Goal: Find specific fact: Find contact information

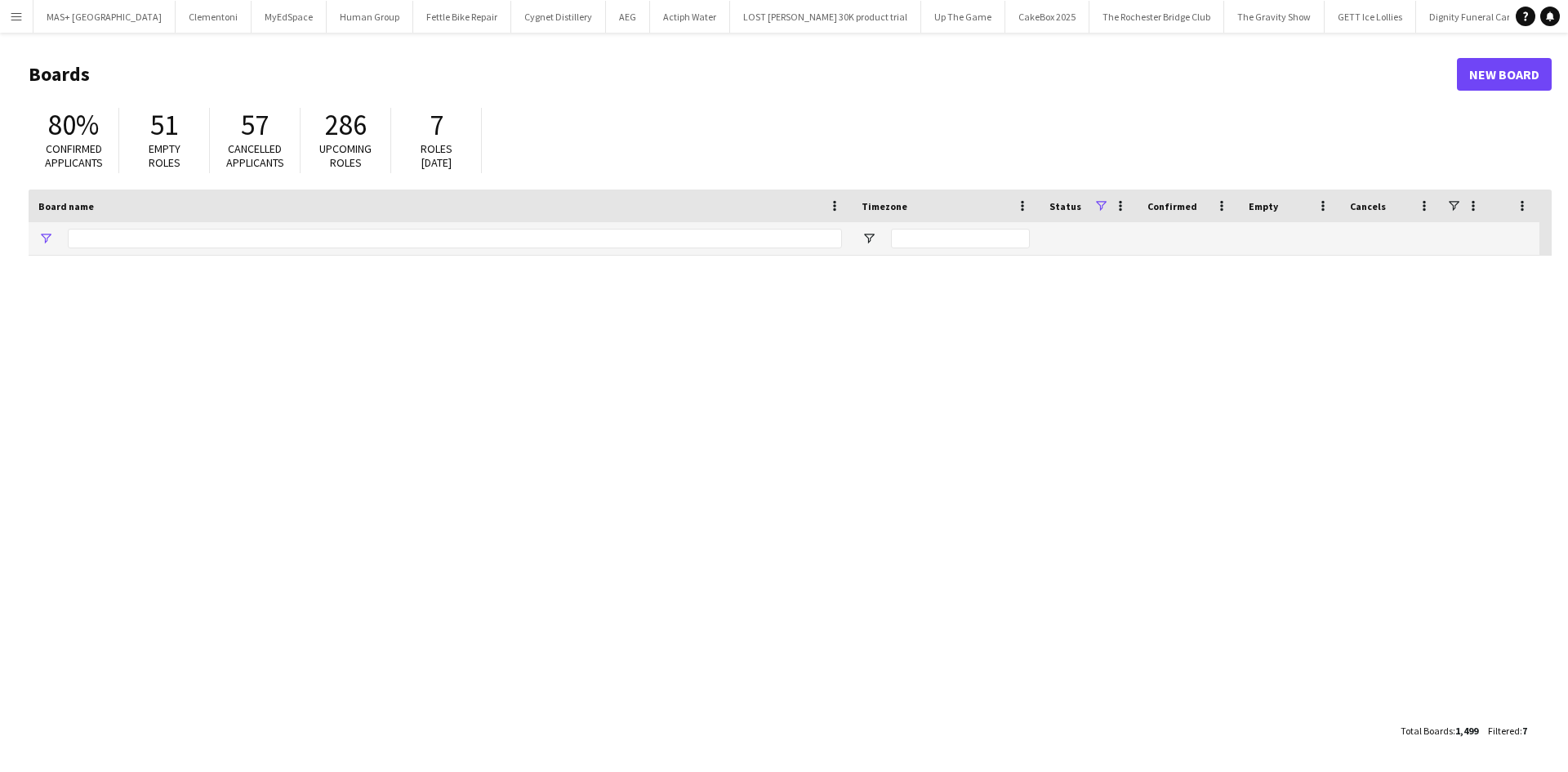
type input "**********"
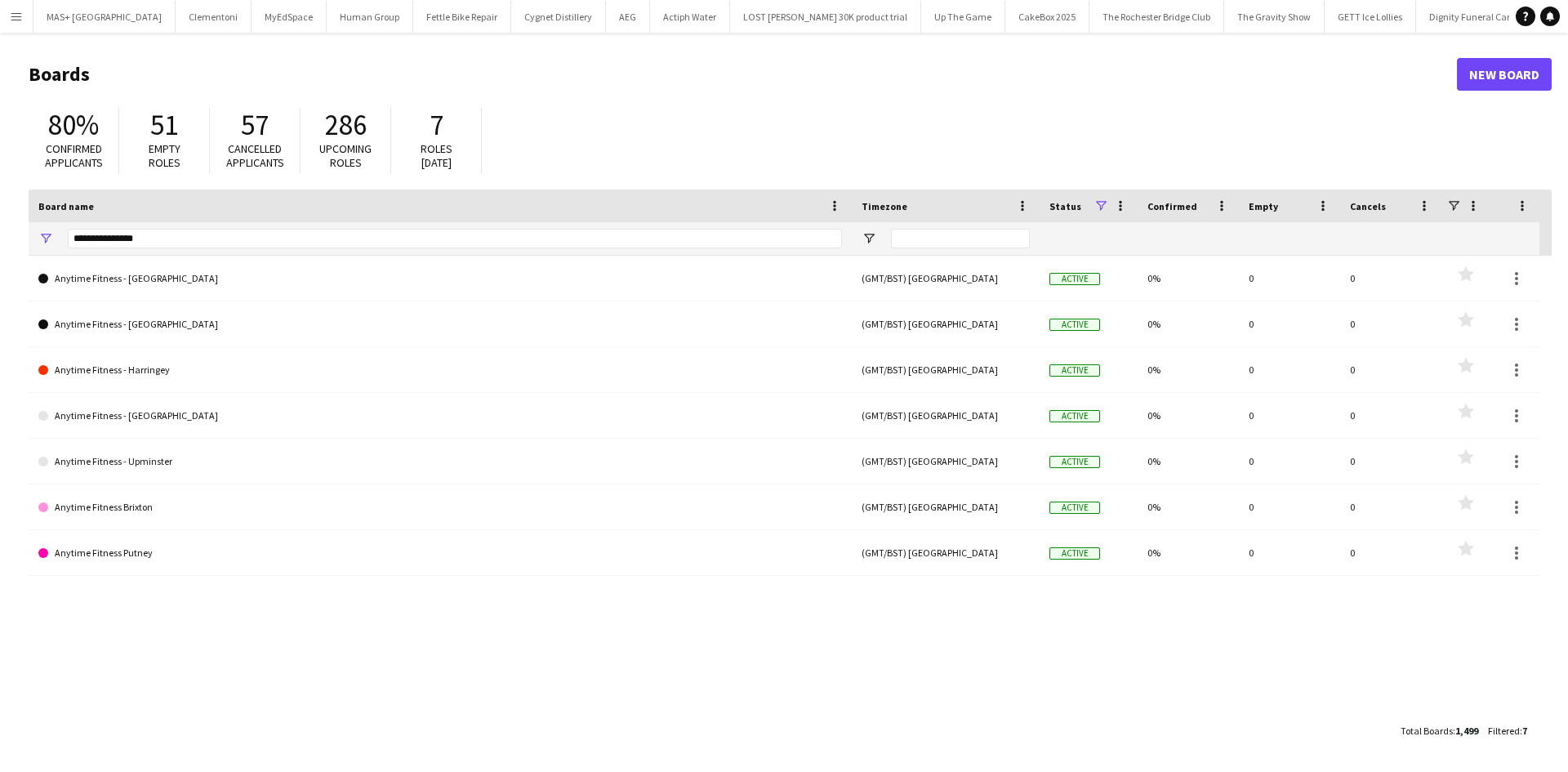
click at [11, 13] on app-icon "Menu" at bounding box center [16, 16] width 13 height 13
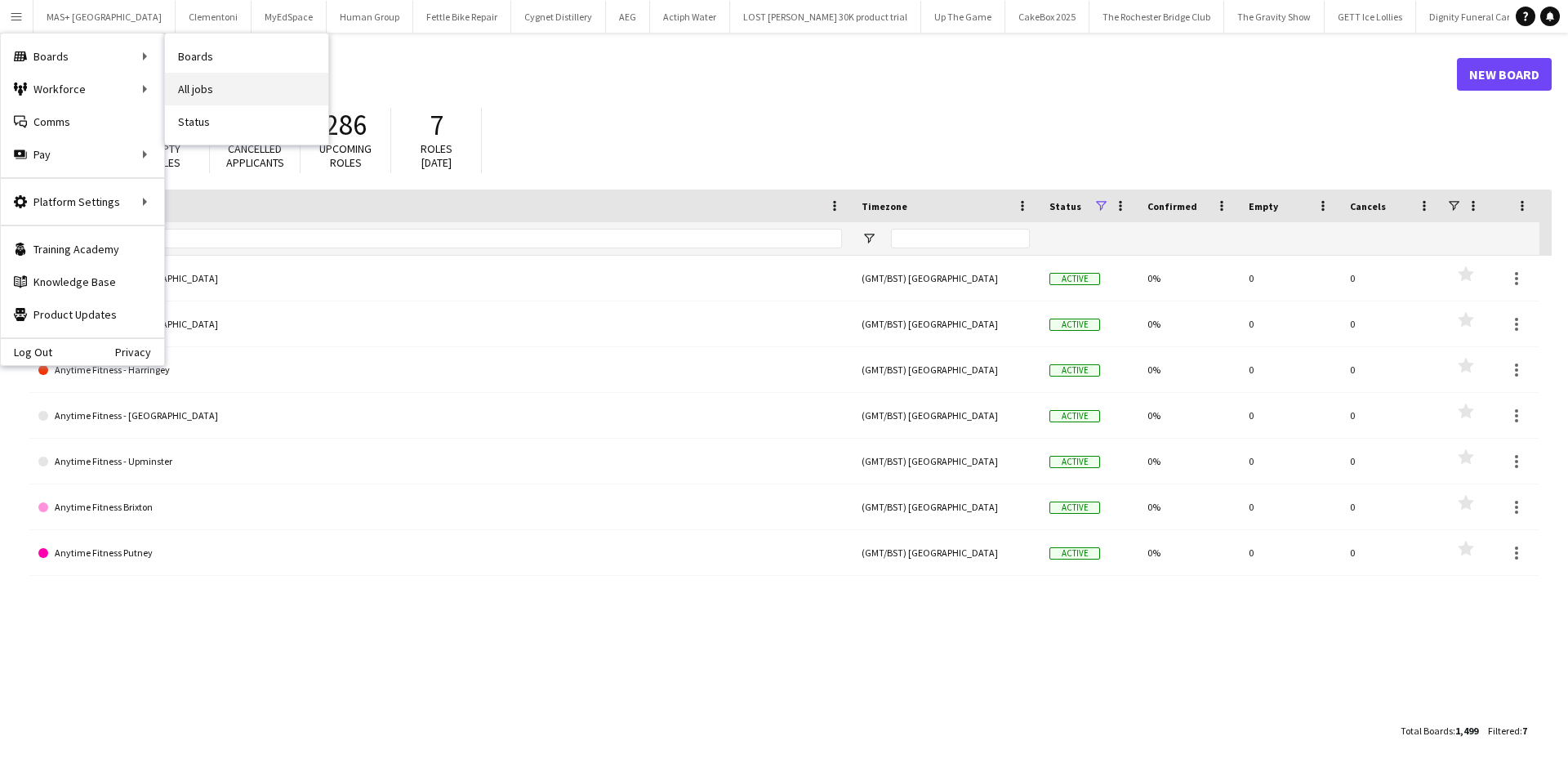
click at [206, 87] on link "All jobs" at bounding box center [247, 90] width 164 height 33
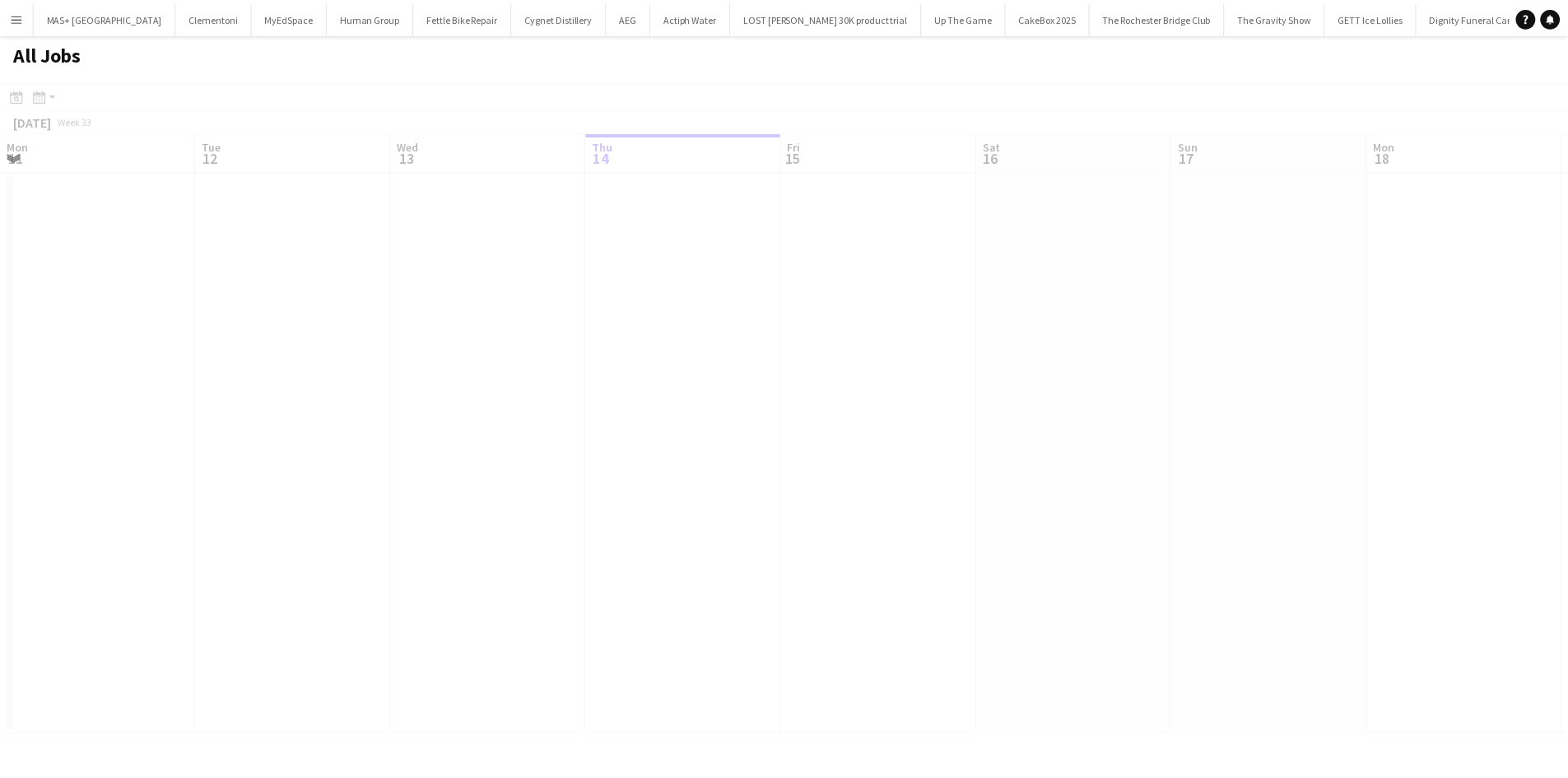
scroll to position [0, 394]
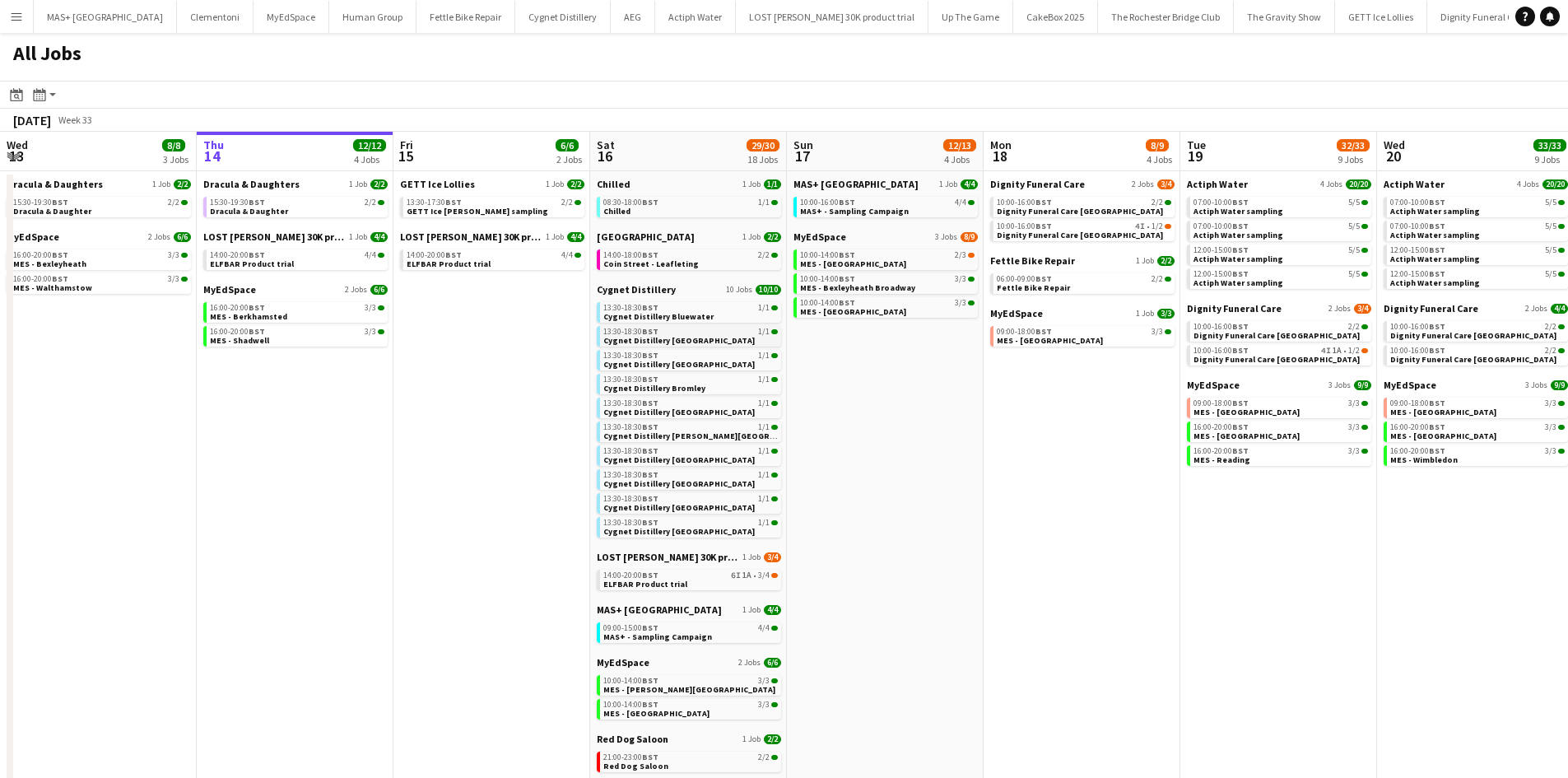
click at [717, 339] on link "13:30-18:30 BST 1/1 Cygnet Distillery [GEOGRAPHIC_DATA]" at bounding box center [690, 336] width 175 height 19
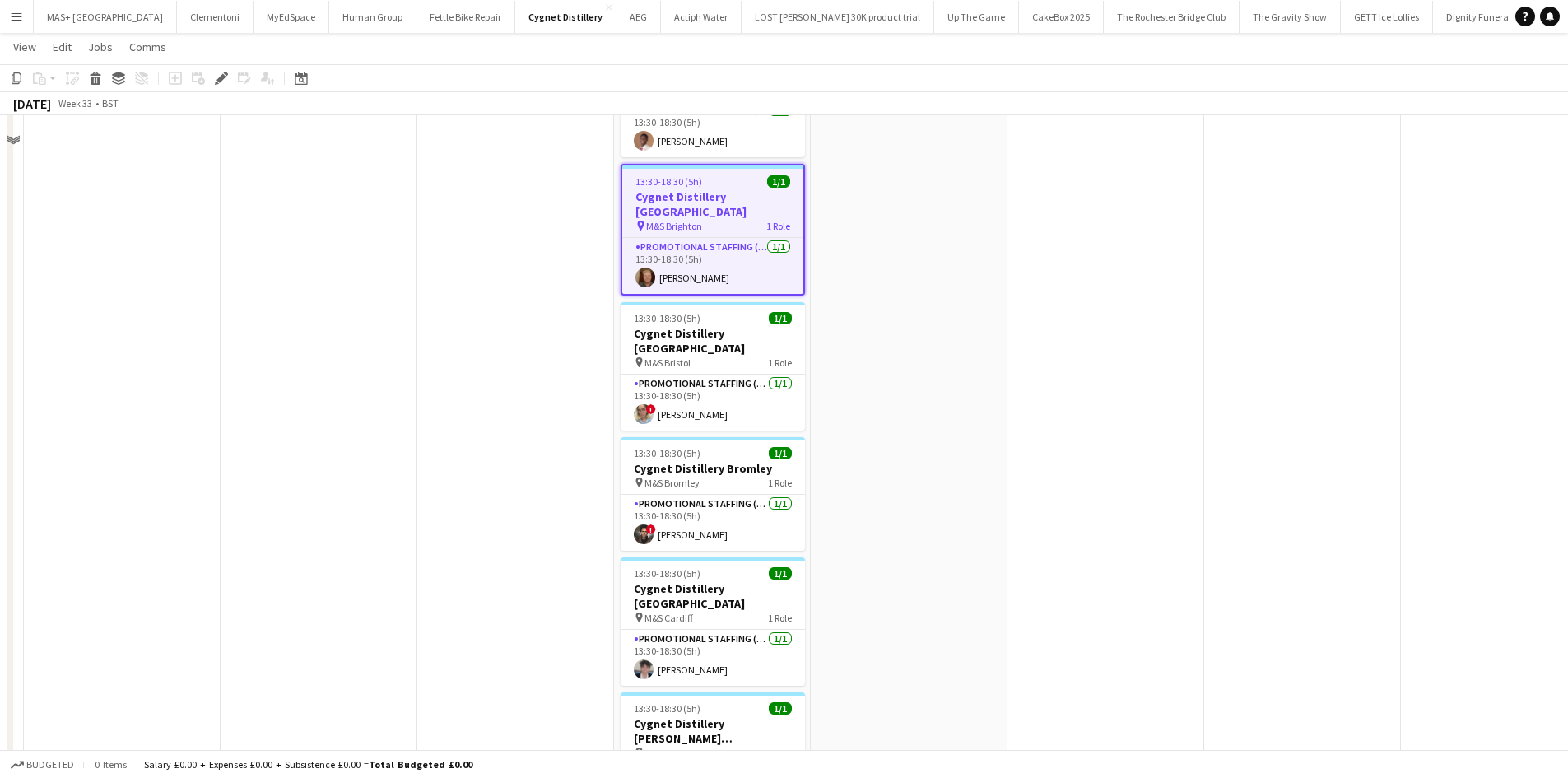
scroll to position [165, 0]
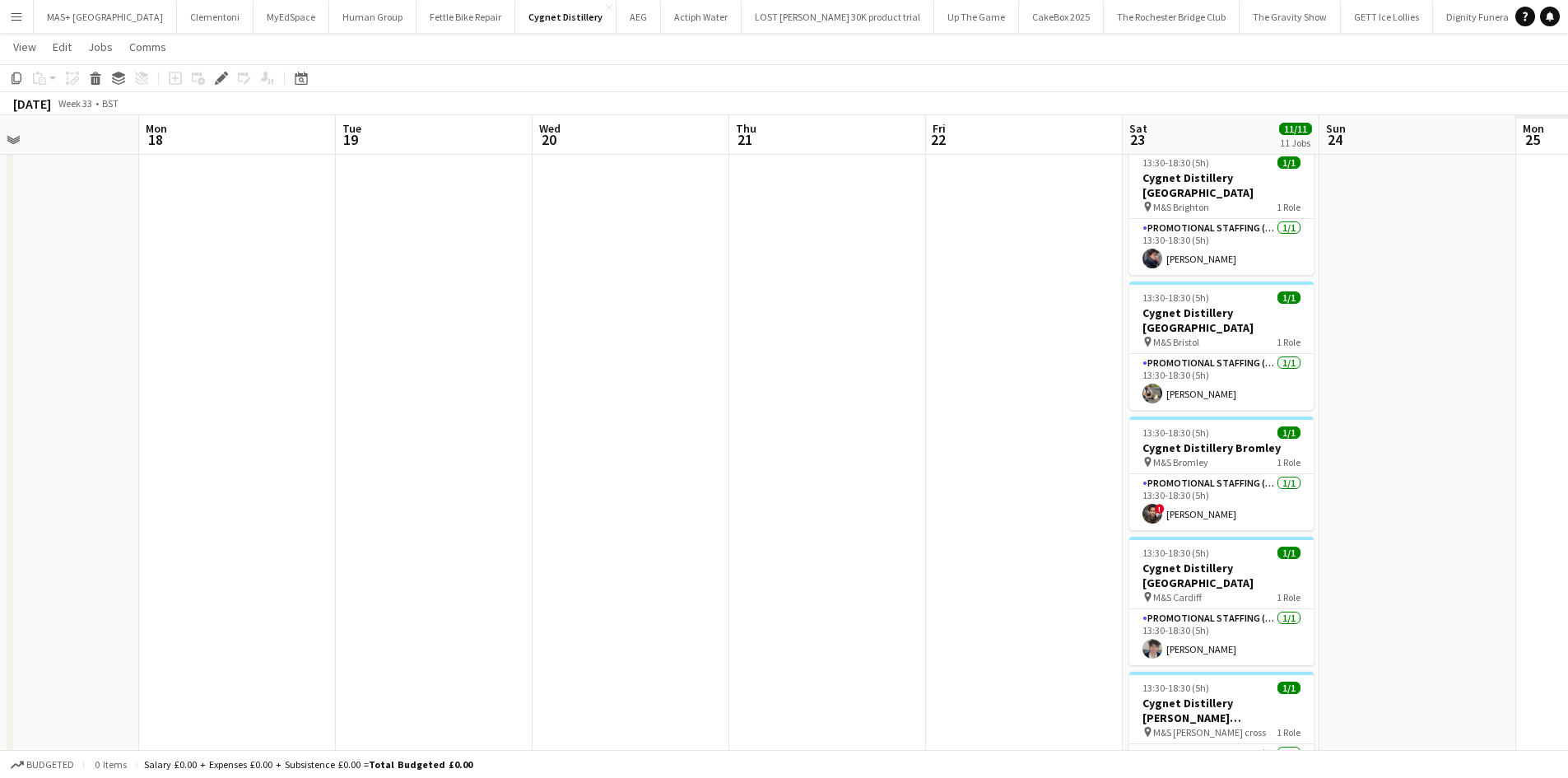
drag, startPoint x: 1173, startPoint y: 461, endPoint x: 857, endPoint y: 515, distance: 320.6
click at [267, 453] on app-calendar-viewport "Fri 15 Sat 16 10/10 10 Jobs Sun 17 Mon 18 Tue 19 Wed 20 Thu 21 Fri 22 Sat 23 11…" at bounding box center [784, 726] width 1568 height 1652
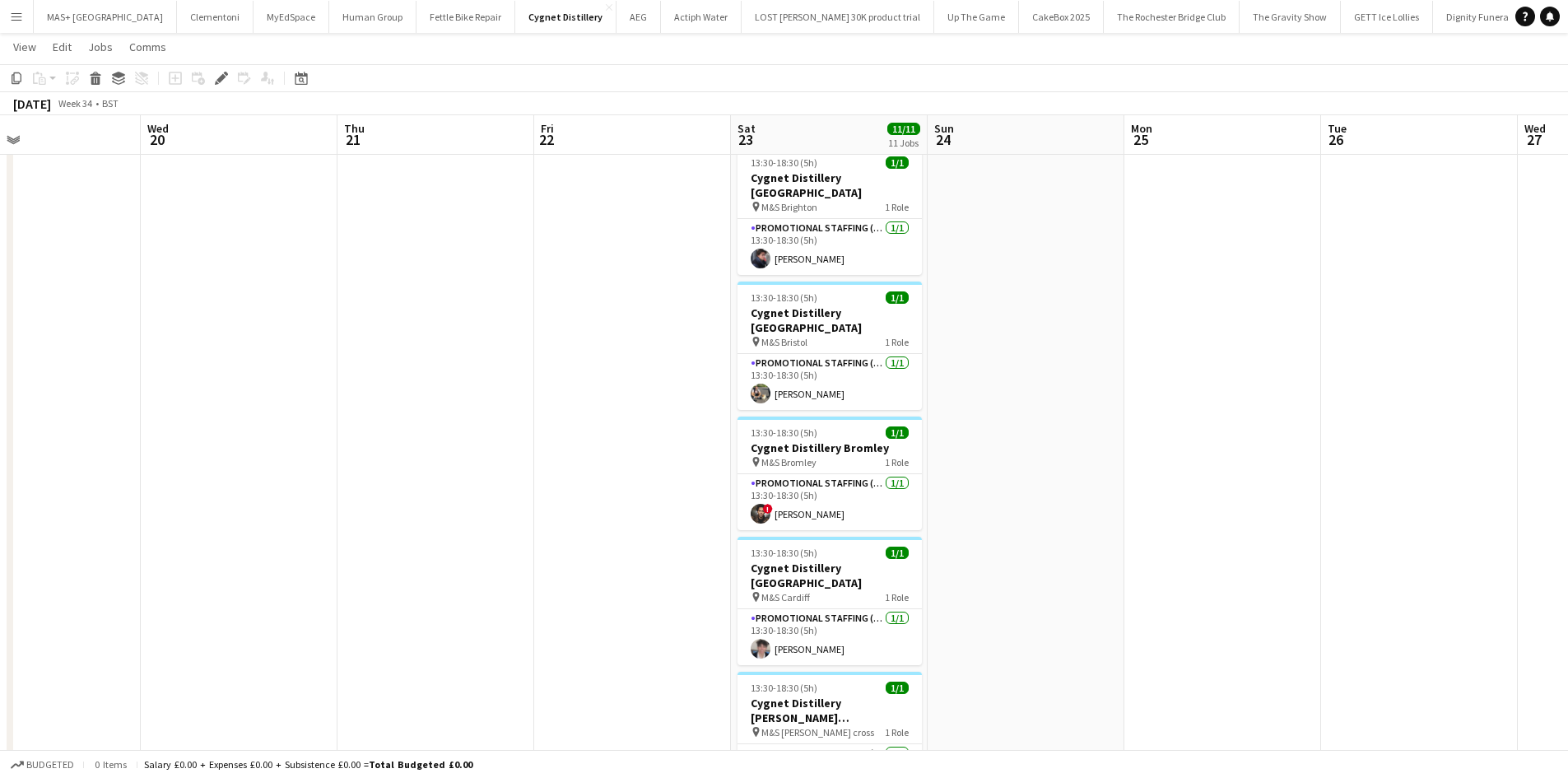
drag, startPoint x: 927, startPoint y: 532, endPoint x: 396, endPoint y: 493, distance: 532.4
click at [396, 493] on app-calendar-viewport "Fri 15 Sat 16 10/10 10 Jobs Sun 17 Mon 18 Tue 19 Wed 20 Thu 21 Fri 22 Sat 23 11…" at bounding box center [784, 726] width 1568 height 1652
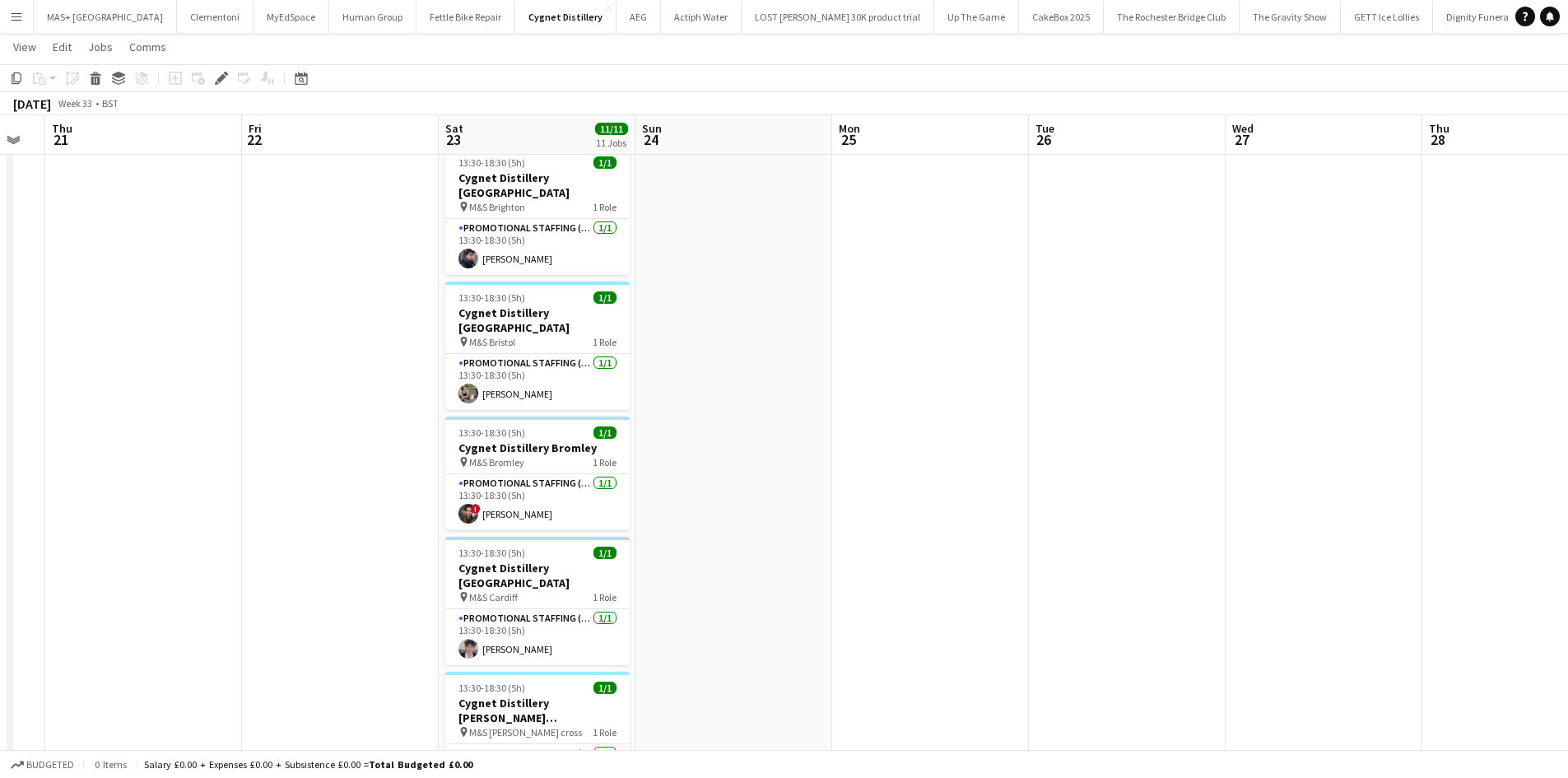
drag, startPoint x: 454, startPoint y: 460, endPoint x: 464, endPoint y: 459, distance: 10.0
click at [453, 460] on app-calendar-viewport "Sun 17 Mon 18 Tue 19 Wed 20 Thu 21 Fri 22 Sat 23 11/11 11 Jobs Sun 24 Mon 25 Tu…" at bounding box center [784, 726] width 1568 height 1652
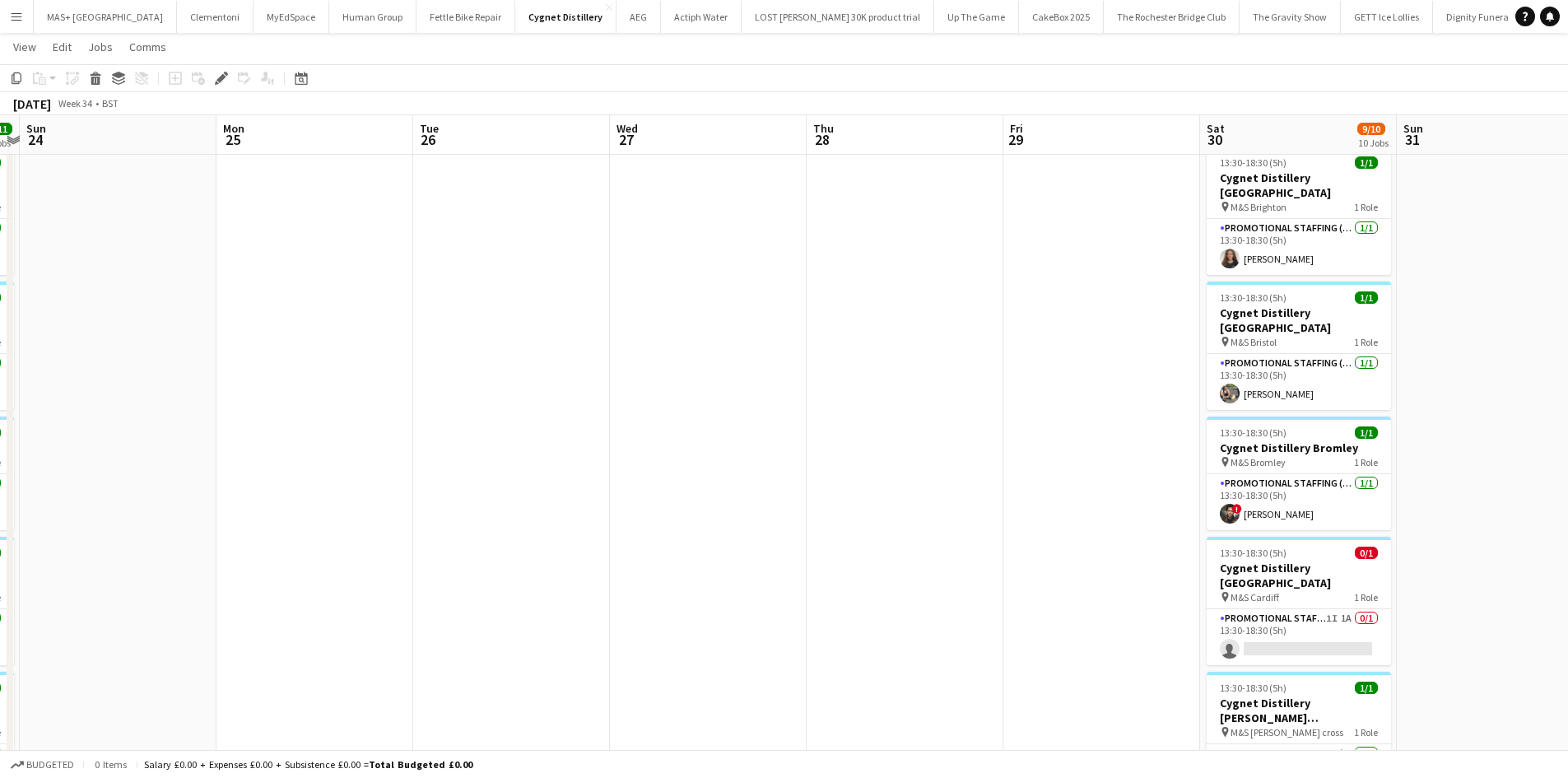
scroll to position [0, 835]
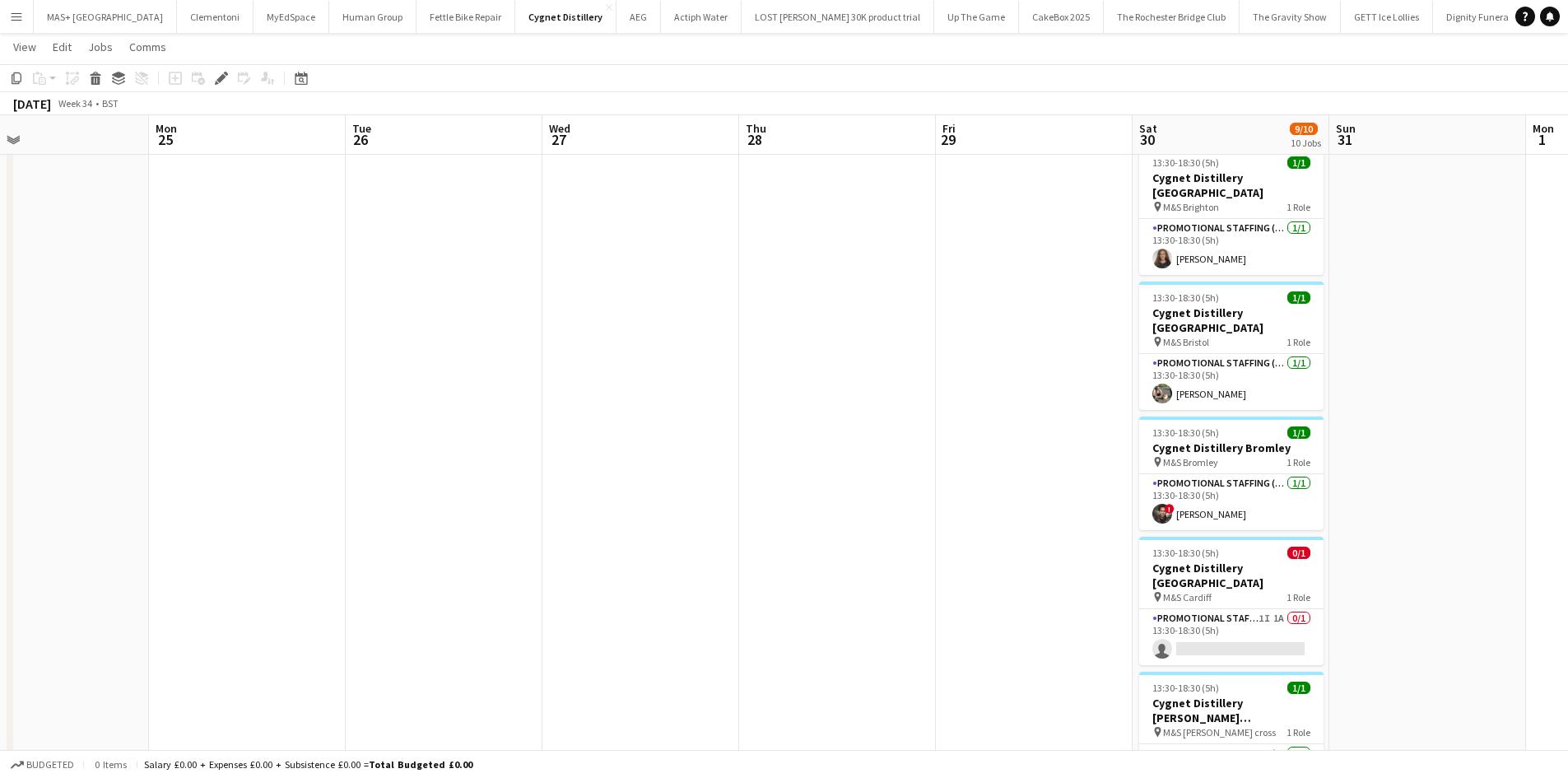
drag, startPoint x: 847, startPoint y: 478, endPoint x: 837, endPoint y: 478, distance: 10.0
click at [837, 478] on app-calendar-viewport "Wed 20 Thu 21 Fri 22 Sat 23 11/11 11 Jobs Sun 24 Mon 25 Tue 26 Wed 27 Thu 28 Fr…" at bounding box center [784, 726] width 1568 height 1652
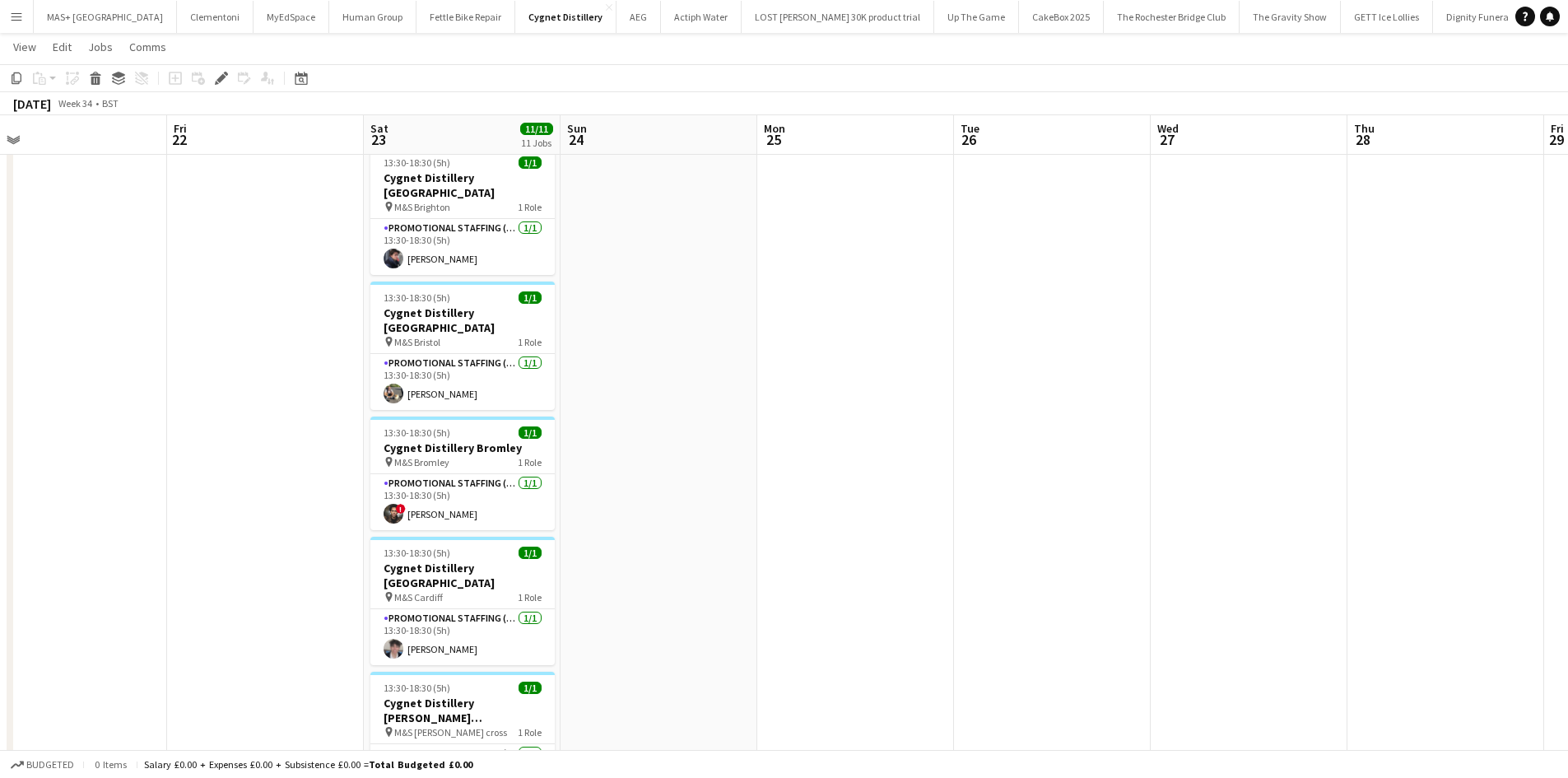
drag, startPoint x: 674, startPoint y: 479, endPoint x: 1215, endPoint y: 494, distance: 541.2
click at [1280, 496] on app-calendar-viewport "Tue 19 Wed 20 Thu 21 Fri 22 Sat 23 11/11 11 Jobs Sun 24 Mon 25 Tue 26 Wed 27 Th…" at bounding box center [784, 726] width 1568 height 1652
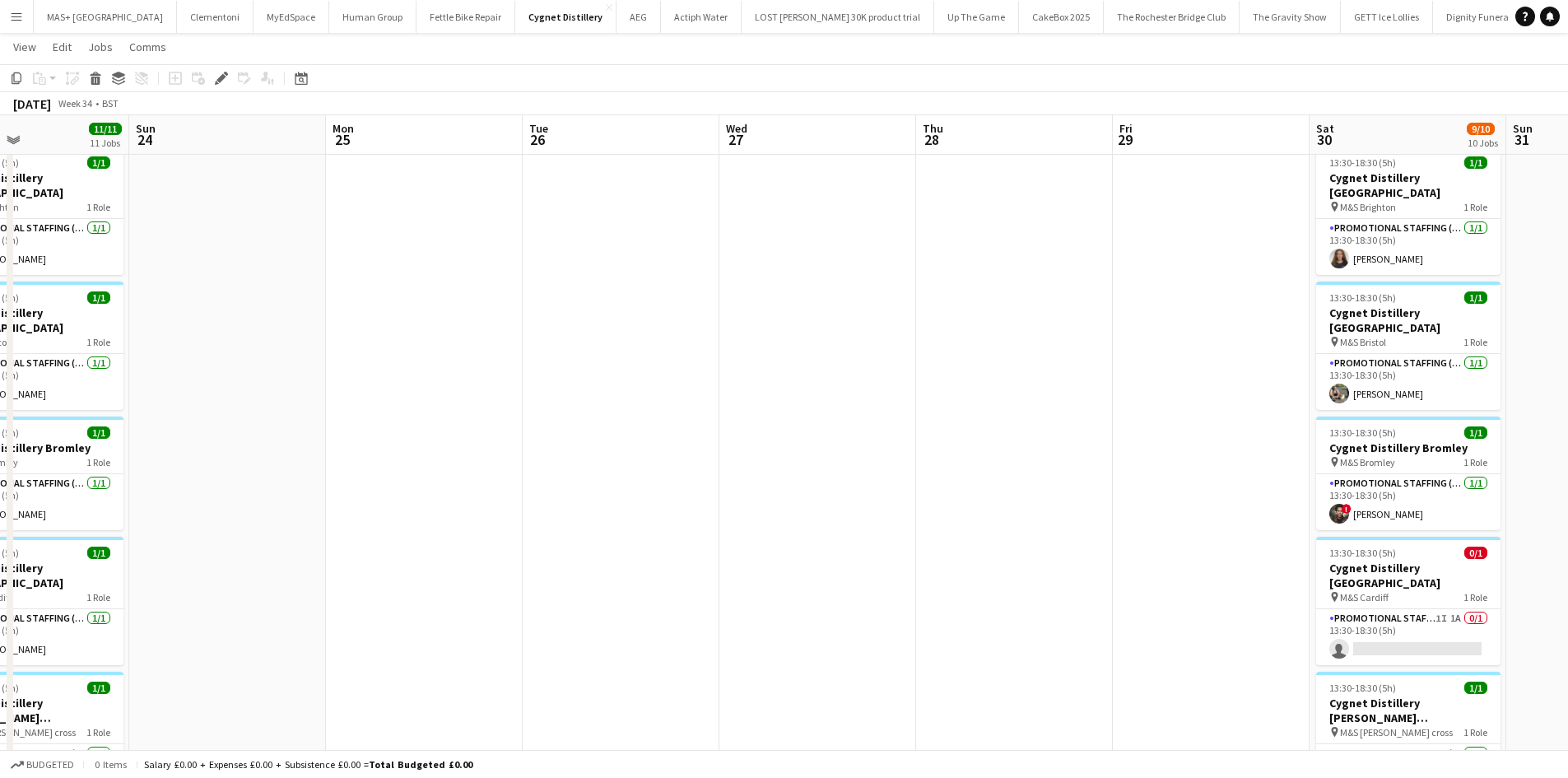
scroll to position [0, 505]
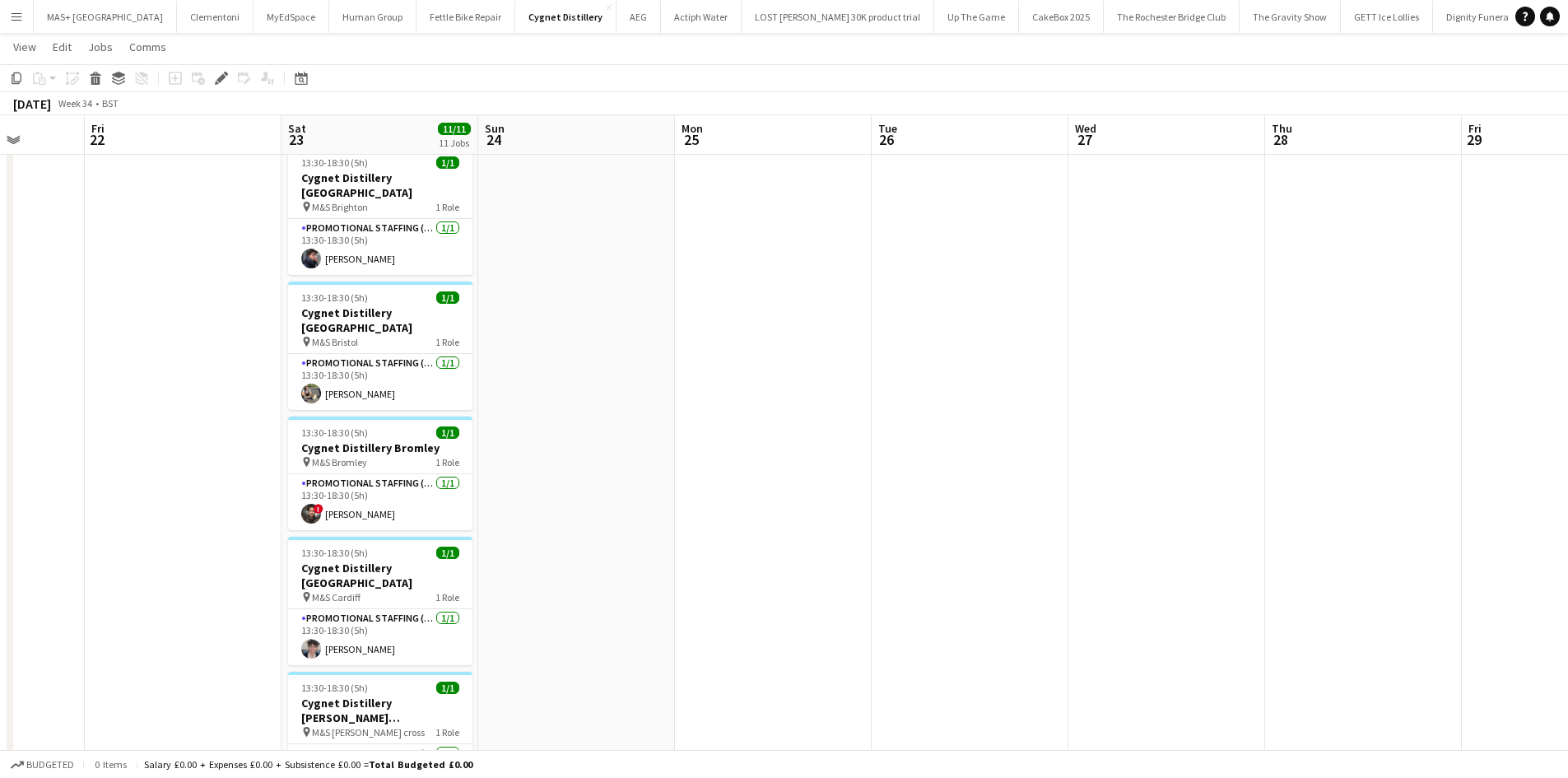
drag, startPoint x: 1147, startPoint y: 435, endPoint x: 674, endPoint y: 396, distance: 474.6
click at [674, 396] on app-calendar-viewport "Tue 19 Wed 20 Thu 21 Fri 22 Sat 23 11/11 11 Jobs Sun 24 Mon 25 Tue 26 Wed 27 Th…" at bounding box center [784, 726] width 1568 height 1652
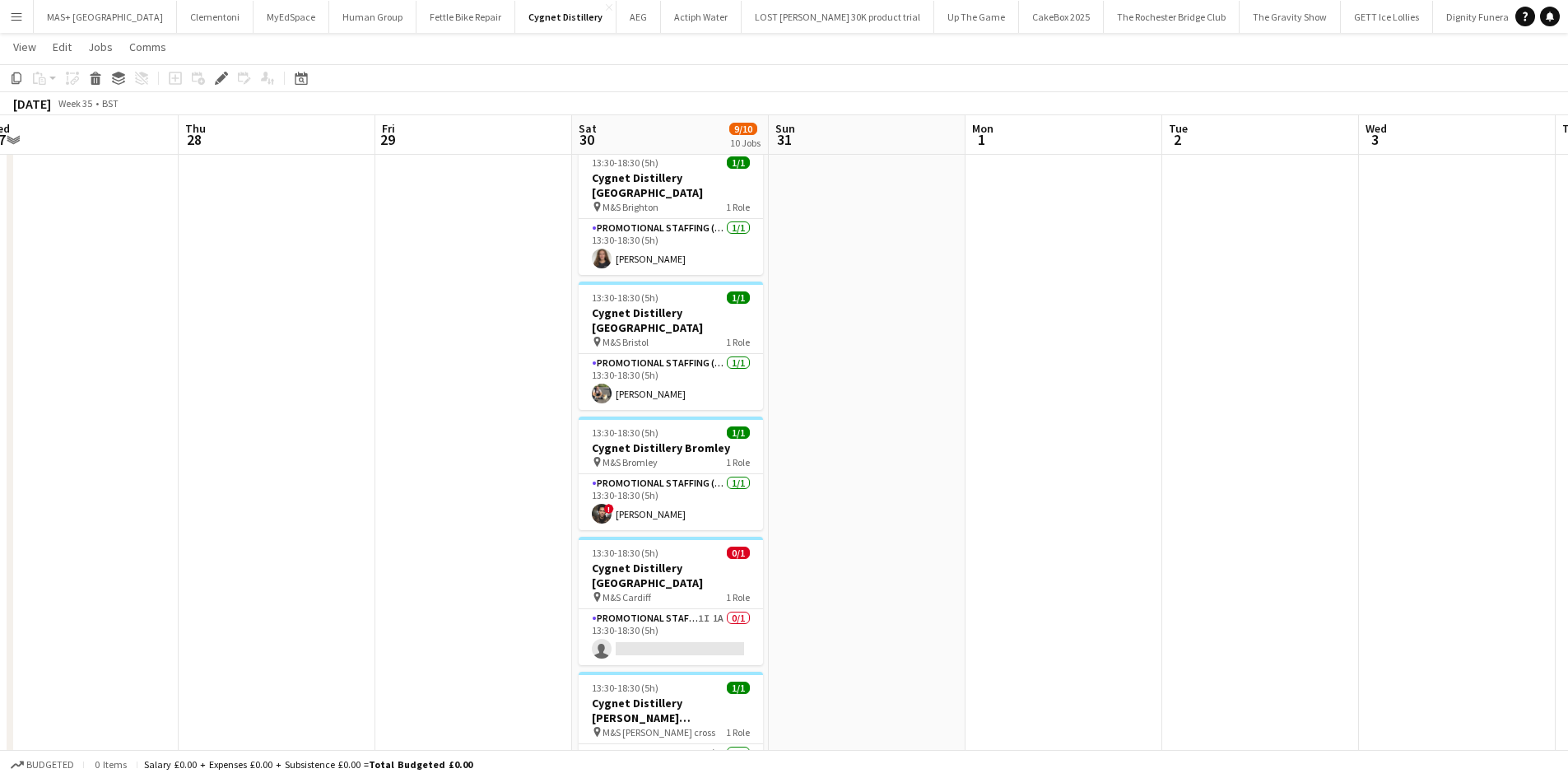
scroll to position [0, 627]
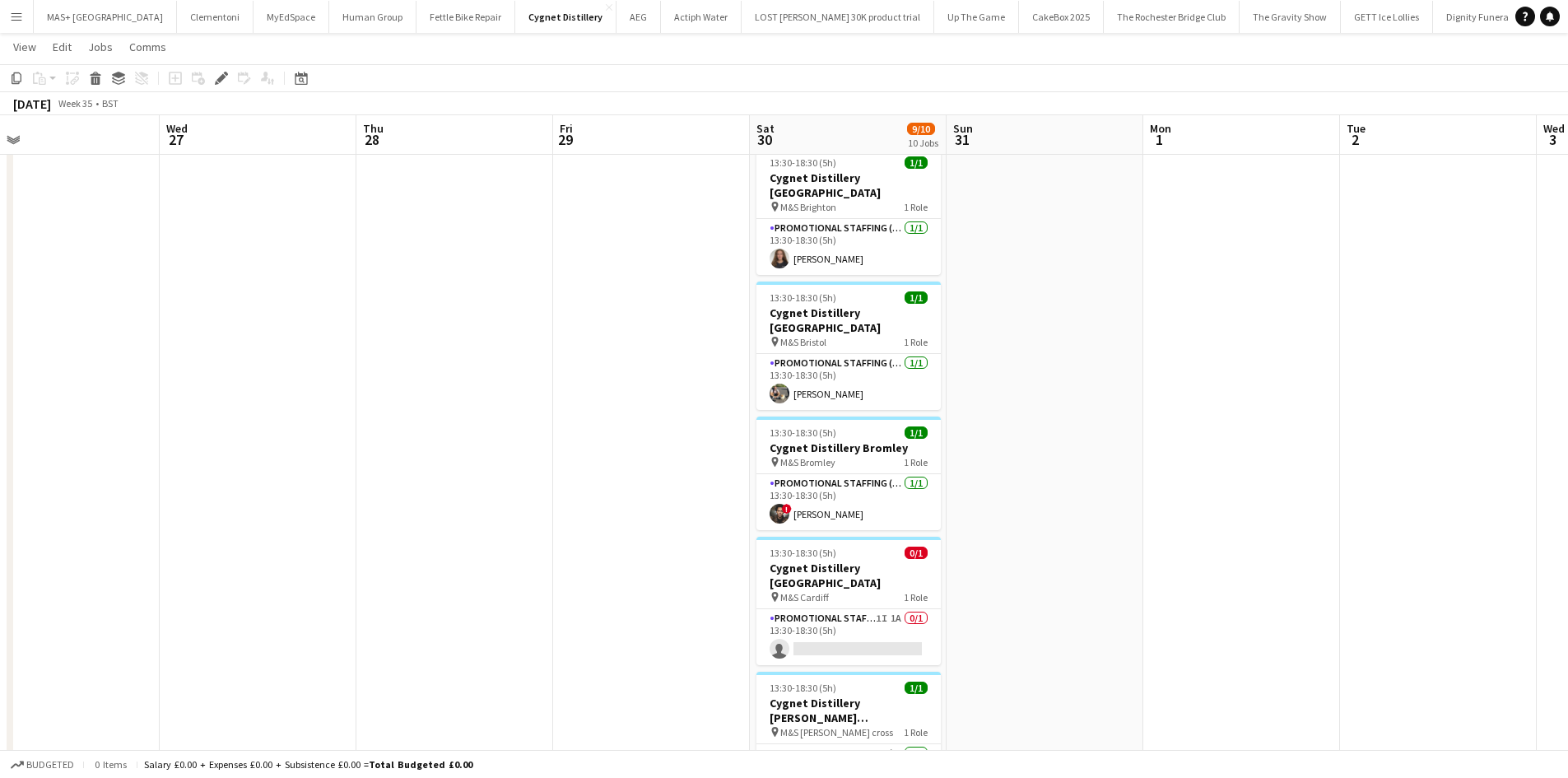
drag, startPoint x: 658, startPoint y: 442, endPoint x: 351, endPoint y: 442, distance: 307.0
click at [351, 442] on app-calendar-viewport "Sat 23 11/11 11 Jobs Sun 24 Mon 25 Tue 26 Wed 27 Thu 28 Fri 29 Sat 30 9/10 10 J…" at bounding box center [784, 726] width 1568 height 1652
click at [802, 609] on app-card-role "Promotional Staffing (Brand Ambassadors) 1I 1A 0/1 13:30-18:30 (5h) single-neut…" at bounding box center [848, 637] width 184 height 56
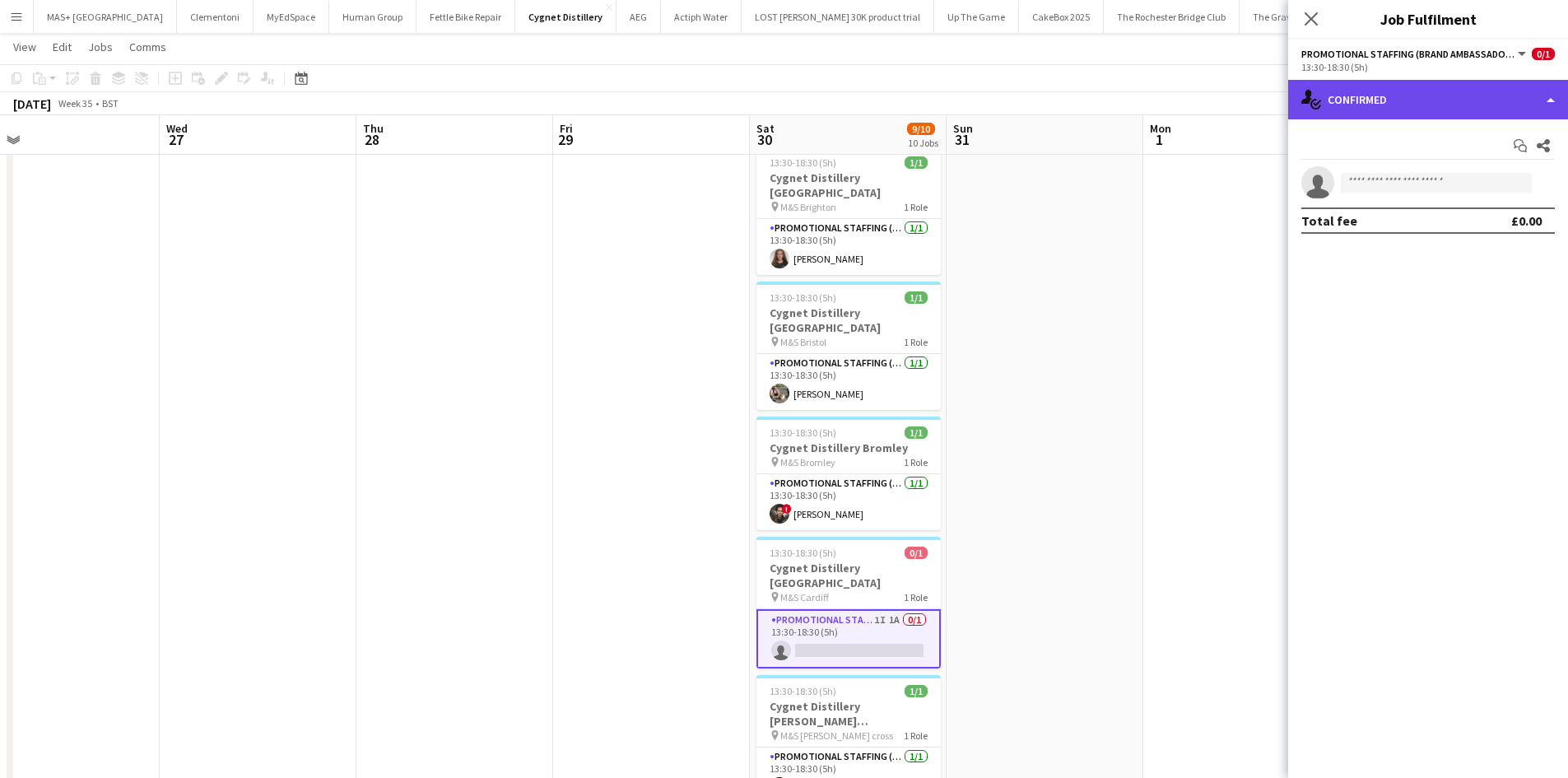
click at [1400, 102] on div "single-neutral-actions-check-2 Confirmed" at bounding box center [1428, 99] width 280 height 39
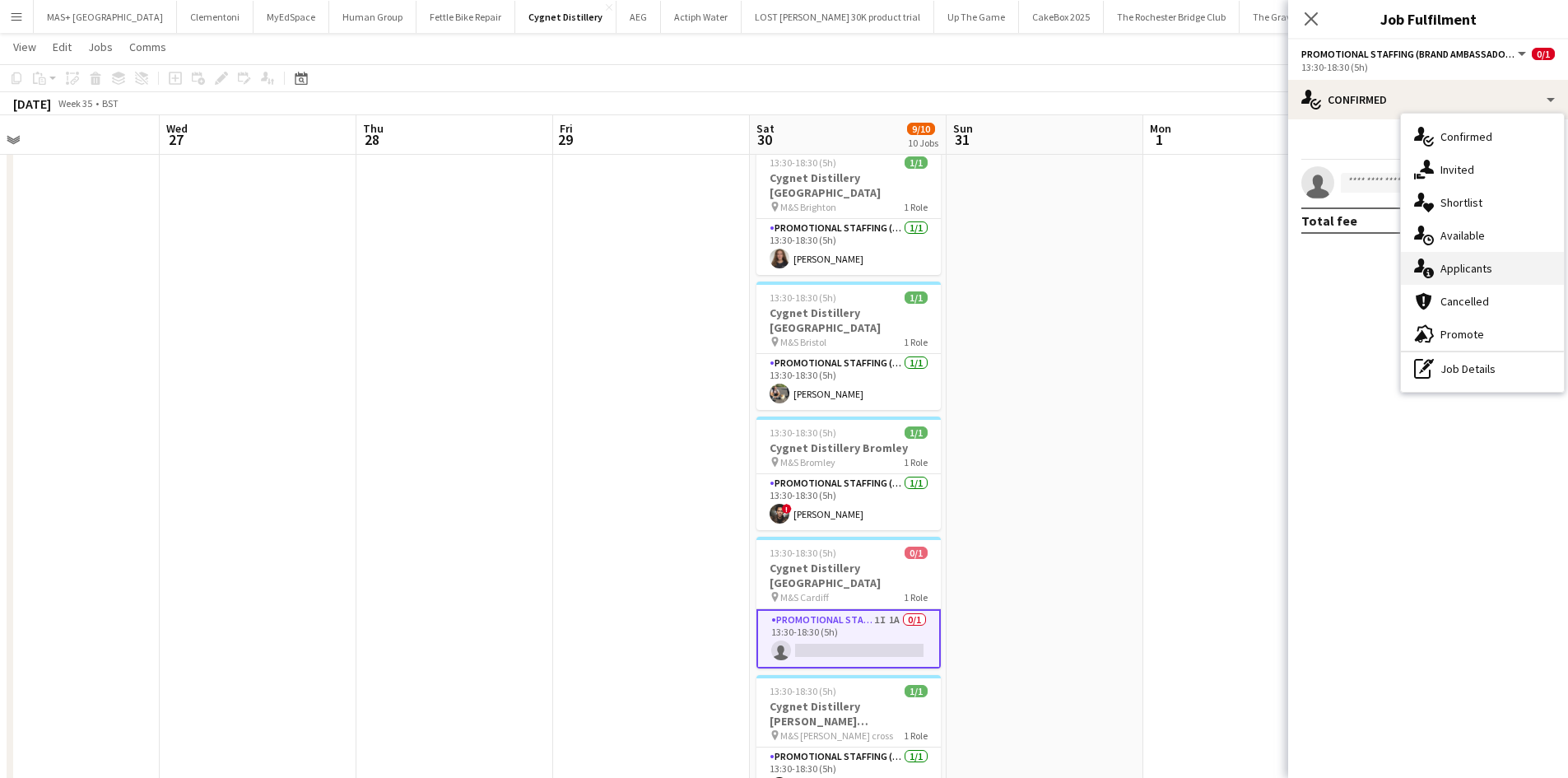
click at [1475, 276] on div "single-neutral-actions-information Applicants" at bounding box center [1482, 268] width 163 height 33
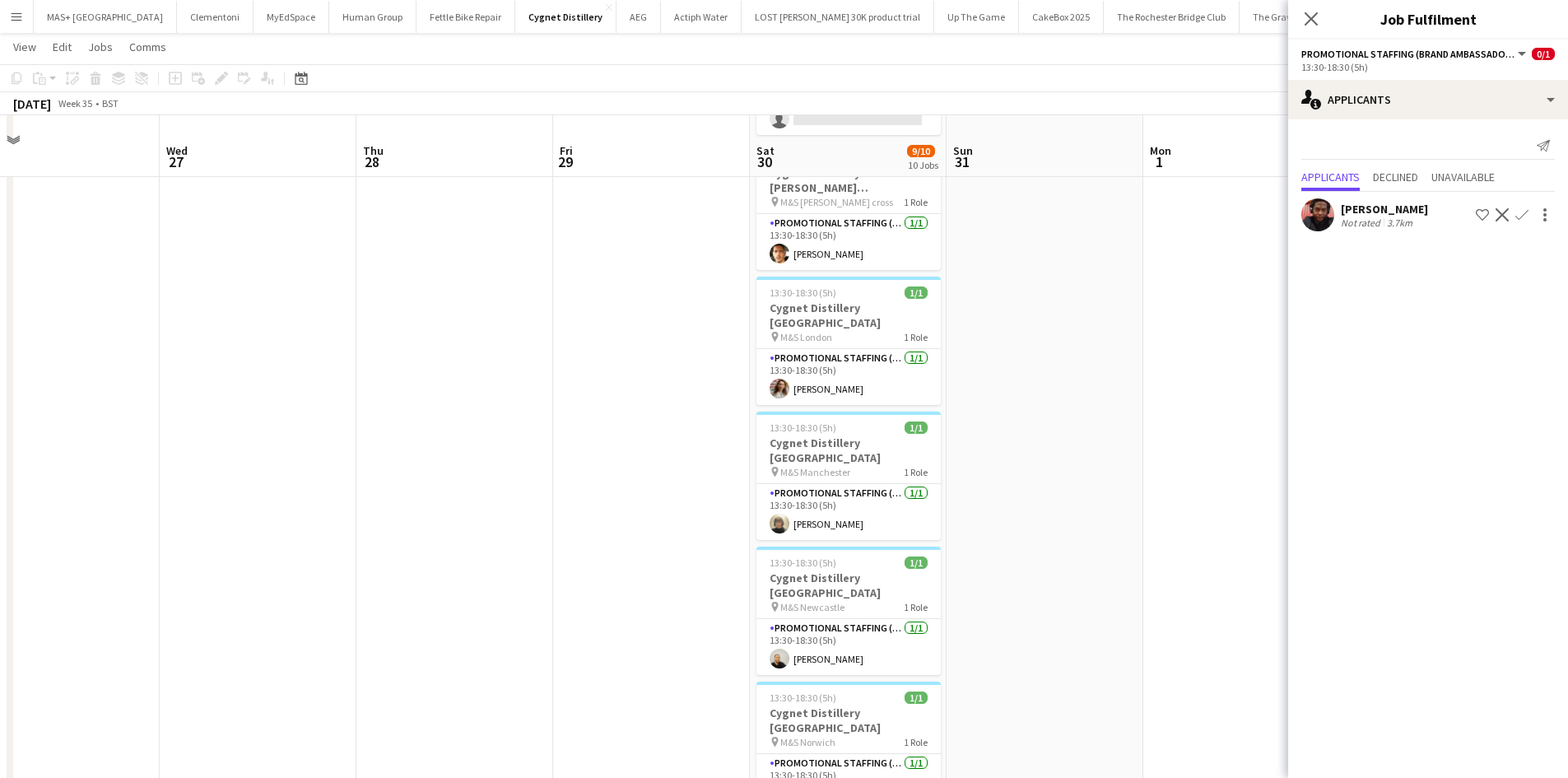
scroll to position [637, 0]
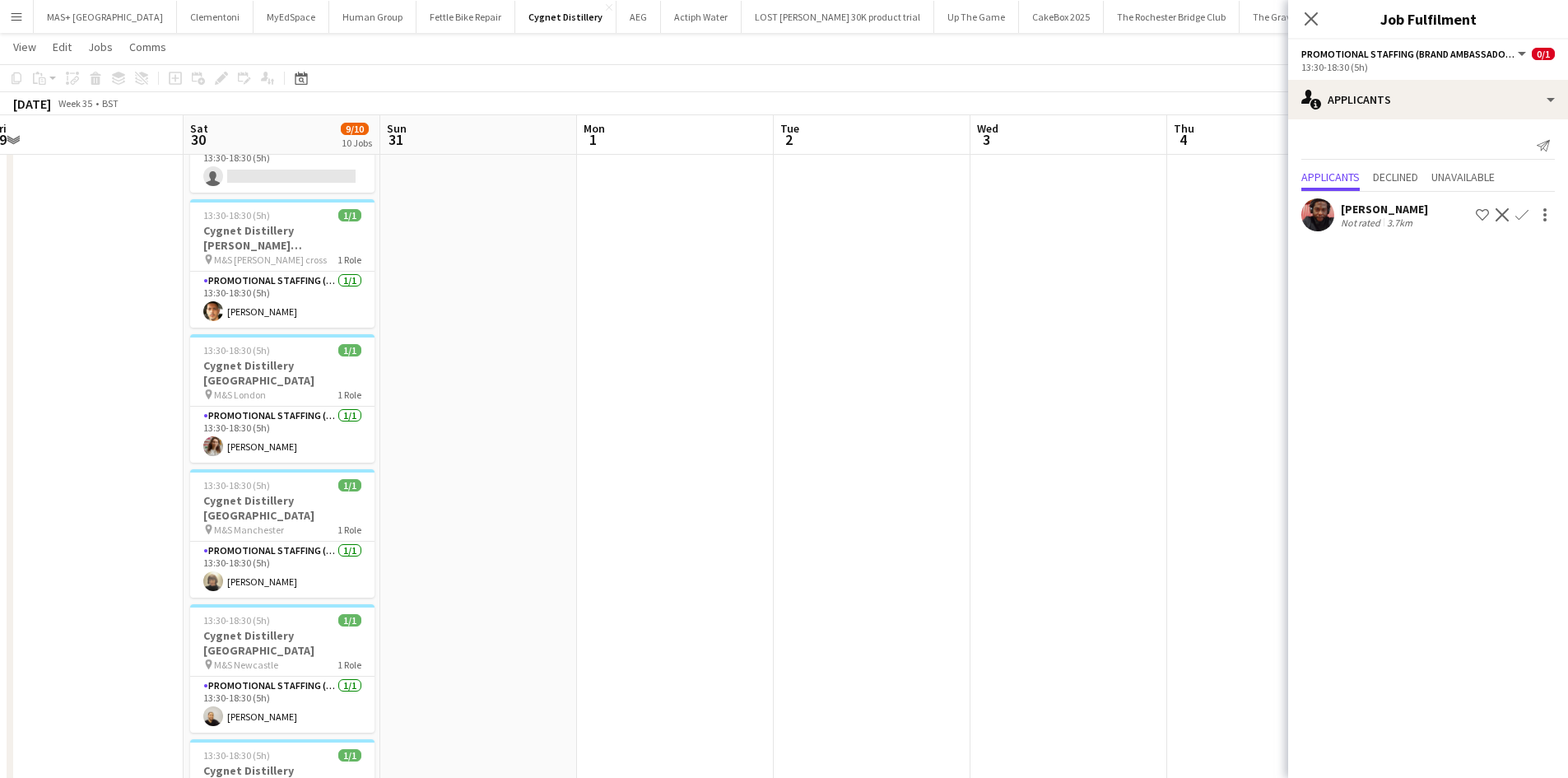
drag, startPoint x: 949, startPoint y: 489, endPoint x: 583, endPoint y: 489, distance: 366.0
click at [583, 489] on app-calendar-viewport "Mon 25 Tue 26 Wed 27 Thu 28 Fri 29 Sat 30 9/10 10 Jobs Sun 31 Mon 1 Tue 2 Wed 3…" at bounding box center [784, 253] width 1568 height 1652
drag, startPoint x: 310, startPoint y: 469, endPoint x: 323, endPoint y: 469, distance: 13.0
click at [304, 469] on app-calendar-viewport "Mon 25 Tue 26 Wed 27 Thu 28 Fri 29 Sat 30 9/10 10 Jobs Sun 31 Mon 1 Tue 2 Wed 3…" at bounding box center [784, 253] width 1568 height 1652
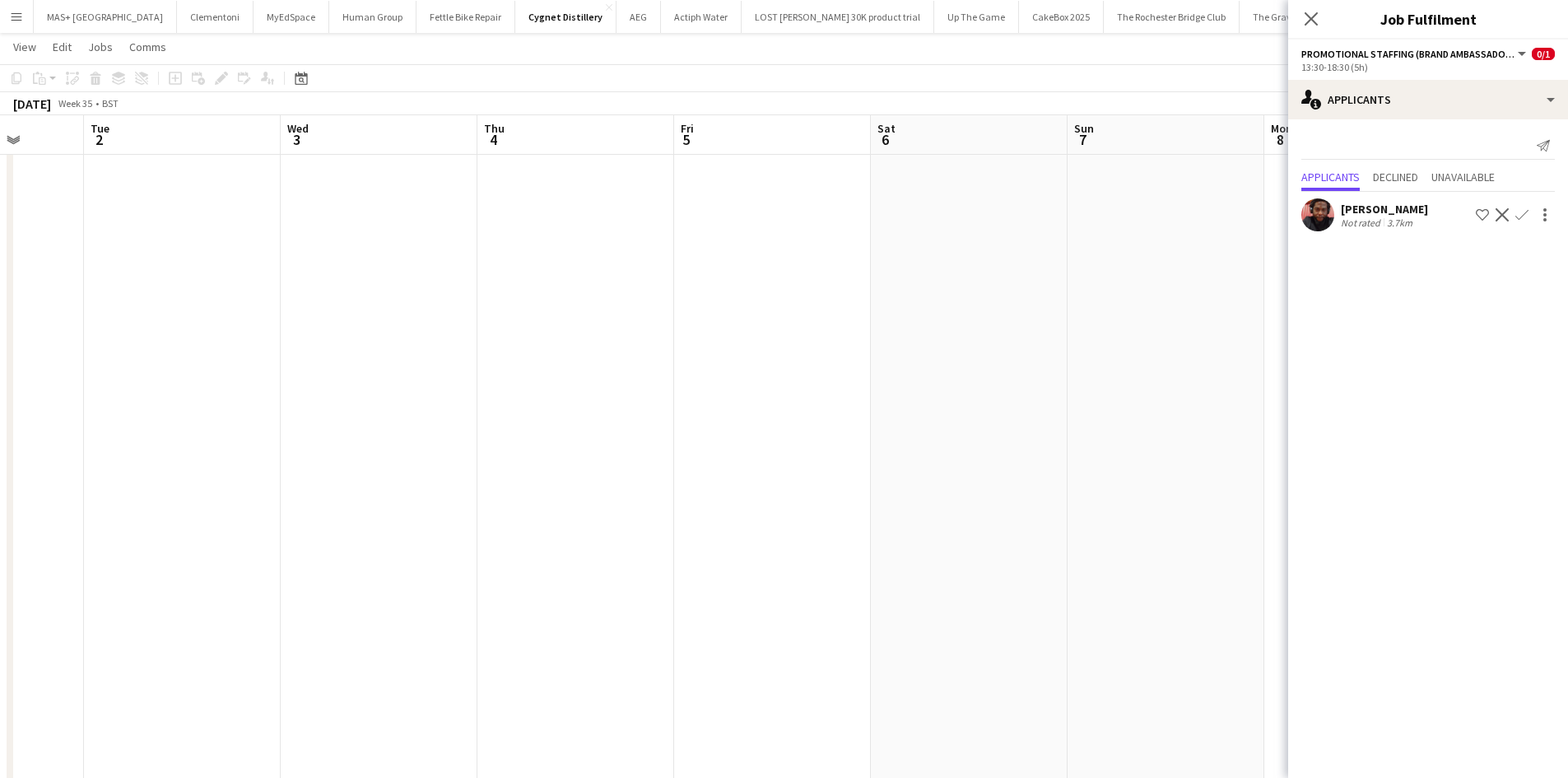
drag, startPoint x: 795, startPoint y: 517, endPoint x: 580, endPoint y: 535, distance: 215.8
click at [456, 517] on app-calendar-viewport "Fri 29 Sat 30 9/10 10 Jobs Sun 31 Mon 1 Tue 2 Wed 3 Thu 4 Fri 5 Sat 6 Sun 7 Mon…" at bounding box center [784, 253] width 1568 height 1652
drag, startPoint x: 324, startPoint y: 506, endPoint x: 1030, endPoint y: 538, distance: 706.7
click at [1051, 538] on app-calendar-viewport "Mon 1 Tue 2 Wed 3 Thu 4 Fri 5 Sat 6 Sun 7 Mon 8 Tue 9 Wed 10 Thu 11 Fri 12 Sat …" at bounding box center [784, 253] width 1568 height 1652
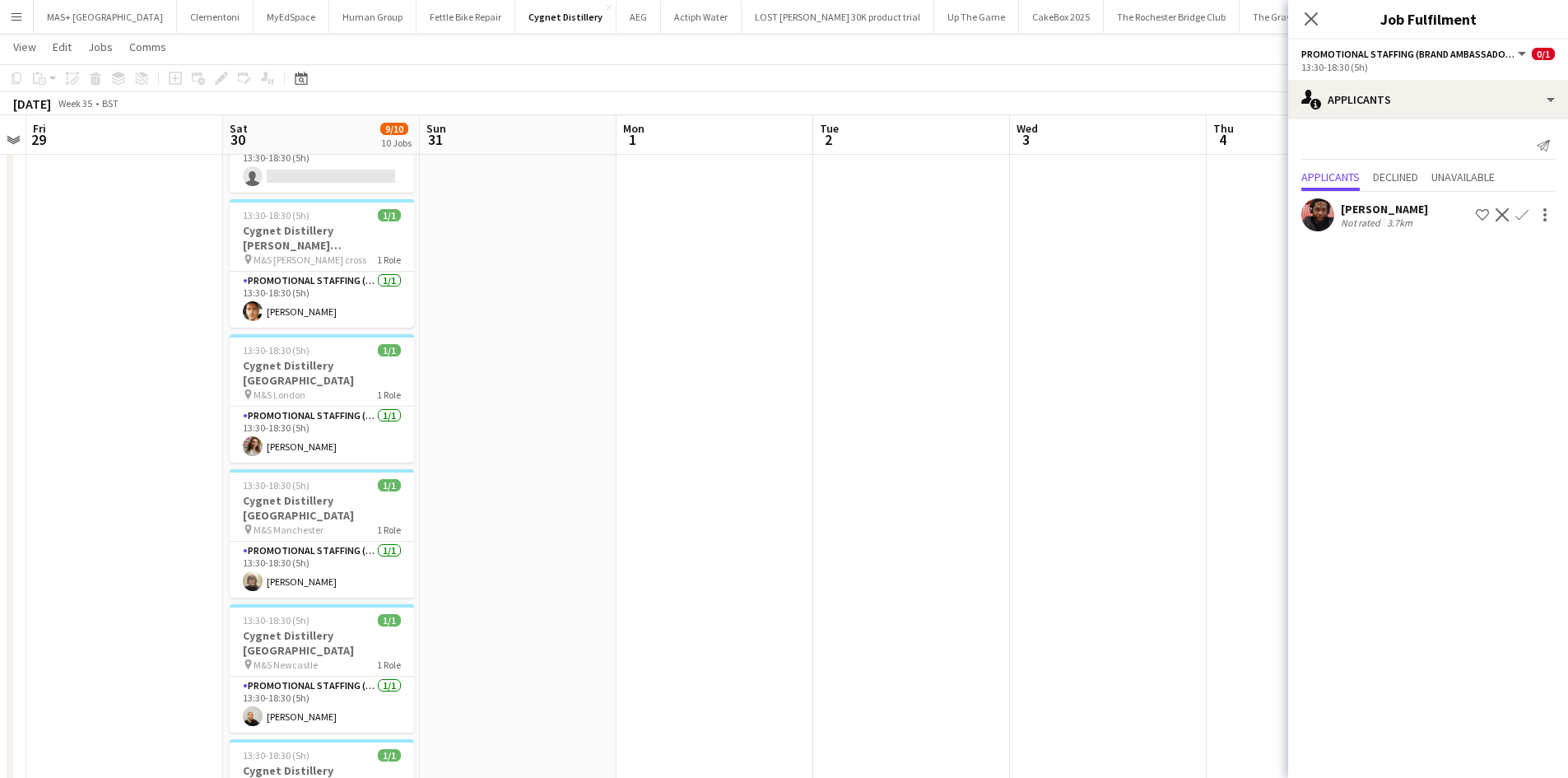
drag, startPoint x: 422, startPoint y: 525, endPoint x: 668, endPoint y: 530, distance: 246.1
click at [1045, 542] on app-calendar-viewport "Wed 27 Thu 28 Fri 29 Sat 30 9/10 10 Jobs Sun 31 Mon 1 Tue 2 Wed 3 Thu 4 Fri 5 S…" at bounding box center [784, 253] width 1568 height 1652
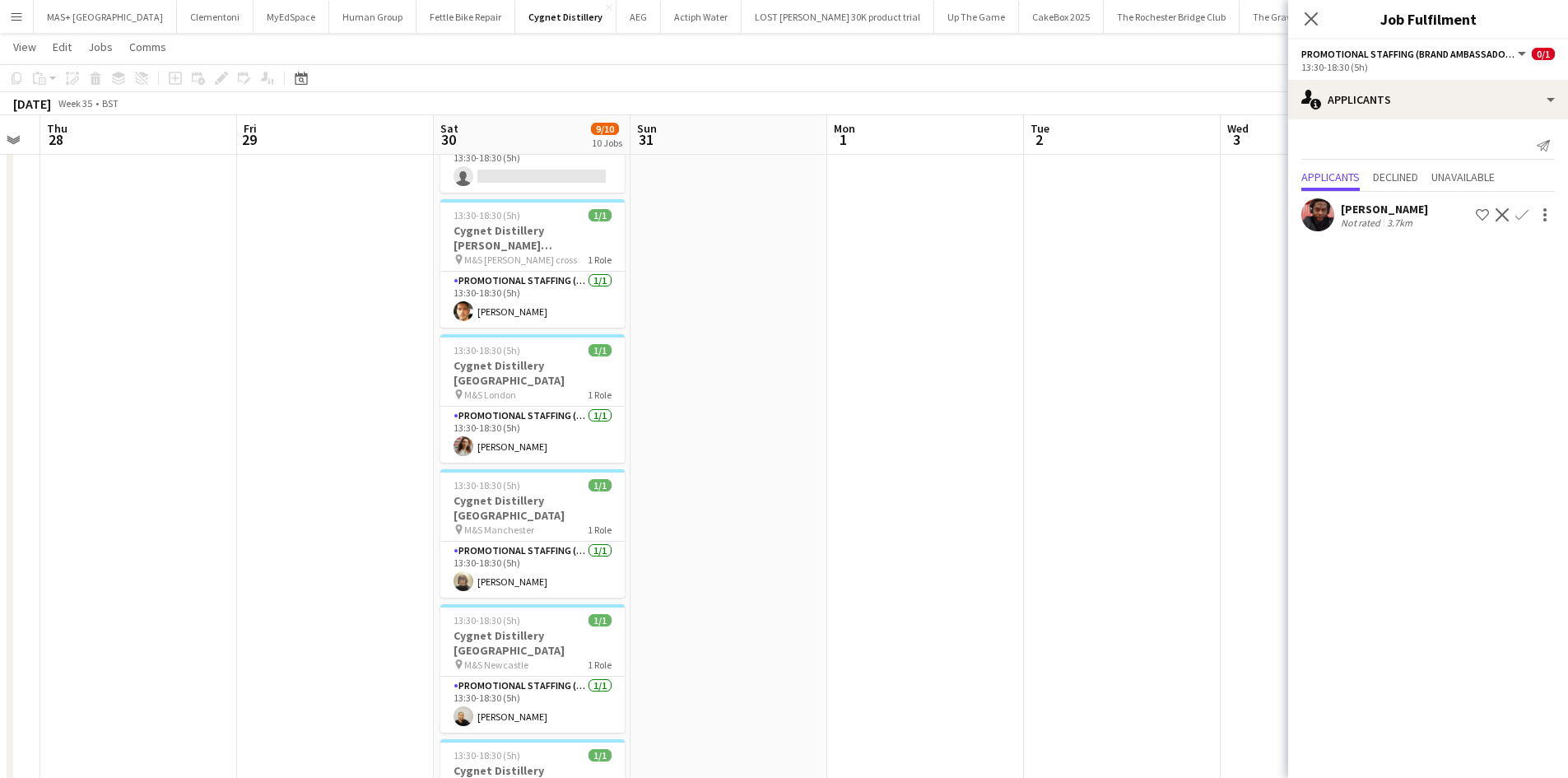
drag, startPoint x: 902, startPoint y: 555, endPoint x: 781, endPoint y: 546, distance: 121.3
click at [1025, 553] on app-calendar-viewport "Mon 25 Tue 26 Wed 27 Thu 28 Fri 29 Sat 30 9/10 10 Jobs Sun 31 Mon 1 Tue 2 Wed 3…" at bounding box center [784, 253] width 1568 height 1652
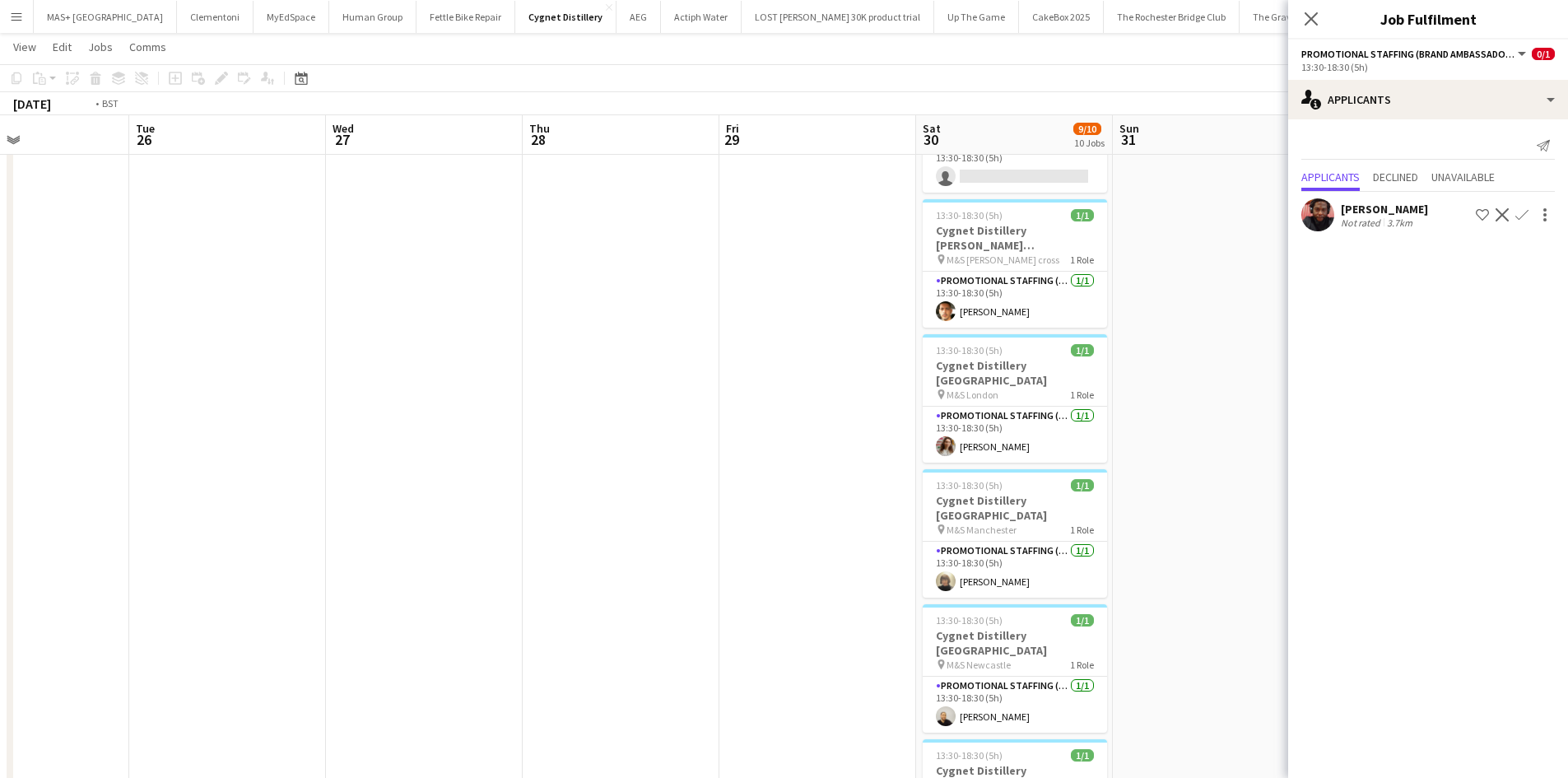
drag, startPoint x: 175, startPoint y: 461, endPoint x: 878, endPoint y: 517, distance: 705.2
click at [999, 505] on app-calendar-viewport "Sat 23 11/11 11 Jobs Sun 24 Mon 25 Tue 26 Wed 27 Thu 28 Fri 29 Sat 30 9/10 10 J…" at bounding box center [784, 253] width 1568 height 1652
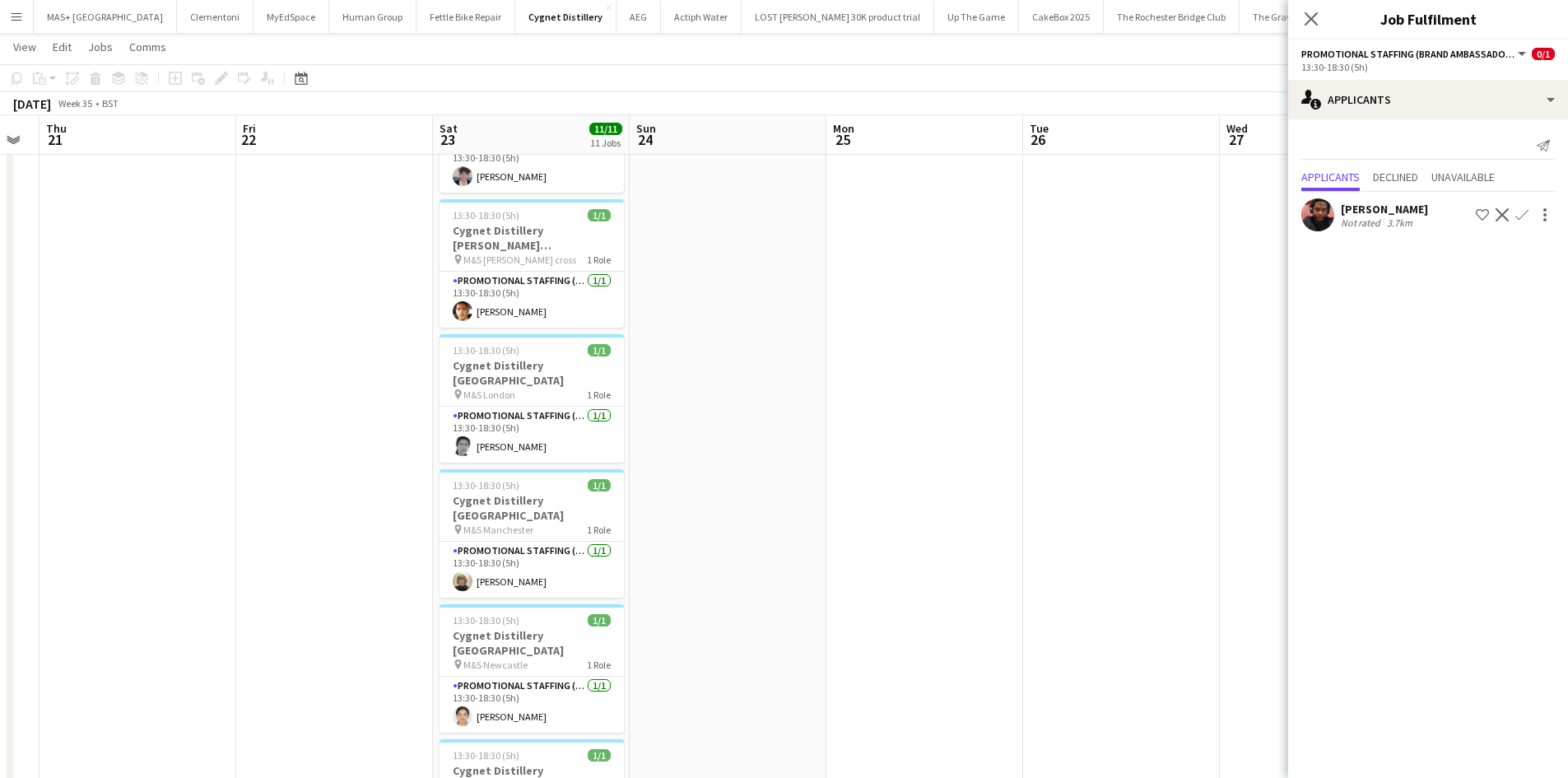
scroll to position [0, 525]
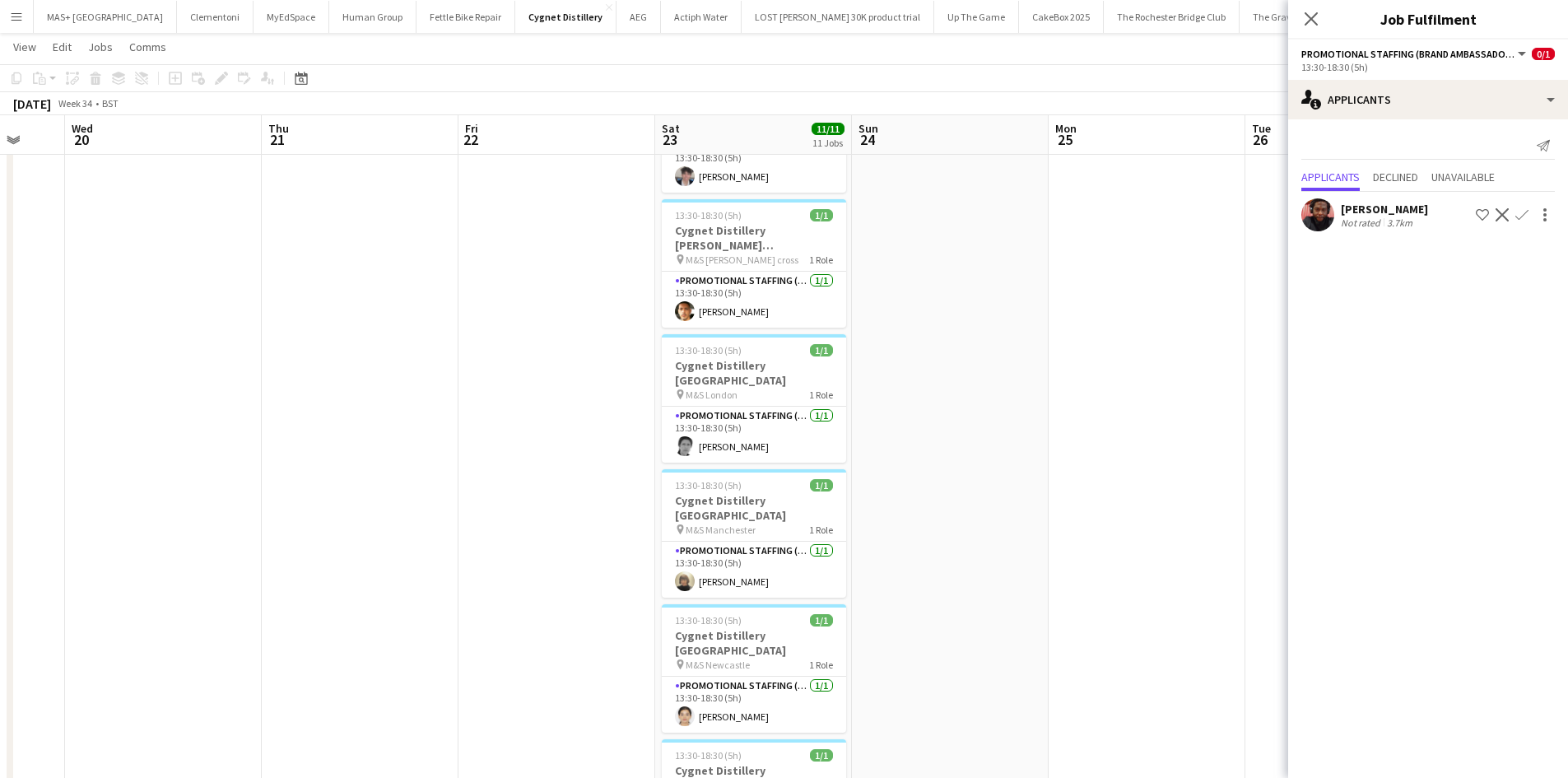
drag, startPoint x: 690, startPoint y: 533, endPoint x: 766, endPoint y: 533, distance: 76.0
click at [766, 533] on app-calendar-viewport "Sun 17 Mon 18 Tue 19 Wed 20 Thu 21 Fri 22 Sat 23 11/11 11 Jobs Sun 24 Mon 25 Tu…" at bounding box center [784, 253] width 1568 height 1652
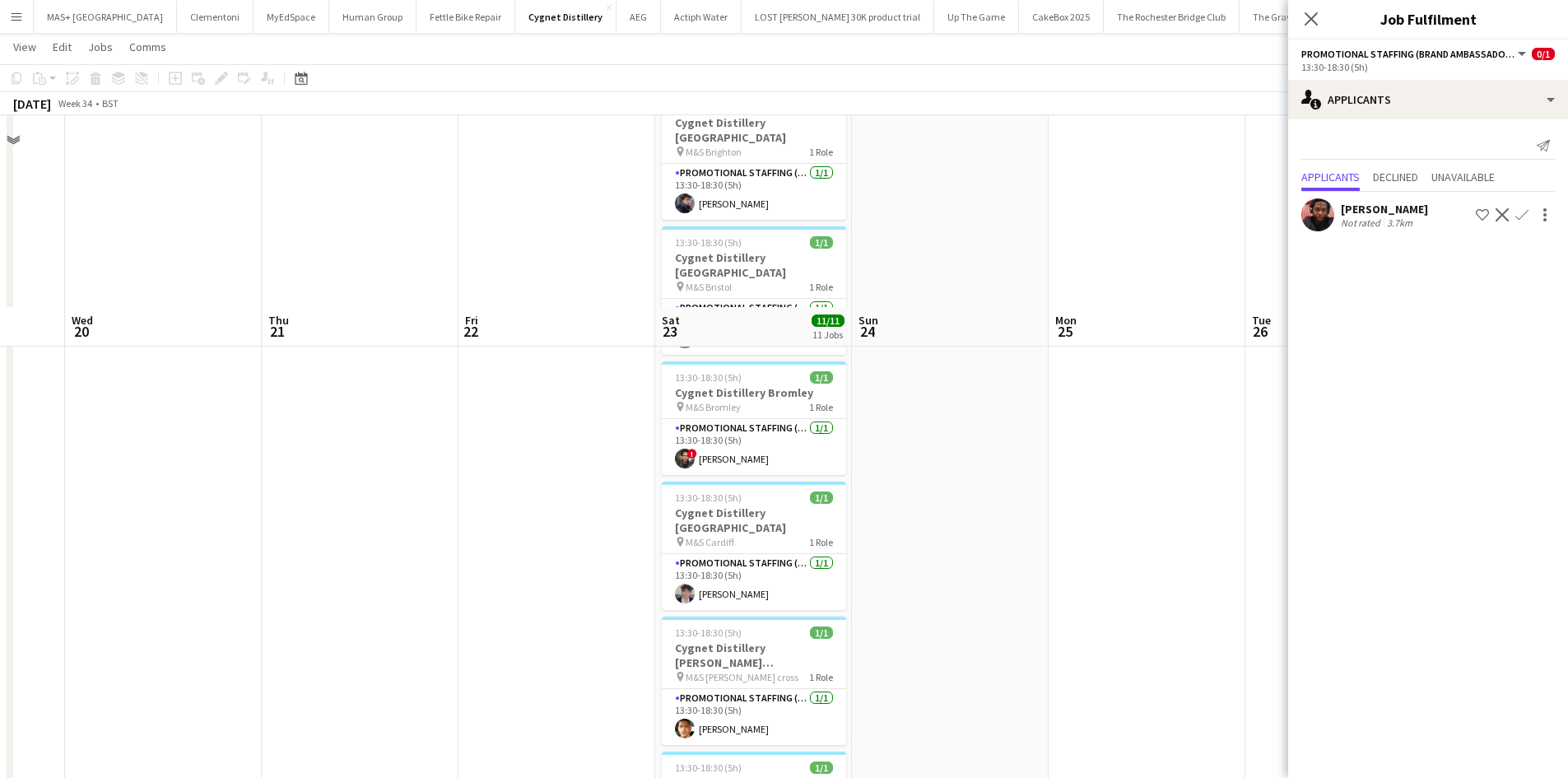
scroll to position [411, 0]
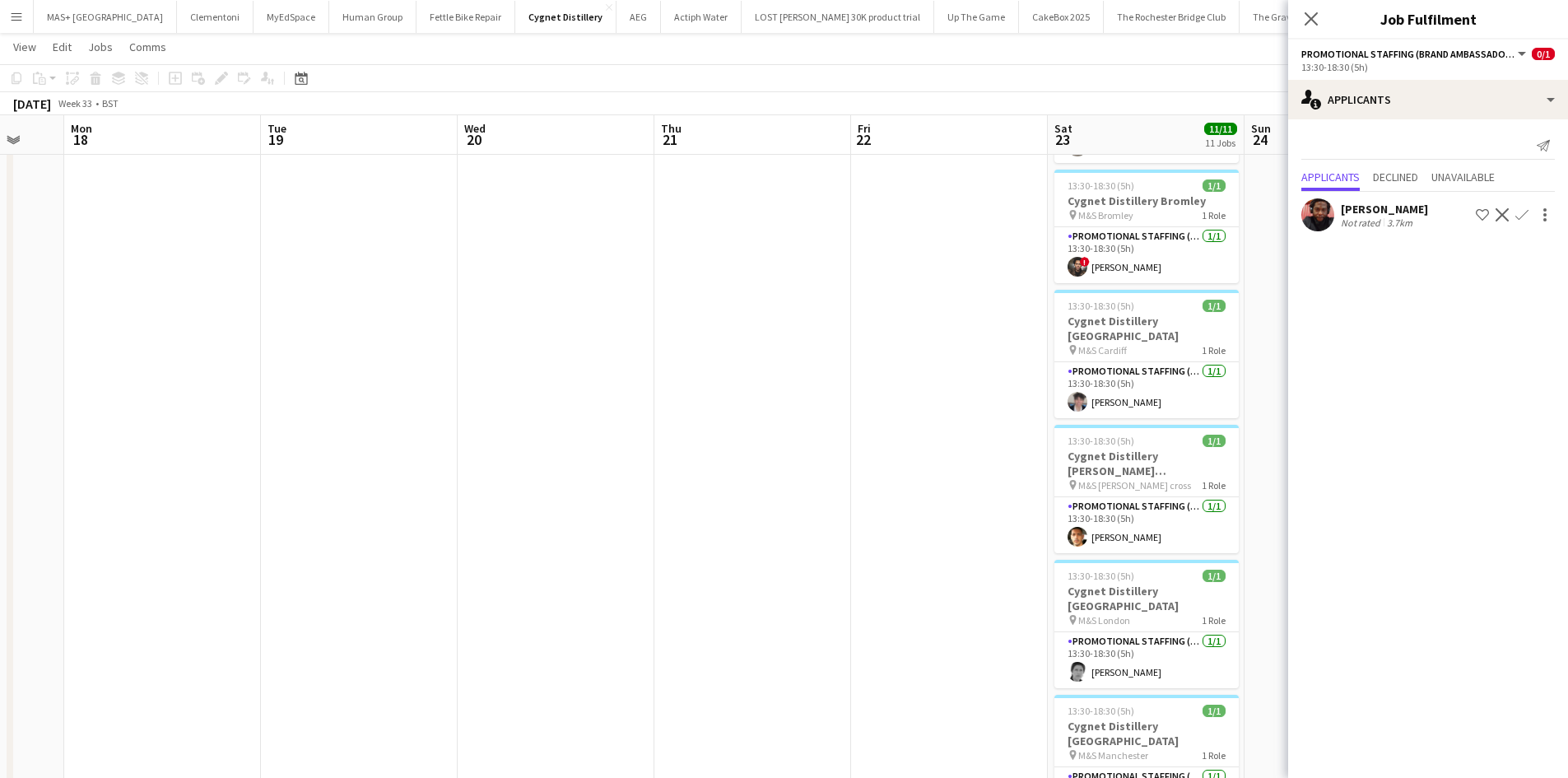
drag, startPoint x: 359, startPoint y: 458, endPoint x: 1115, endPoint y: 489, distance: 756.6
click at [1138, 489] on app-calendar-viewport "Fri 15 Sat 16 Sun 17 Mon 18 Tue 19 Wed 20 Thu 21 Fri 22 Sat 23 11/11 11 Jobs Su…" at bounding box center [784, 479] width 1568 height 1652
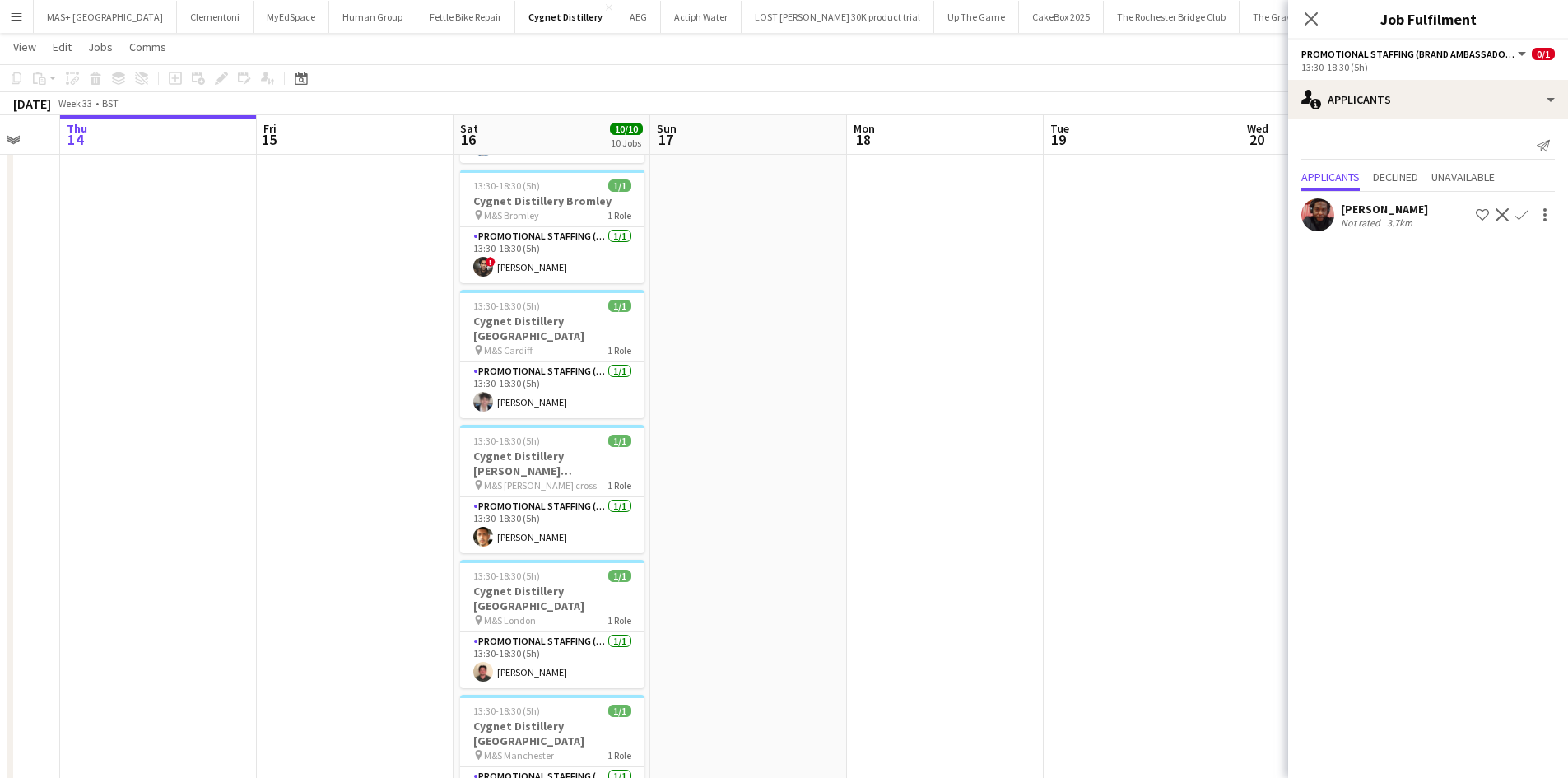
scroll to position [0, 331]
drag, startPoint x: 578, startPoint y: 489, endPoint x: 975, endPoint y: 492, distance: 397.0
click at [975, 492] on app-calendar-viewport "Tue 12 Wed 13 Thu 14 Fri 15 Sat 16 10/10 10 Jobs Sun 17 Mon 18 Tue 19 Wed 20 Th…" at bounding box center [784, 479] width 1568 height 1652
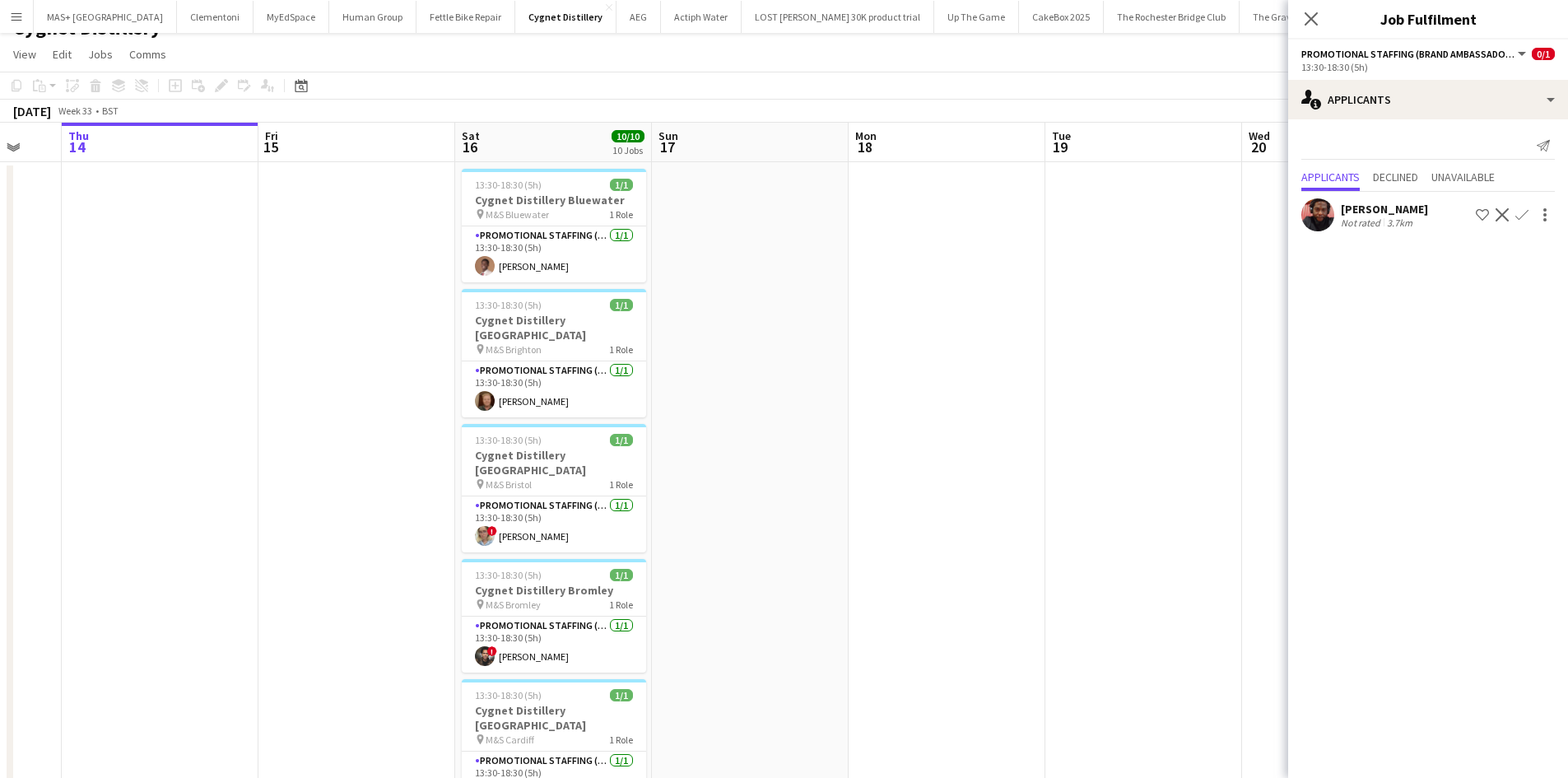
scroll to position [0, 0]
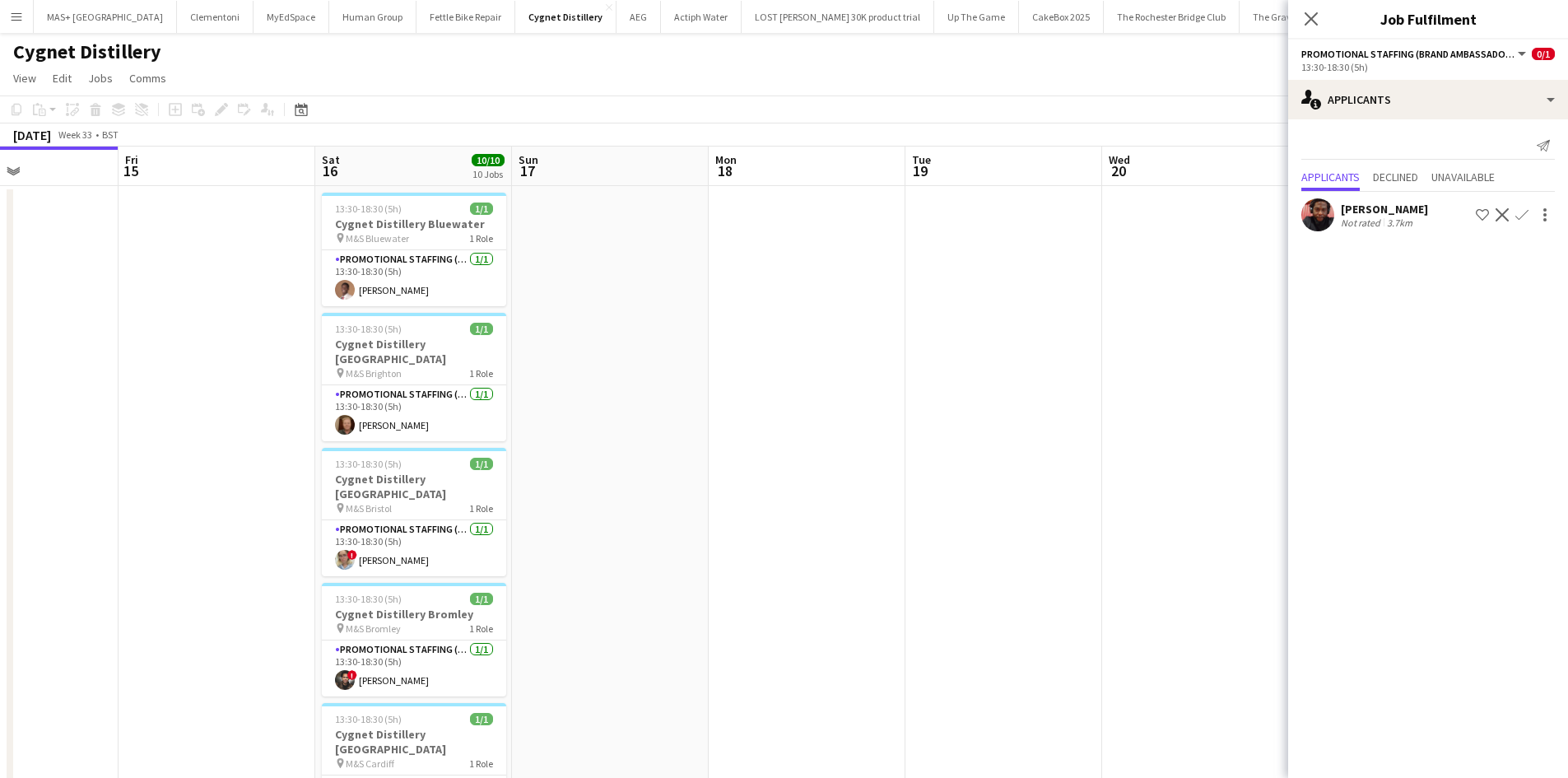
drag, startPoint x: 990, startPoint y: 515, endPoint x: 454, endPoint y: 450, distance: 539.9
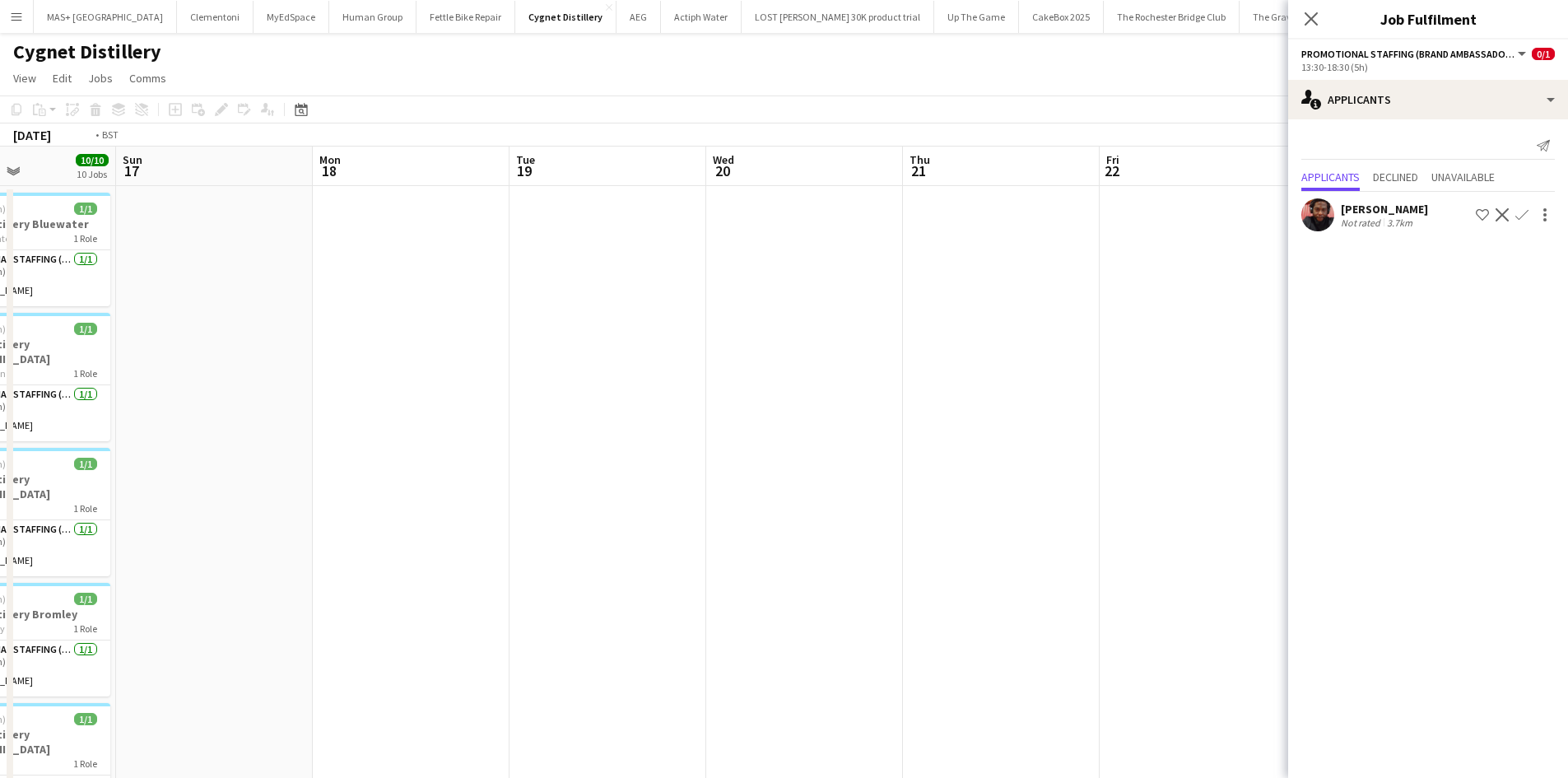
scroll to position [0, 681]
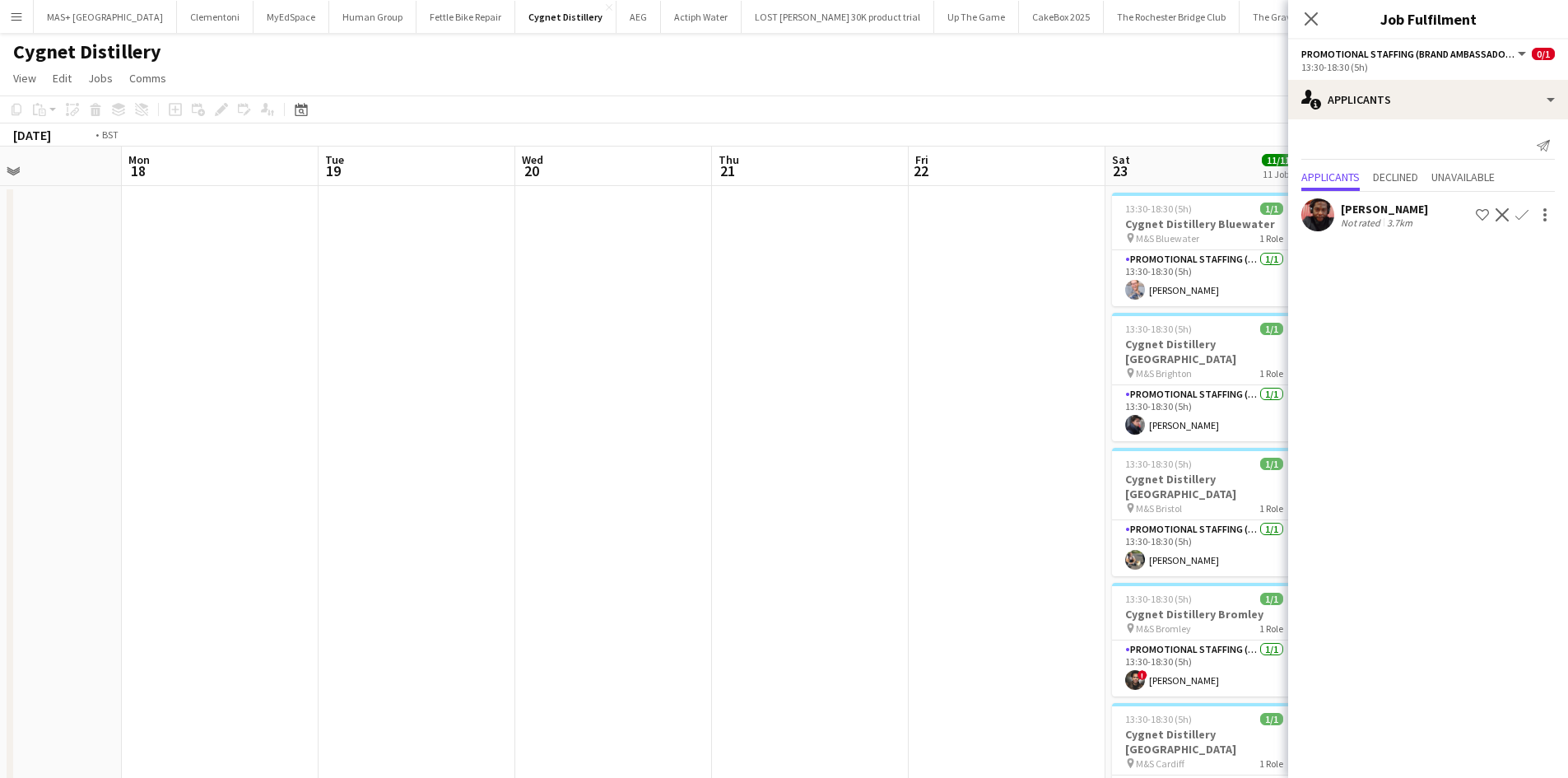
drag, startPoint x: 555, startPoint y: 428, endPoint x: 348, endPoint y: 399, distance: 209.0
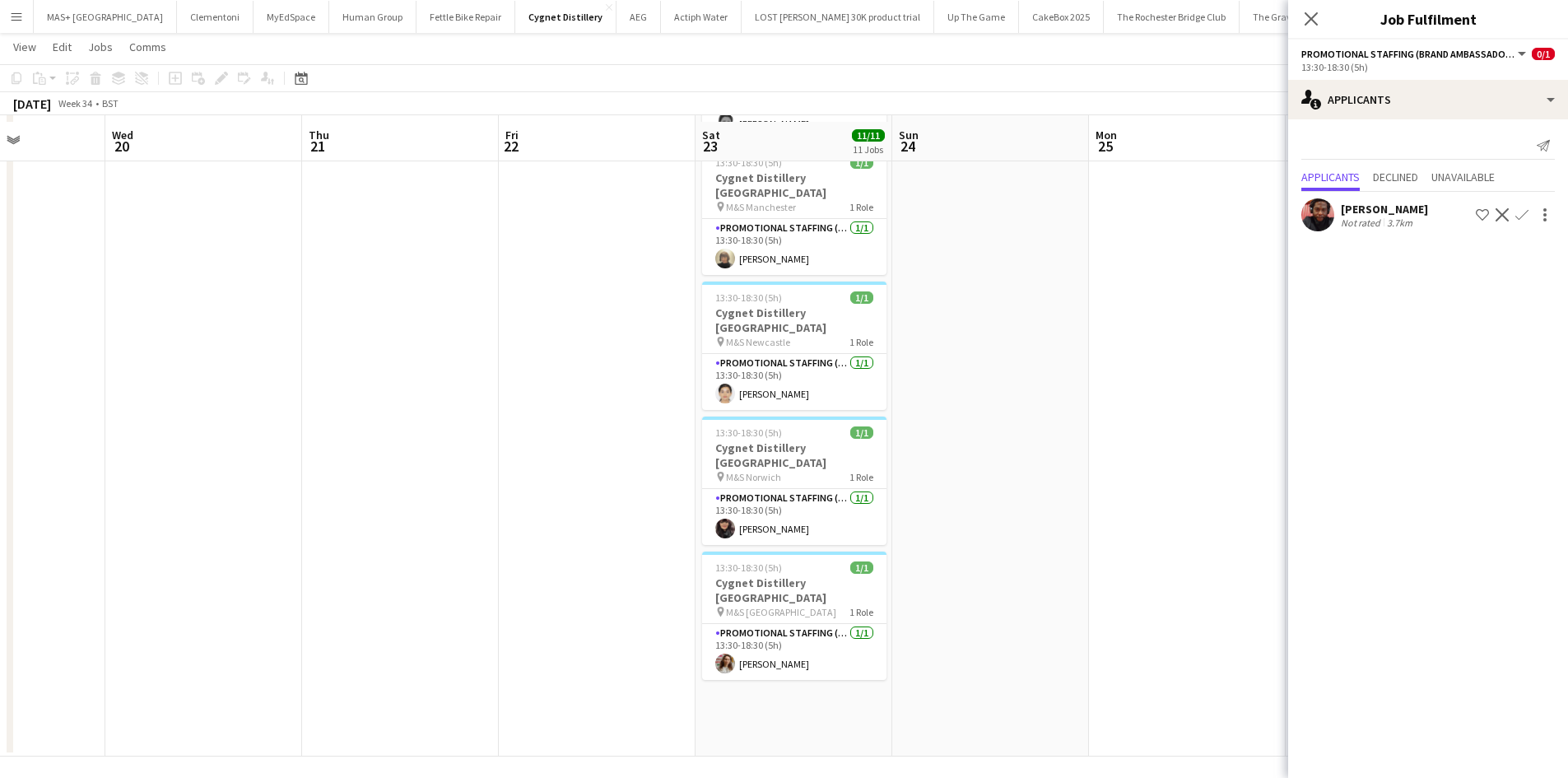
scroll to position [967, 0]
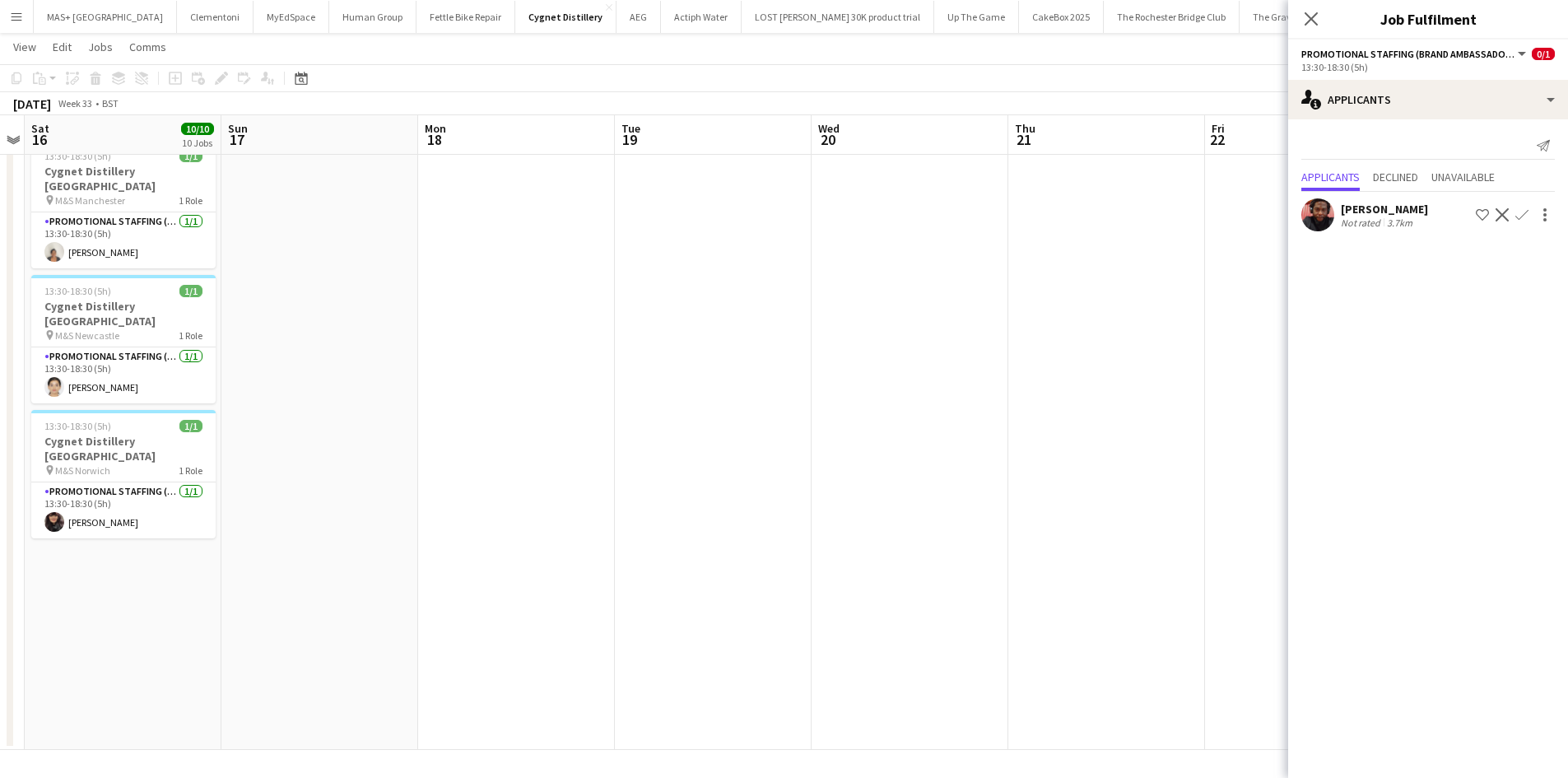
drag, startPoint x: 555, startPoint y: 440, endPoint x: 1130, endPoint y: 444, distance: 575.0
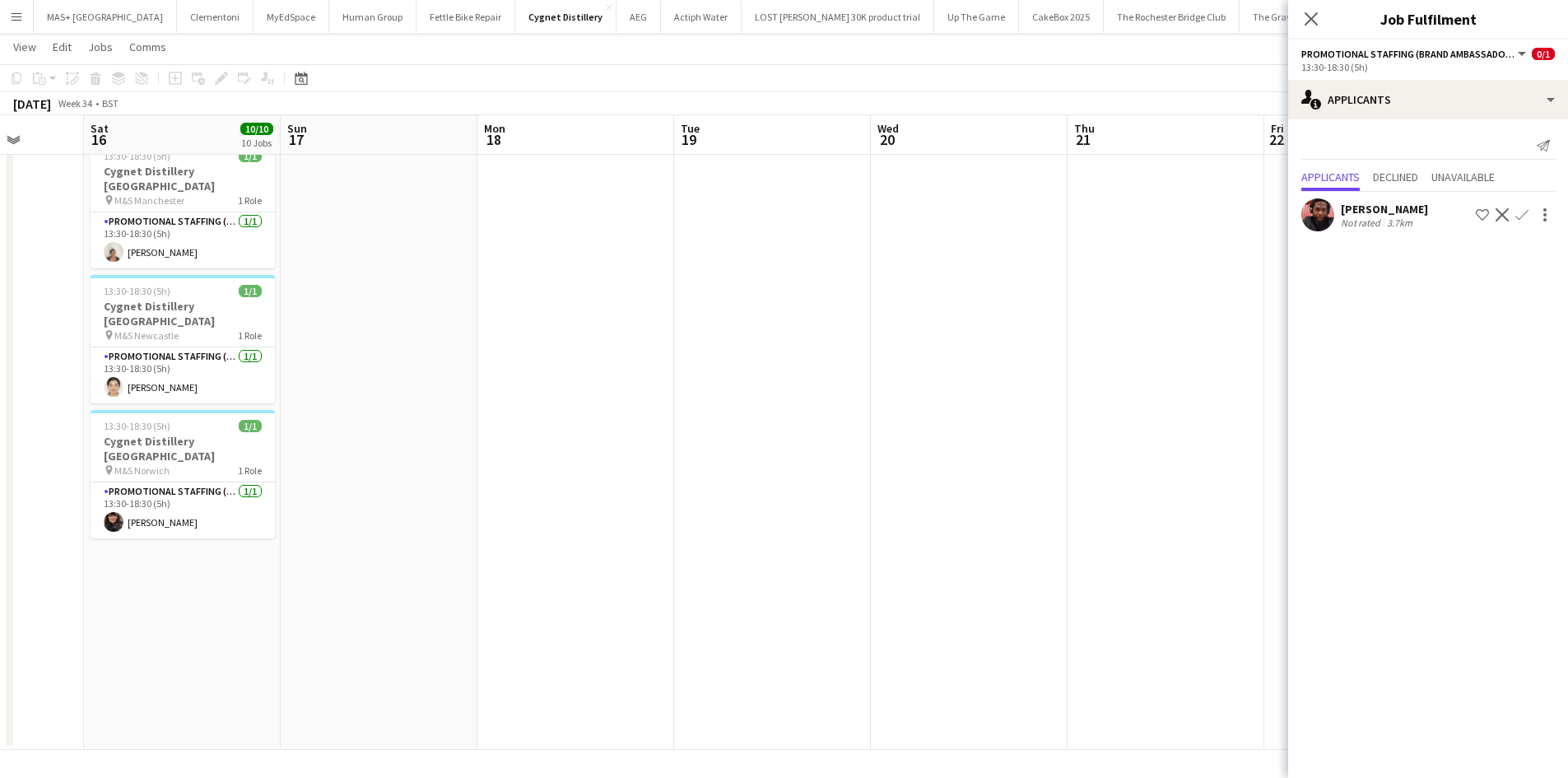
drag, startPoint x: 609, startPoint y: 471, endPoint x: 1144, endPoint y: 499, distance: 535.7
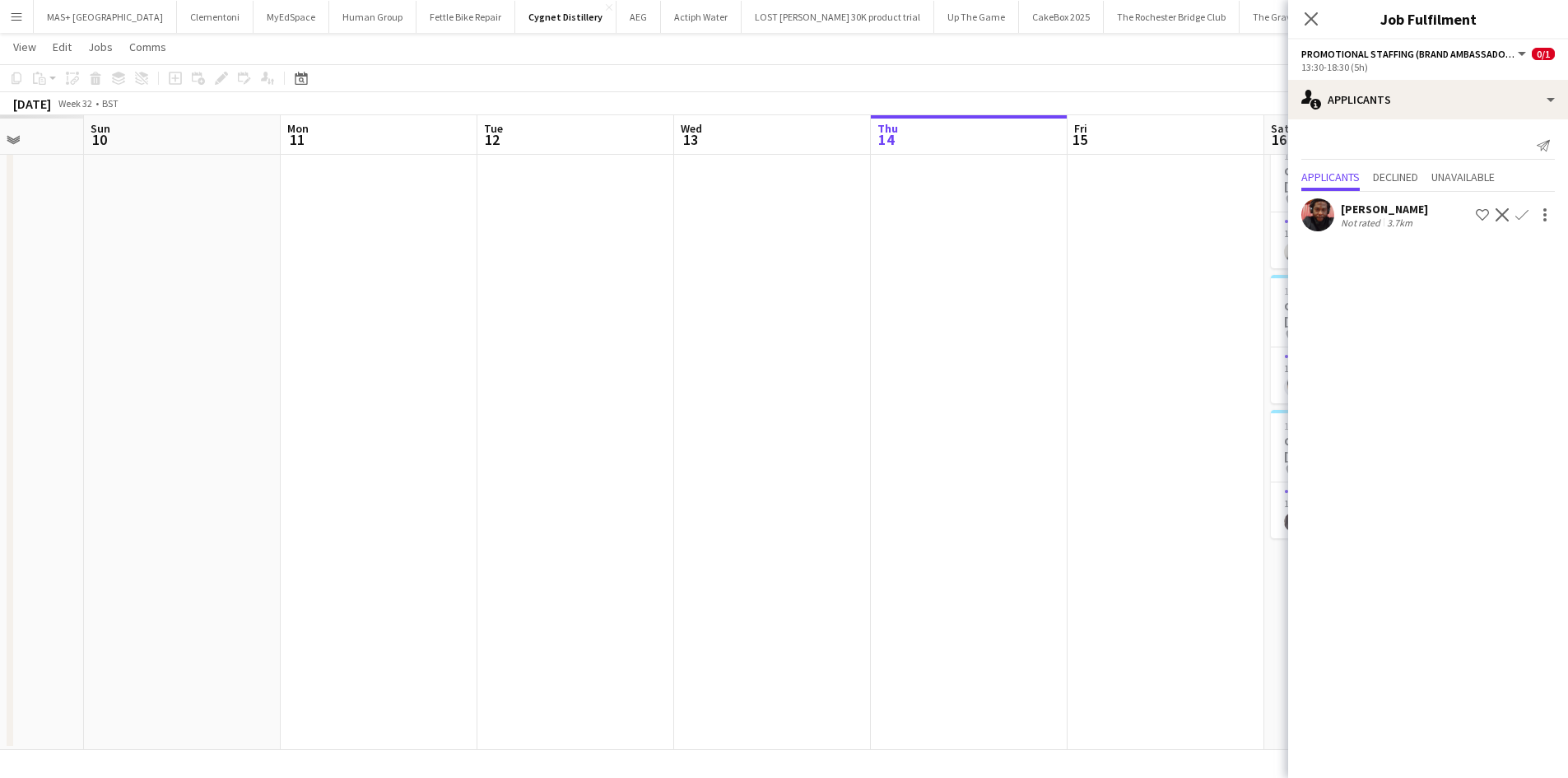
drag, startPoint x: 535, startPoint y: 517, endPoint x: 1037, endPoint y: 542, distance: 502.6
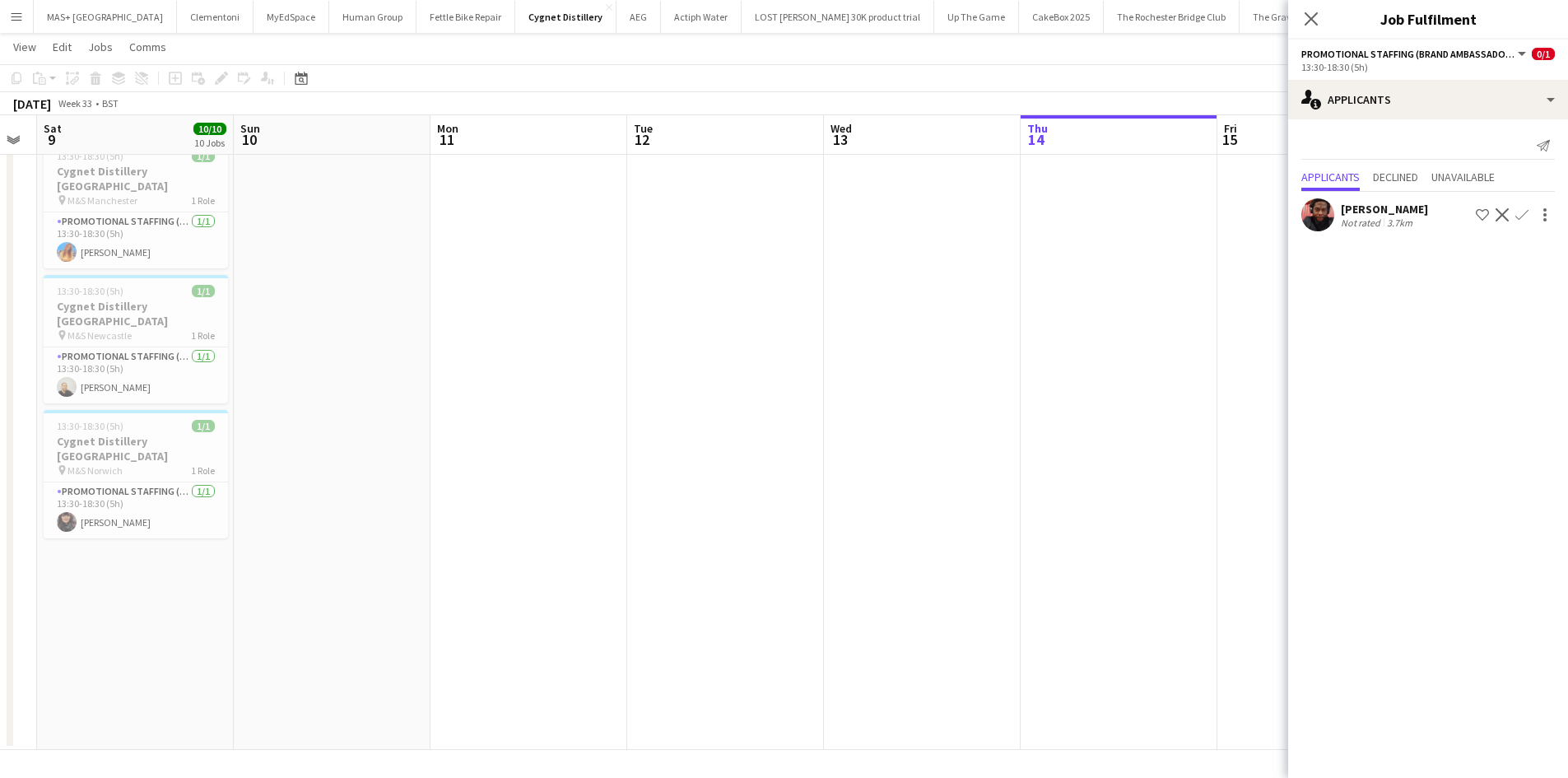
drag, startPoint x: 602, startPoint y: 512, endPoint x: 1170, endPoint y: 512, distance: 568.0
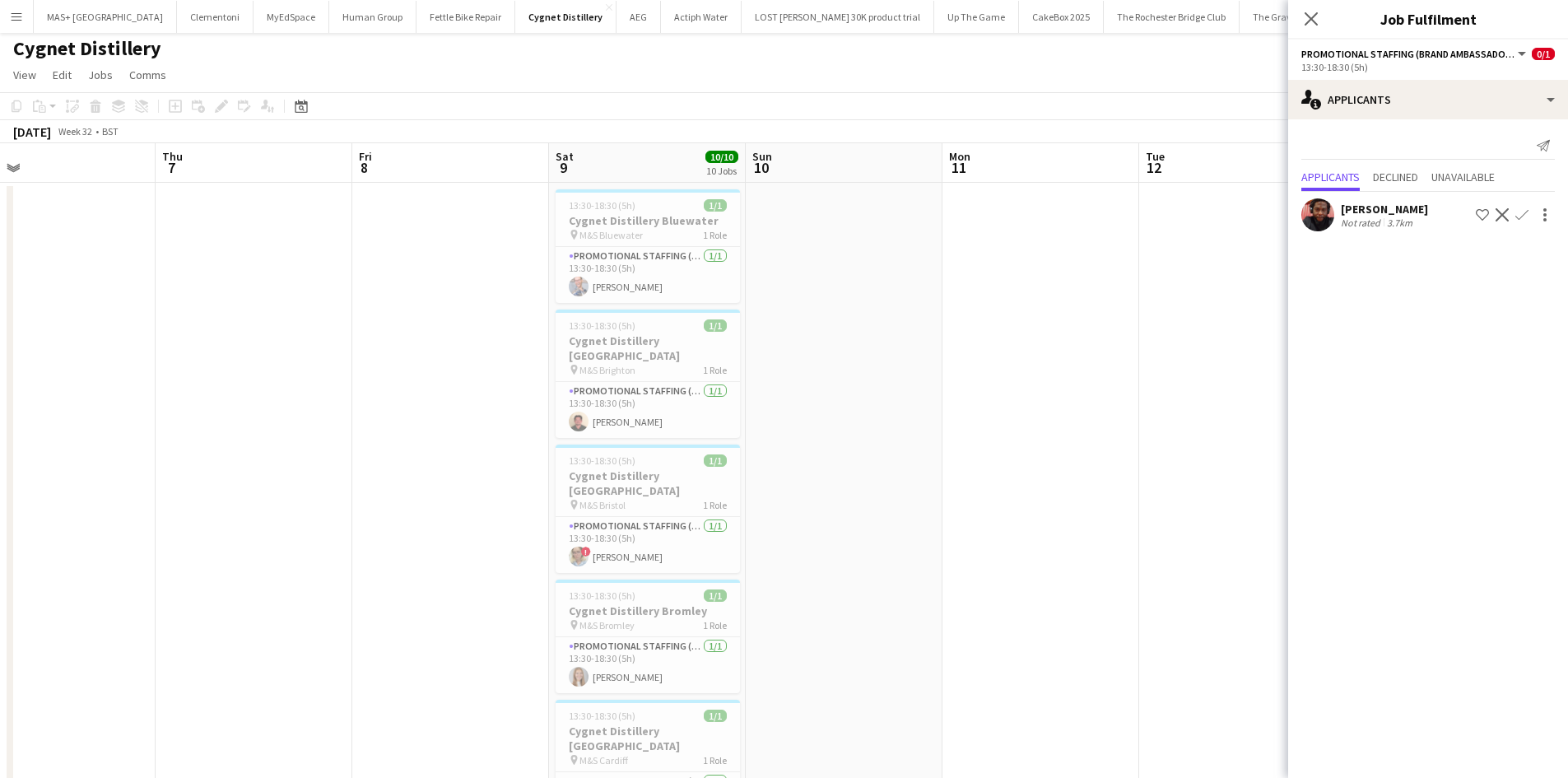
scroll to position [0, 0]
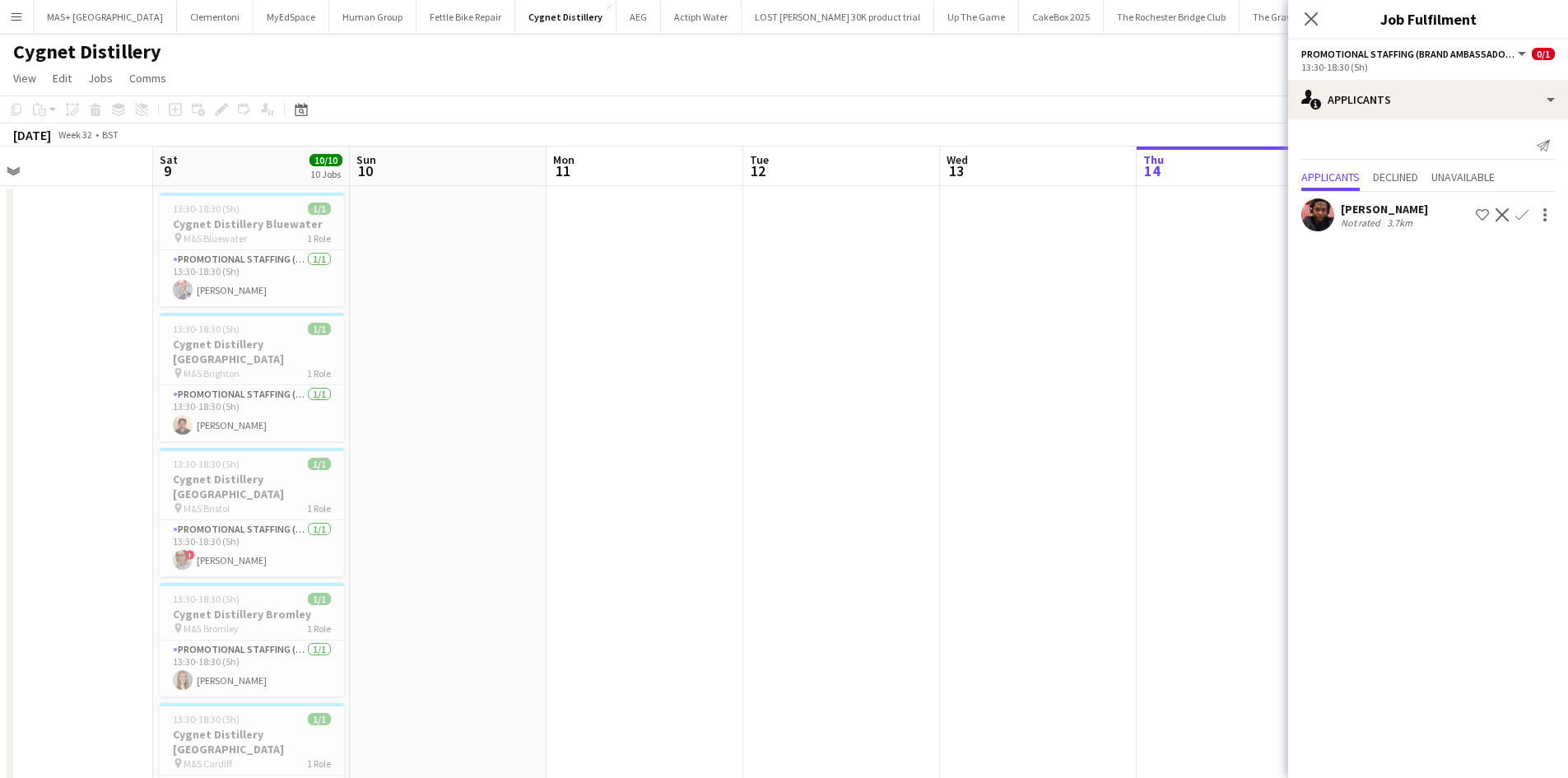
drag, startPoint x: 1045, startPoint y: 463, endPoint x: 713, endPoint y: 459, distance: 332.0
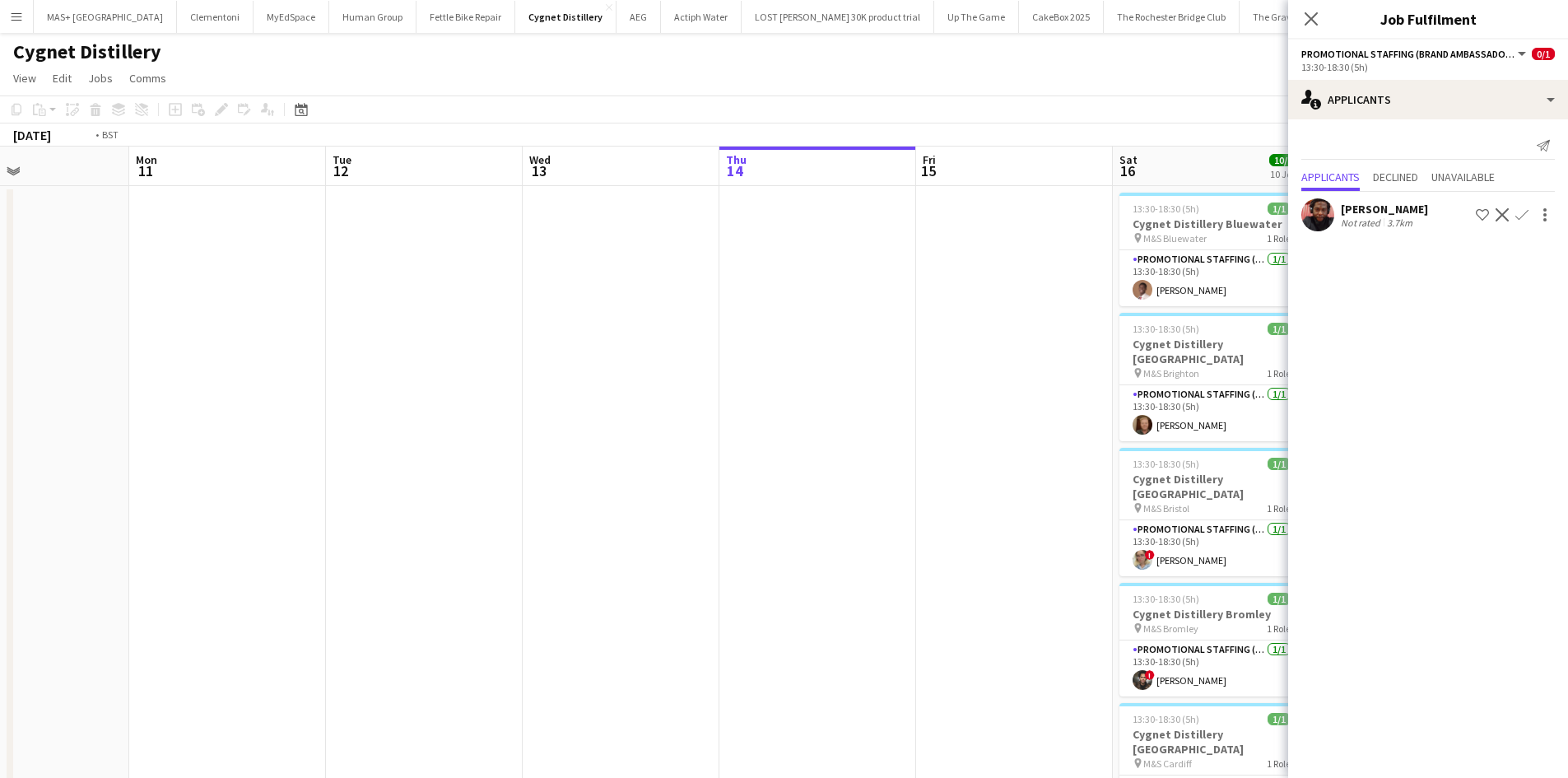
drag, startPoint x: 934, startPoint y: 459, endPoint x: 140, endPoint y: 414, distance: 795.3
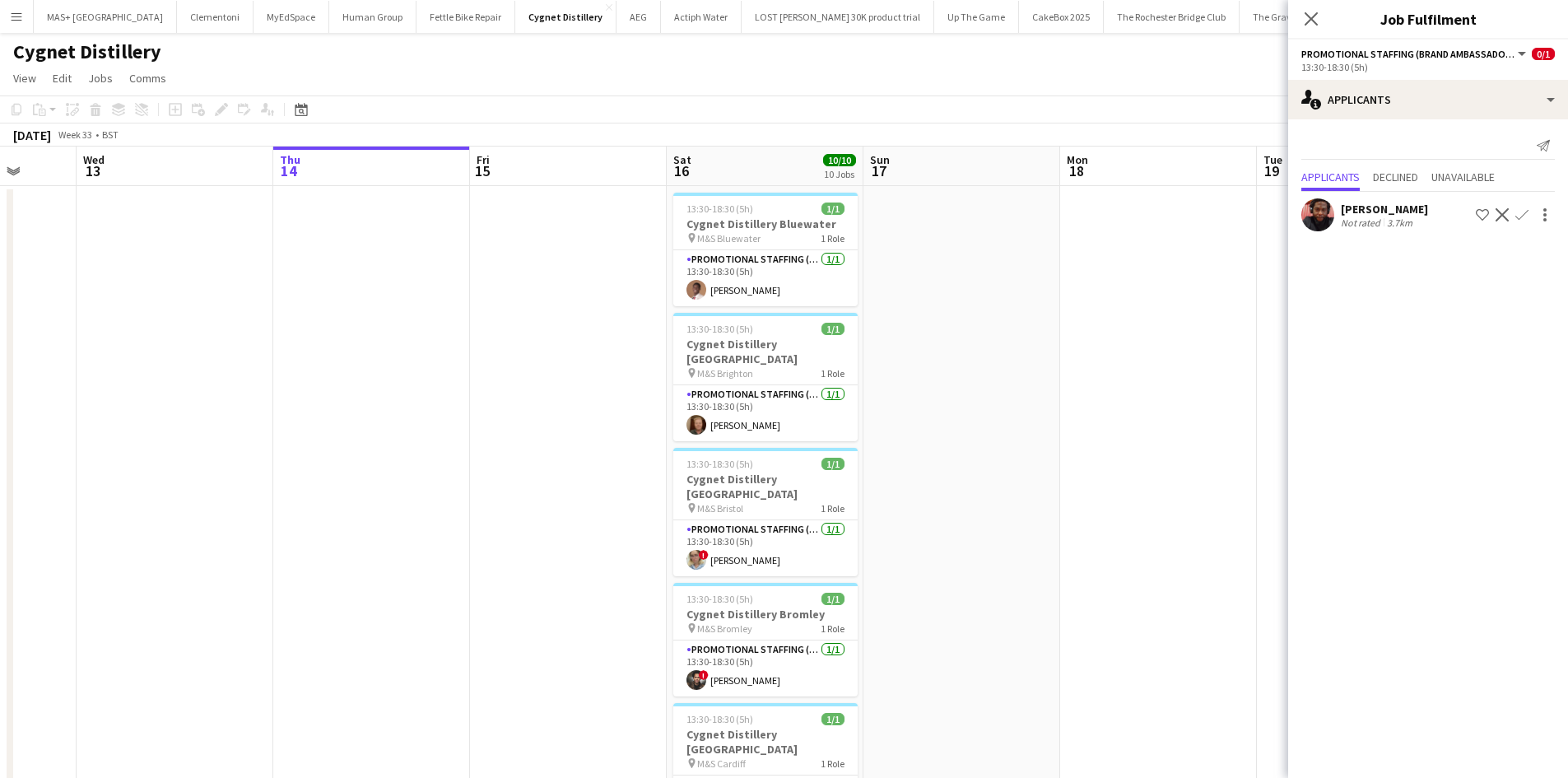
scroll to position [0, 730]
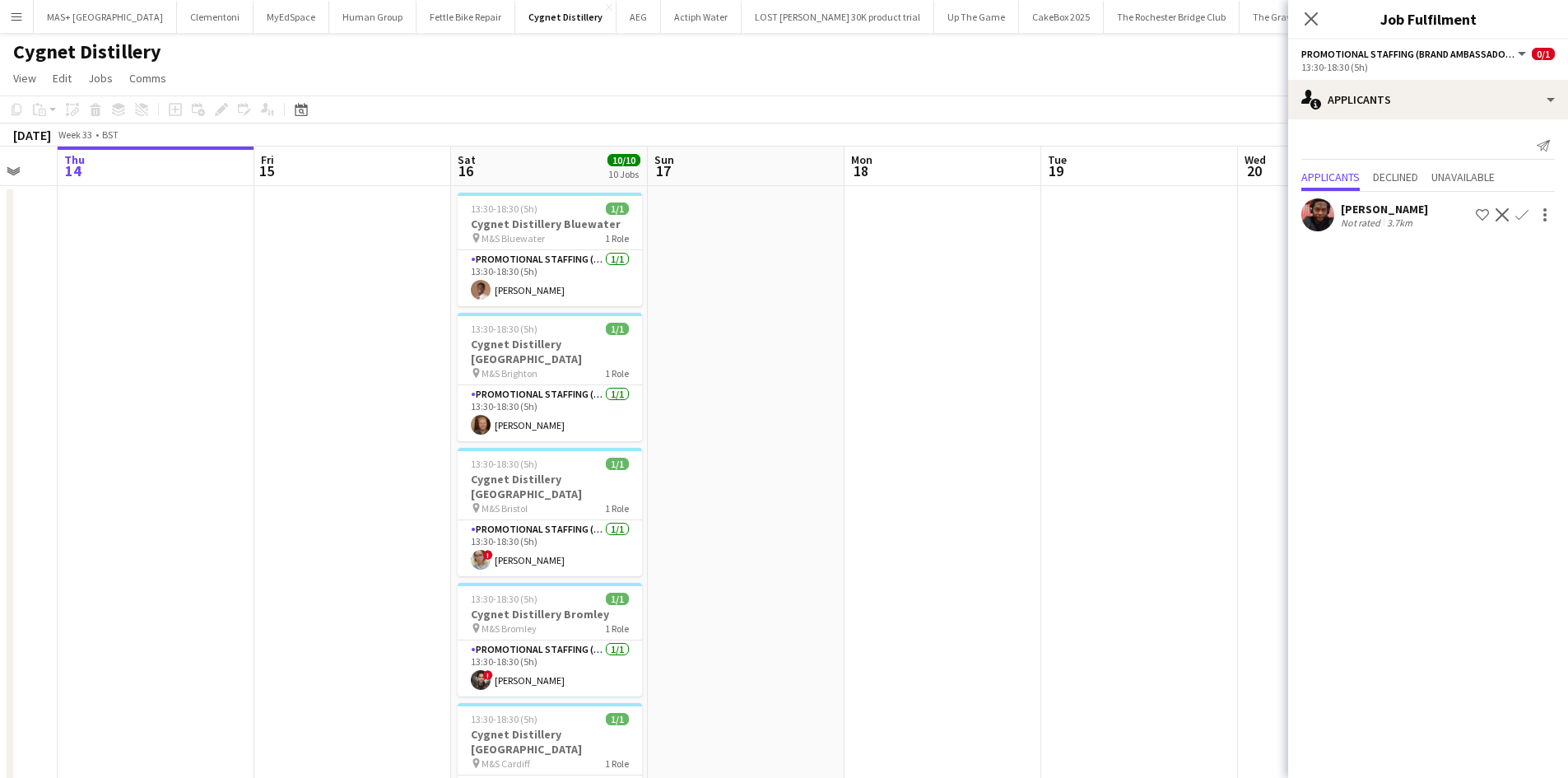
drag, startPoint x: 422, startPoint y: 441, endPoint x: 207, endPoint y: 436, distance: 215.1
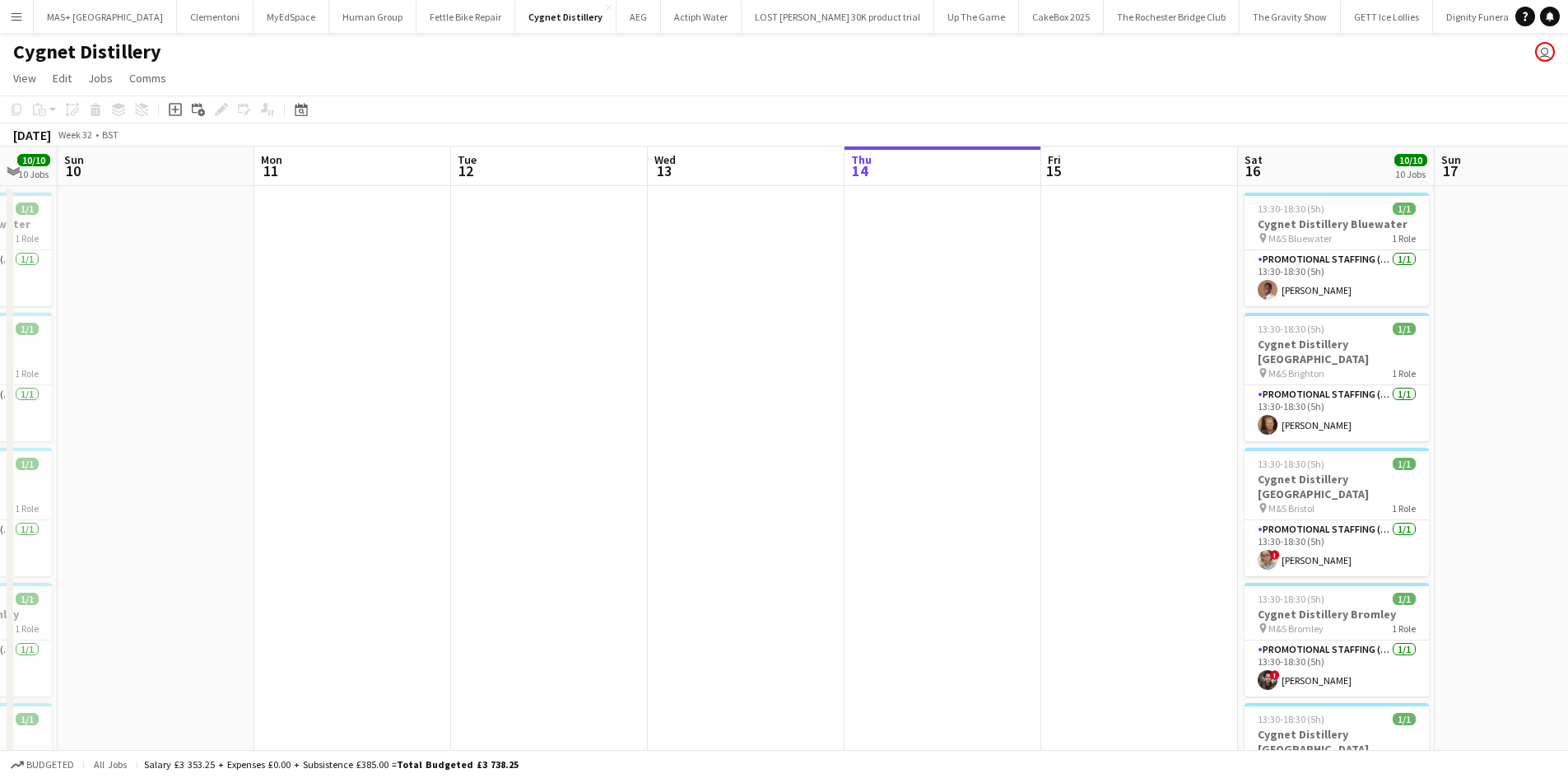
drag, startPoint x: 260, startPoint y: 404, endPoint x: 1047, endPoint y: 424, distance: 787.3
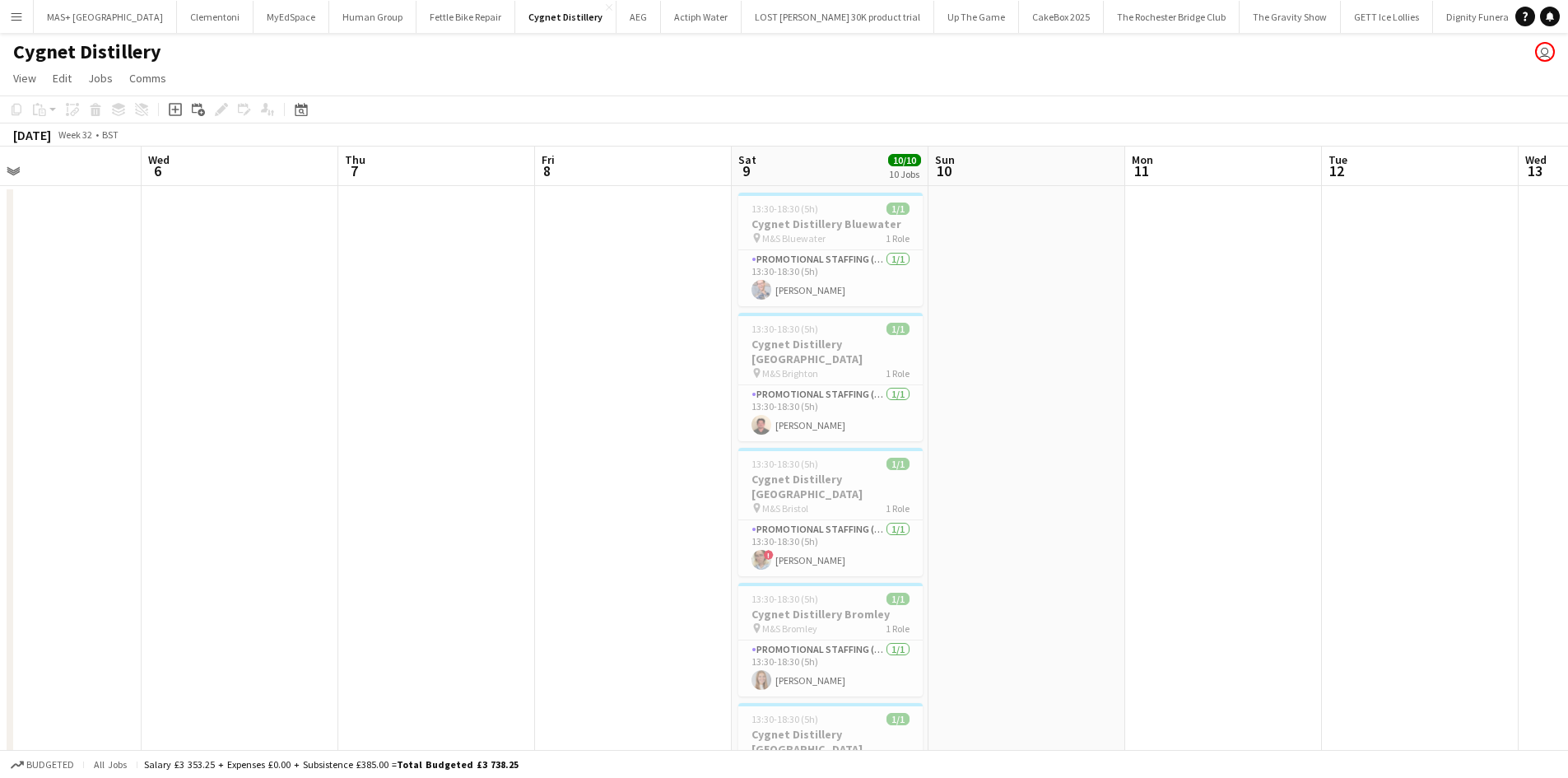
drag, startPoint x: 435, startPoint y: 425, endPoint x: 1233, endPoint y: 360, distance: 800.6
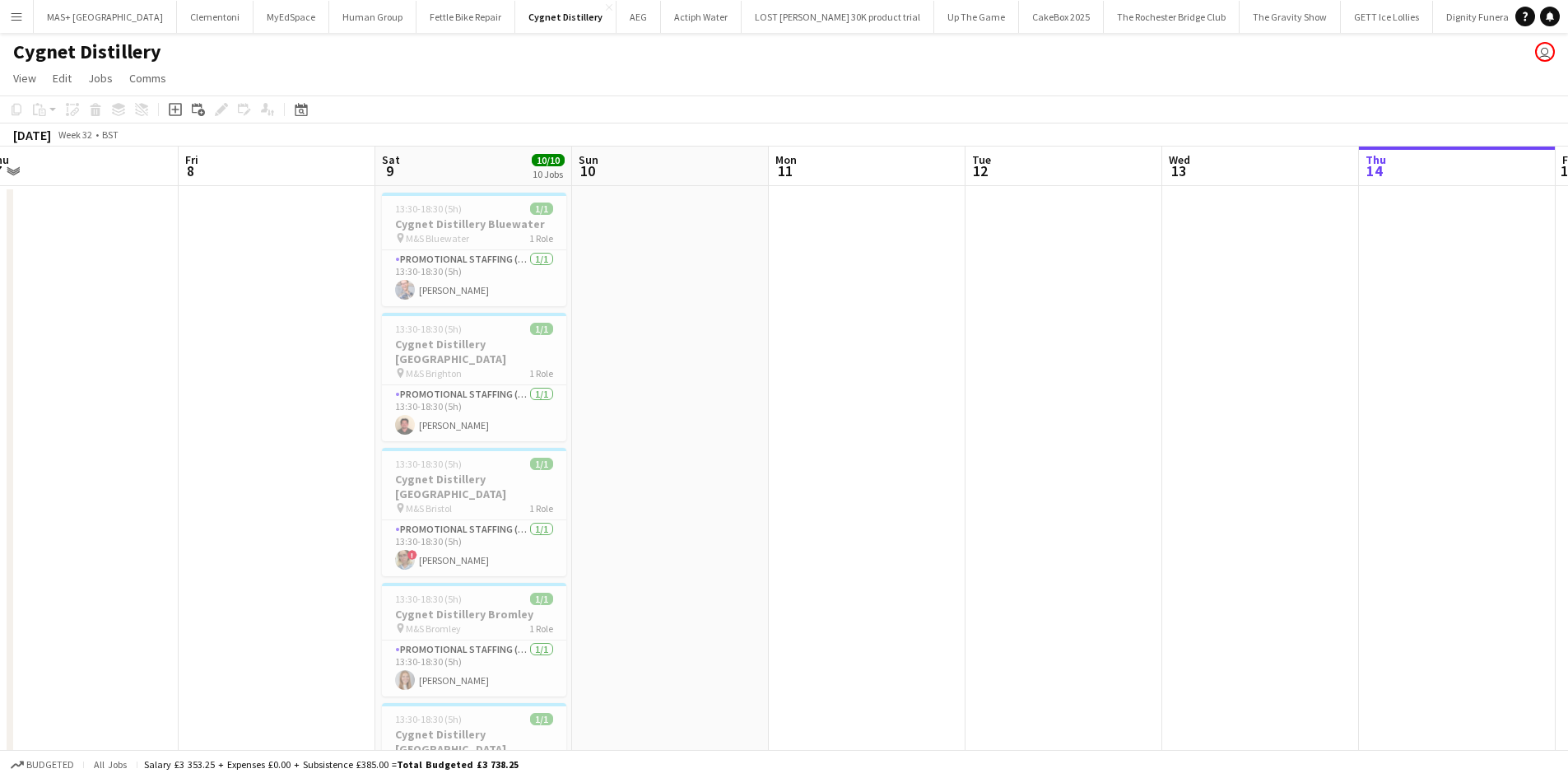
drag, startPoint x: 1265, startPoint y: 405, endPoint x: 918, endPoint y: 423, distance: 347.5
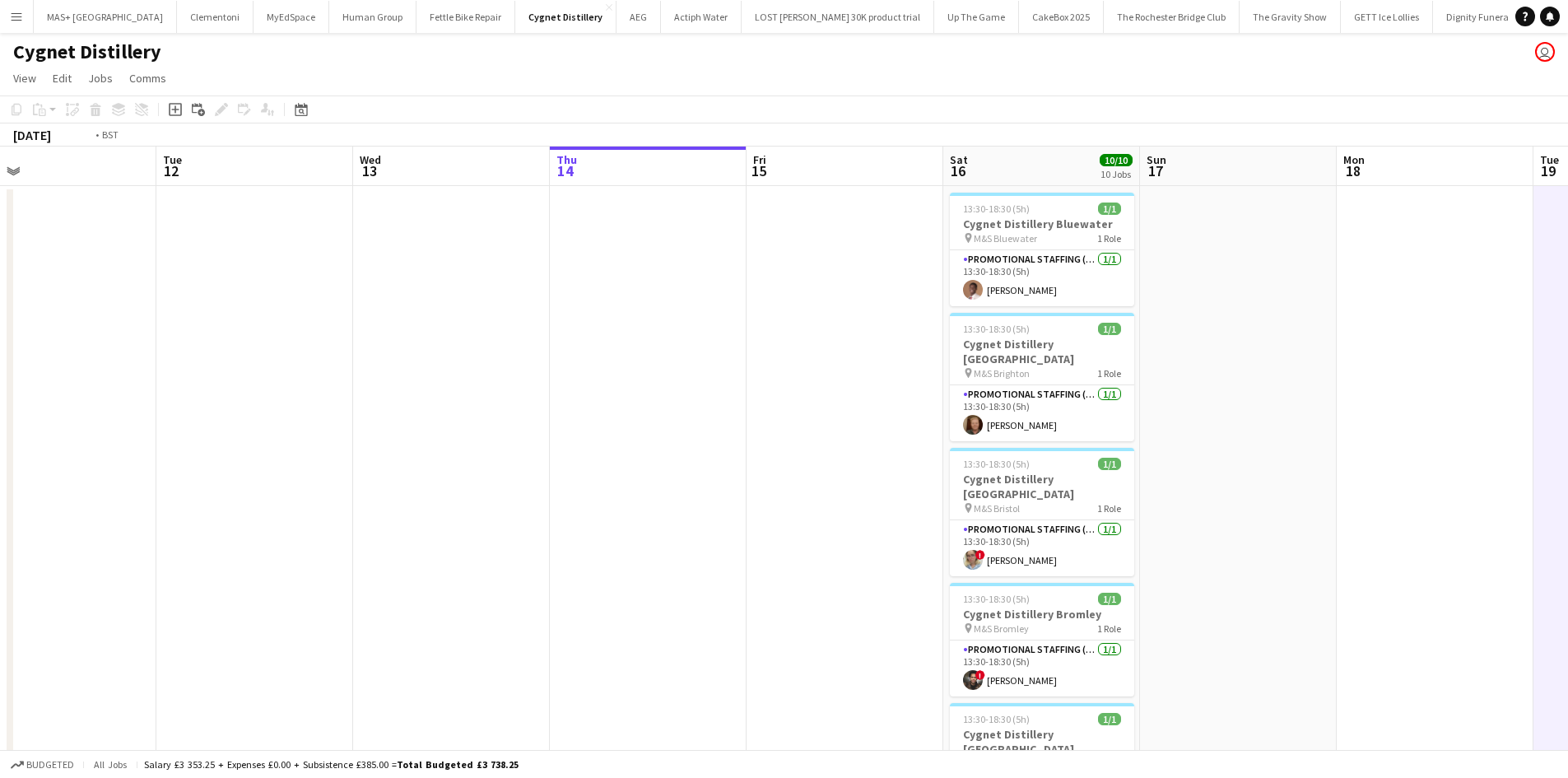
drag, startPoint x: 846, startPoint y: 270, endPoint x: 735, endPoint y: 221, distance: 121.3
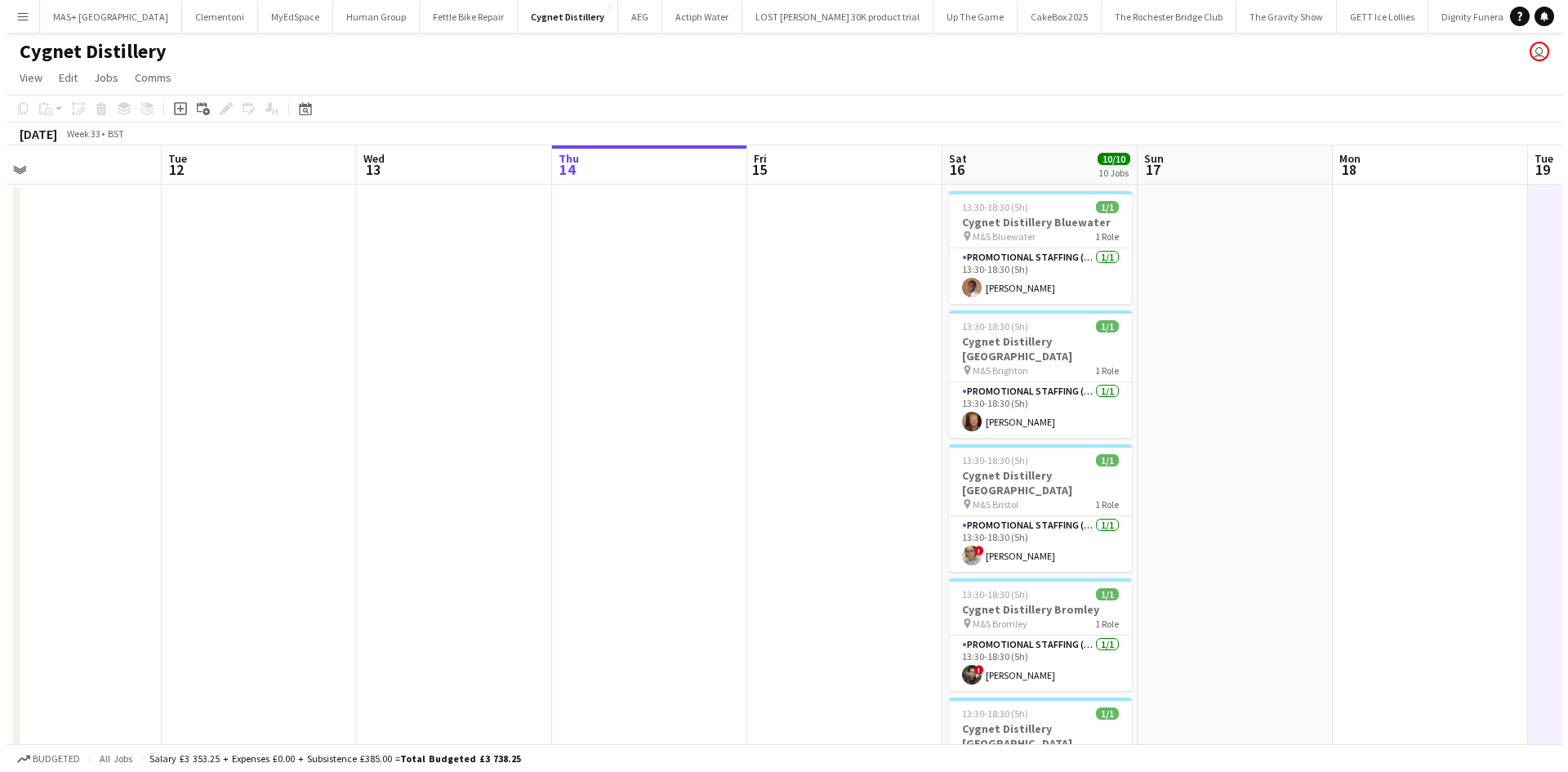
scroll to position [0, 620]
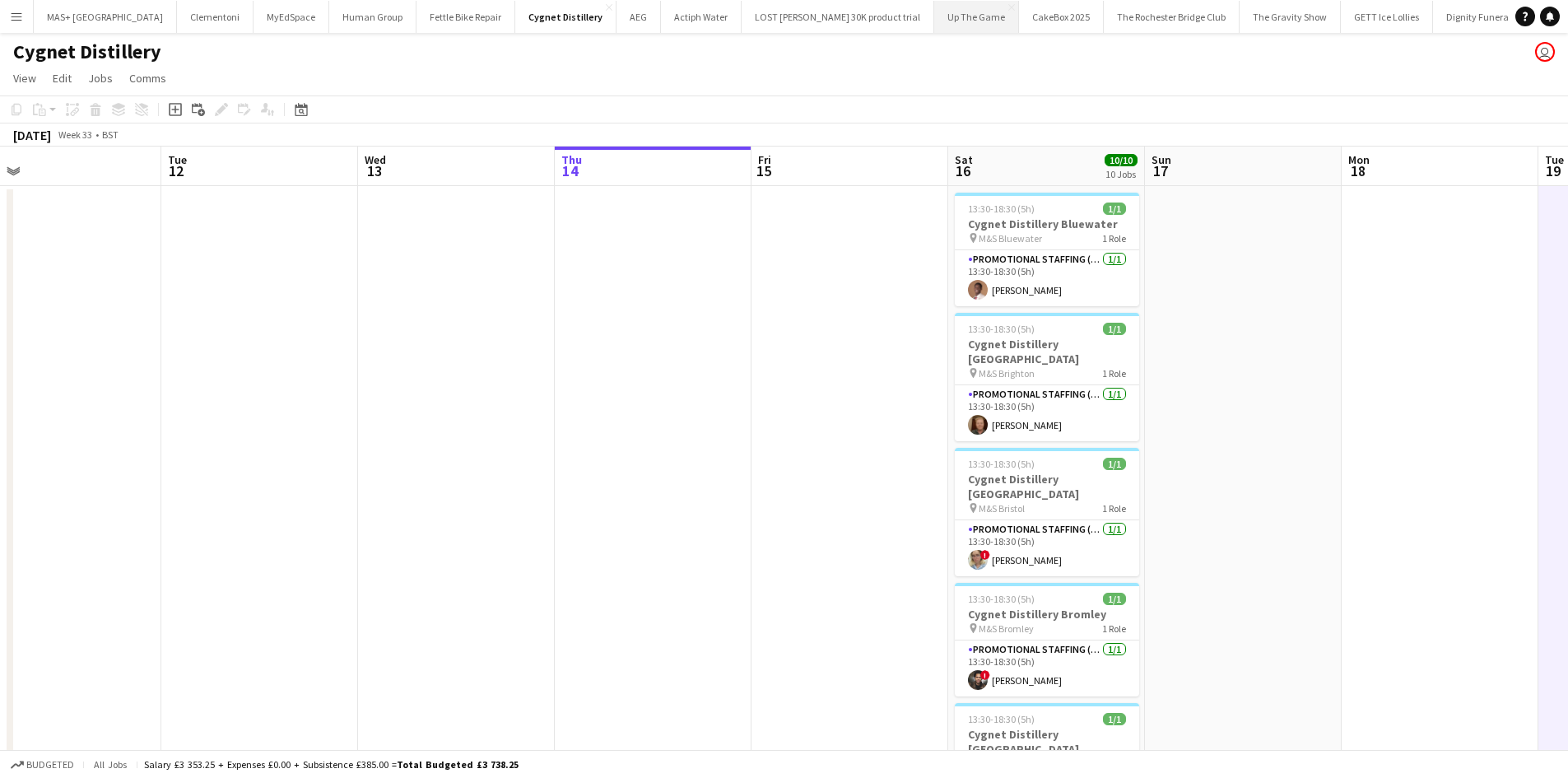
click at [934, 18] on button "Up The Game Close" at bounding box center [976, 17] width 85 height 32
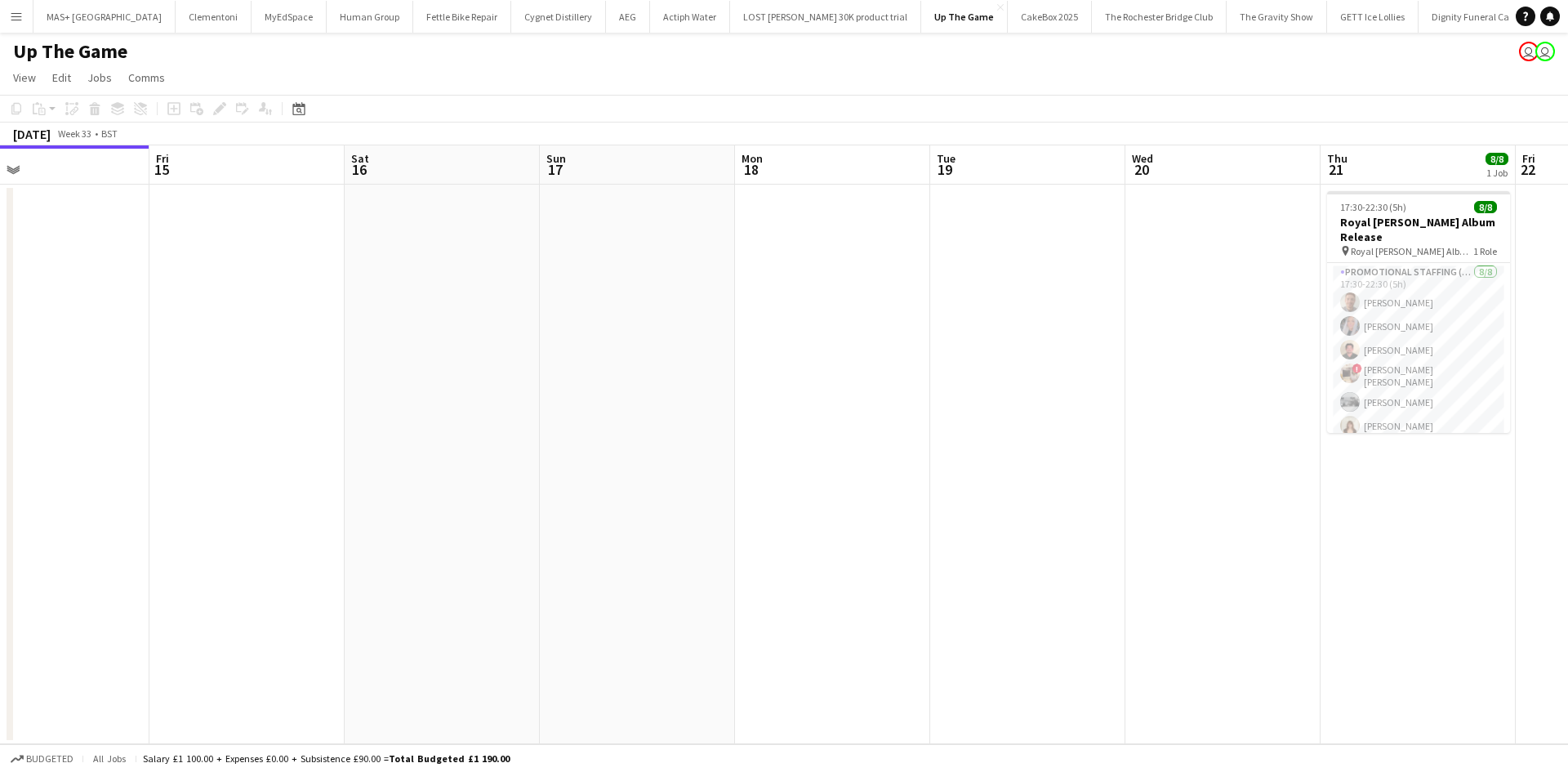
drag, startPoint x: 311, startPoint y: 234, endPoint x: 388, endPoint y: 253, distance: 79.3
click at [218, 234] on app-calendar-viewport "Mon 11 Tue 12 Wed 13 Thu 14 Fri 15 Sat 16 Sun 17 Mon 18 Tue 19 Wed 20 Thu 21 8/…" at bounding box center [784, 445] width 1568 height 599
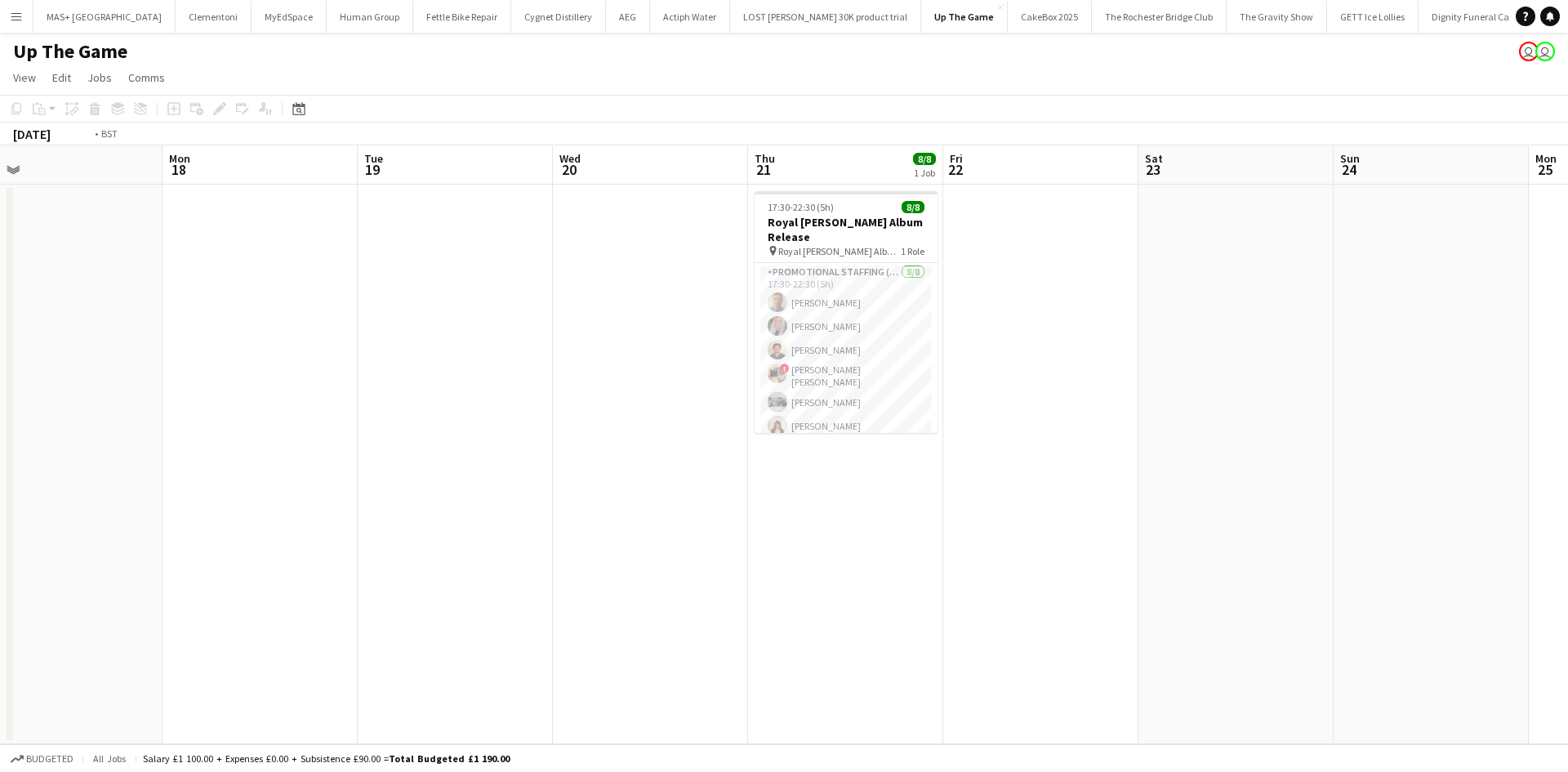
drag, startPoint x: 1024, startPoint y: 299, endPoint x: 826, endPoint y: 312, distance: 198.4
click at [826, 312] on app-calendar-viewport "Thu 14 Fri 15 Sat 16 Sun 17 Mon 18 Tue 19 Wed 20 Thu 21 8/8 1 Job Fri 22 Sat 23…" at bounding box center [784, 445] width 1568 height 599
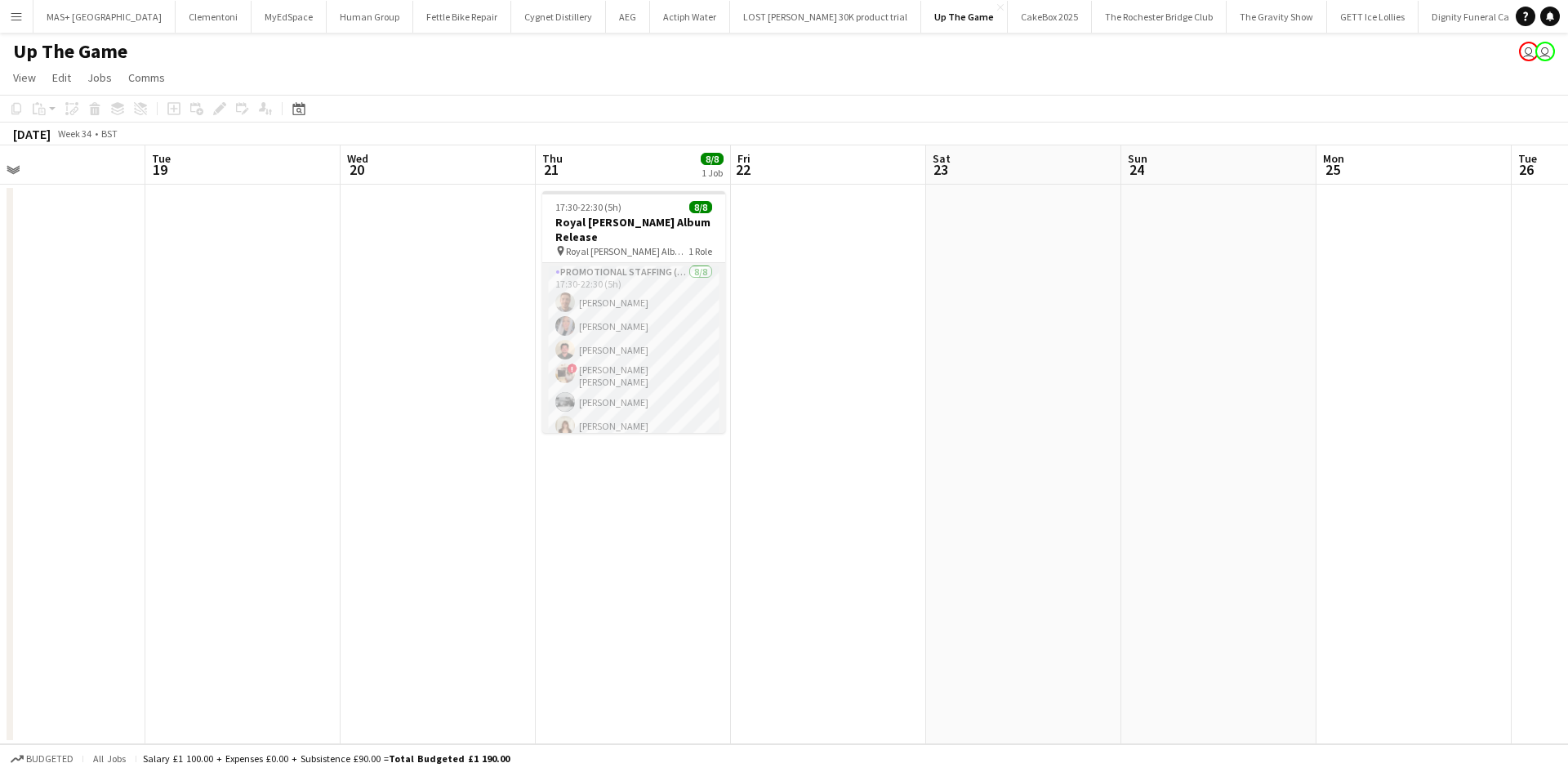
scroll to position [37, 0]
click at [659, 346] on app-card-role "Promotional Staffing (Brand Ambassadors) 8/8 17:30-22:30 (5h) Jack Procter Rean…" at bounding box center [633, 339] width 183 height 226
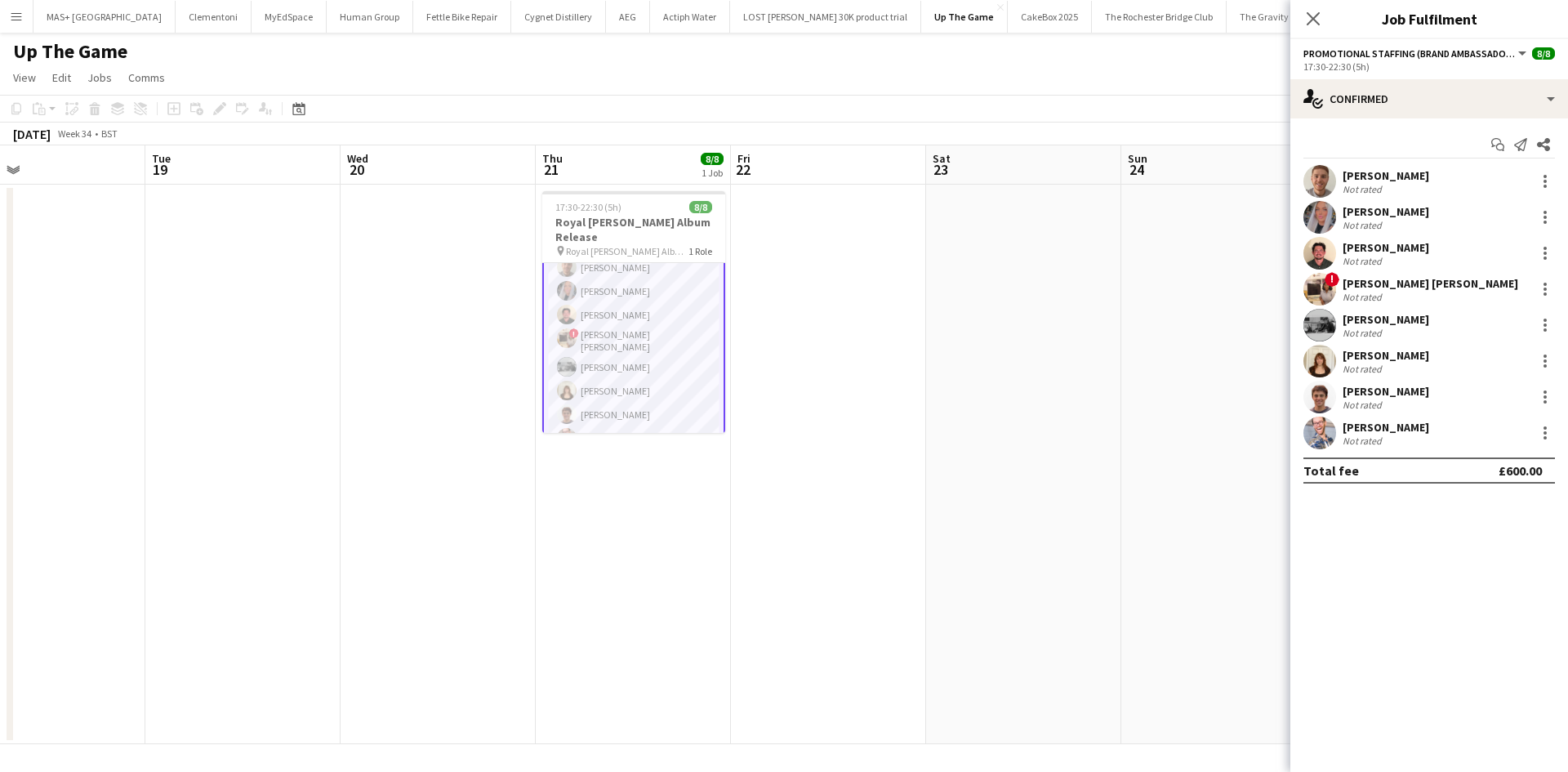
scroll to position [38, 0]
click at [1422, 387] on div "Benjamin Tickner-Bellau" at bounding box center [1385, 391] width 86 height 15
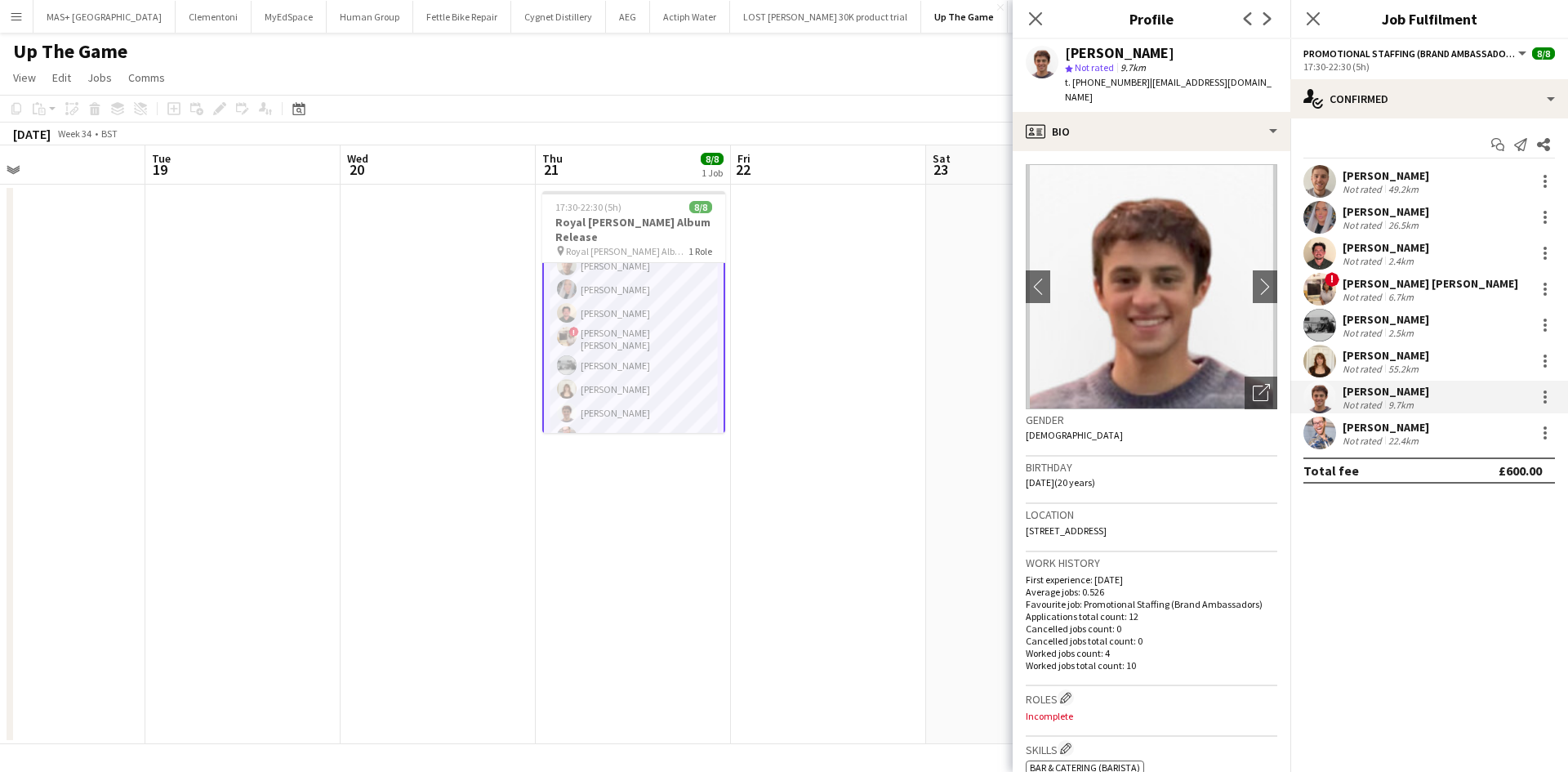
click at [1359, 335] on div "Not rated" at bounding box center [1364, 332] width 43 height 12
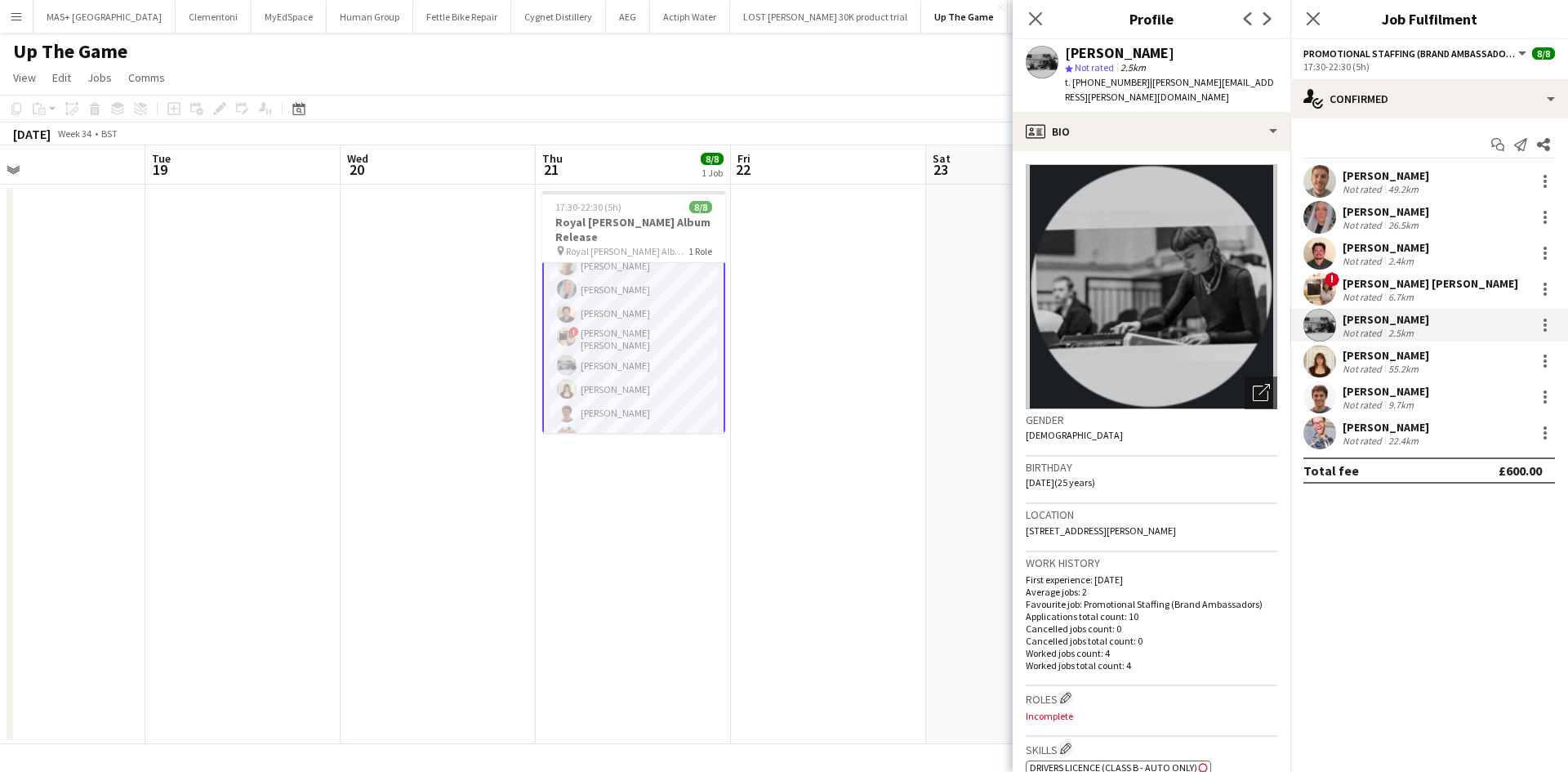
click at [1364, 360] on div "Amelie Forbes" at bounding box center [1385, 355] width 86 height 15
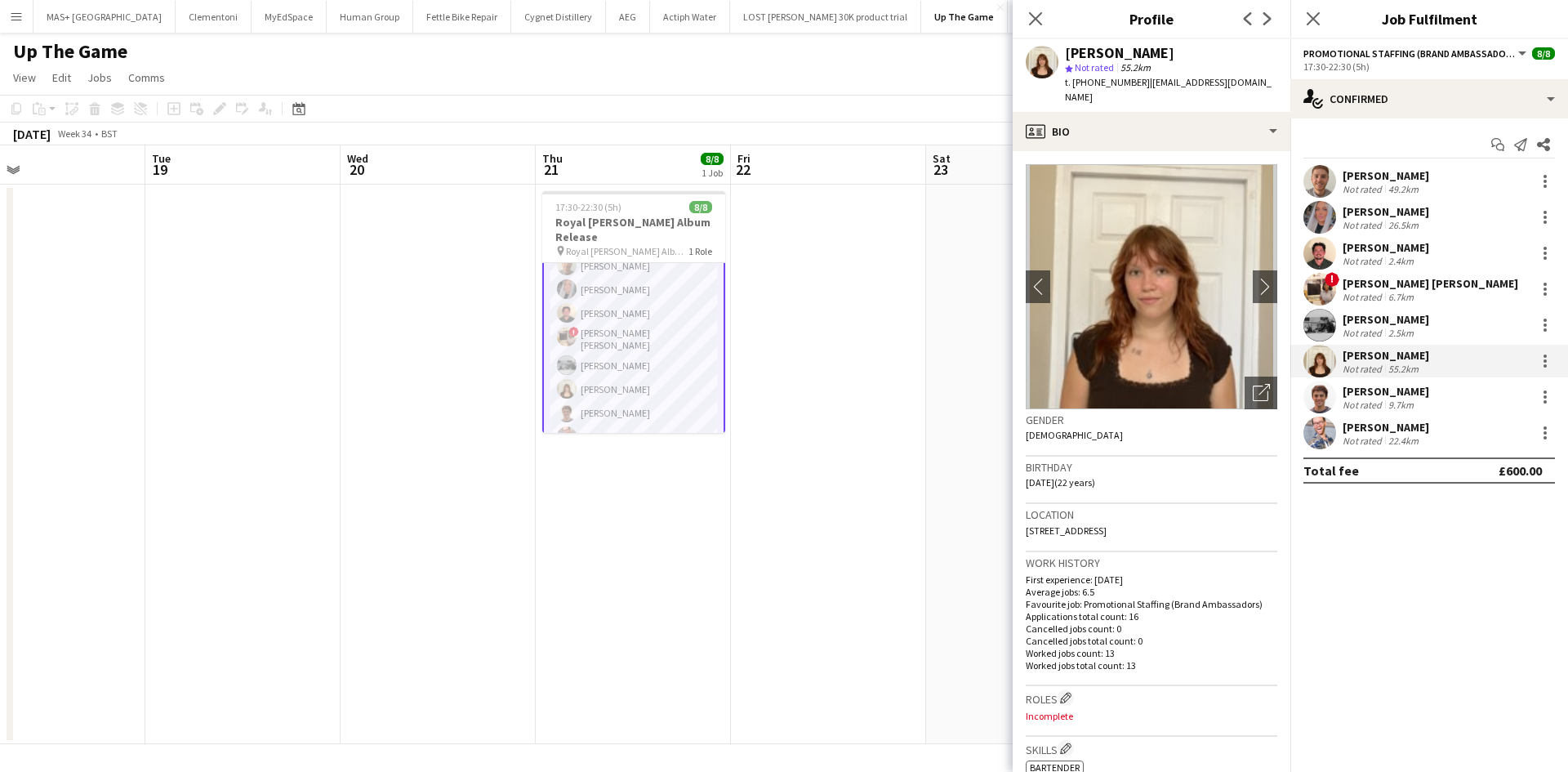
click at [1366, 285] on div "Annie Dan" at bounding box center [1431, 283] width 176 height 15
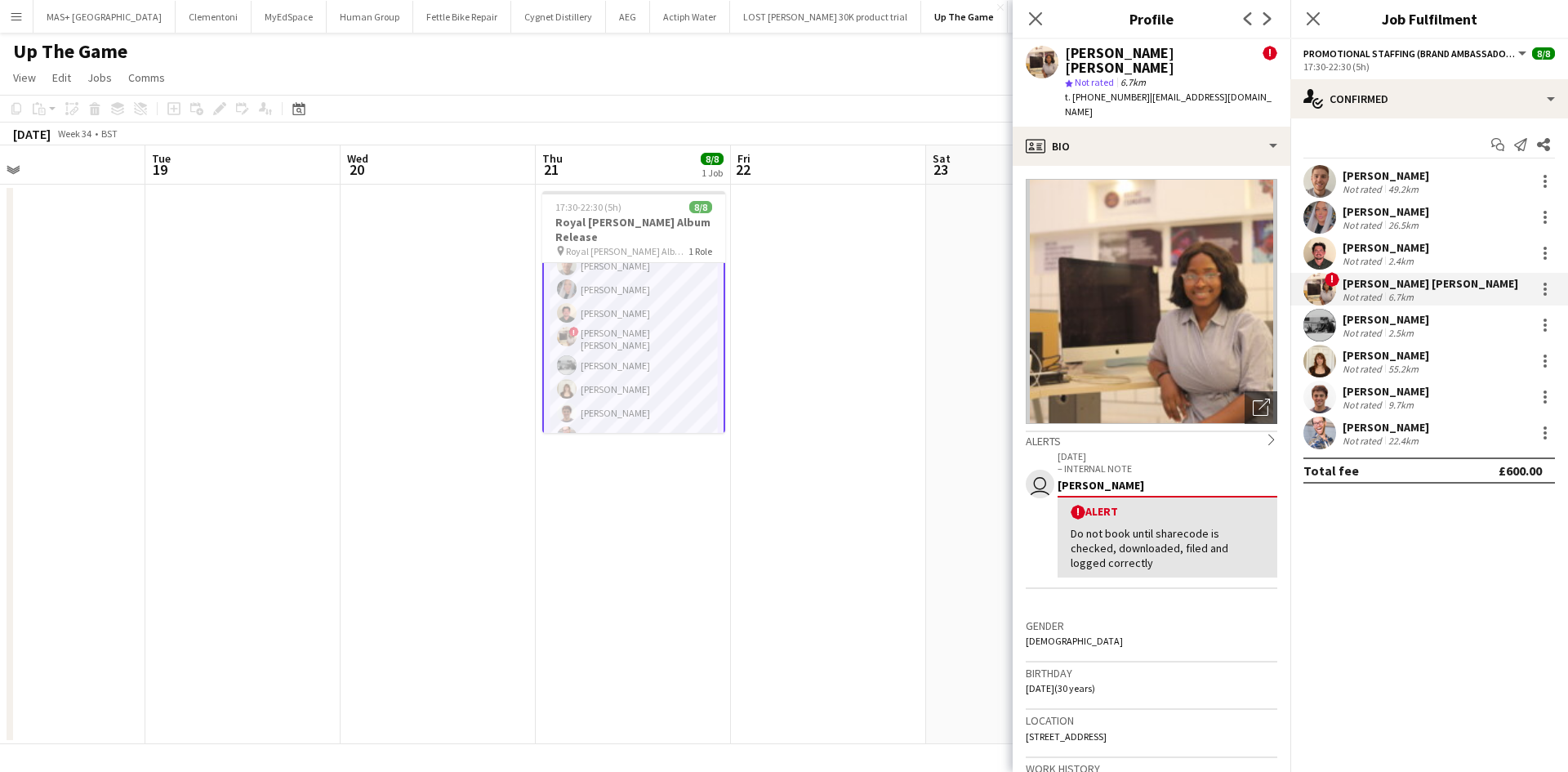
click at [1354, 243] on div "Jason Evans" at bounding box center [1385, 247] width 86 height 15
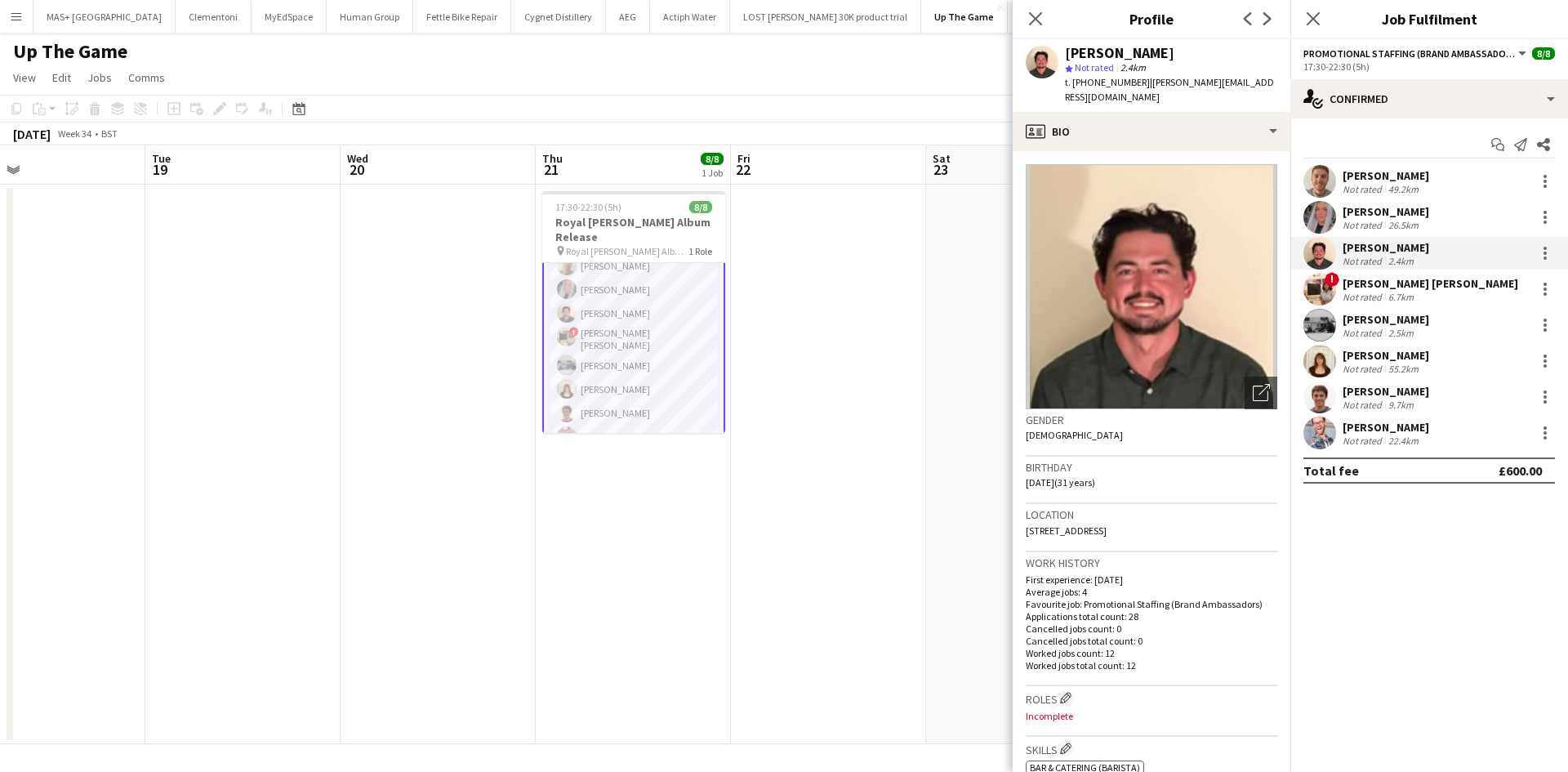
click at [1357, 221] on div "Not rated" at bounding box center [1364, 225] width 43 height 12
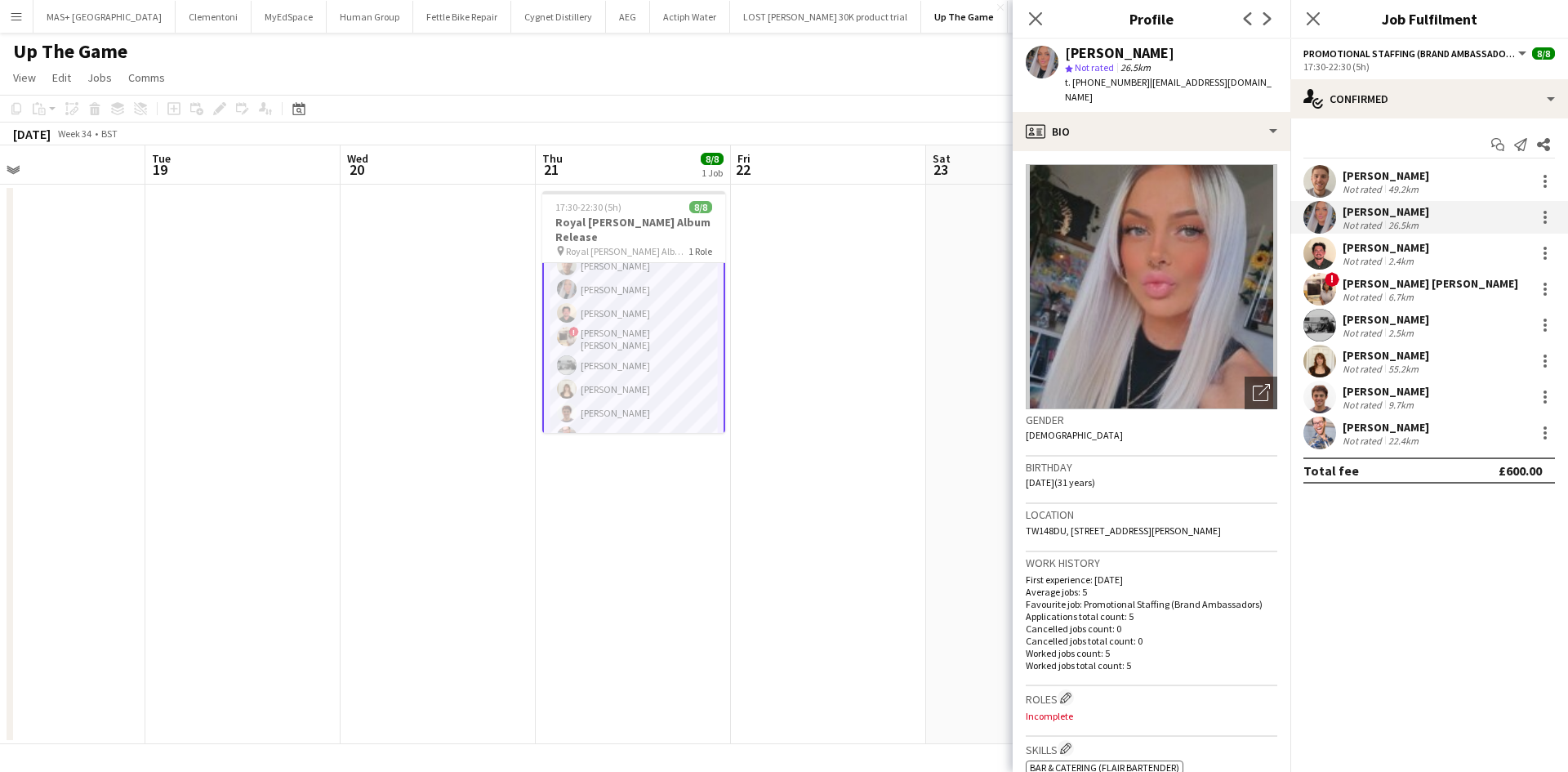
click at [1369, 183] on div "Not rated" at bounding box center [1364, 189] width 43 height 12
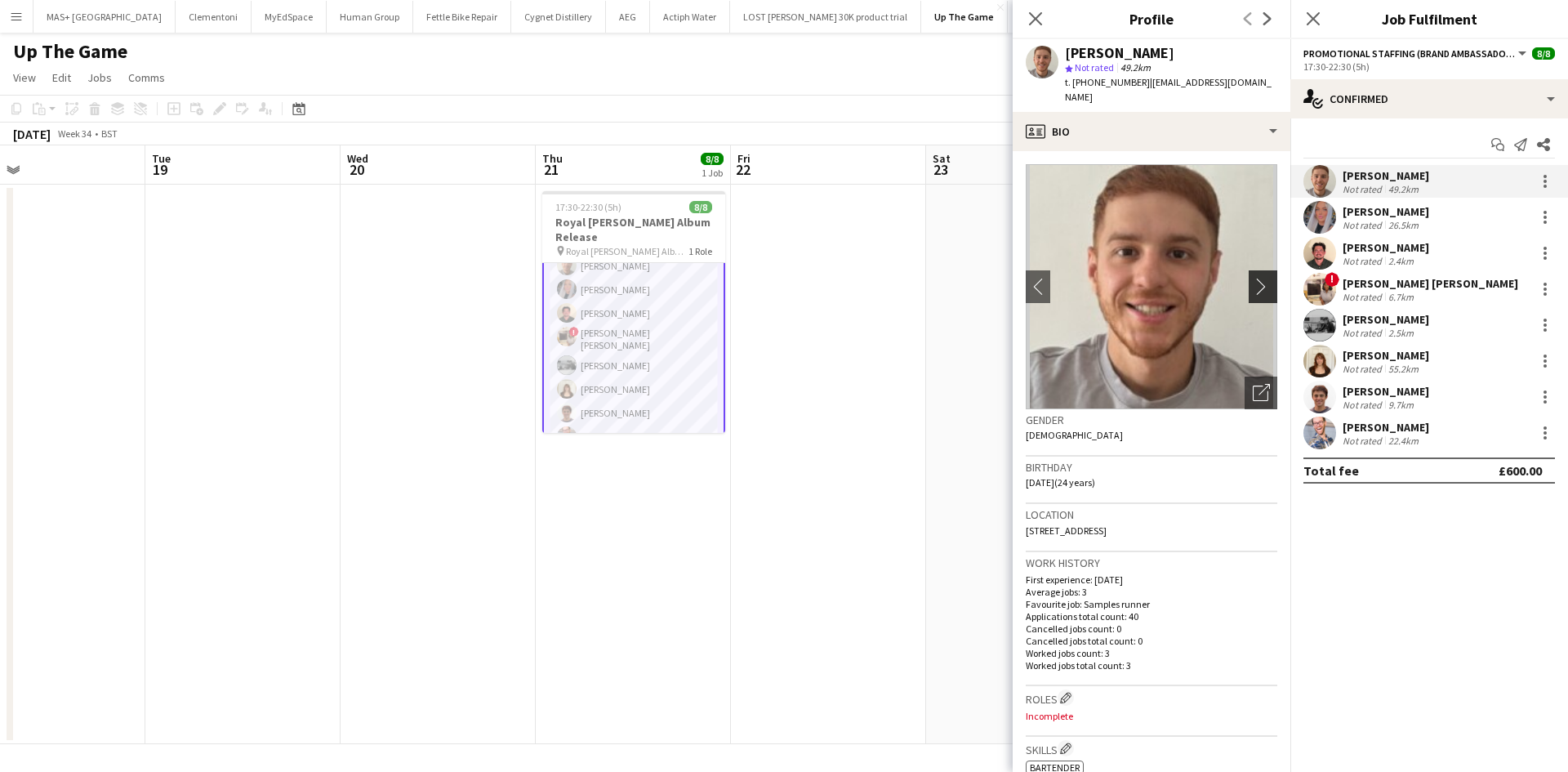
click at [1253, 278] on app-icon "chevron-right" at bounding box center [1265, 286] width 25 height 17
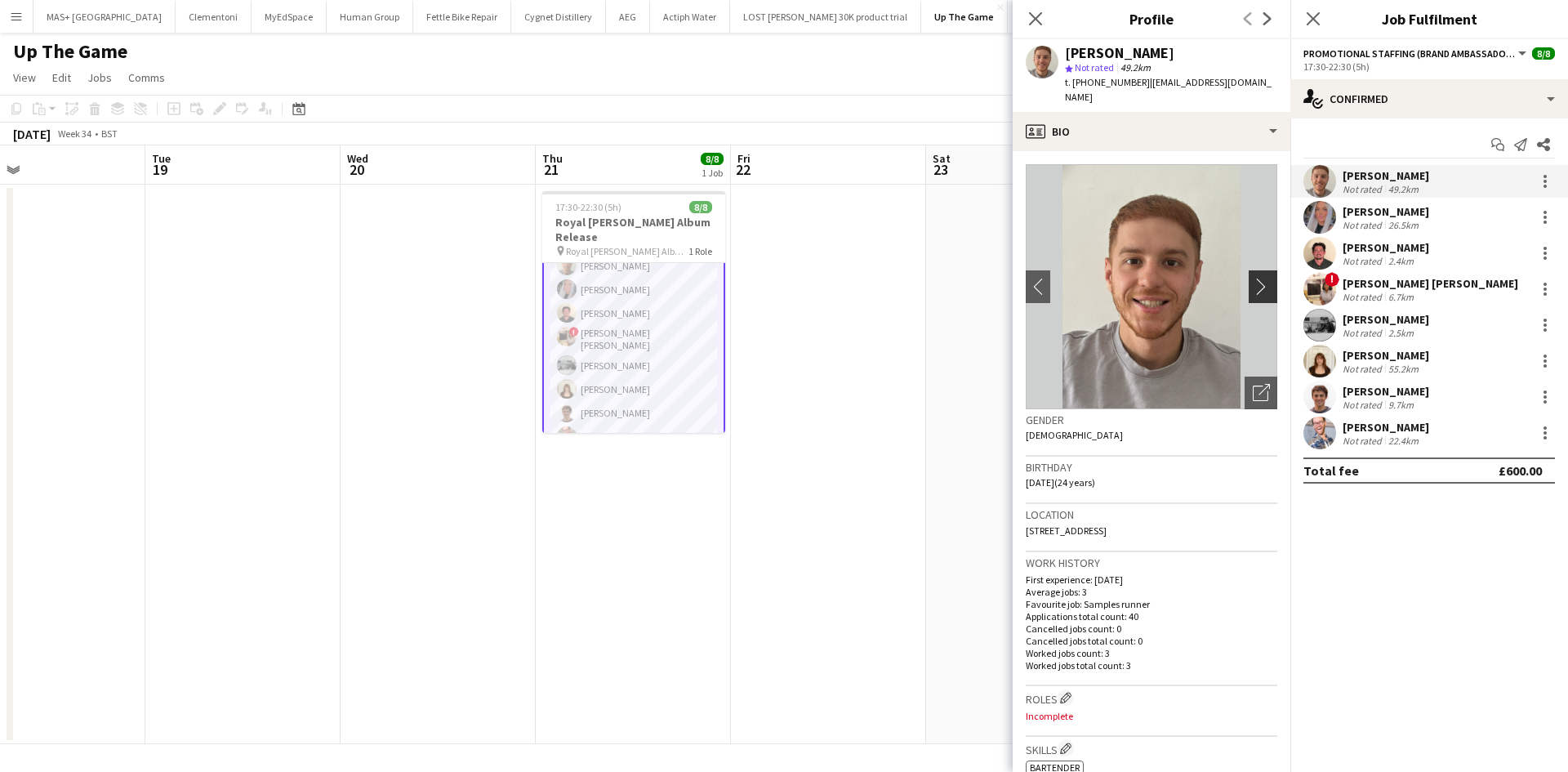
click at [1253, 278] on app-icon "chevron-right" at bounding box center [1265, 286] width 25 height 17
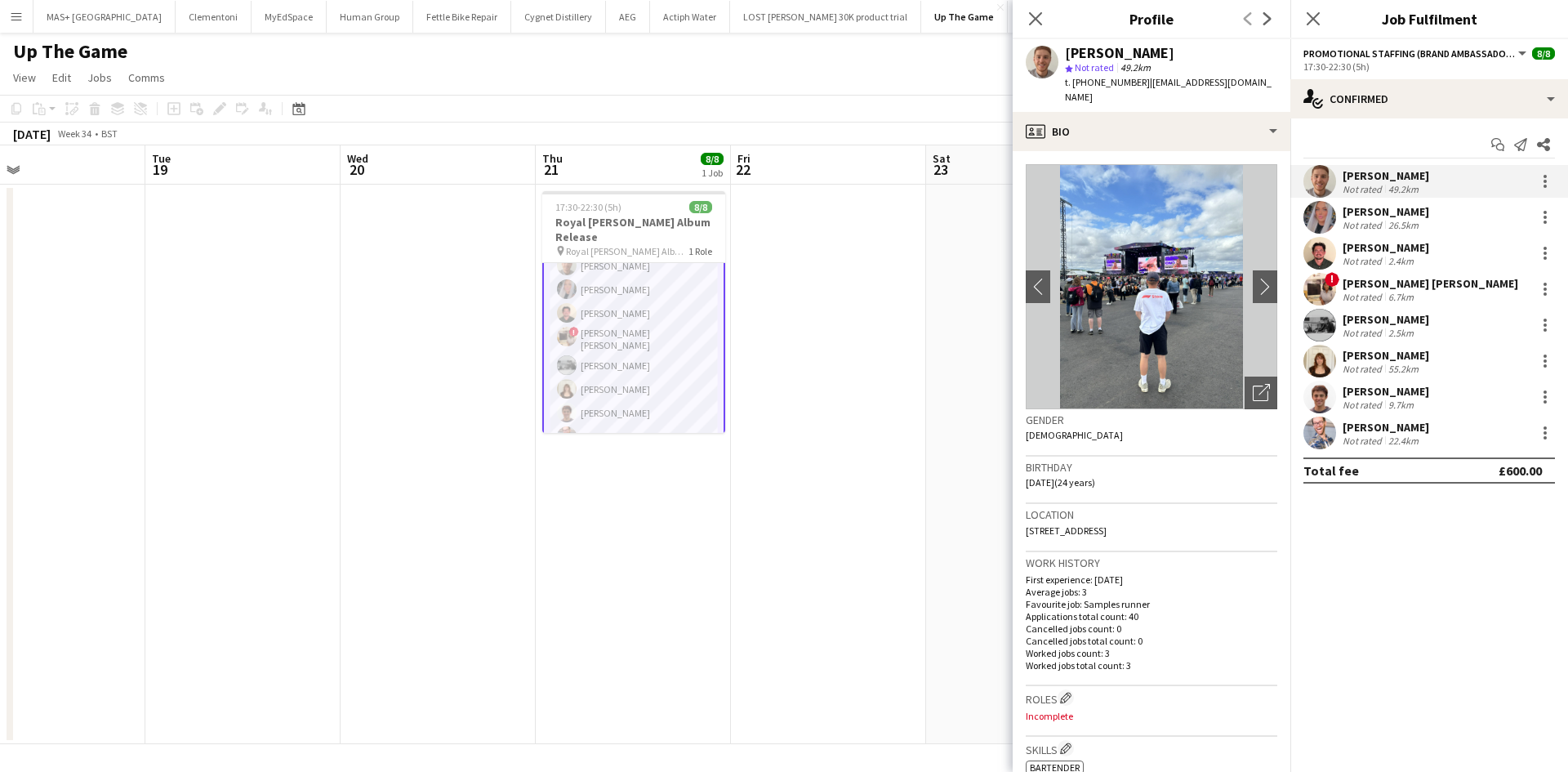
click at [1365, 435] on div "Not rated" at bounding box center [1364, 440] width 43 height 12
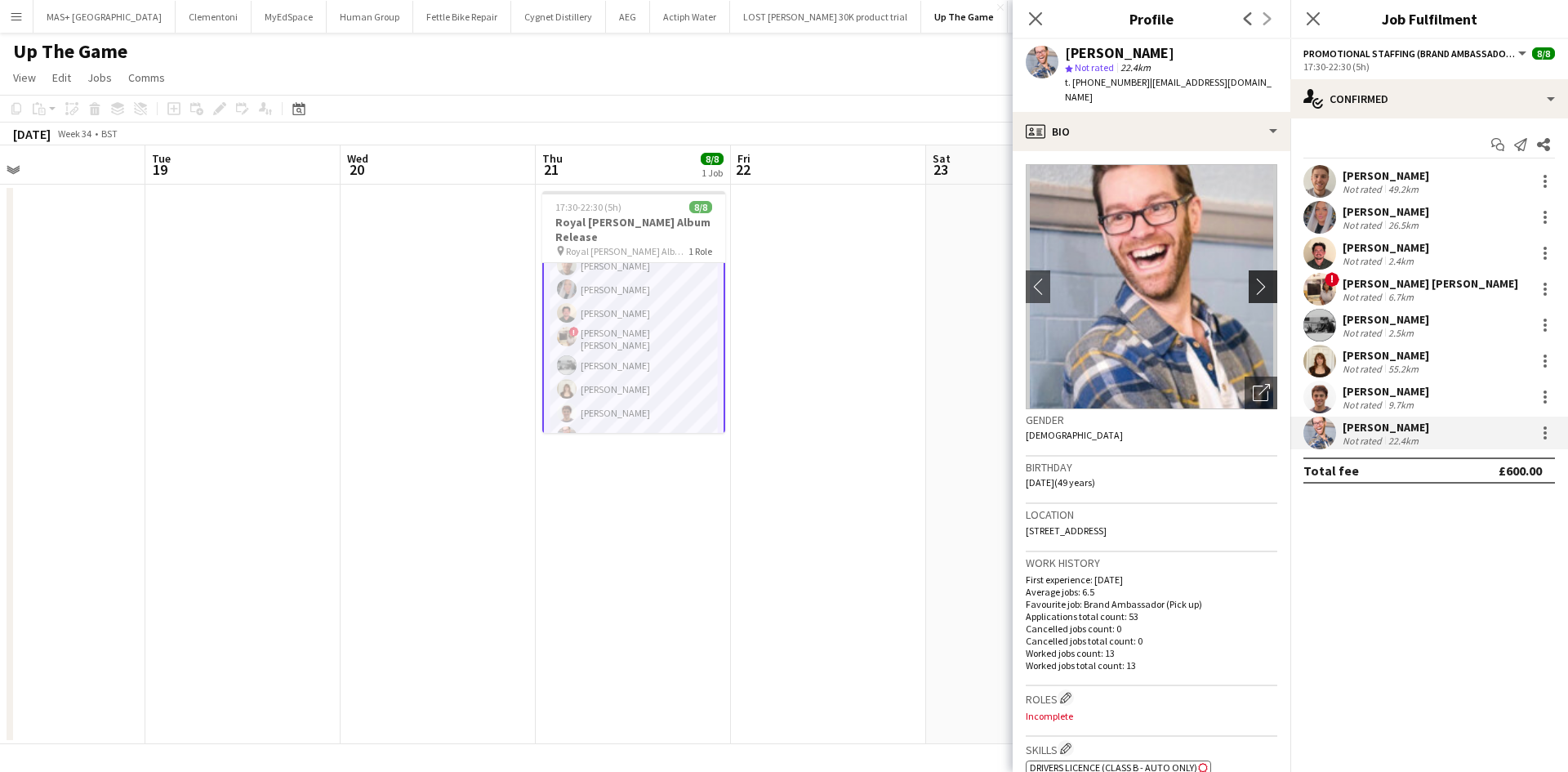
click at [1253, 278] on app-icon "chevron-right" at bounding box center [1265, 286] width 25 height 17
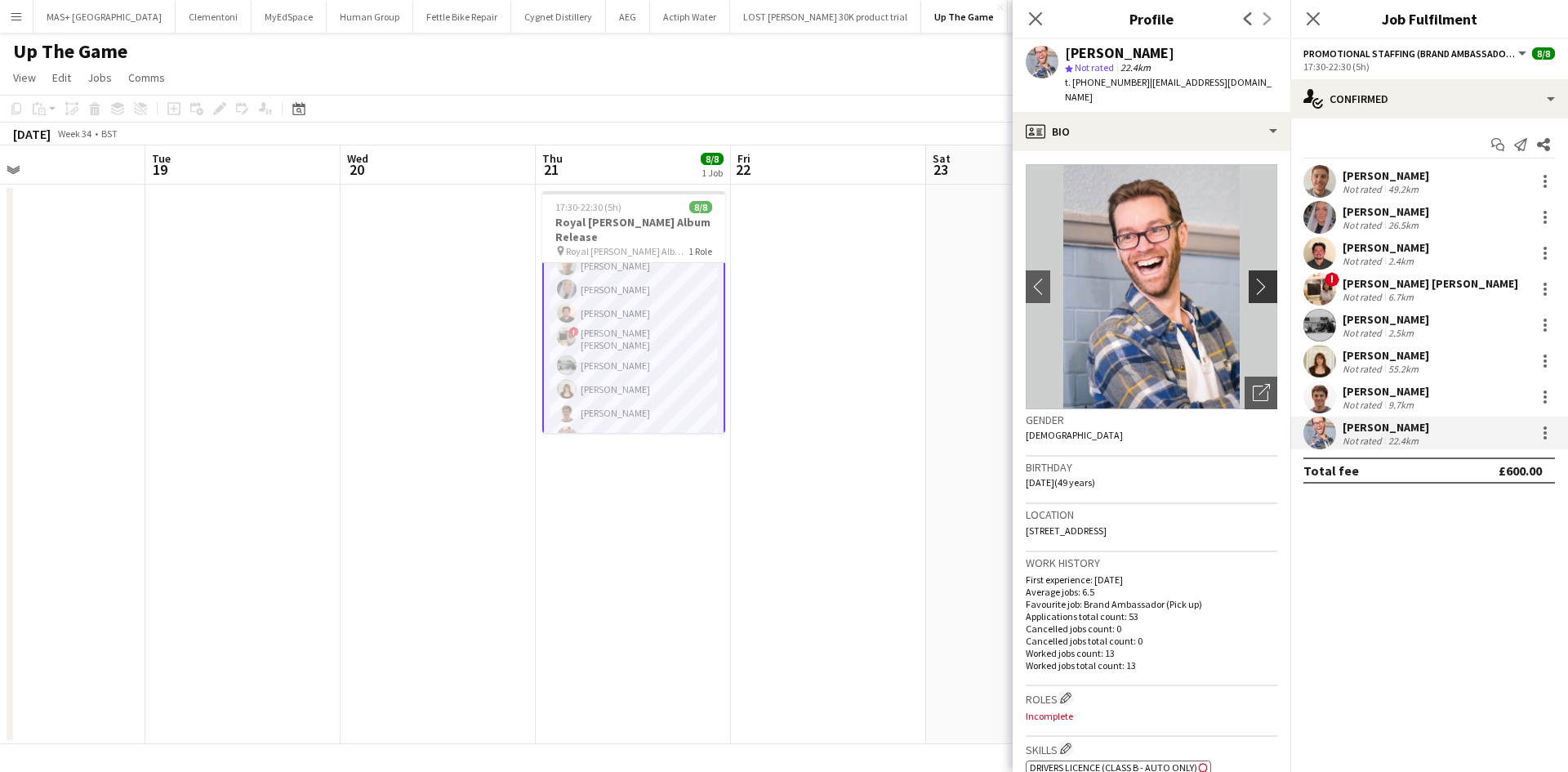
click at [1253, 278] on app-icon "chevron-right" at bounding box center [1265, 286] width 25 height 17
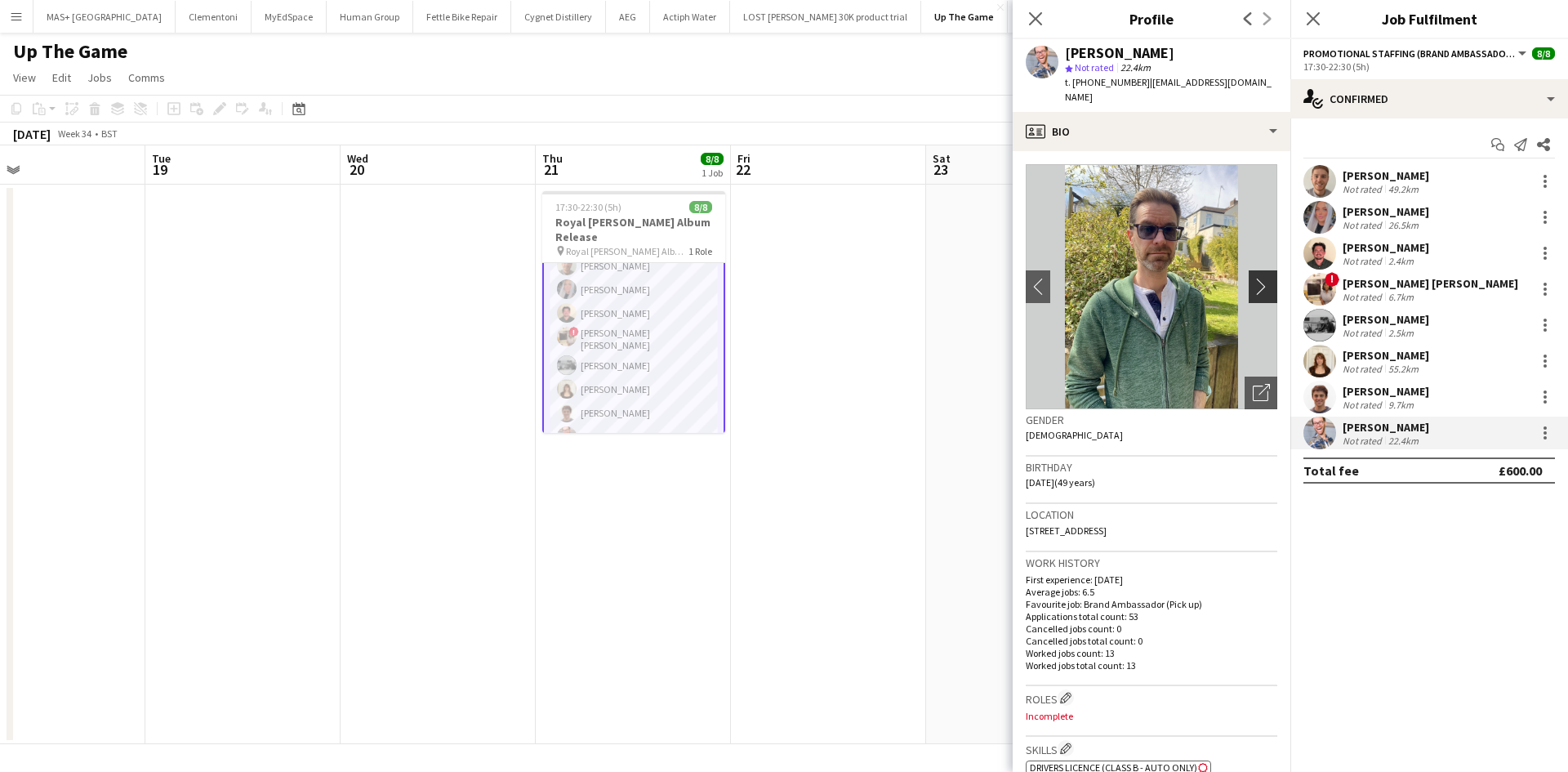
click at [1253, 278] on app-icon "chevron-right" at bounding box center [1265, 286] width 25 height 17
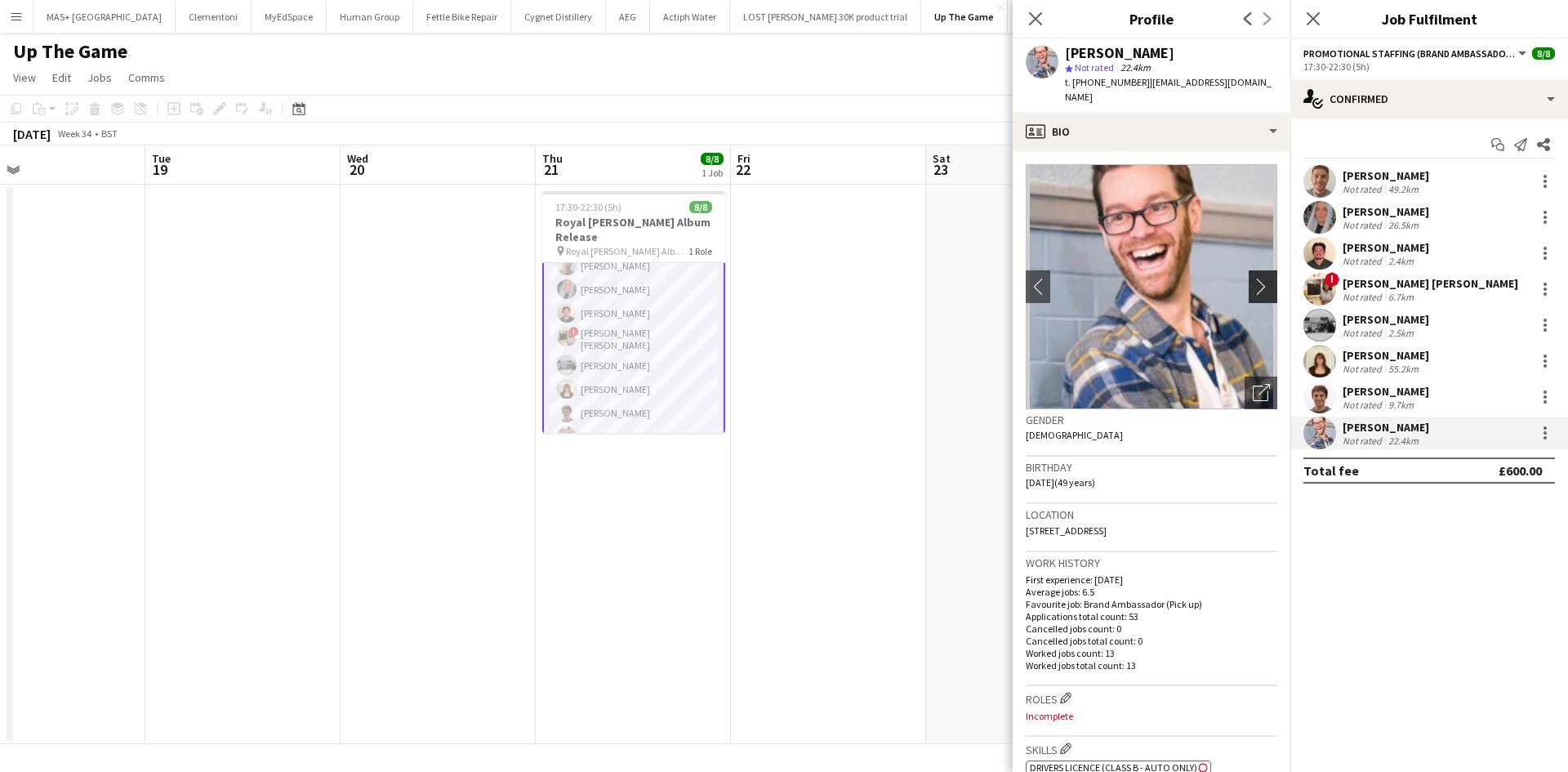
click at [1253, 278] on app-icon "chevron-right" at bounding box center [1265, 286] width 25 height 17
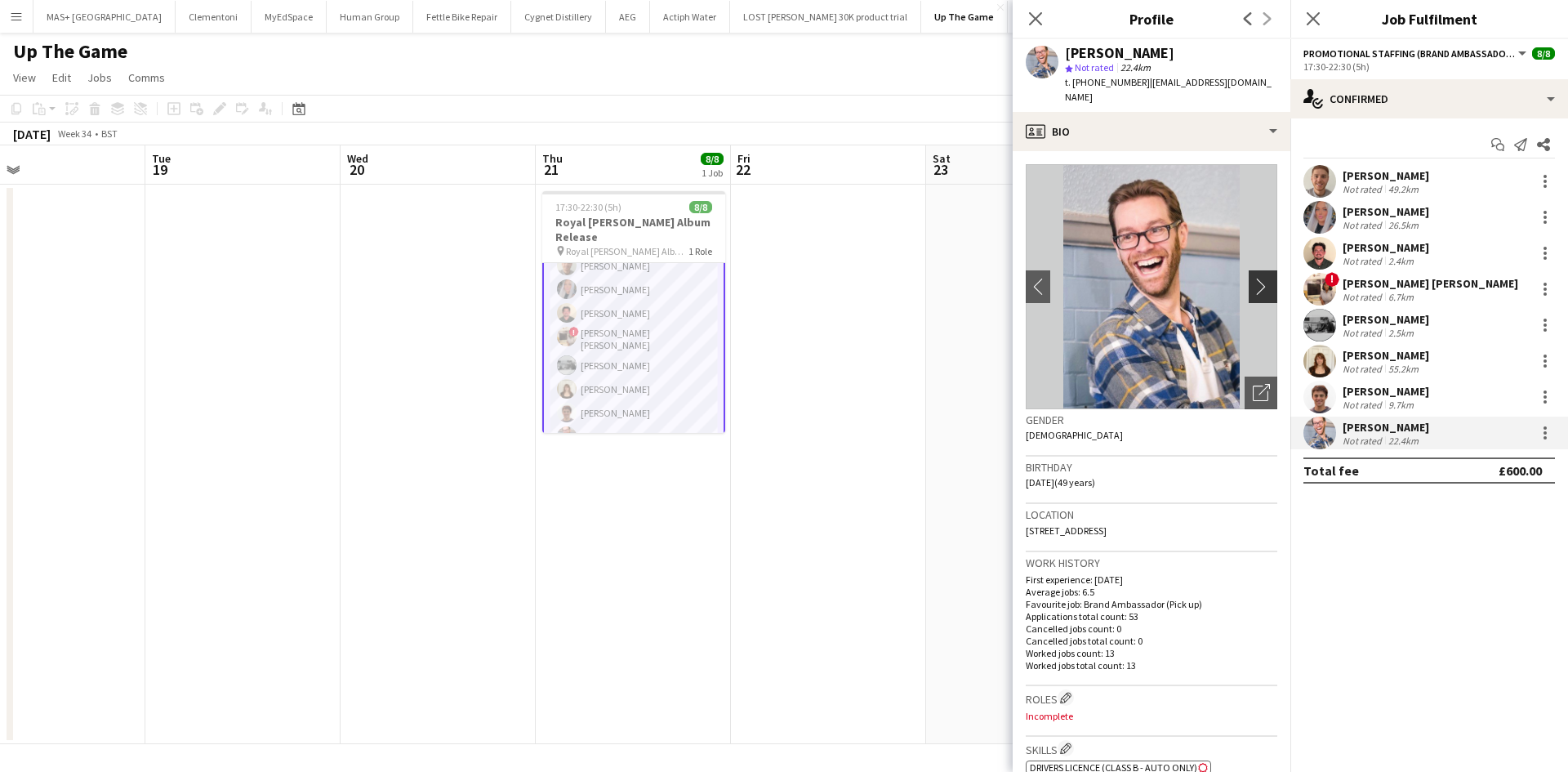
click at [1253, 278] on app-icon "chevron-right" at bounding box center [1265, 286] width 25 height 17
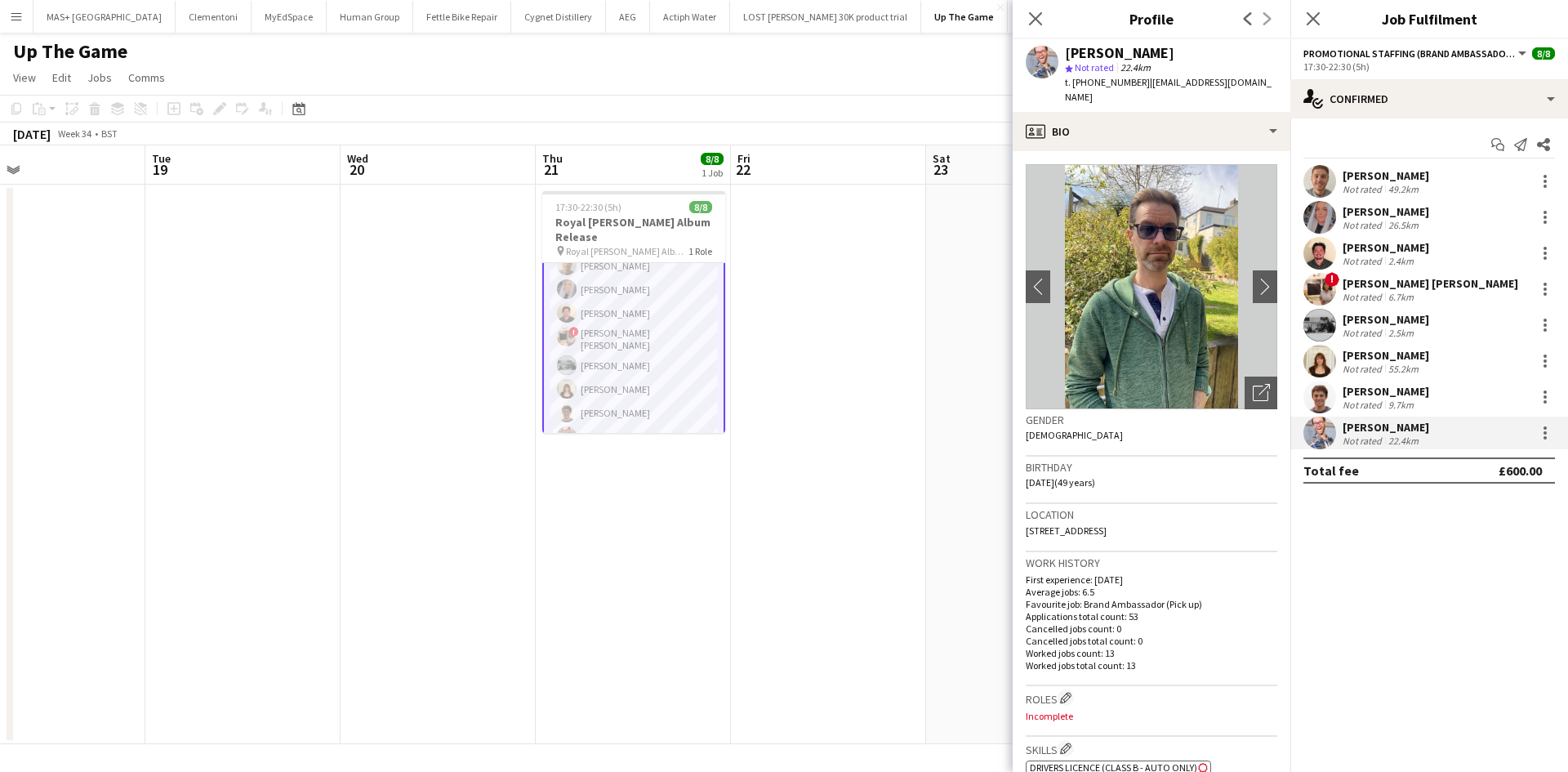
click at [1372, 391] on div "Benjamin Tickner-Bellau" at bounding box center [1385, 391] width 86 height 15
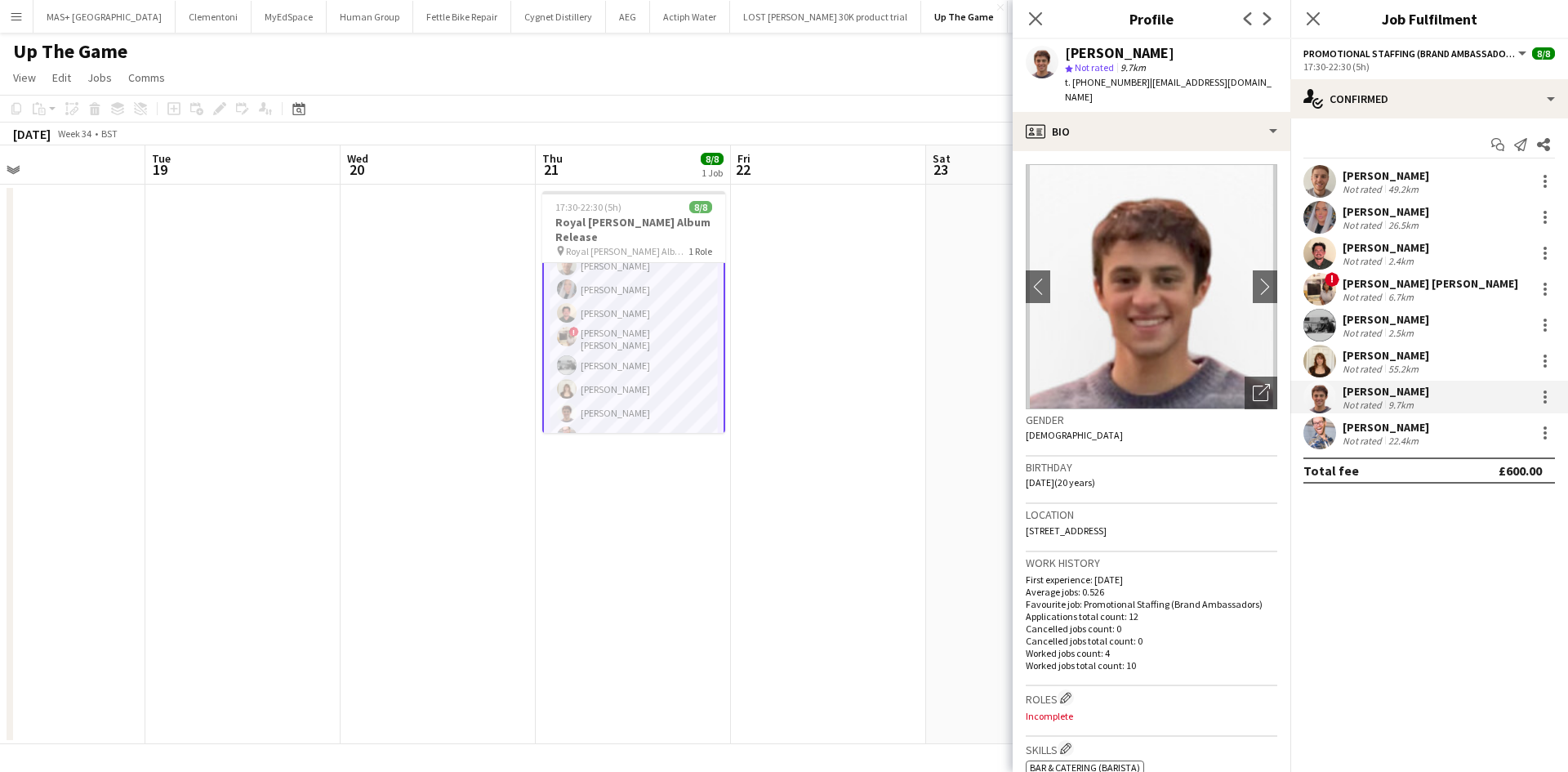
click at [1355, 357] on div "Amelie Forbes" at bounding box center [1385, 355] width 86 height 15
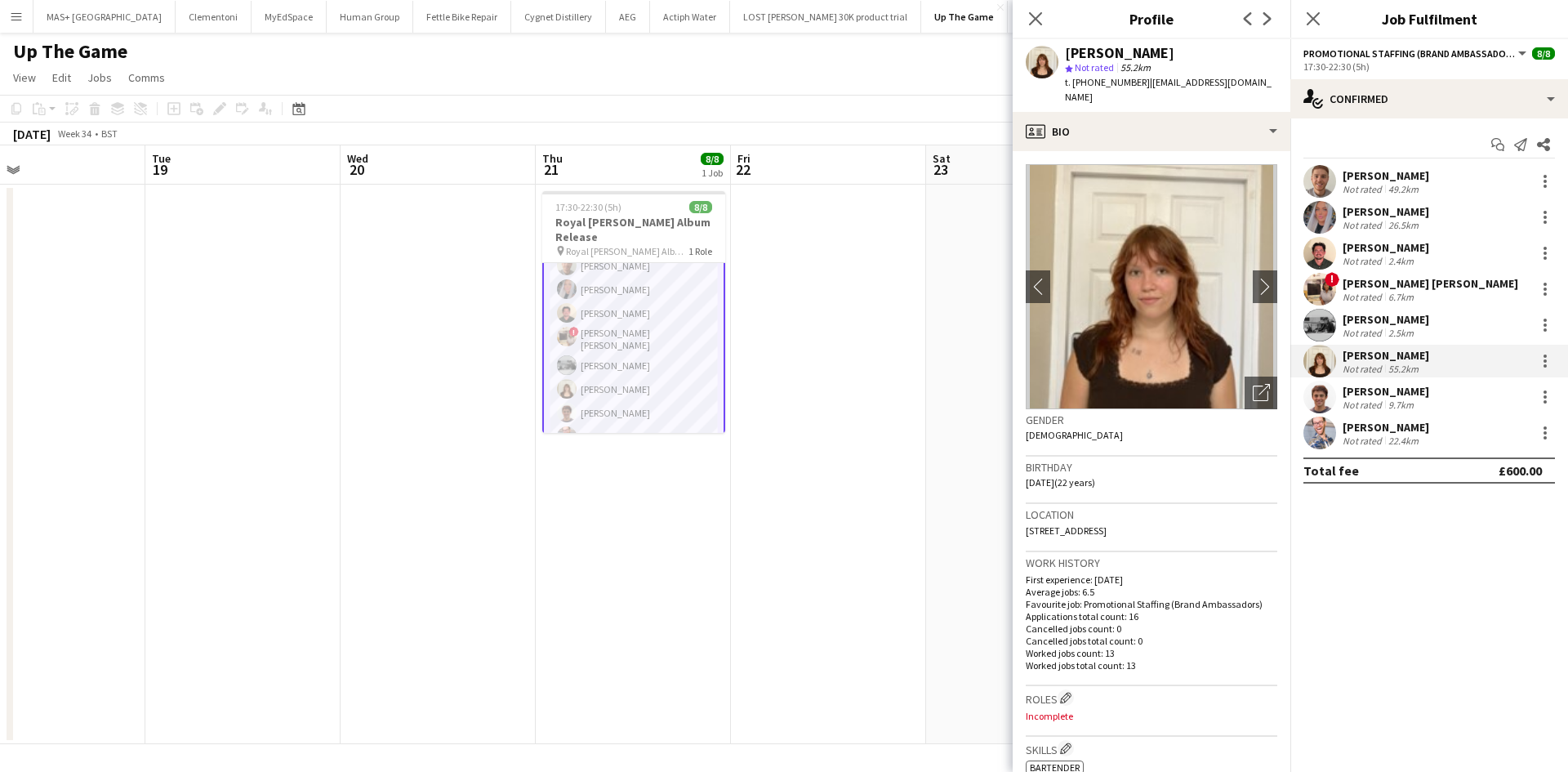
click at [1349, 314] on div "Carla Iannace" at bounding box center [1385, 319] width 86 height 15
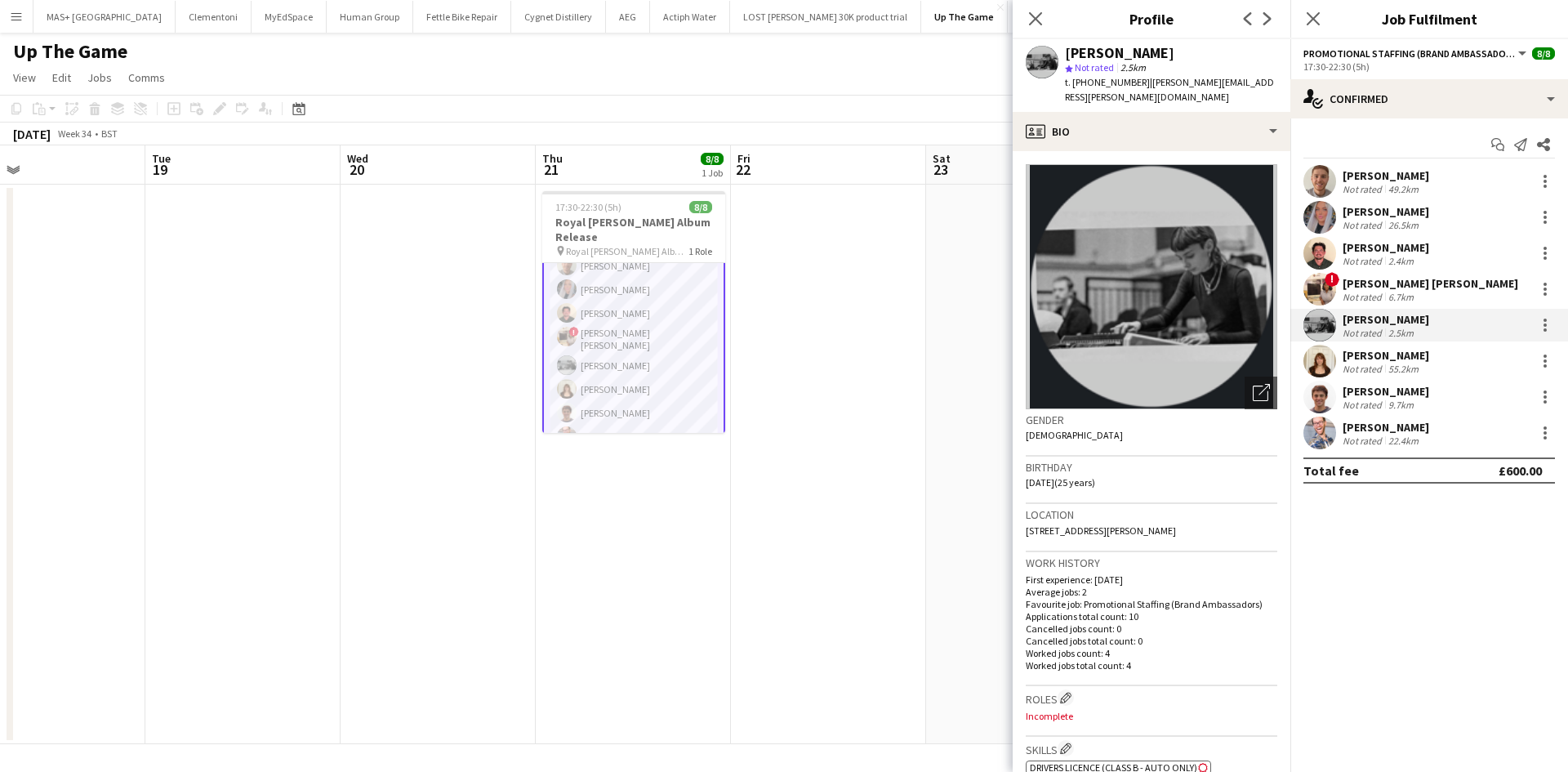
click at [1347, 289] on div "Annie Dan" at bounding box center [1431, 283] width 176 height 15
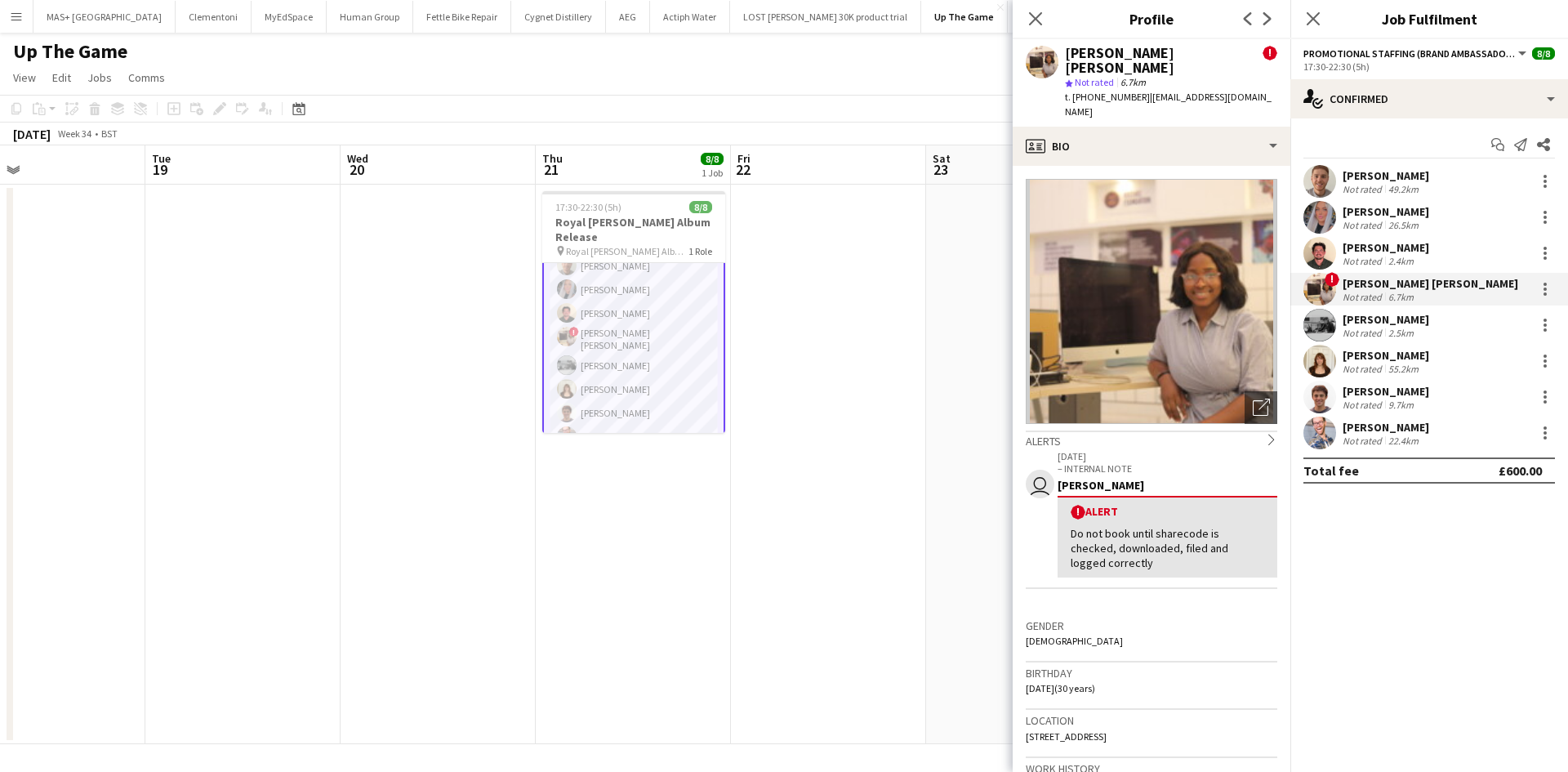
click at [887, 467] on app-date-cell at bounding box center [828, 464] width 195 height 560
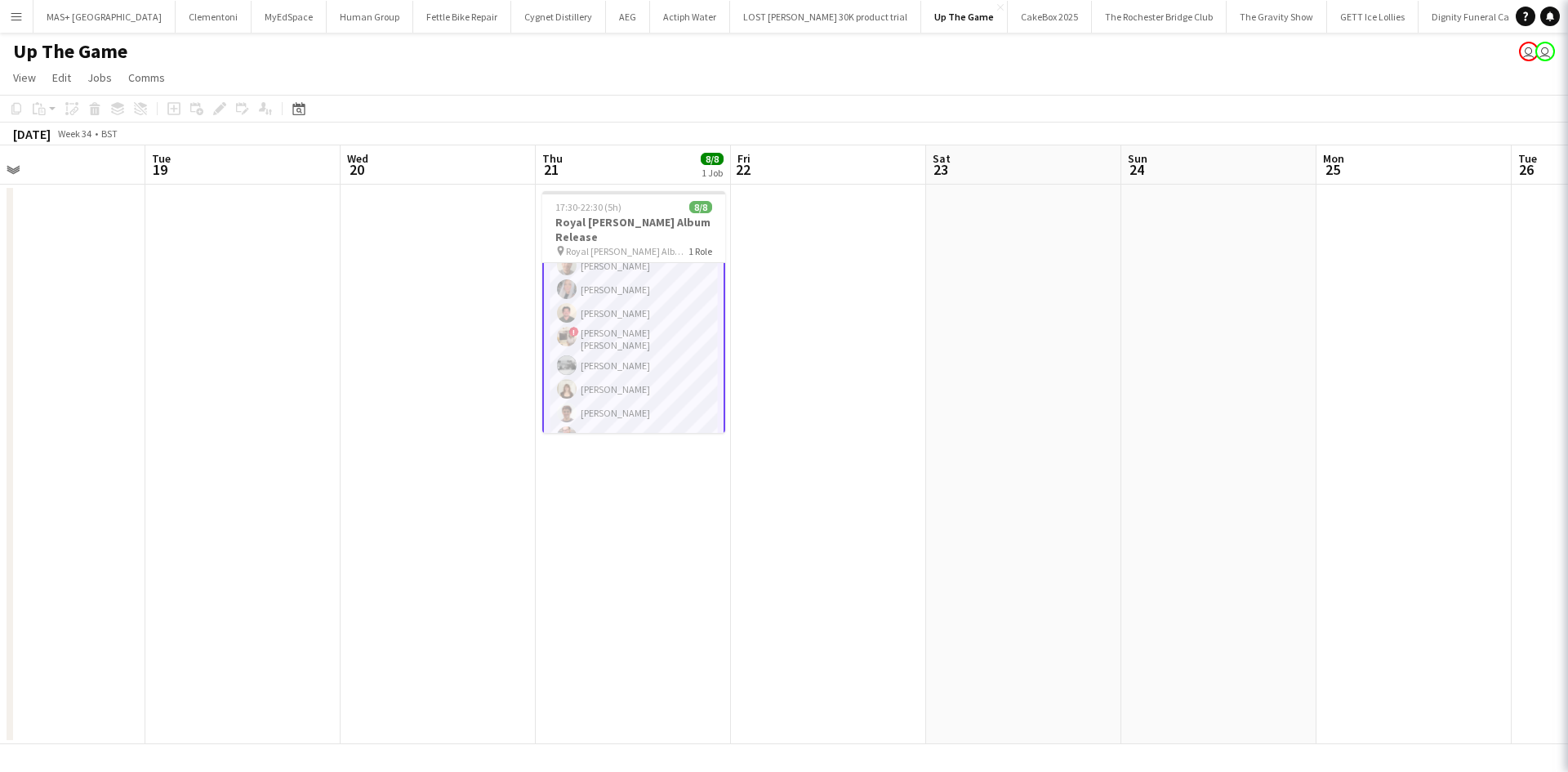
scroll to position [37, 0]
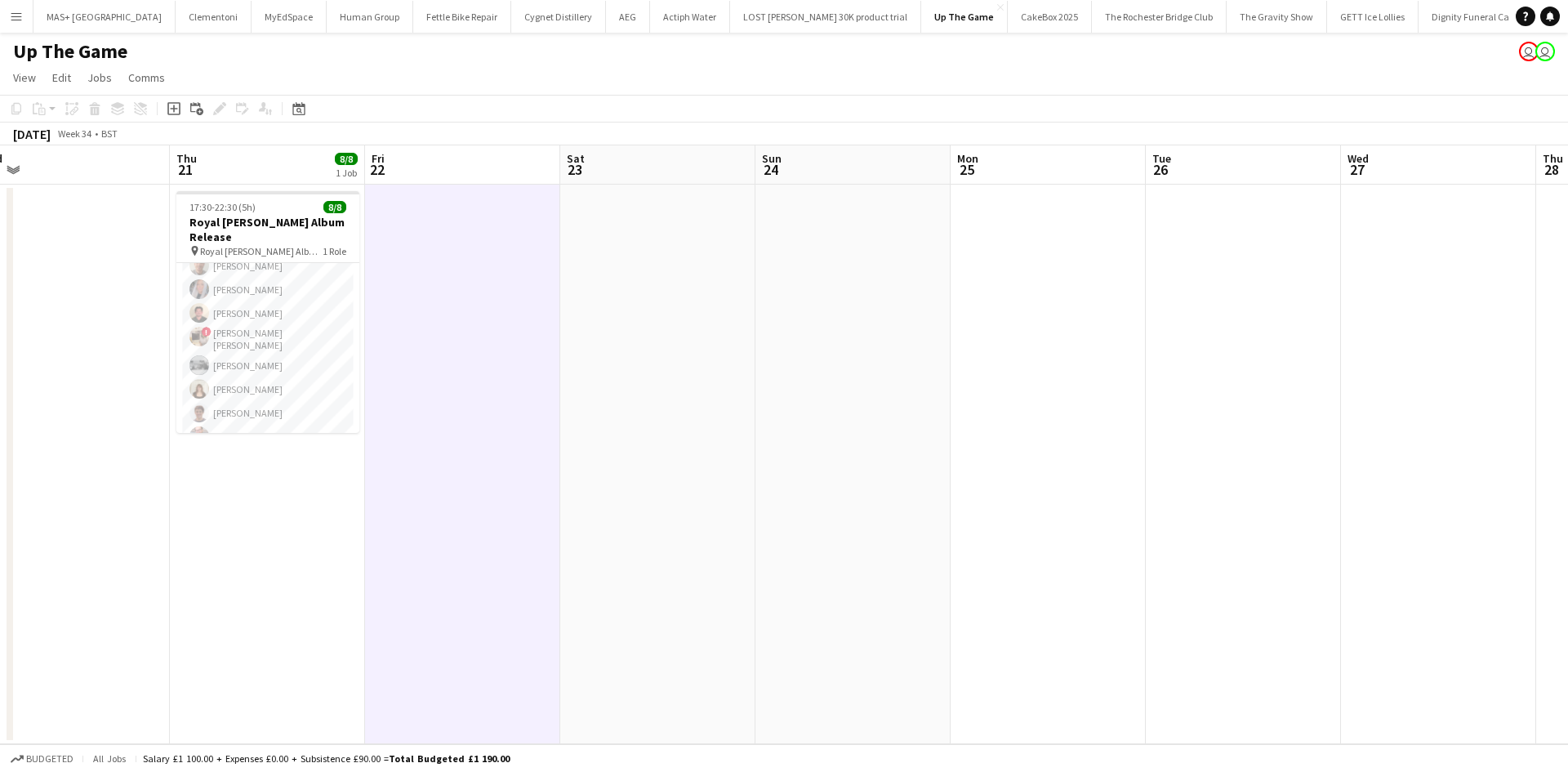
drag, startPoint x: 839, startPoint y: 485, endPoint x: 735, endPoint y: 500, distance: 105.1
click at [735, 500] on app-calendar-viewport "Sun 17 Mon 18 Tue 19 Wed 20 Thu 21 8/8 1 Job Fri 22 Sat 23 Sun 24 Mon 25 Tue 26…" at bounding box center [784, 445] width 1568 height 599
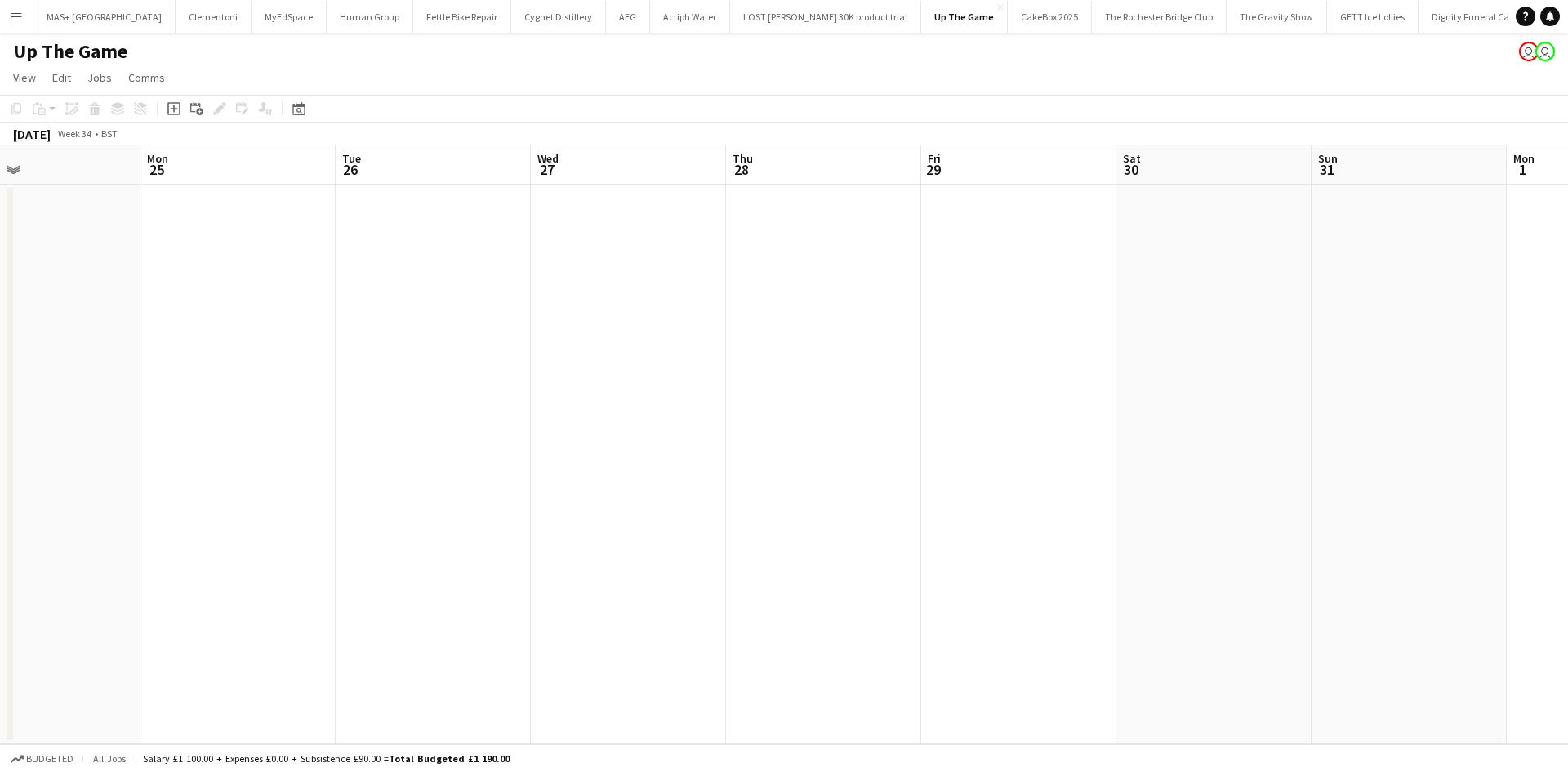
scroll to position [0, 405]
drag, startPoint x: 1182, startPoint y: 500, endPoint x: 1196, endPoint y: 446, distance: 55.8
click at [1427, 475] on app-calendar-viewport "Thu 21 8/8 1 Job Fri 22 Sat 23 Sun 24 Mon 25 Tue 26 Wed 27 Thu 28 Fri 29 Sat 30…" at bounding box center [784, 445] width 1568 height 599
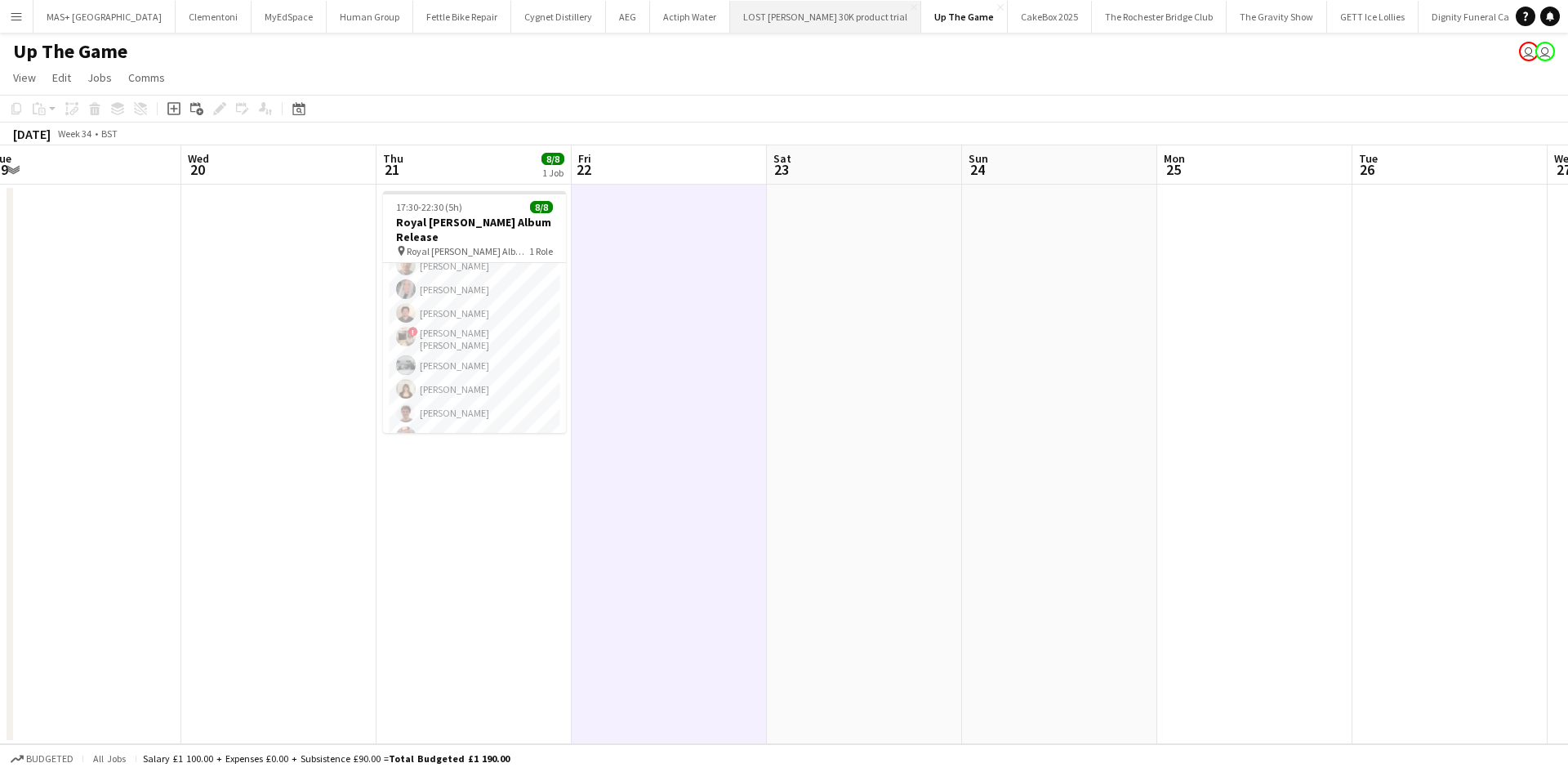
click at [730, 4] on button "LOST MARY 30K product trial Close" at bounding box center [826, 17] width 191 height 32
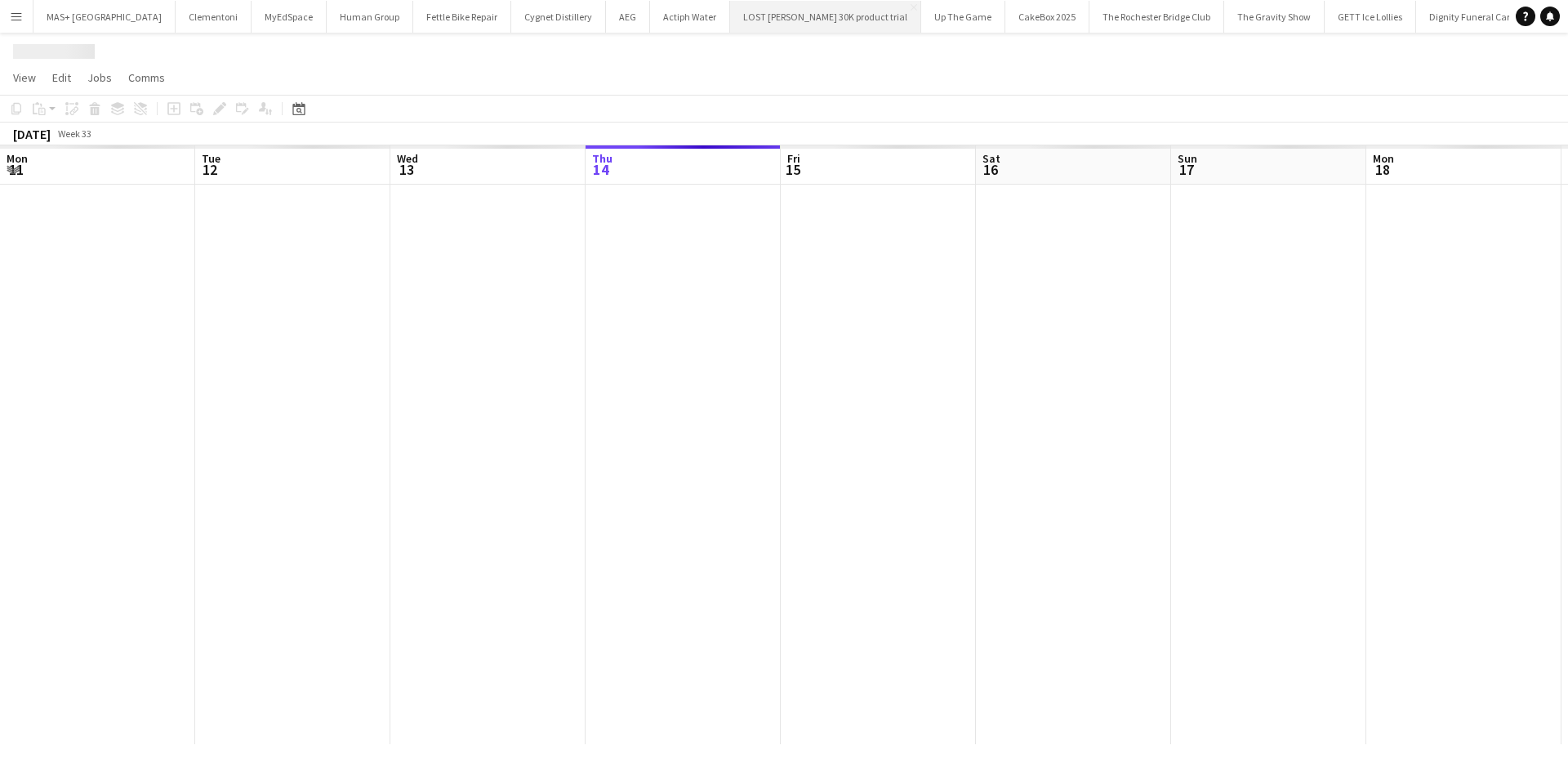
scroll to position [0, 391]
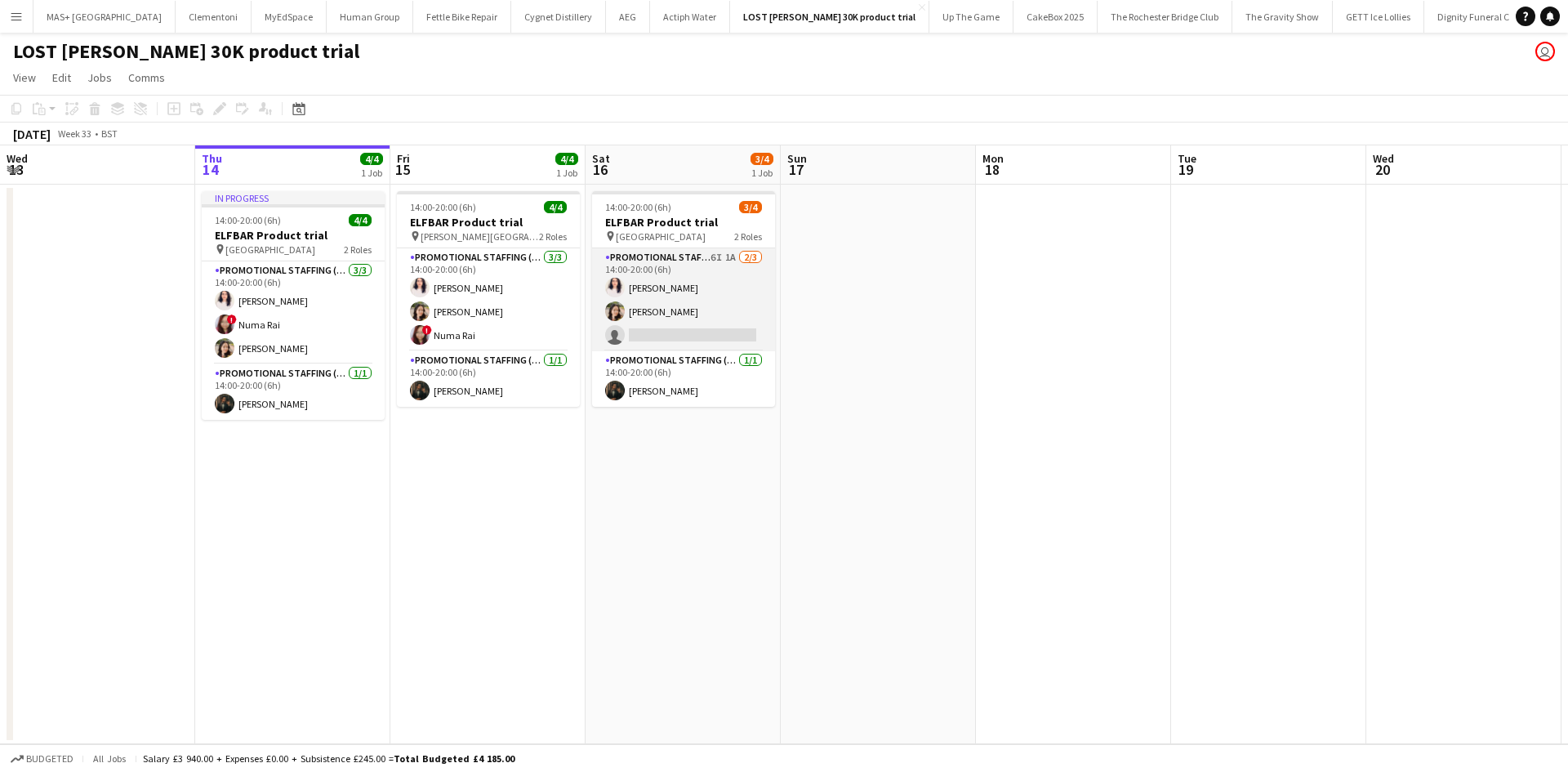
click at [657, 272] on app-card-role "Promotional Staffing (Brand Ambassadors) 6I 1A 2/3 14:00-20:00 (6h) Zahra Farho…" at bounding box center [683, 299] width 183 height 103
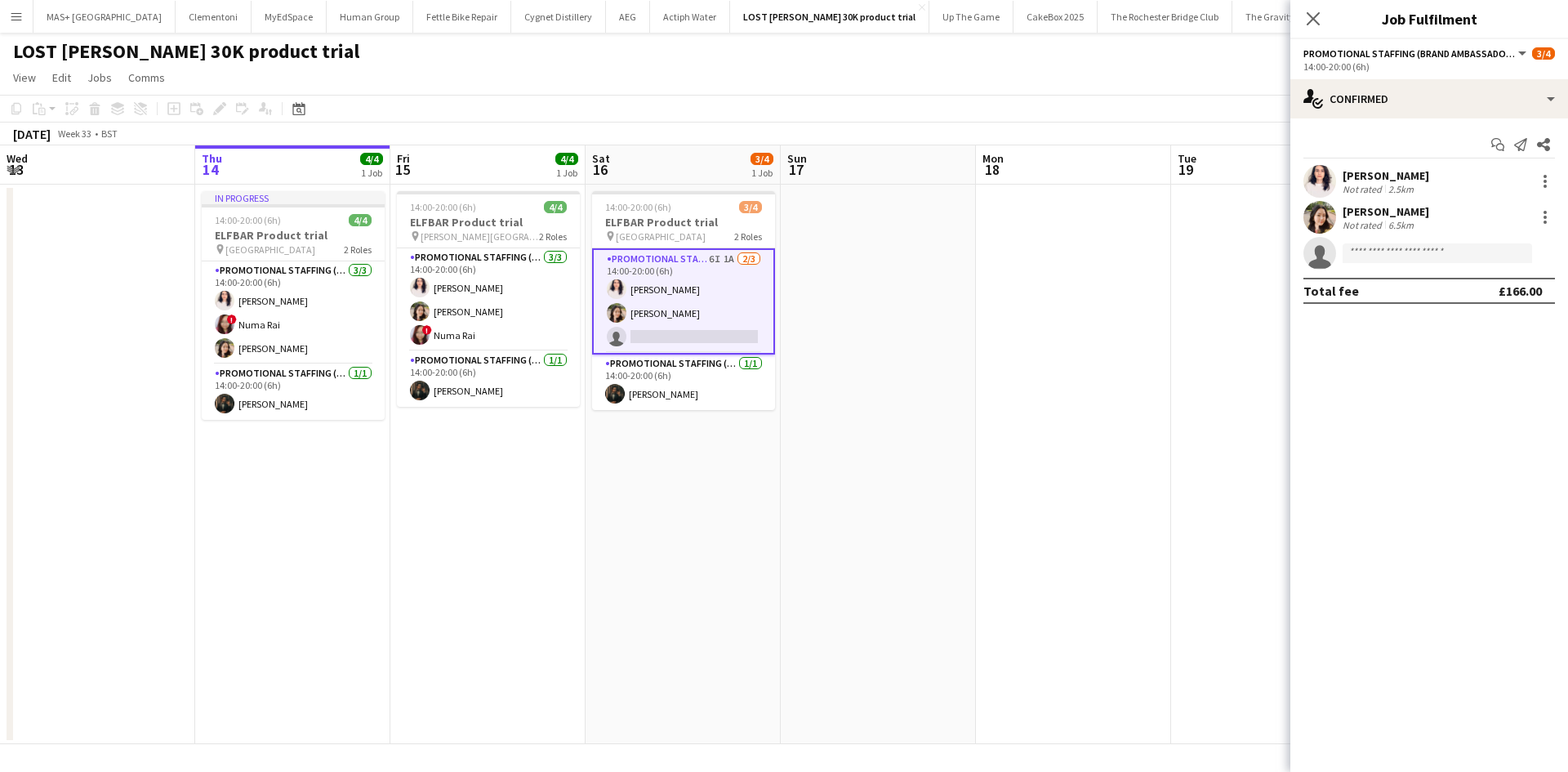
click at [874, 377] on app-date-cell at bounding box center [878, 464] width 195 height 560
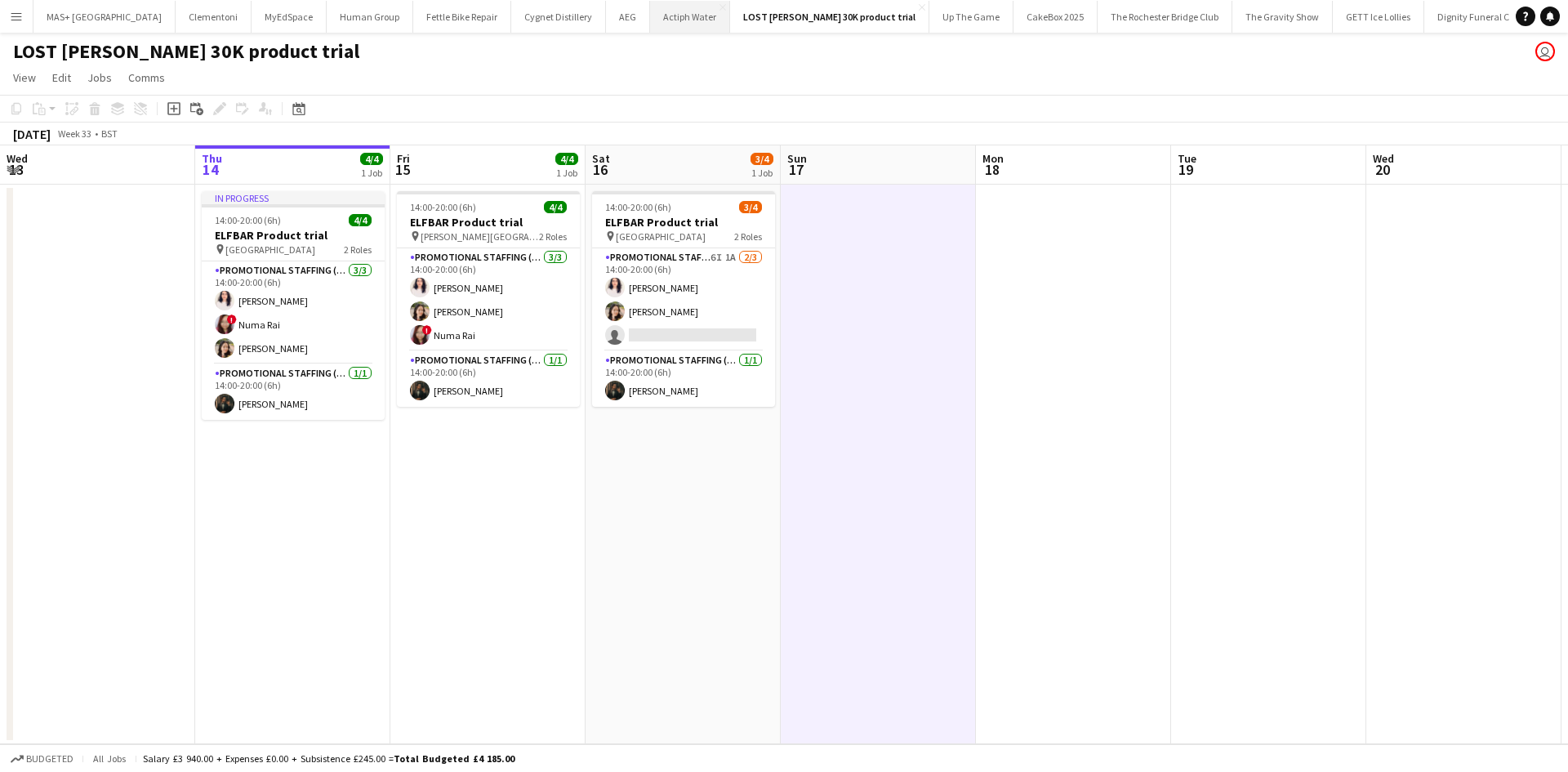
click at [650, 24] on button "Actiph Water Close" at bounding box center [690, 17] width 80 height 32
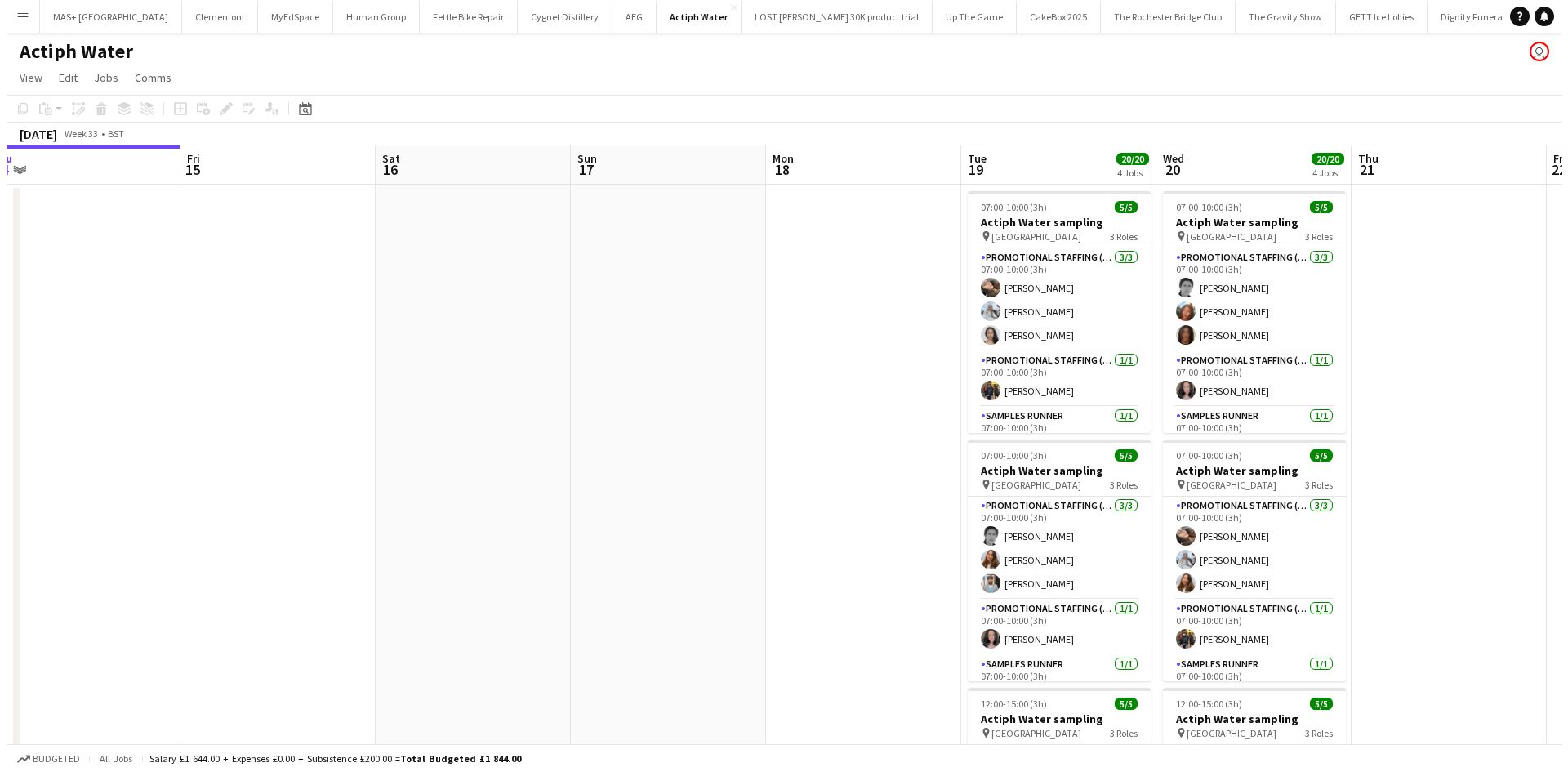
scroll to position [0, 607]
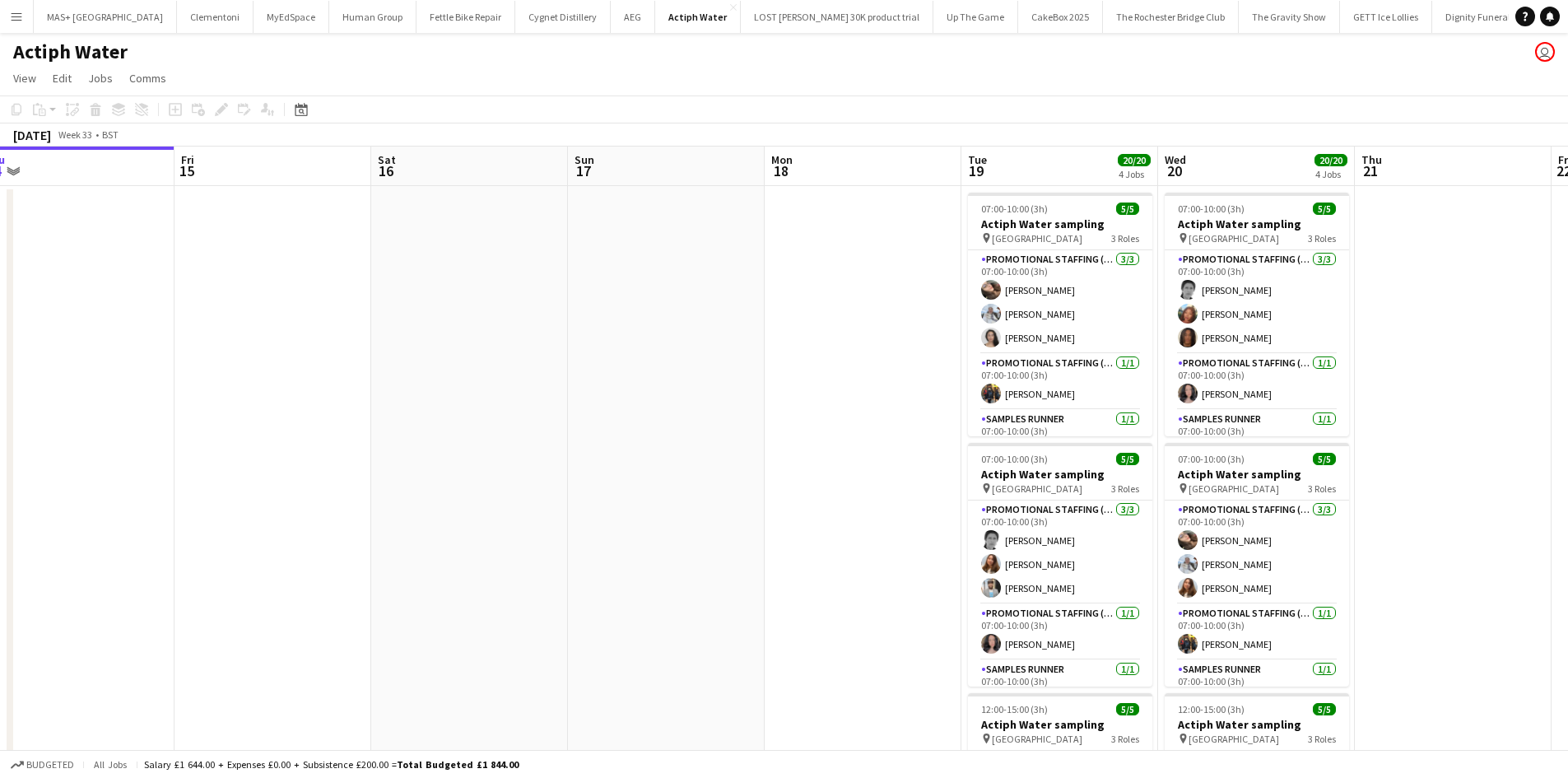
drag, startPoint x: 945, startPoint y: 354, endPoint x: 435, endPoint y: 342, distance: 510.1
click at [435, 342] on app-calendar-viewport "Mon 11 Tue 12 Wed 13 Thu 14 Fri 15 Sat 16 Sun 17 Mon 18 Tue 19 20/20 4 Jobs Wed…" at bounding box center [784, 683] width 1568 height 1074
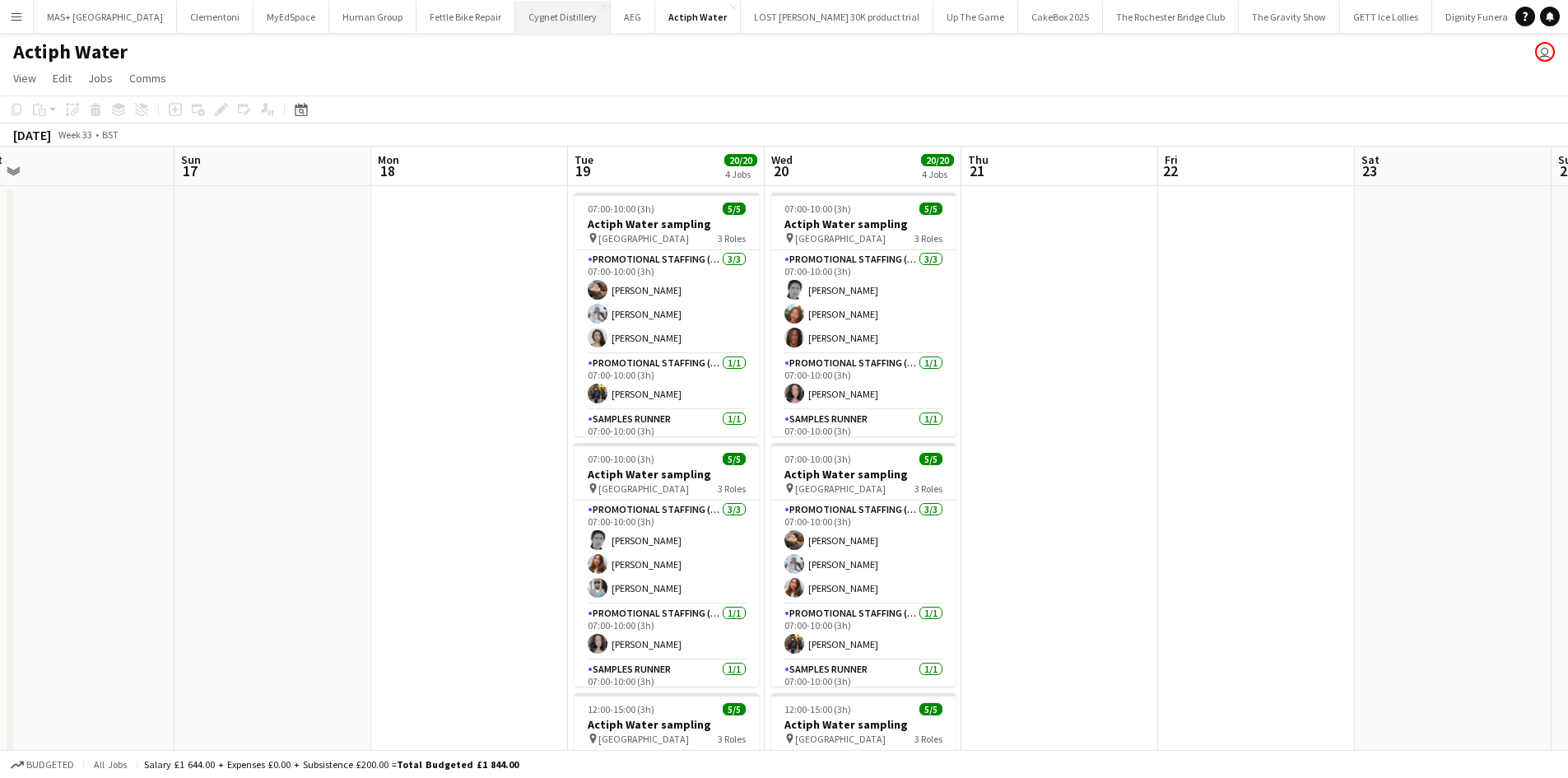
click at [515, 18] on button "Cygnet Distillery Close" at bounding box center [562, 17] width 96 height 32
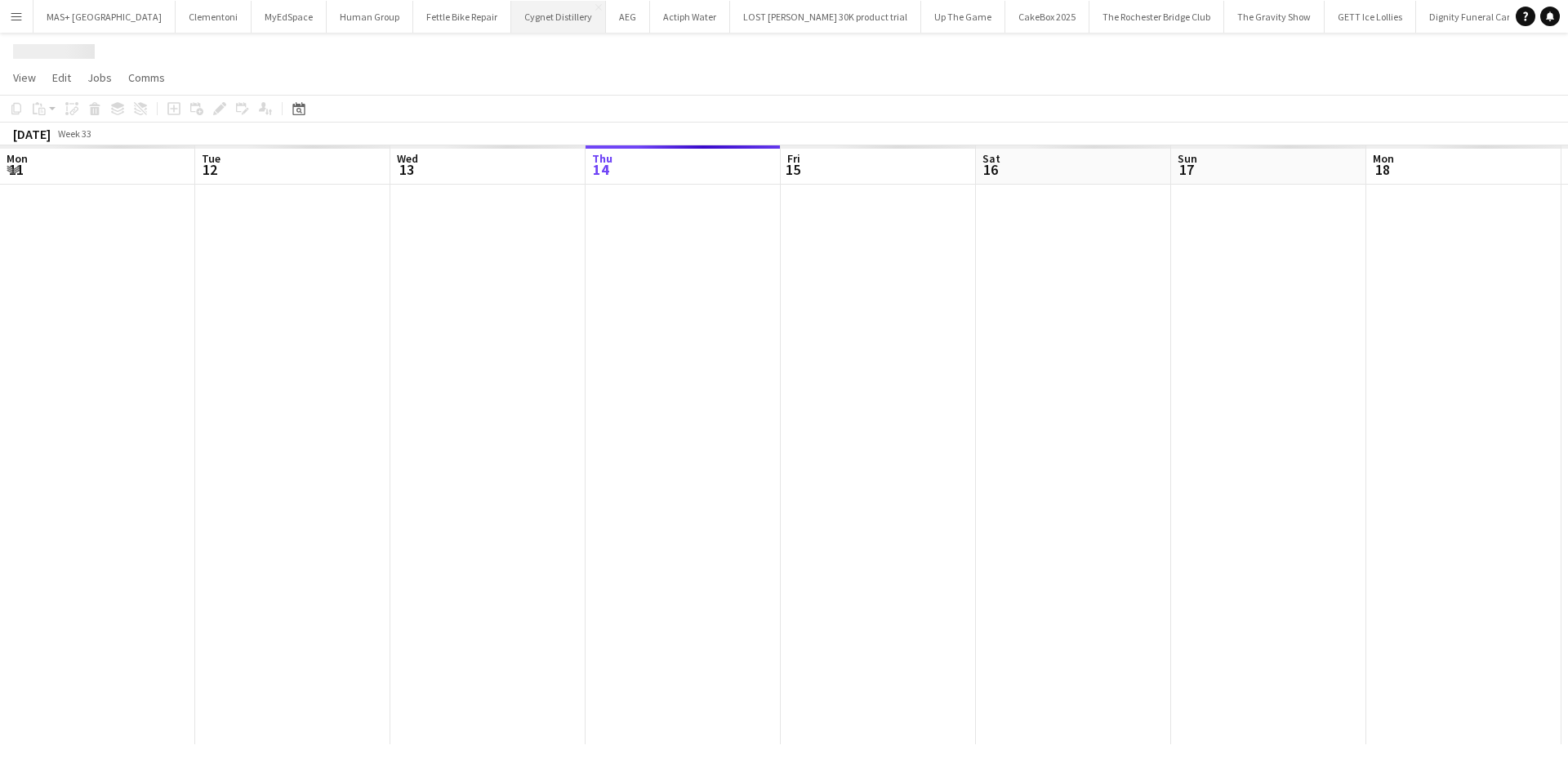
scroll to position [0, 391]
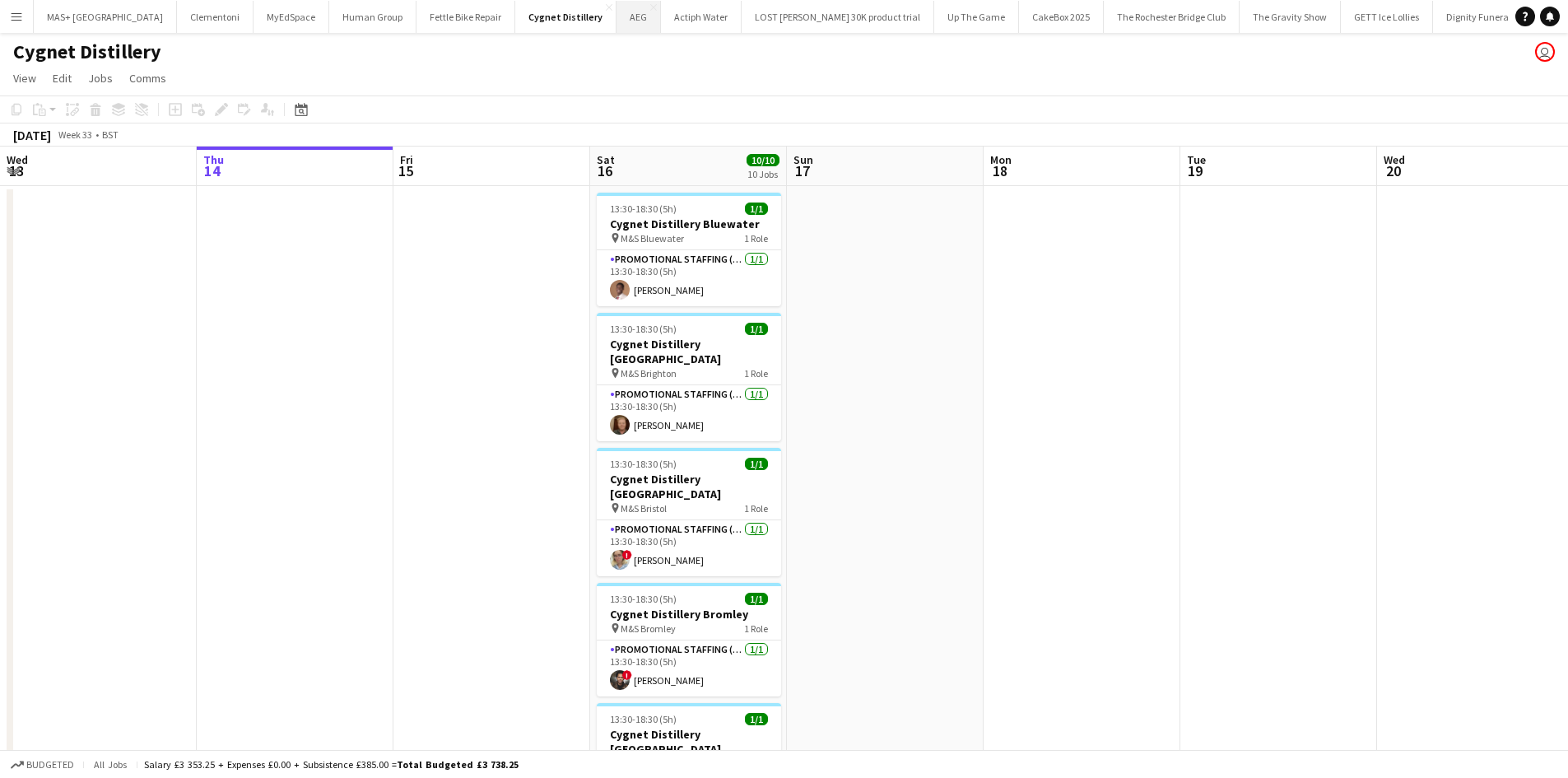
click at [617, 11] on button "AEG Close" at bounding box center [638, 17] width 45 height 32
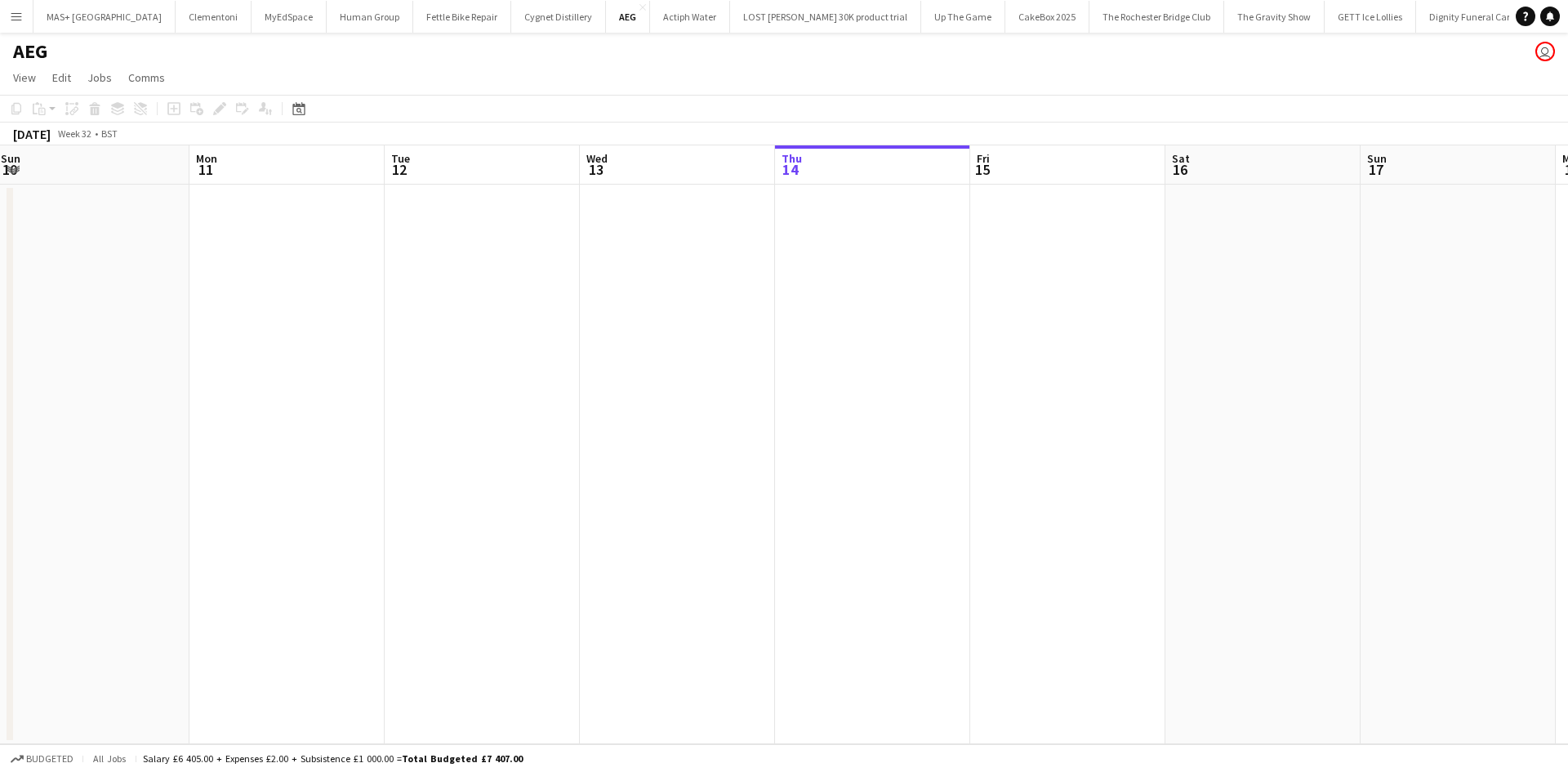
drag, startPoint x: 991, startPoint y: 244, endPoint x: 907, endPoint y: 252, distance: 84.4
click at [1215, 244] on app-calendar-viewport "Fri 8 Sat 9 Sun 10 Mon 11 Tue 12 Wed 13 Thu 14 Fri 15 Sat 16 Sun 17 Mon 18 Tue …" at bounding box center [784, 445] width 1568 height 599
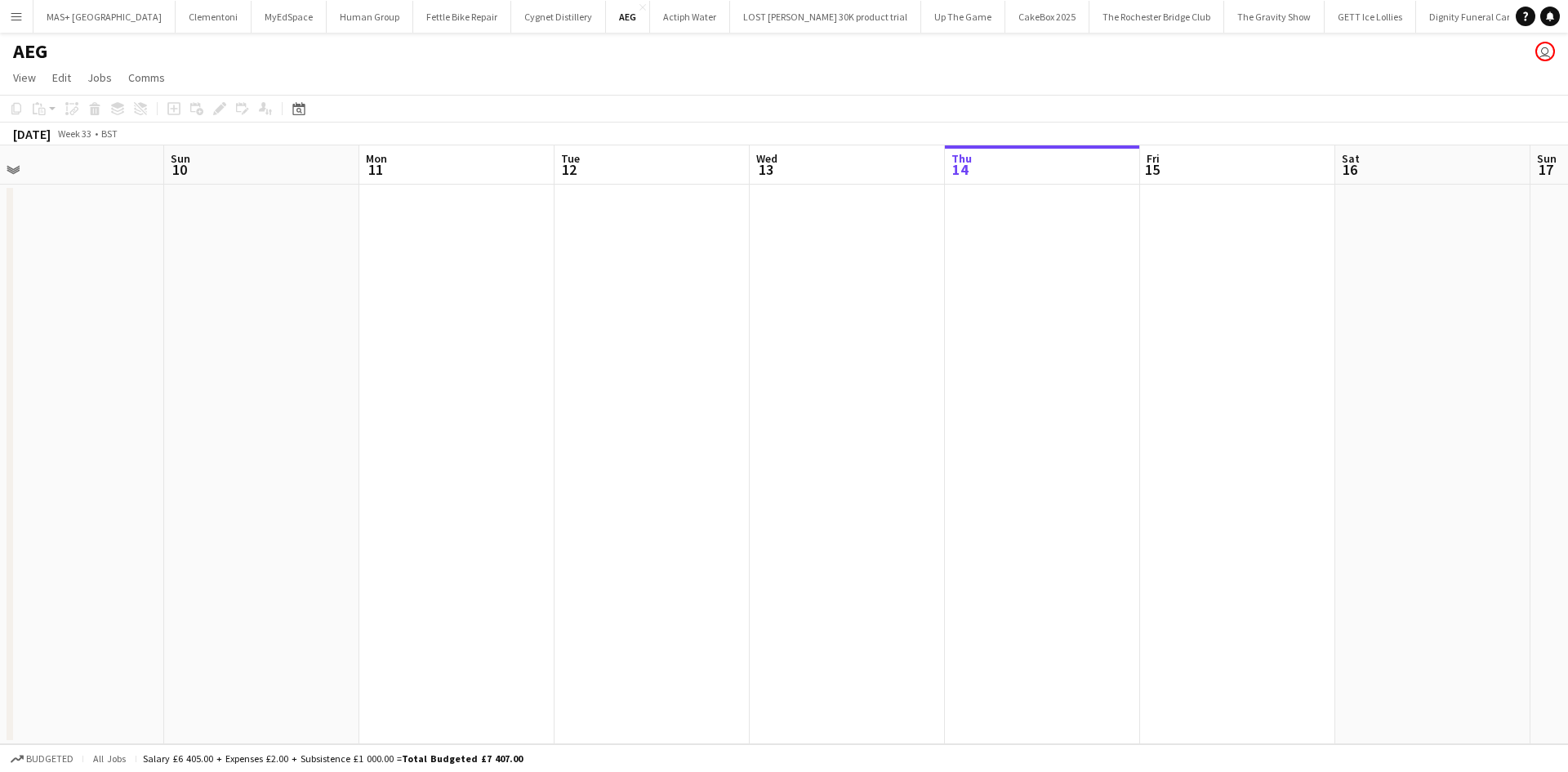
drag, startPoint x: 591, startPoint y: 285, endPoint x: 1137, endPoint y: 252, distance: 547.0
click at [1255, 252] on app-calendar-viewport "Thu 7 4/4 1 Job Fri 8 2/2 2 Jobs Sat 9 Sun 10 Mon 11 Tue 12 Wed 13 Thu 14 Fri 1…" at bounding box center [784, 445] width 1568 height 599
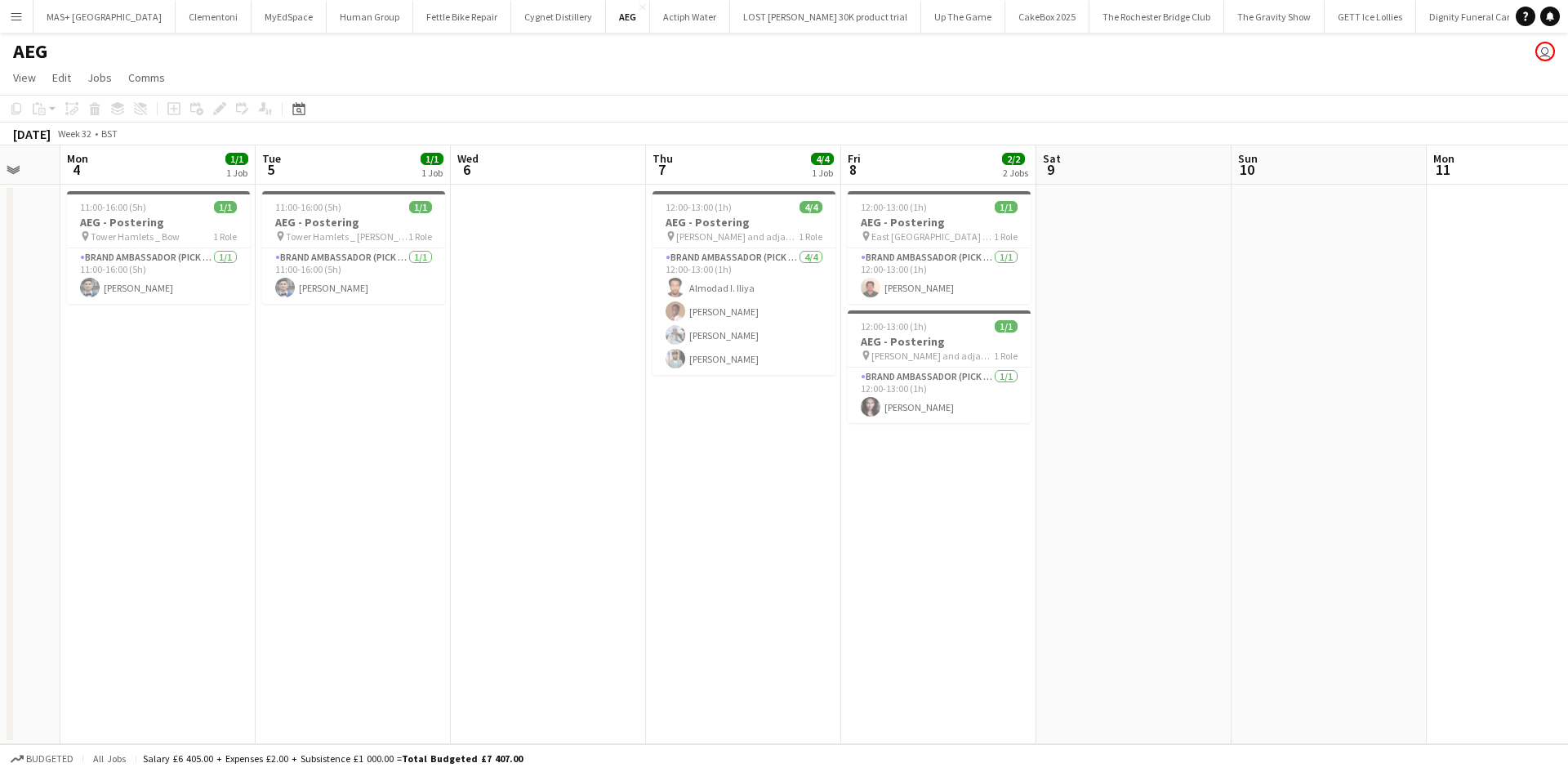
scroll to position [0, 502]
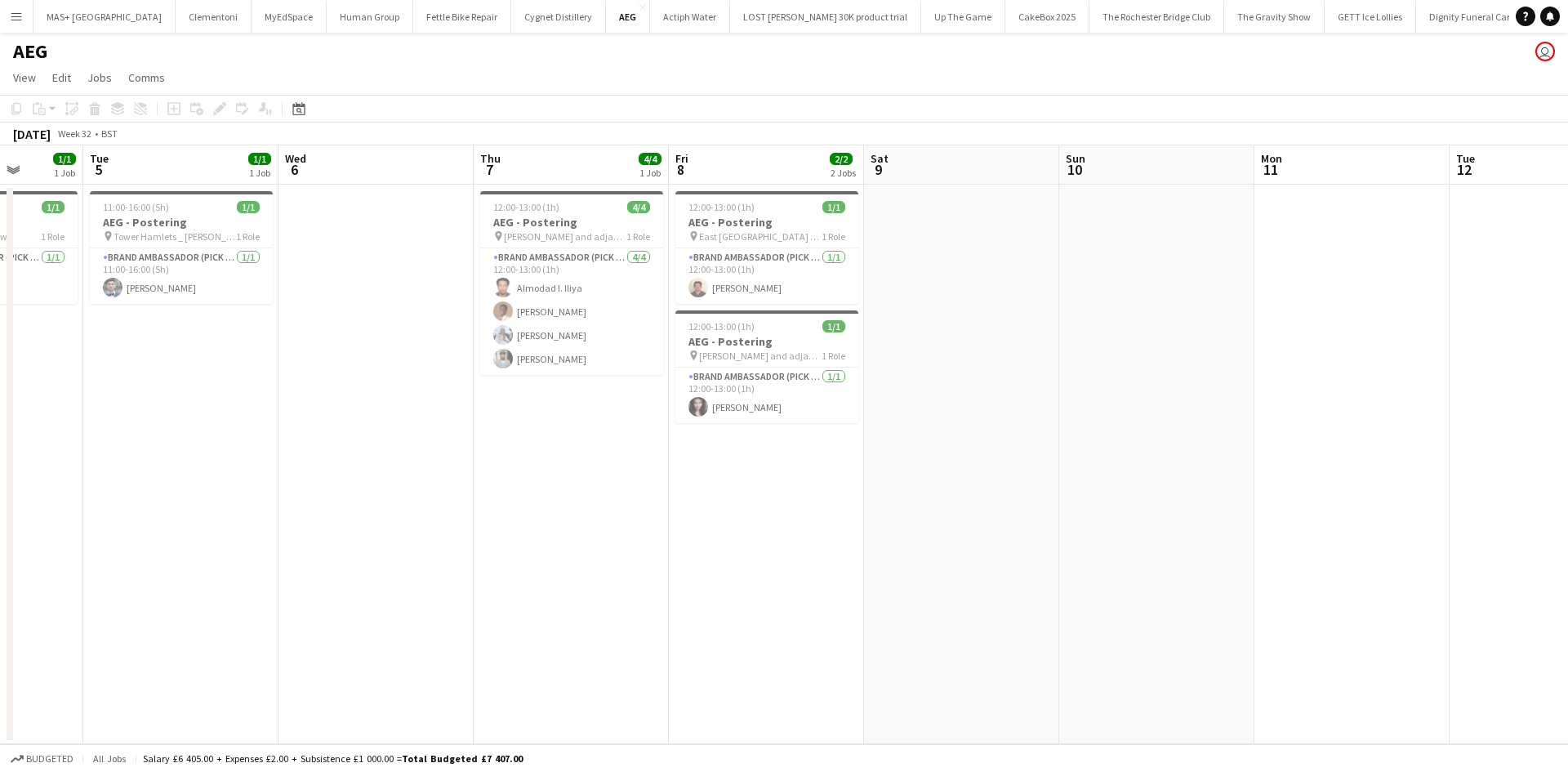
drag, startPoint x: 690, startPoint y: 276, endPoint x: 868, endPoint y: 276, distance: 178.0
click at [868, 276] on app-calendar-viewport "Sat 2 Sun 3 Mon 4 1/1 1 Job Tue 5 1/1 1 Job Wed 6 Thu 7 4/4 1 Job Fri 8 2/2 2 J…" at bounding box center [784, 445] width 1568 height 599
click at [640, 6] on app-icon "Close" at bounding box center [643, 8] width 7 height 7
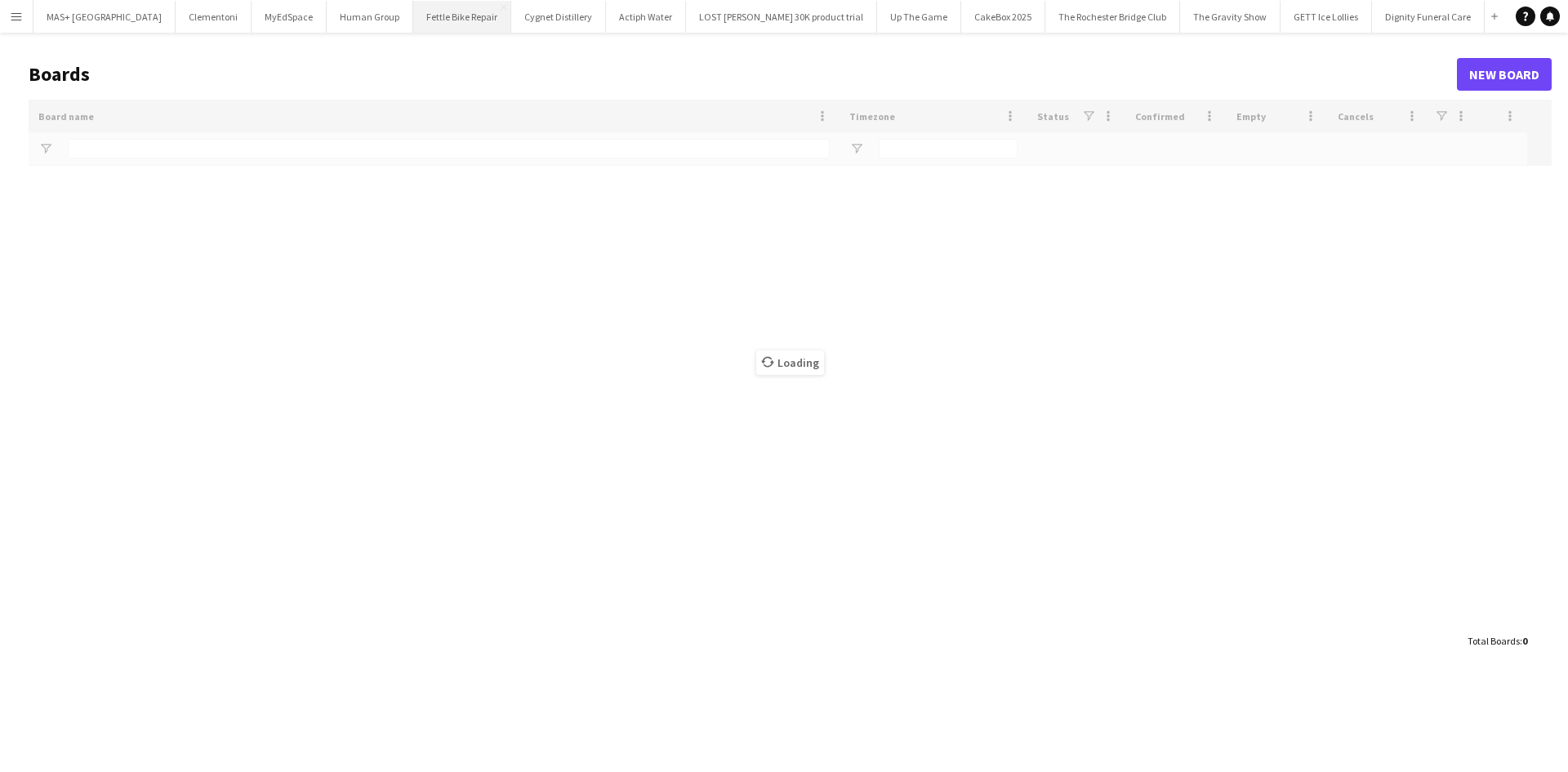
click at [413, 23] on button "Fettle Bike Repair Close" at bounding box center [462, 17] width 98 height 32
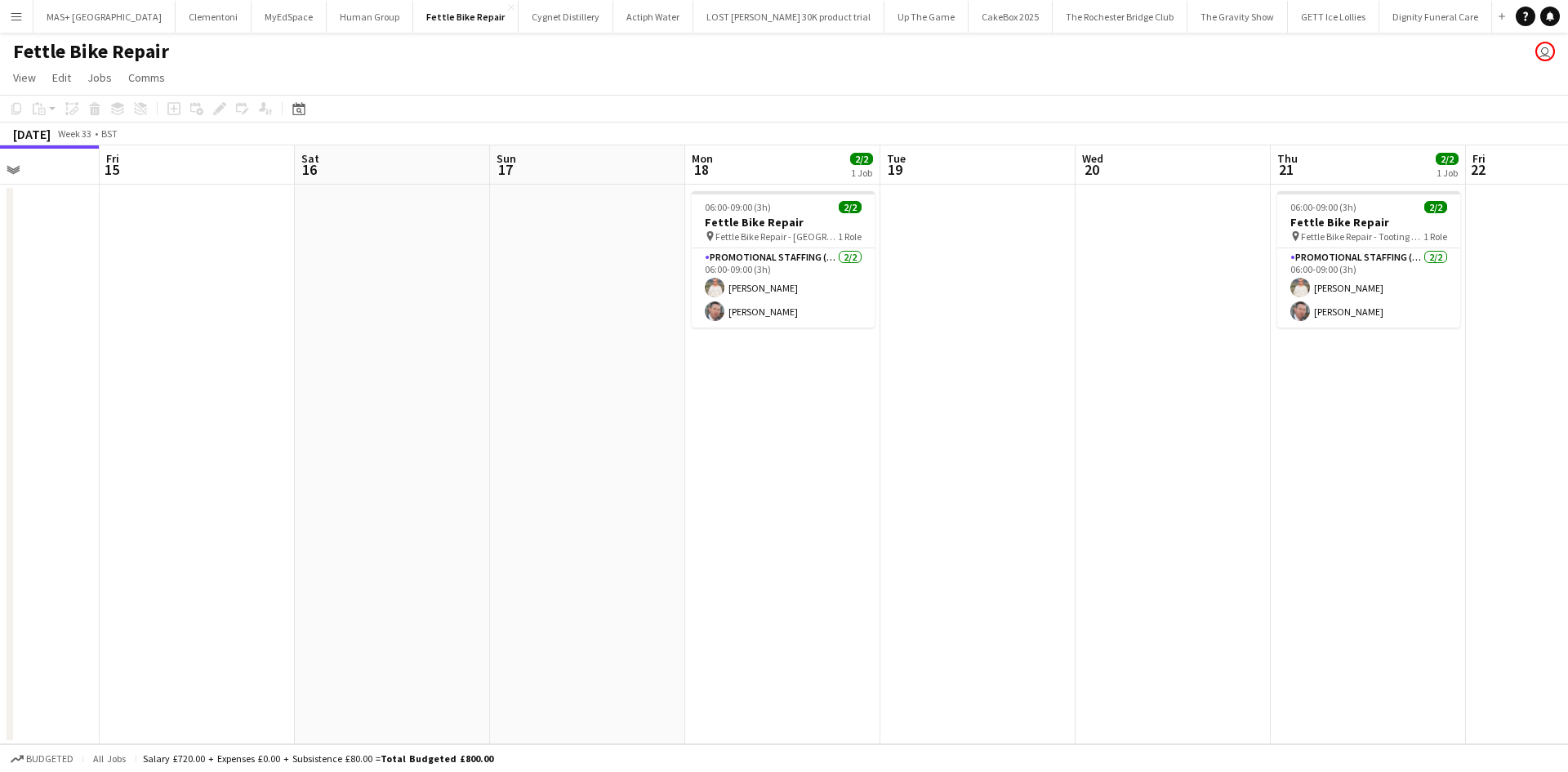
drag, startPoint x: 937, startPoint y: 339, endPoint x: 652, endPoint y: 352, distance: 285.3
click at [652, 352] on app-calendar-viewport "Tue 12 Wed 13 Thu 14 Fri 15 Sat 16 Sun 17 Mon 18 2/2 1 Job Tue 19 Wed 20 Thu 21…" at bounding box center [784, 445] width 1568 height 599
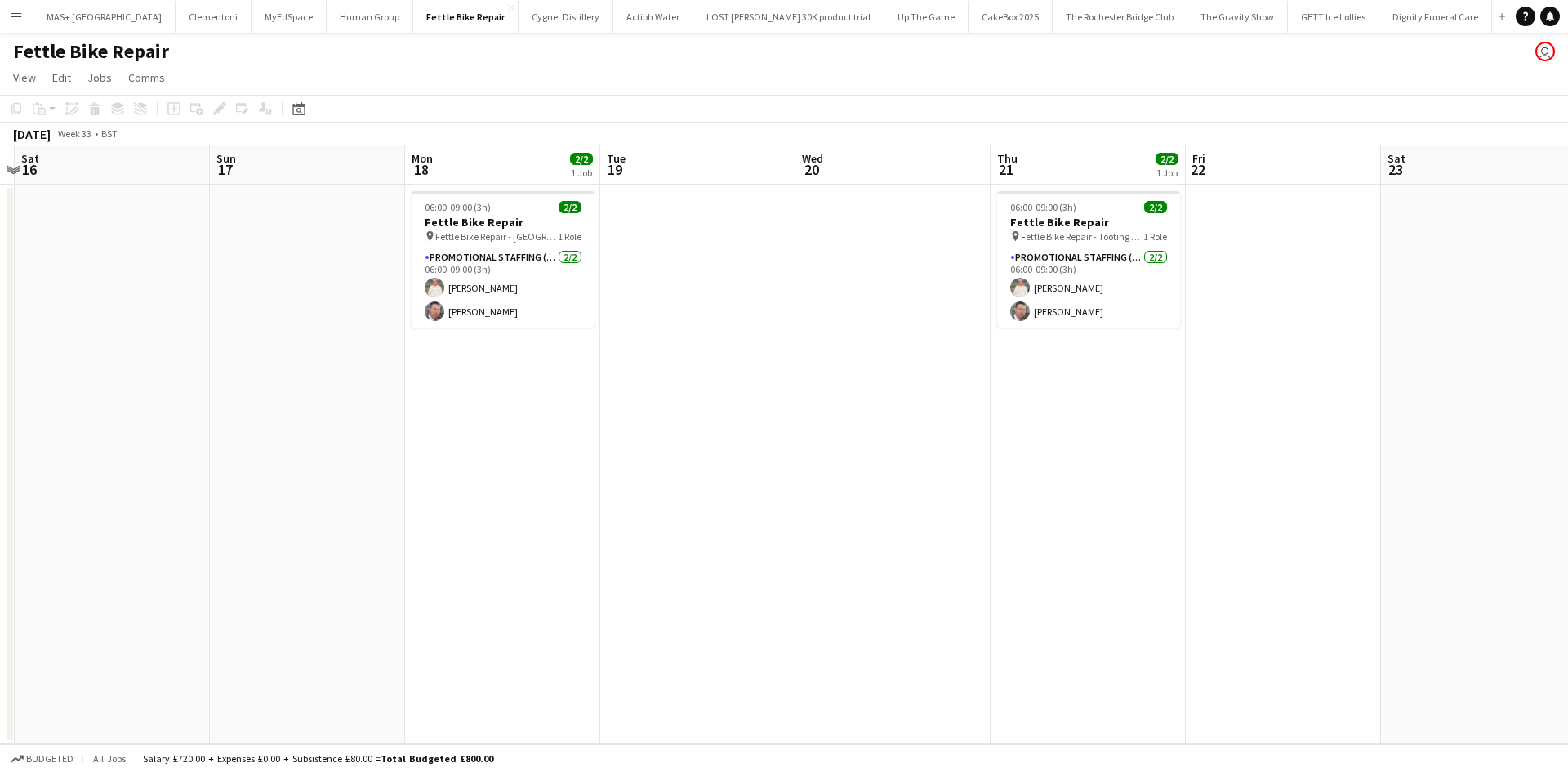
drag, startPoint x: 1098, startPoint y: 373, endPoint x: 405, endPoint y: 339, distance: 693.8
click at [405, 339] on app-calendar-viewport "Tue 12 Wed 13 Thu 14 Fri 15 Sat 16 Sun 17 Mon 18 2/2 1 Job Tue 19 Wed 20 Thu 21…" at bounding box center [784, 445] width 1568 height 599
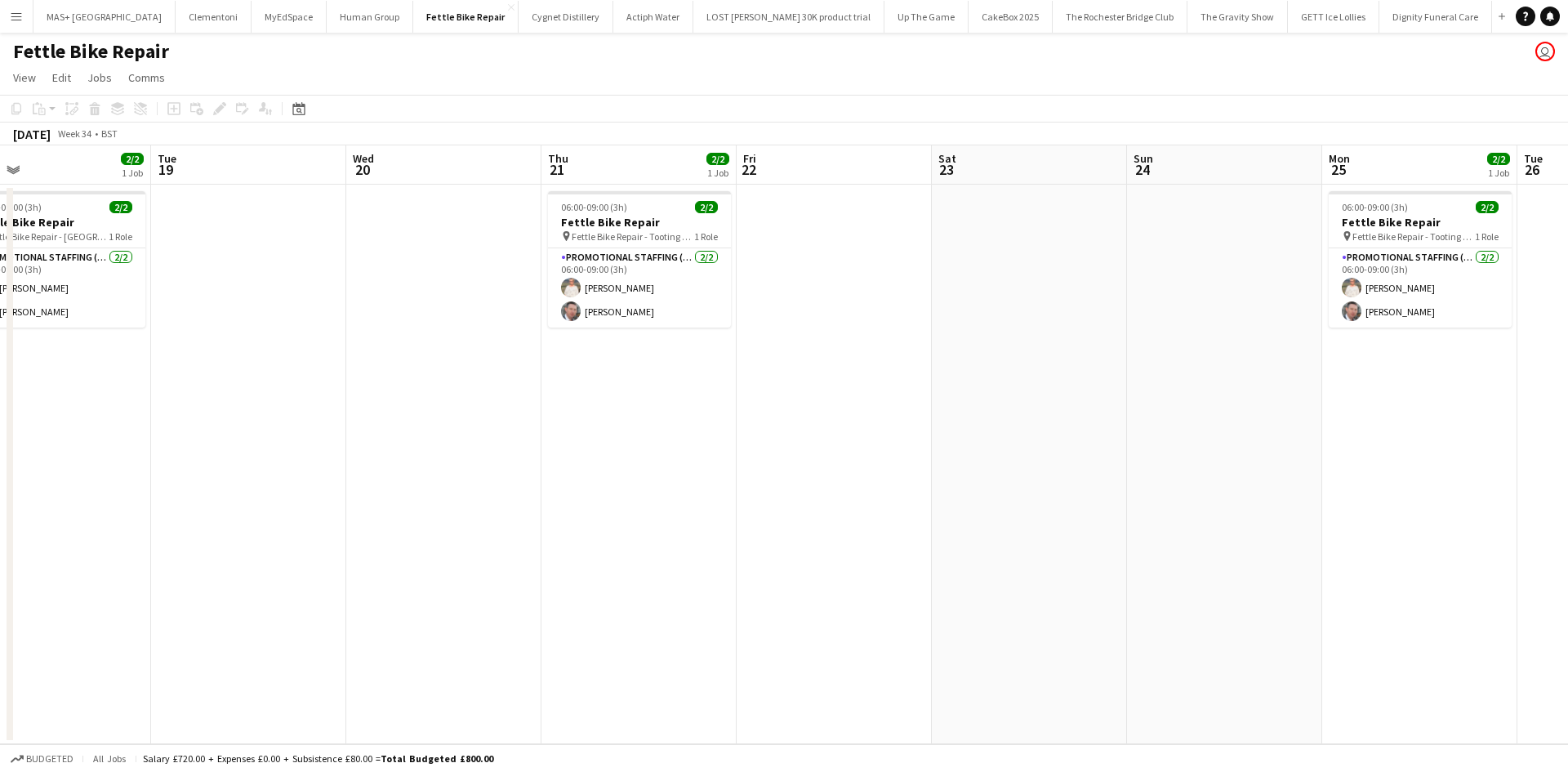
drag, startPoint x: 1320, startPoint y: 458, endPoint x: 459, endPoint y: 385, distance: 864.1
click at [459, 385] on app-calendar-viewport "Fri 15 Sat 16 Sun 17 Mon 18 2/2 1 Job Tue 19 Wed 20 Thu 21 2/2 1 Job Fri 22 Sat…" at bounding box center [784, 445] width 1568 height 599
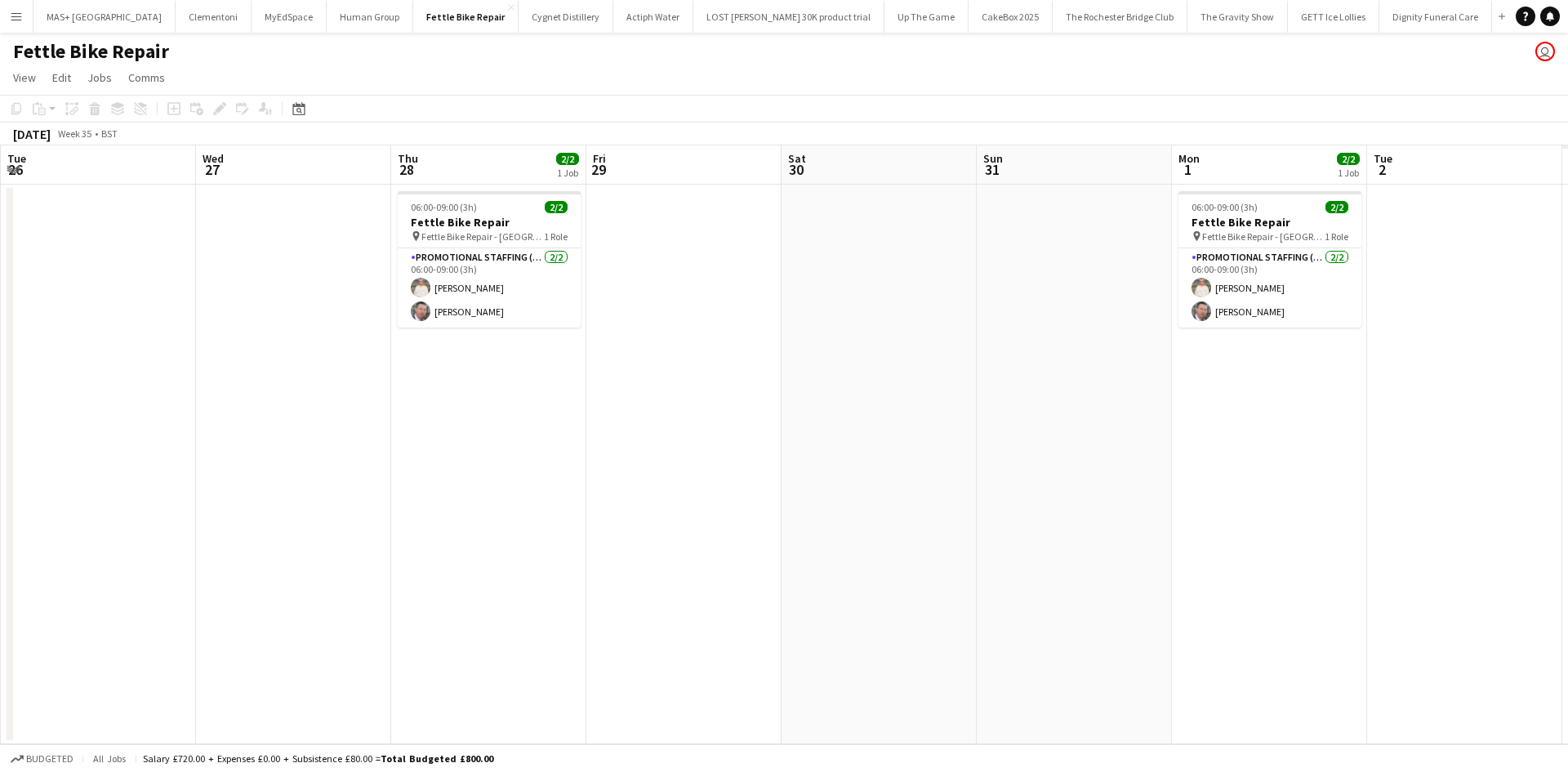
drag, startPoint x: 1162, startPoint y: 443, endPoint x: 480, endPoint y: 389, distance: 684.1
click at [457, 389] on app-calendar-viewport "Sat 23 Sun 24 Mon 25 2/2 1 Job Tue 26 Wed 27 Thu 28 2/2 1 Job Fri 29 Sat 30 Sun…" at bounding box center [784, 445] width 1568 height 599
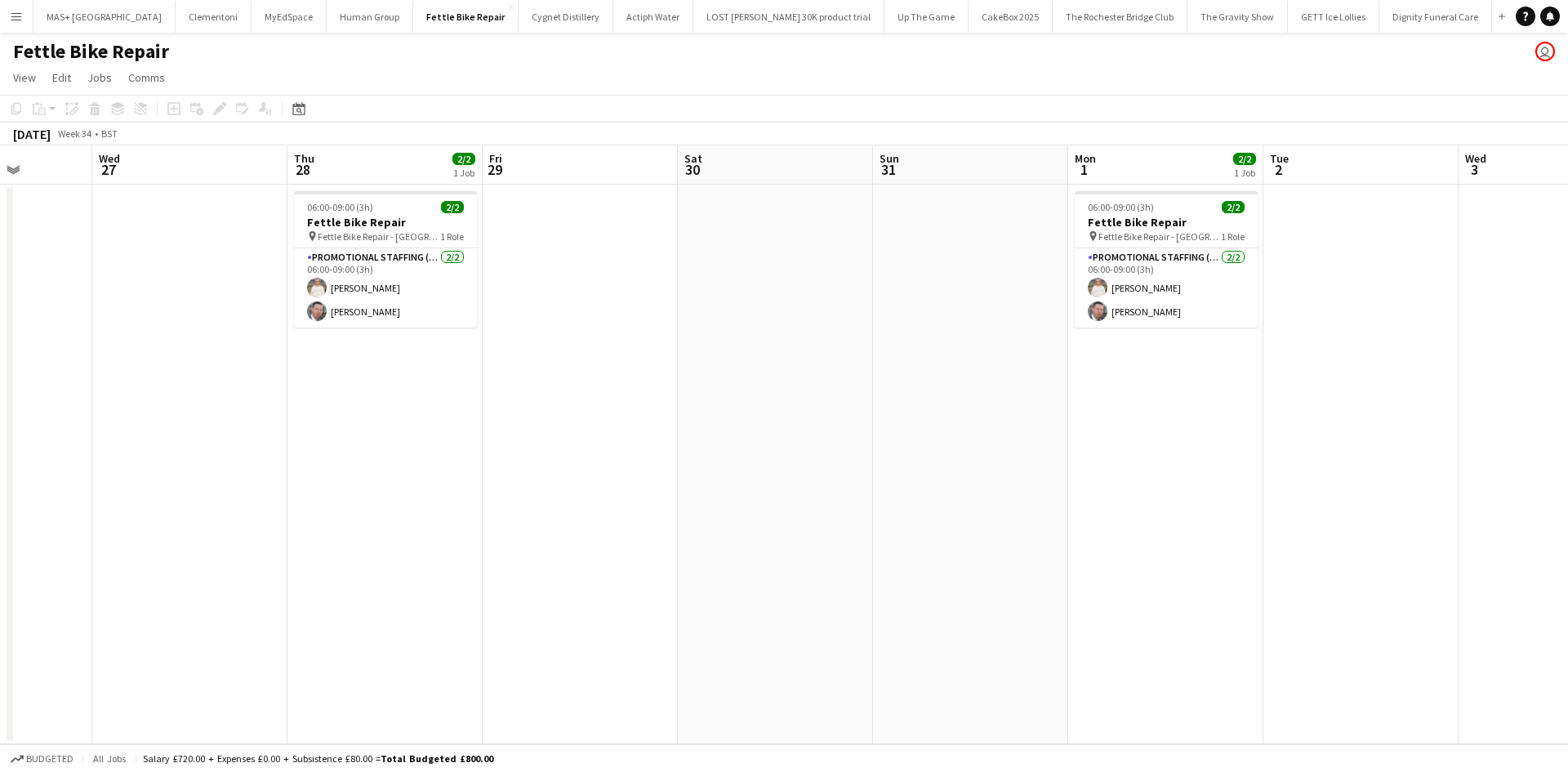
drag, startPoint x: 994, startPoint y: 401, endPoint x: 483, endPoint y: 363, distance: 512.4
click at [474, 367] on app-calendar-viewport "Sun 24 Mon 25 2/2 1 Job Tue 26 Wed 27 Thu 28 2/2 1 Job Fri 29 Sat 30 Sun 31 Mon…" at bounding box center [784, 445] width 1568 height 599
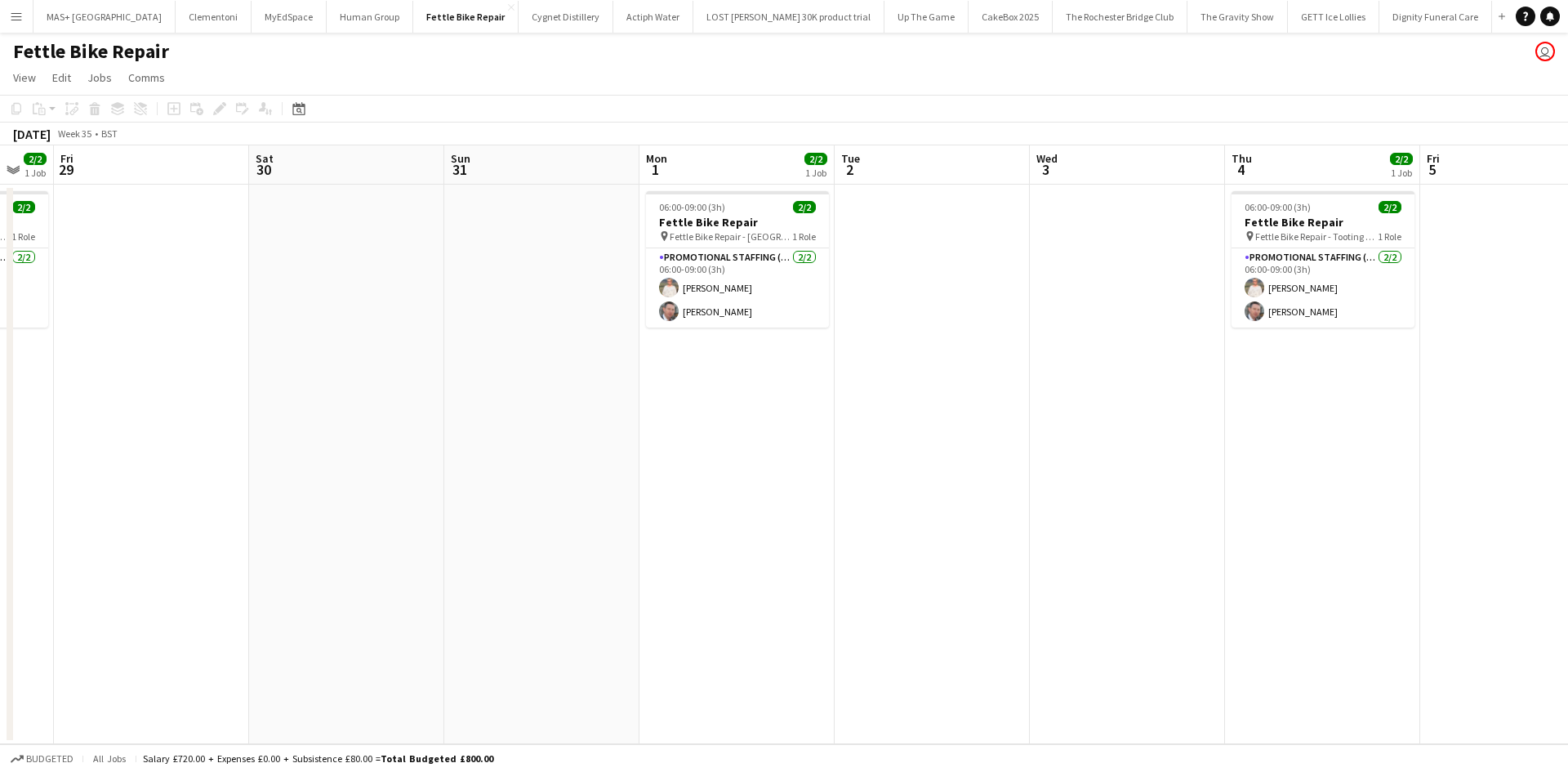
click at [443, 370] on app-calendar-viewport "Tue 26 Wed 27 Thu 28 2/2 1 Job Fri 29 Sat 30 Sun 31 Mon 1 2/2 1 Job Tue 2 Wed 3…" at bounding box center [784, 445] width 1568 height 599
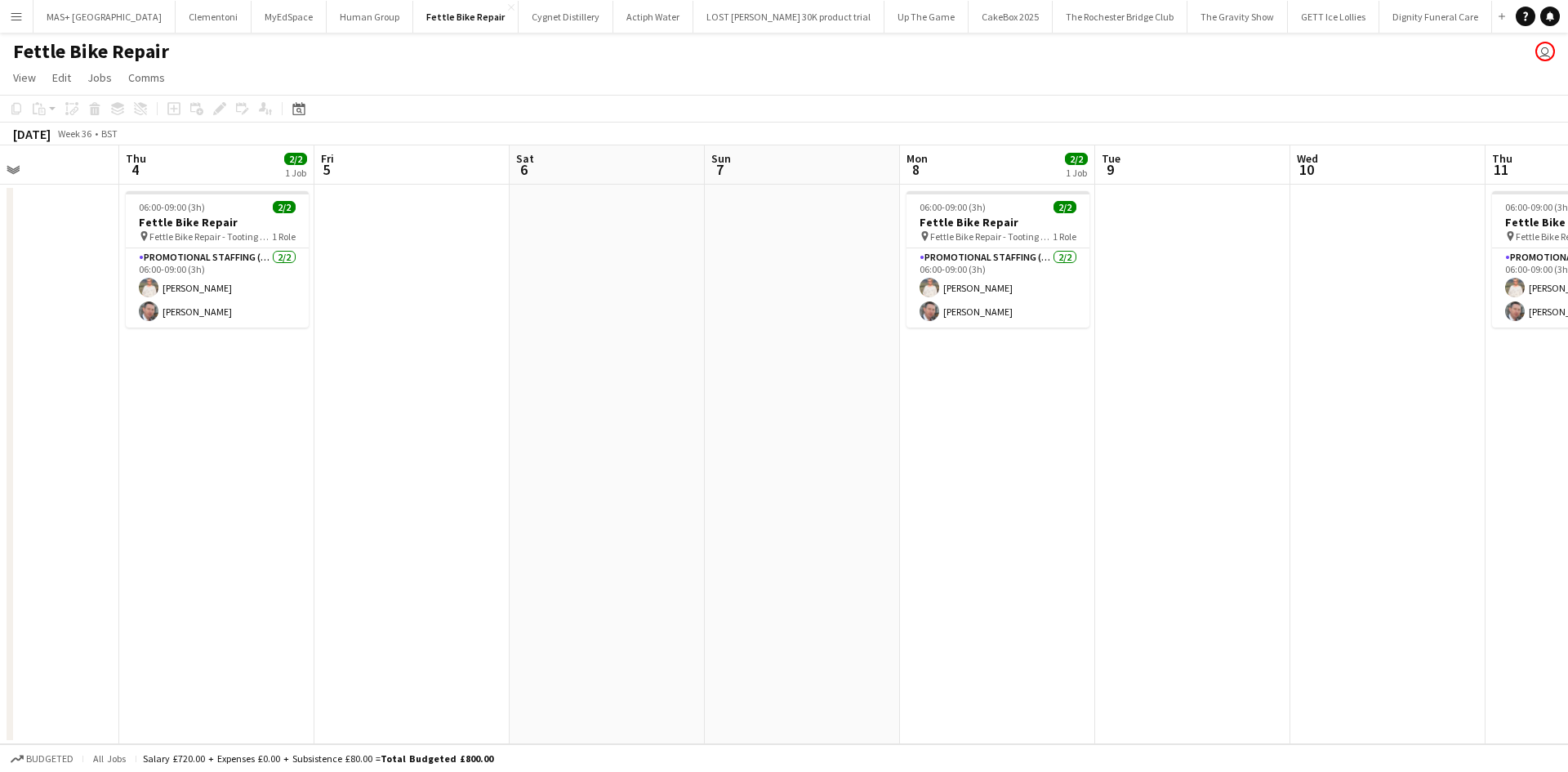
drag, startPoint x: 1022, startPoint y: 395, endPoint x: 1022, endPoint y: 346, distance: 49.0
click at [449, 346] on app-calendar-viewport "Mon 1 2/2 1 Job Tue 2 Wed 3 Thu 4 2/2 1 Job Fri 5 Sat 6 Sun 7 Mon 8 2/2 1 Job T…" at bounding box center [784, 445] width 1568 height 599
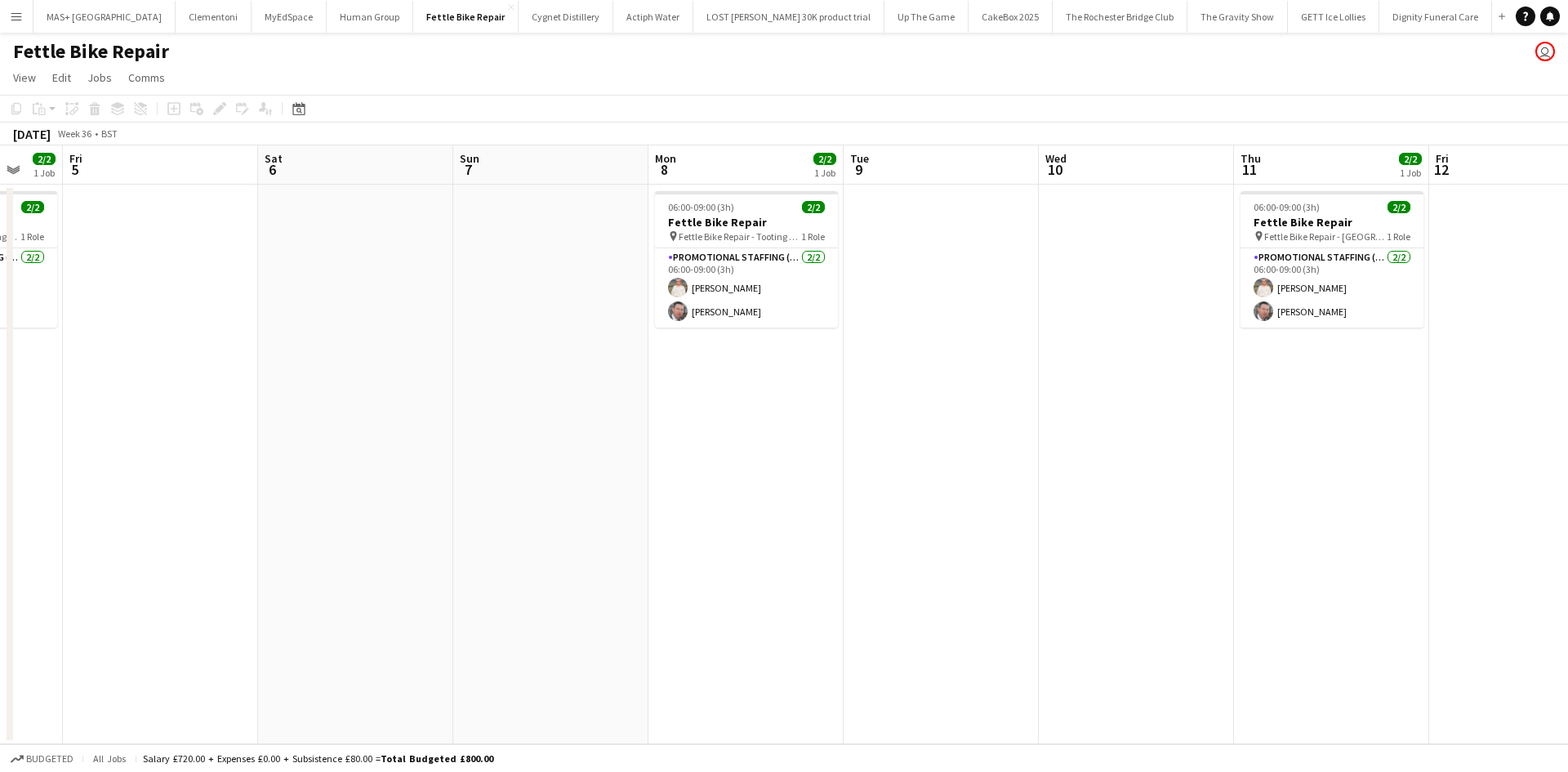
drag, startPoint x: 949, startPoint y: 352, endPoint x: 739, endPoint y: 358, distance: 210.1
click at [533, 352] on app-calendar-viewport "Tue 2 Wed 3 Thu 4 2/2 1 Job Fri 5 Sat 6 Sun 7 Mon 8 2/2 1 Job Tue 9 Wed 10 Thu …" at bounding box center [784, 445] width 1568 height 599
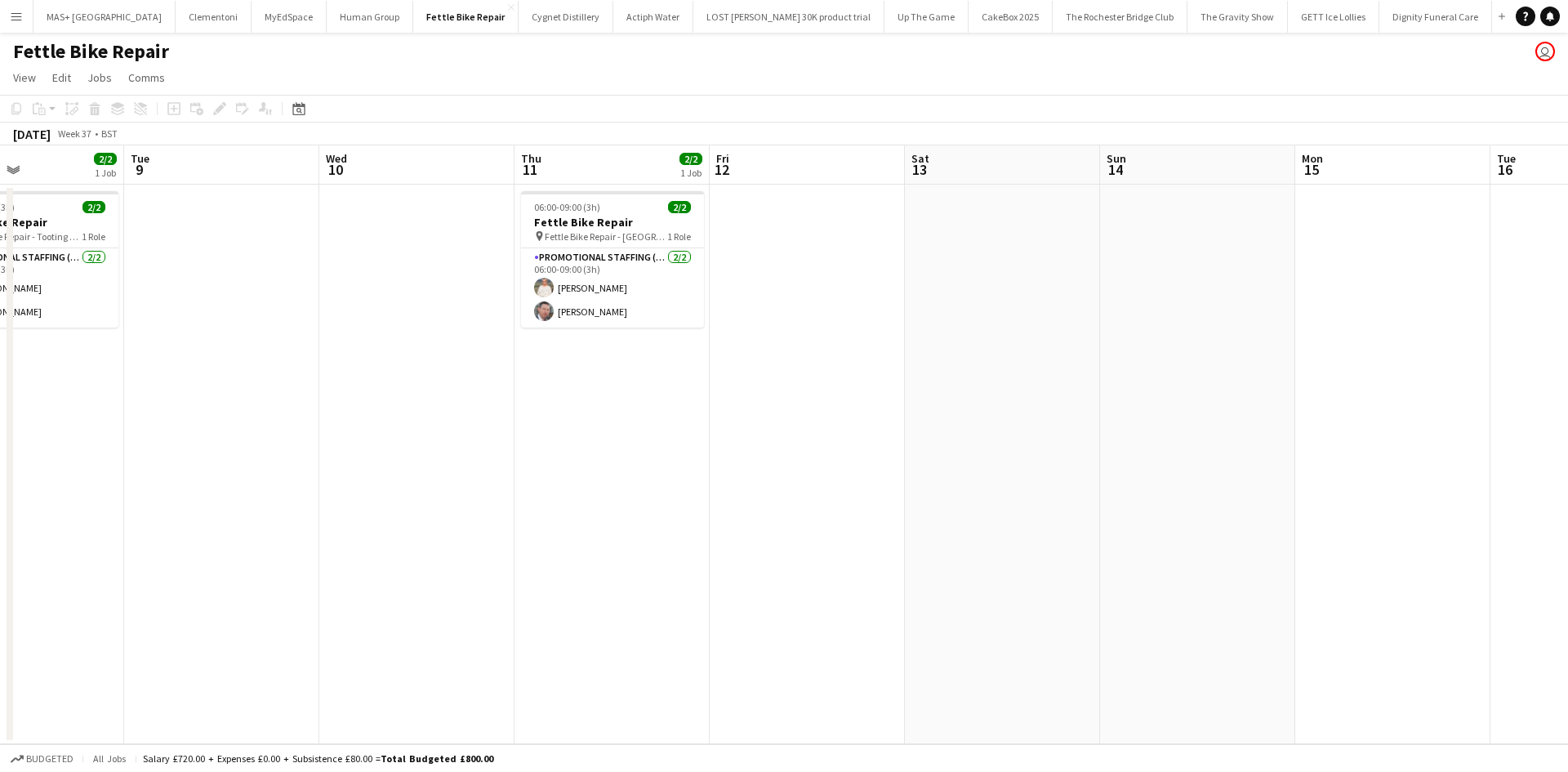
scroll to position [0, 490]
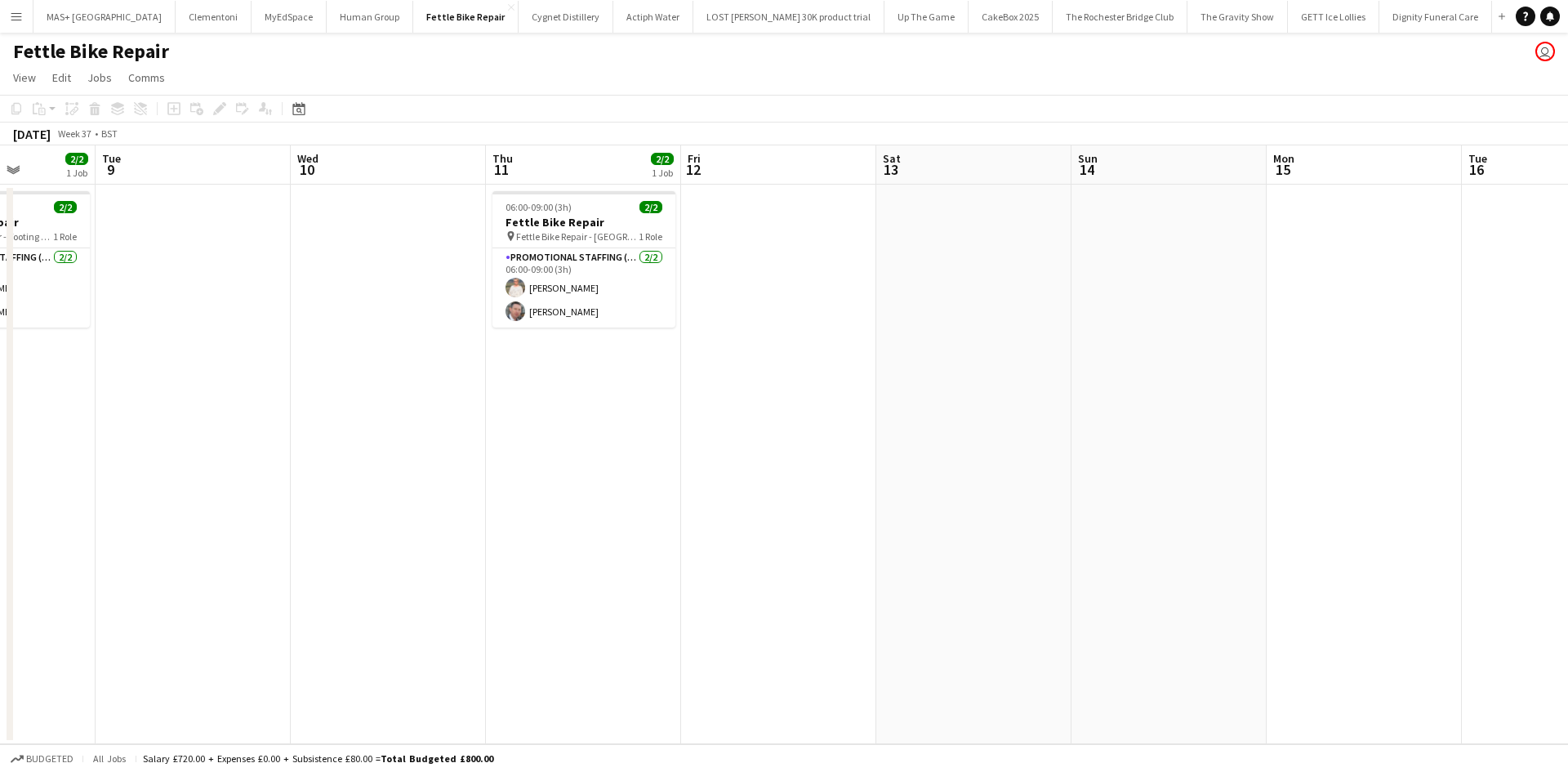
drag, startPoint x: 1110, startPoint y: 380, endPoint x: 829, endPoint y: 379, distance: 281.0
click at [829, 379] on app-calendar-viewport "Sat 6 Sun 7 Mon 8 2/2 1 Job Tue 9 Wed 10 Thu 11 2/2 1 Job Fri 12 Sat 13 Sun 14 …" at bounding box center [784, 445] width 1568 height 599
click at [326, 18] on button "Human Group Close" at bounding box center [369, 17] width 86 height 32
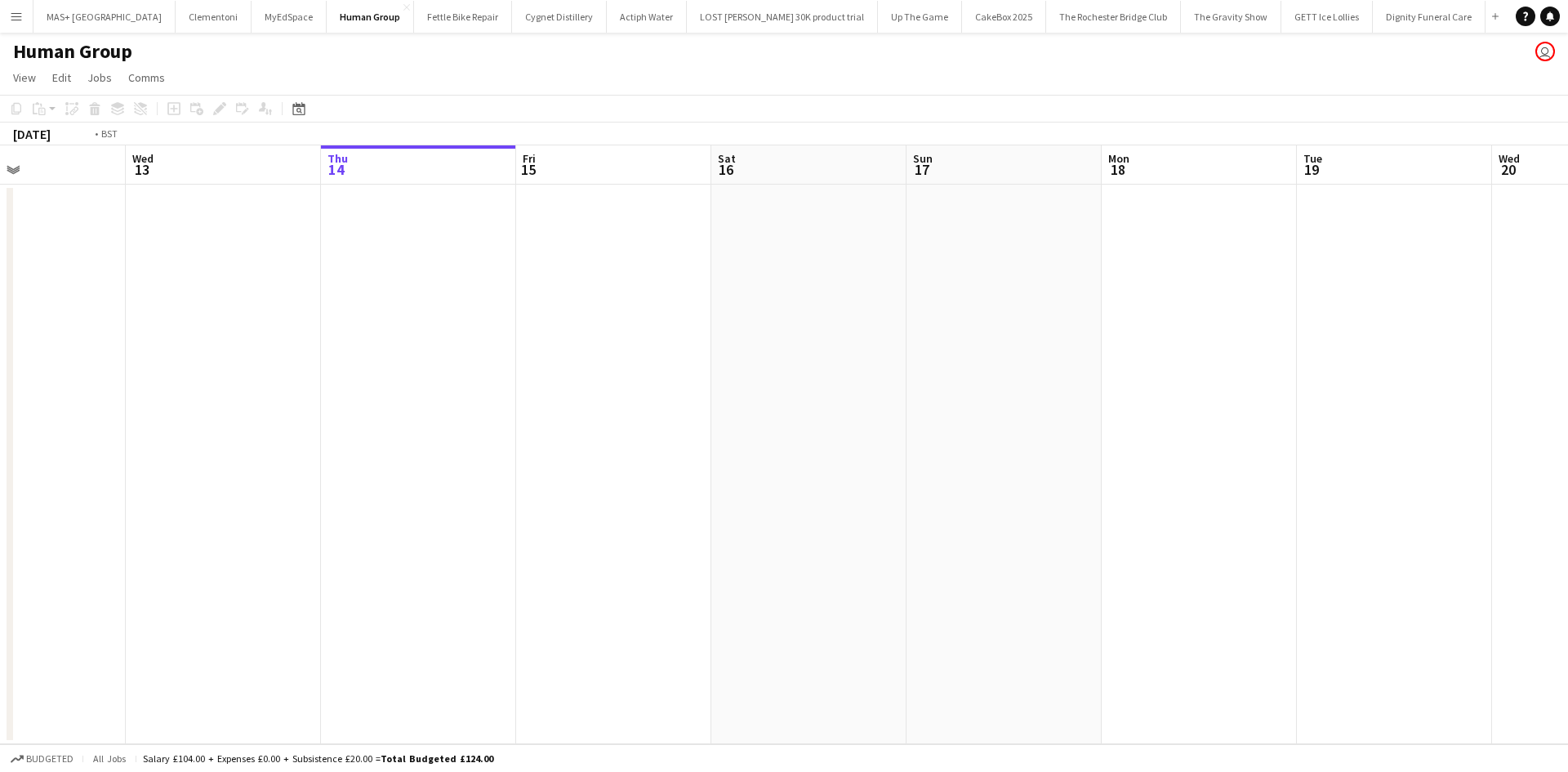
drag, startPoint x: 398, startPoint y: 323, endPoint x: 878, endPoint y: 291, distance: 481.1
click at [1123, 323] on app-calendar-viewport "Sun 10 Mon 11 Tue 12 Wed 13 Thu 14 Fri 15 Sat 16 Sun 17 Mon 18 Tue 19 Wed 20 Th…" at bounding box center [784, 445] width 1568 height 599
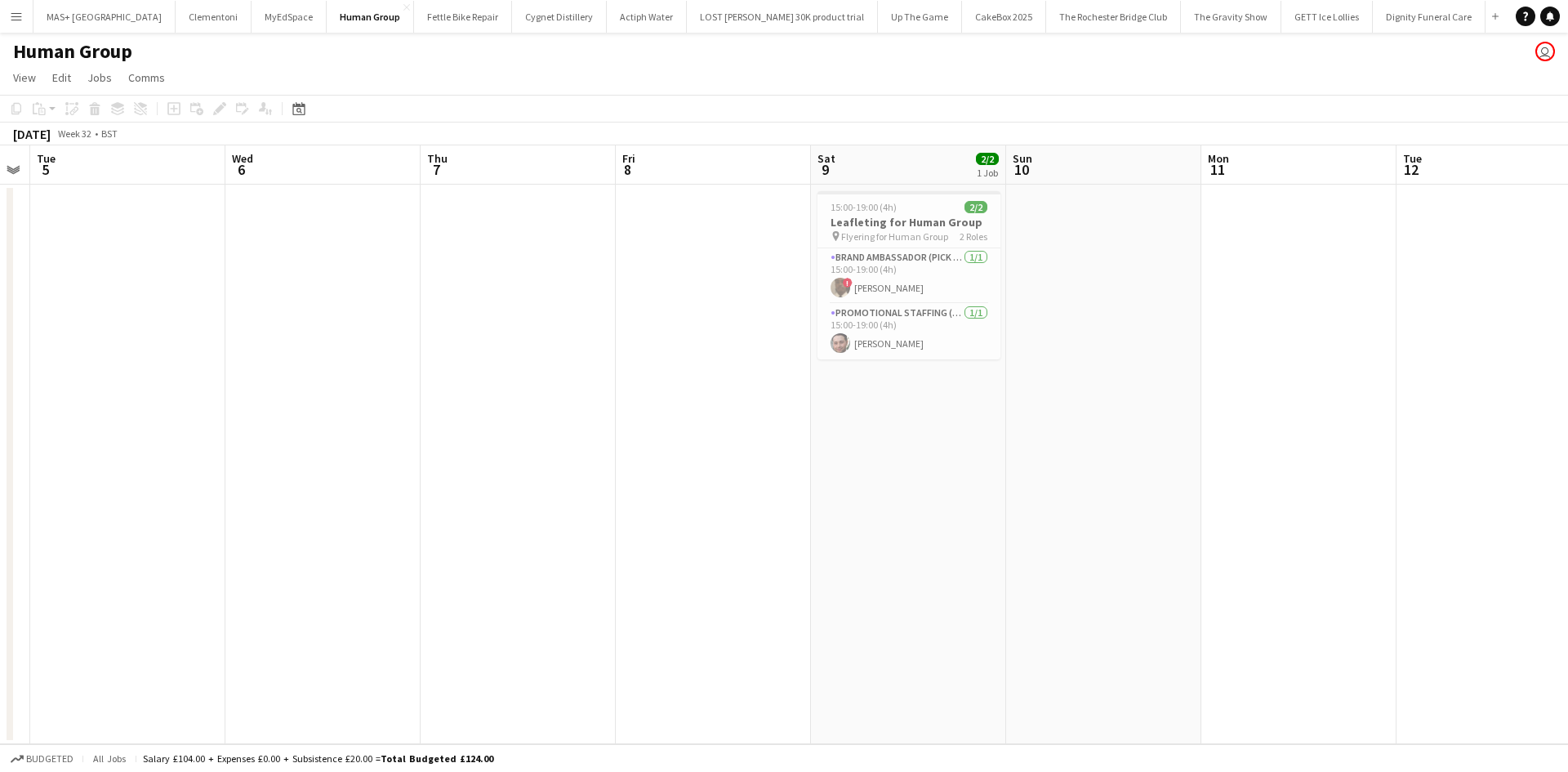
scroll to position [0, 344]
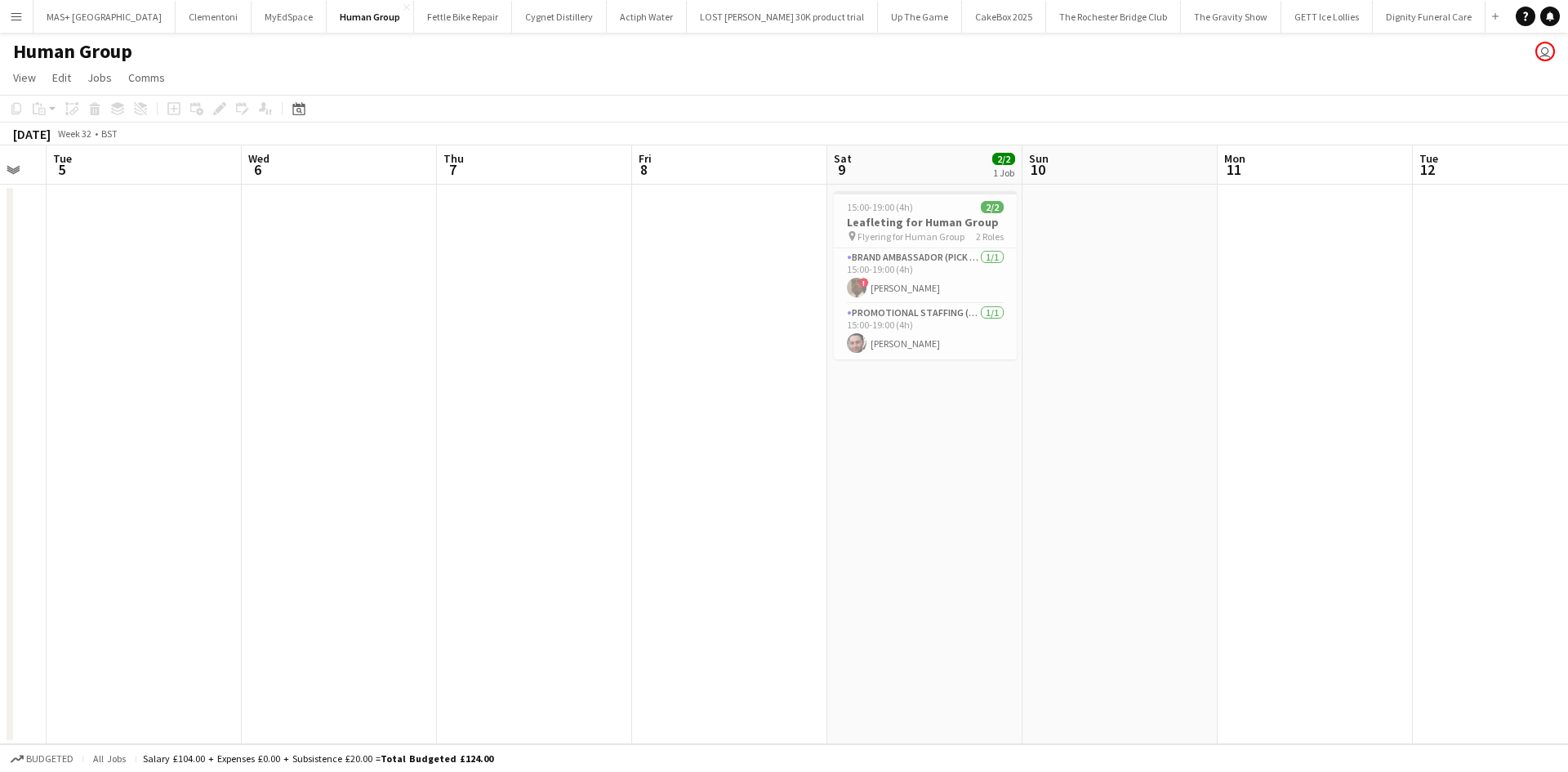
drag, startPoint x: 766, startPoint y: 286, endPoint x: 1082, endPoint y: 286, distance: 316.0
click at [1082, 286] on app-calendar-viewport "Sun 3 Mon 4 Tue 5 Wed 6 Thu 7 Fri 8 Sat 9 2/2 1 Job Sun 10 Mon 11 Tue 12 Wed 13…" at bounding box center [784, 445] width 1568 height 599
click at [404, 7] on app-icon "Close" at bounding box center [407, 8] width 7 height 7
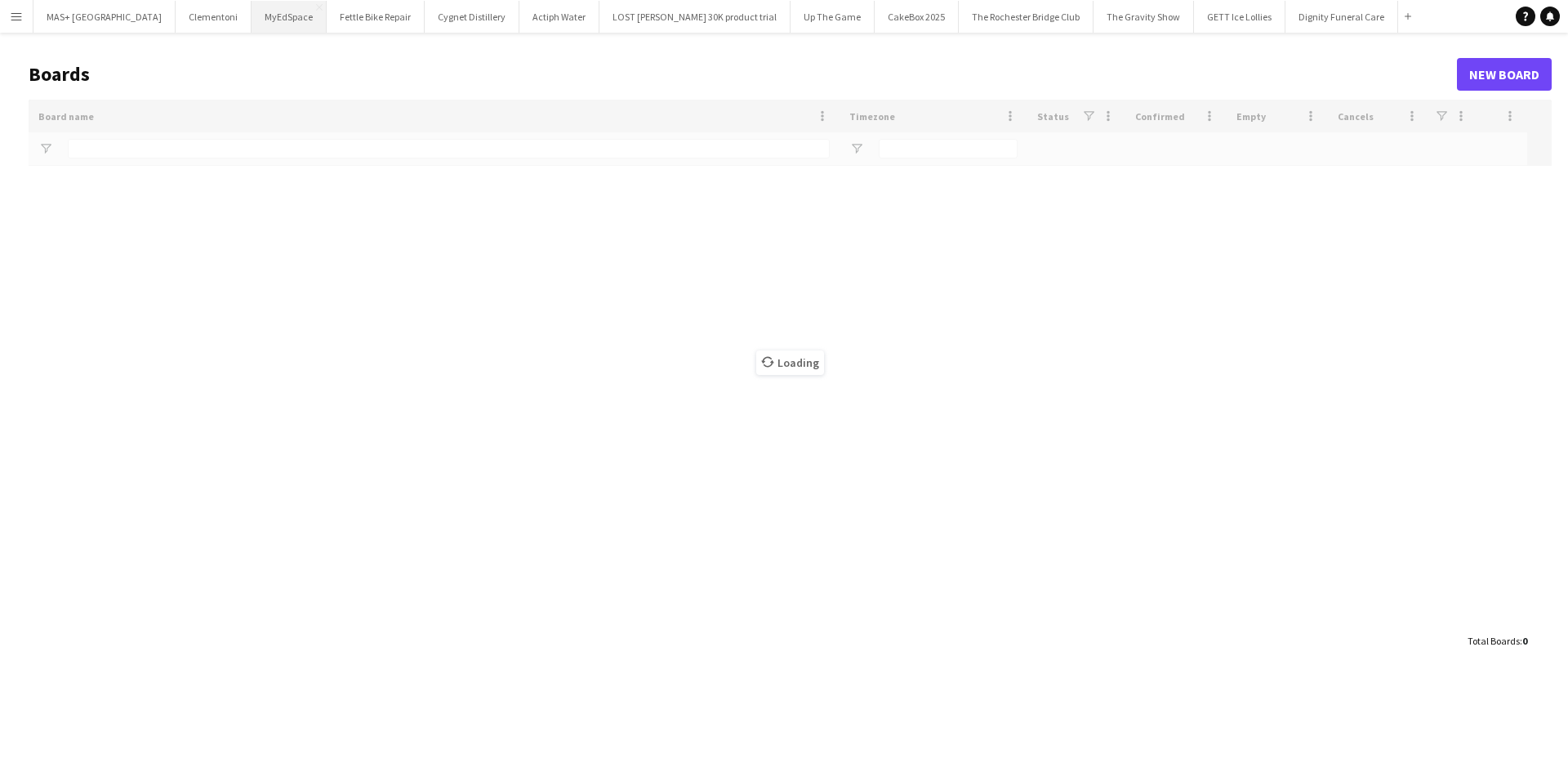
click at [251, 20] on button "MyEdSpace Close" at bounding box center [289, 17] width 75 height 32
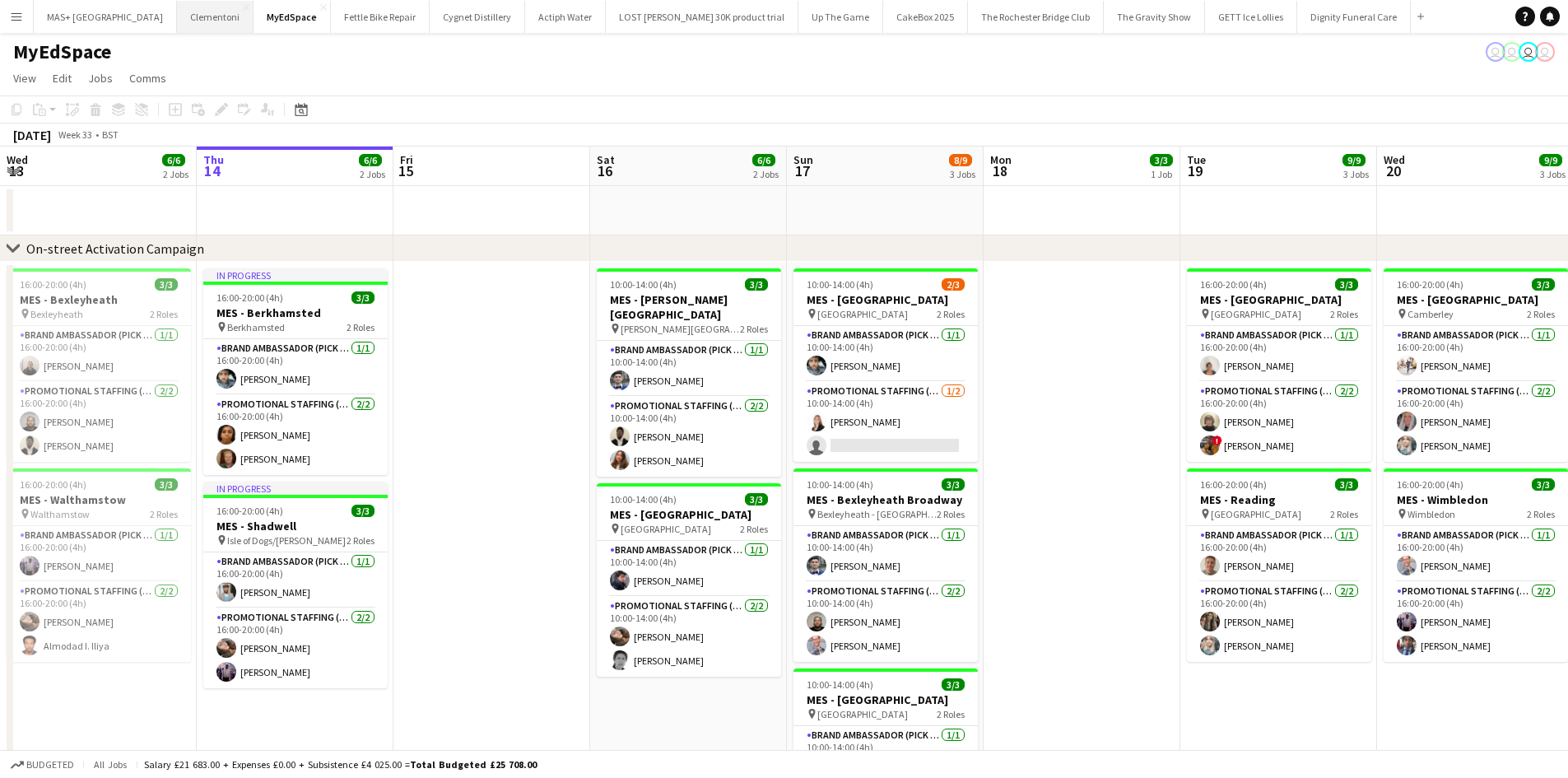
click at [177, 20] on button "Clementoni Close" at bounding box center [215, 17] width 76 height 32
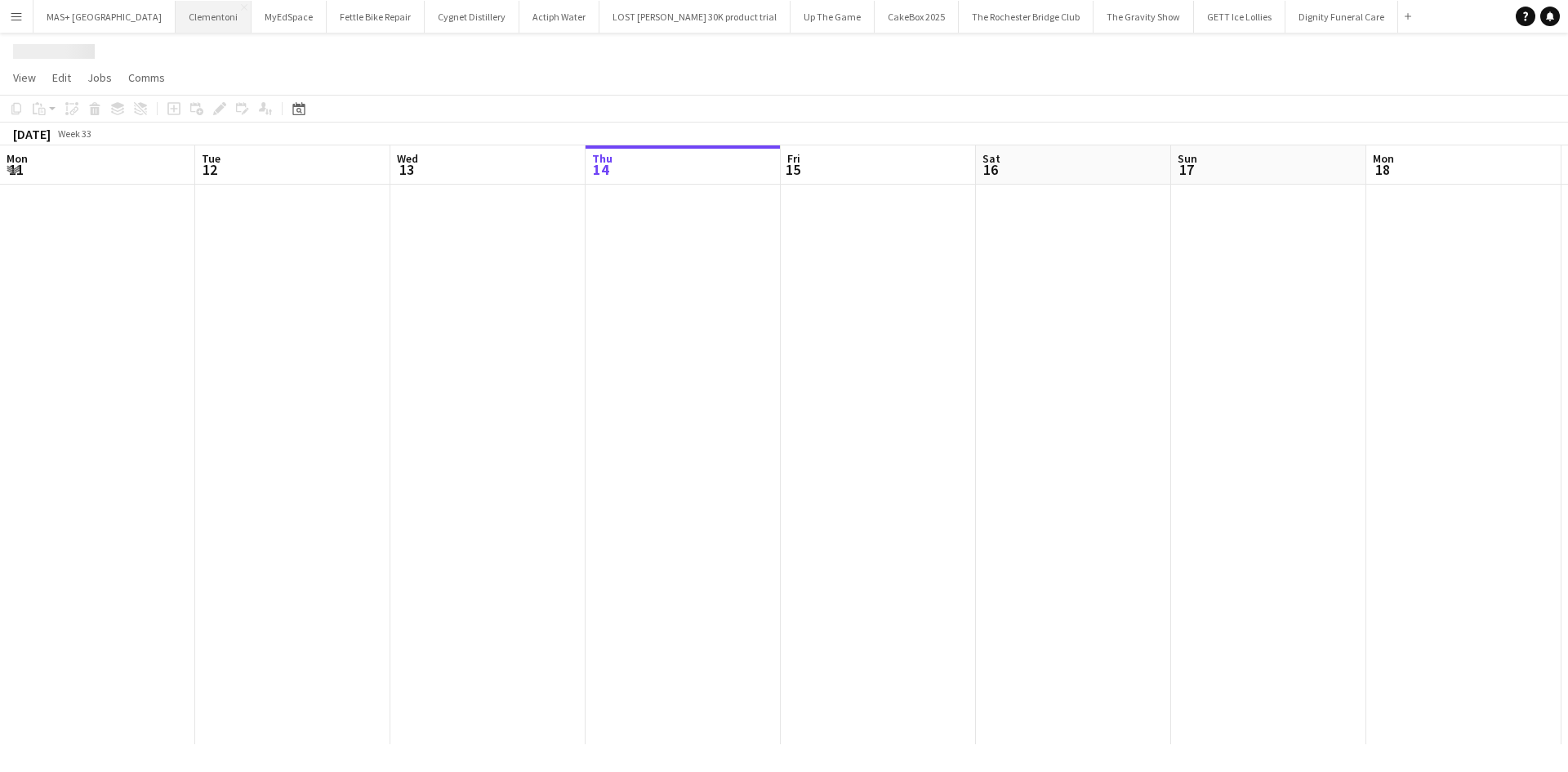
scroll to position [0, 391]
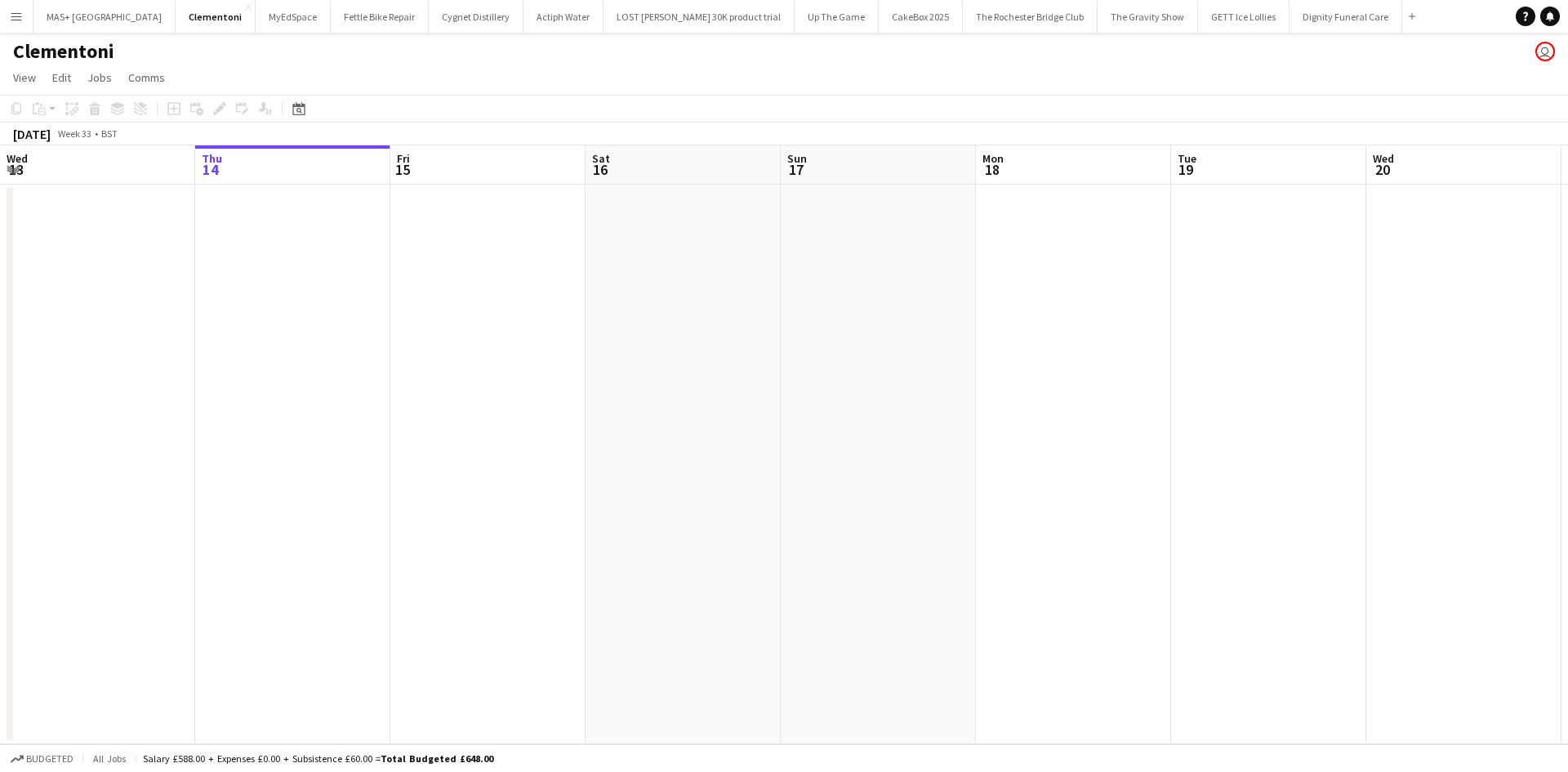
click at [16, 17] on app-icon "Menu" at bounding box center [16, 16] width 13 height 13
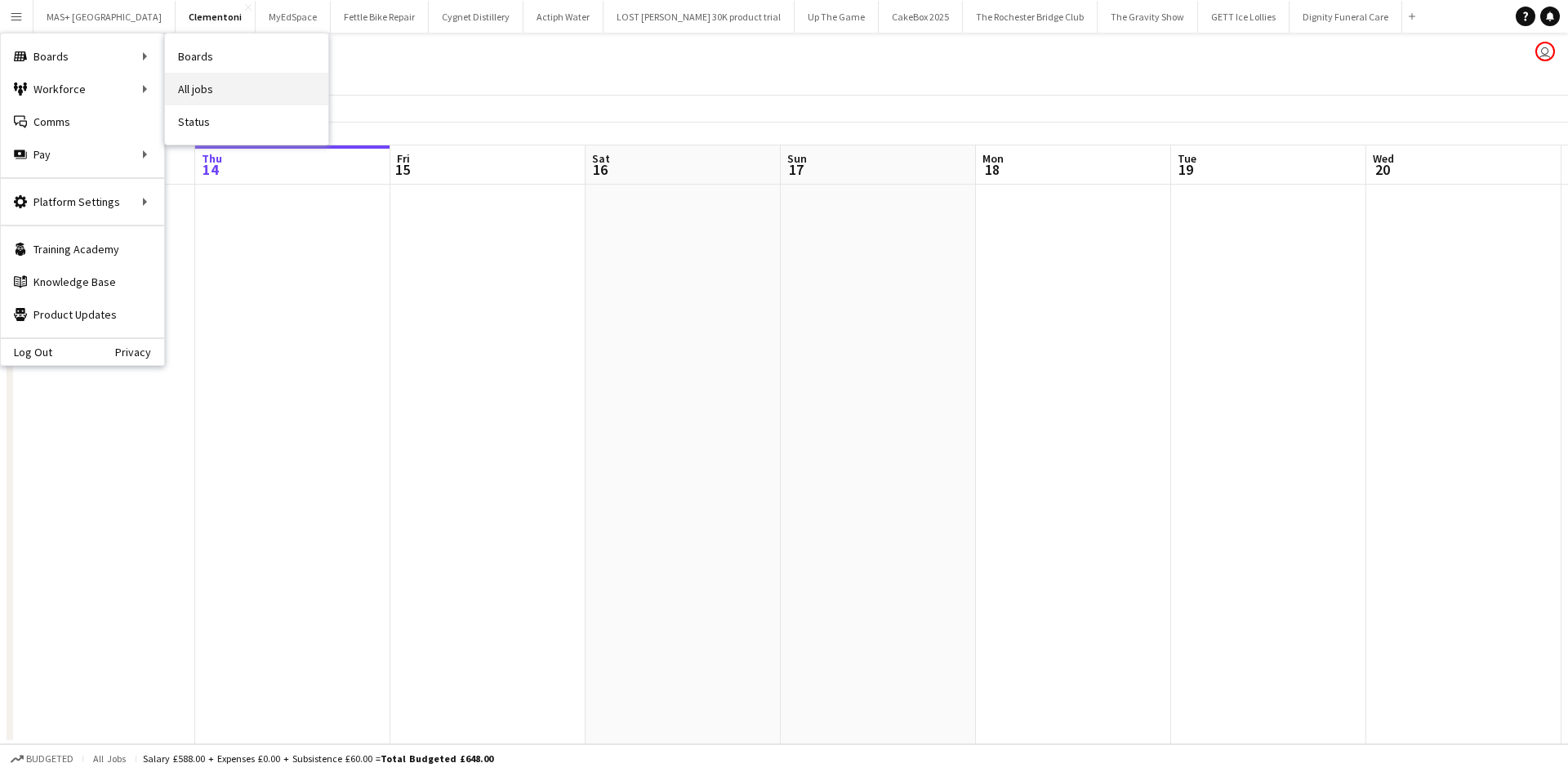
click at [198, 85] on link "All jobs" at bounding box center [247, 90] width 164 height 33
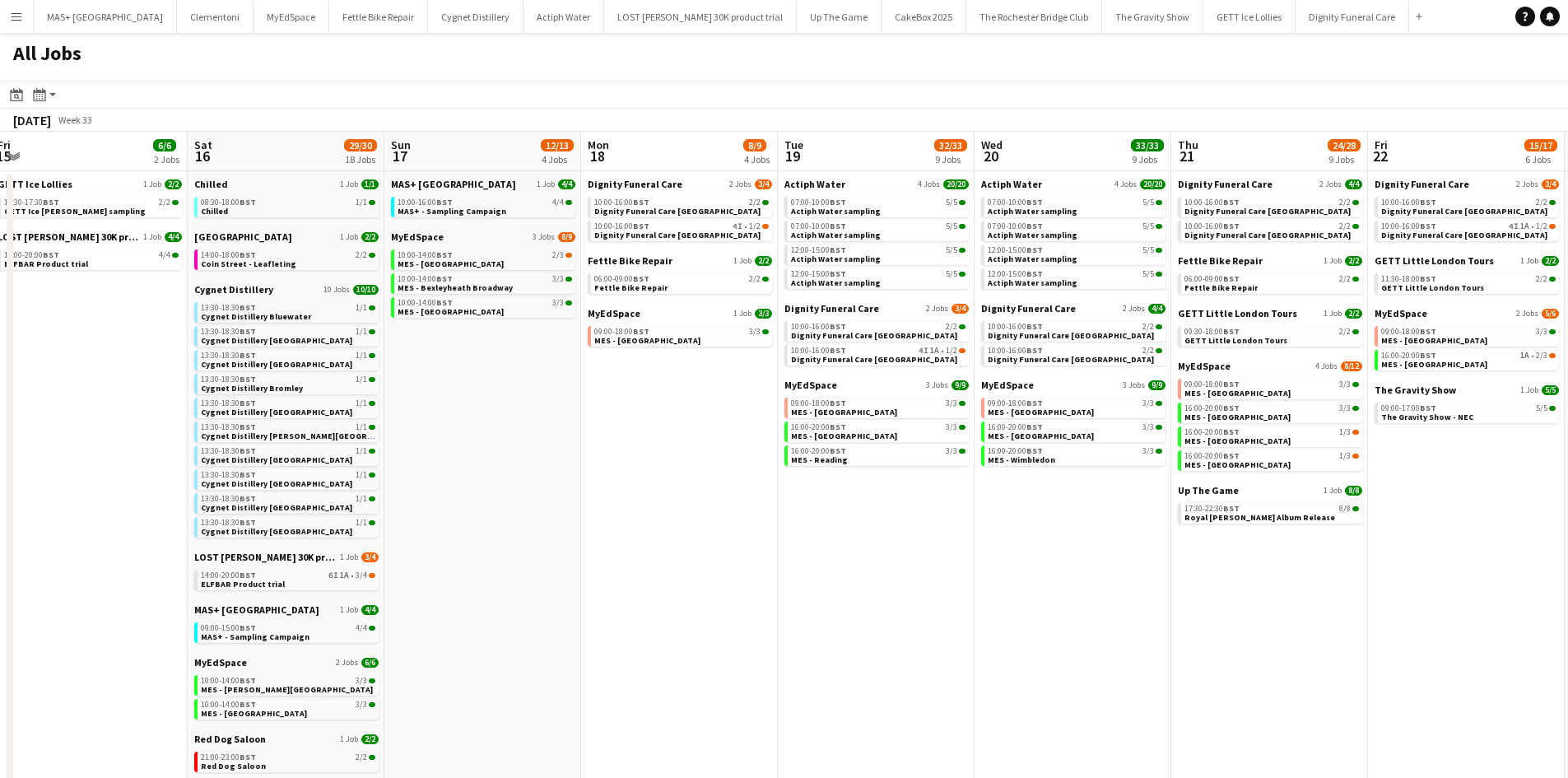
click at [220, 390] on app-all-jobs "All Jobs Date picker AUG 2025 AUG 2025 Monday M Tuesday T Wednesday W Thursday …" at bounding box center [784, 520] width 1568 height 974
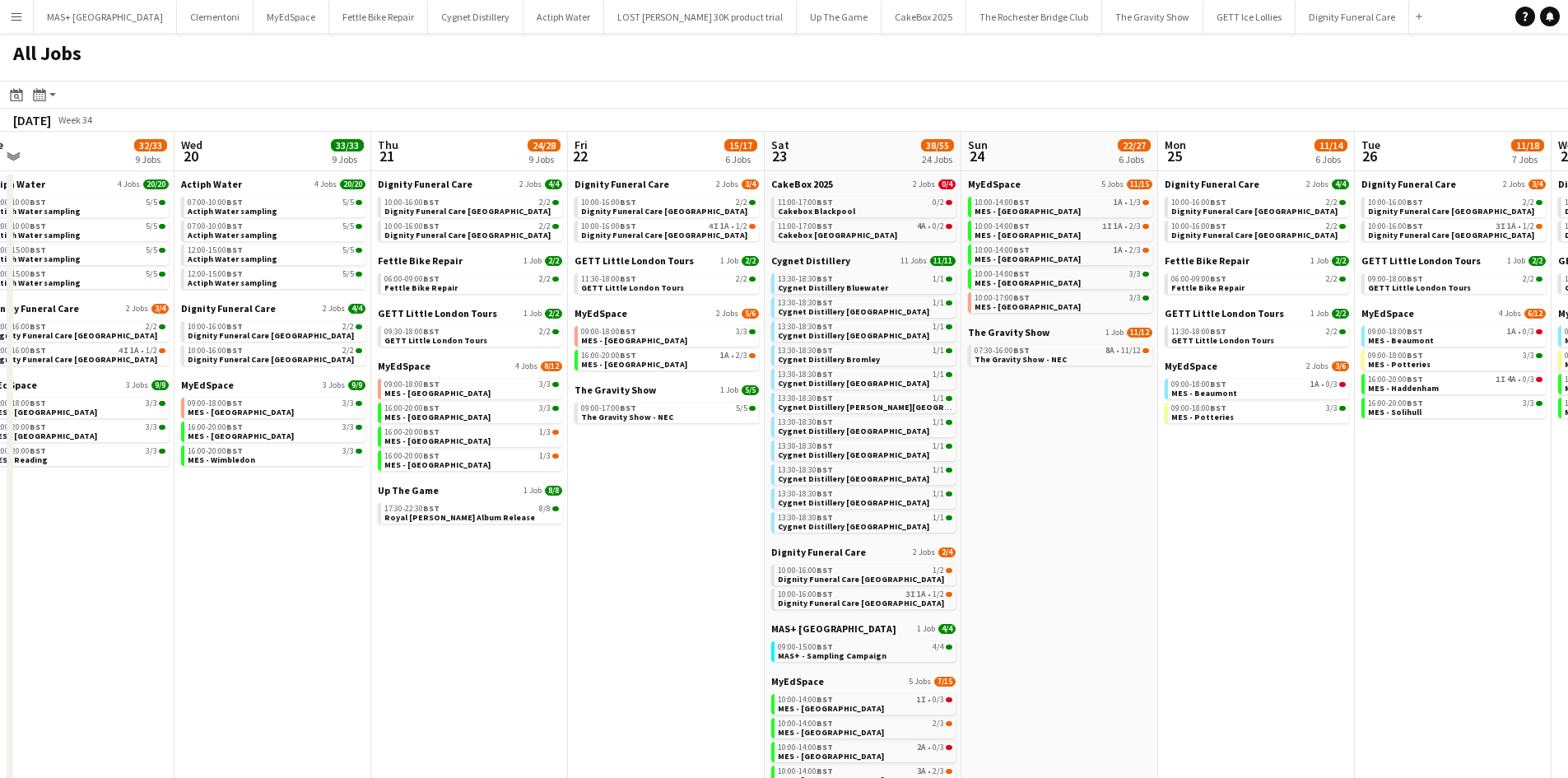
scroll to position [0, 593]
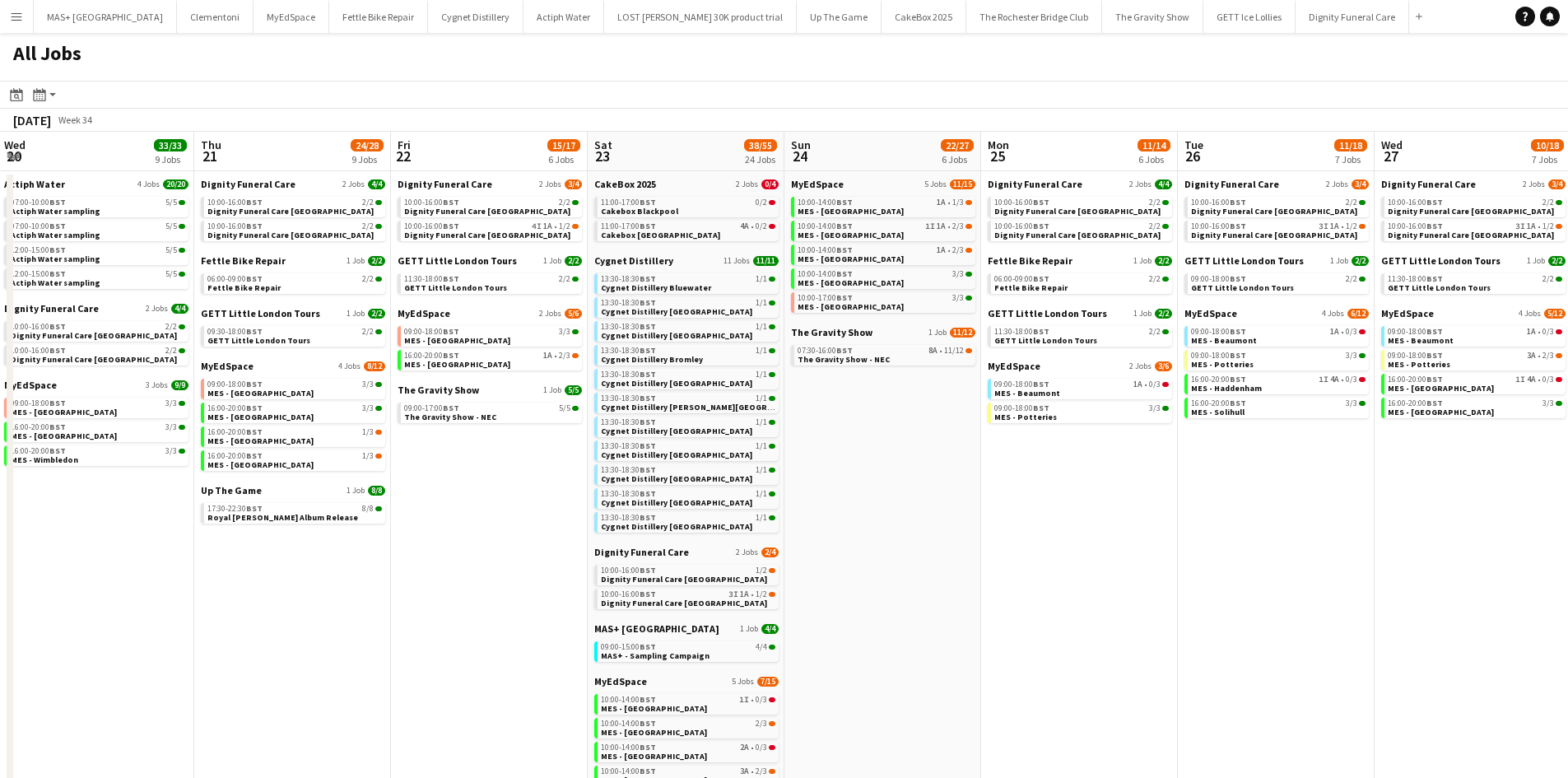
drag, startPoint x: 1000, startPoint y: 504, endPoint x: 537, endPoint y: 475, distance: 463.9
click at [537, 475] on app-calendar-viewport "Sun 17 12/13 4 Jobs Mon 18 8/9 4 Jobs Tue 19 32/33 9 Jobs Wed 20 33/33 9 Jobs T…" at bounding box center [784, 602] width 1568 height 940
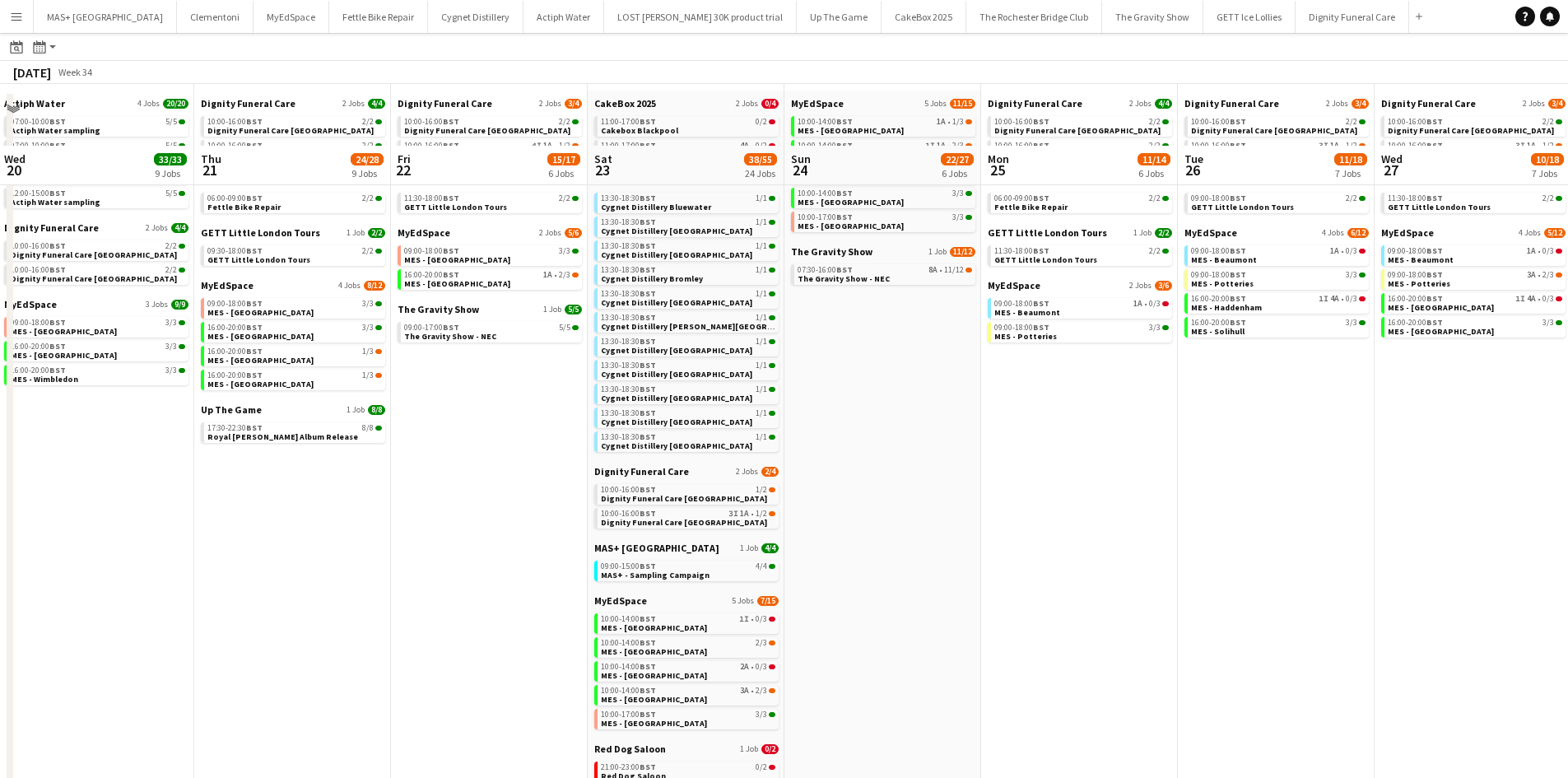
scroll to position [165, 0]
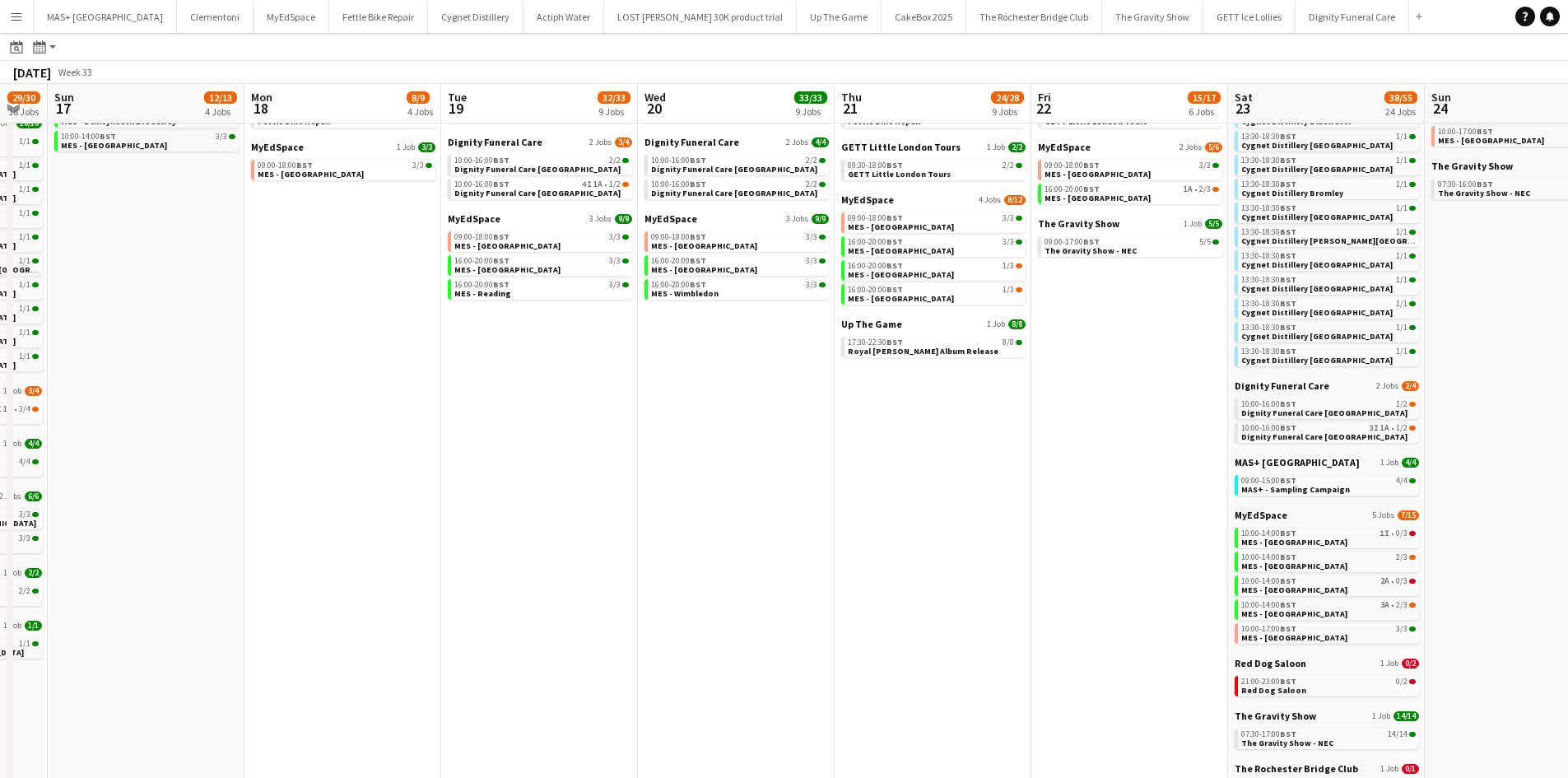
drag, startPoint x: 575, startPoint y: 511, endPoint x: 1064, endPoint y: 511, distance: 489.0
click at [1064, 511] on app-calendar-viewport "Fri 15 6/6 2 Jobs Sat 16 29/30 18 Jobs Sun 17 12/13 4 Jobs Mon 18 8/9 4 Jobs Tu…" at bounding box center [784, 410] width 1568 height 989
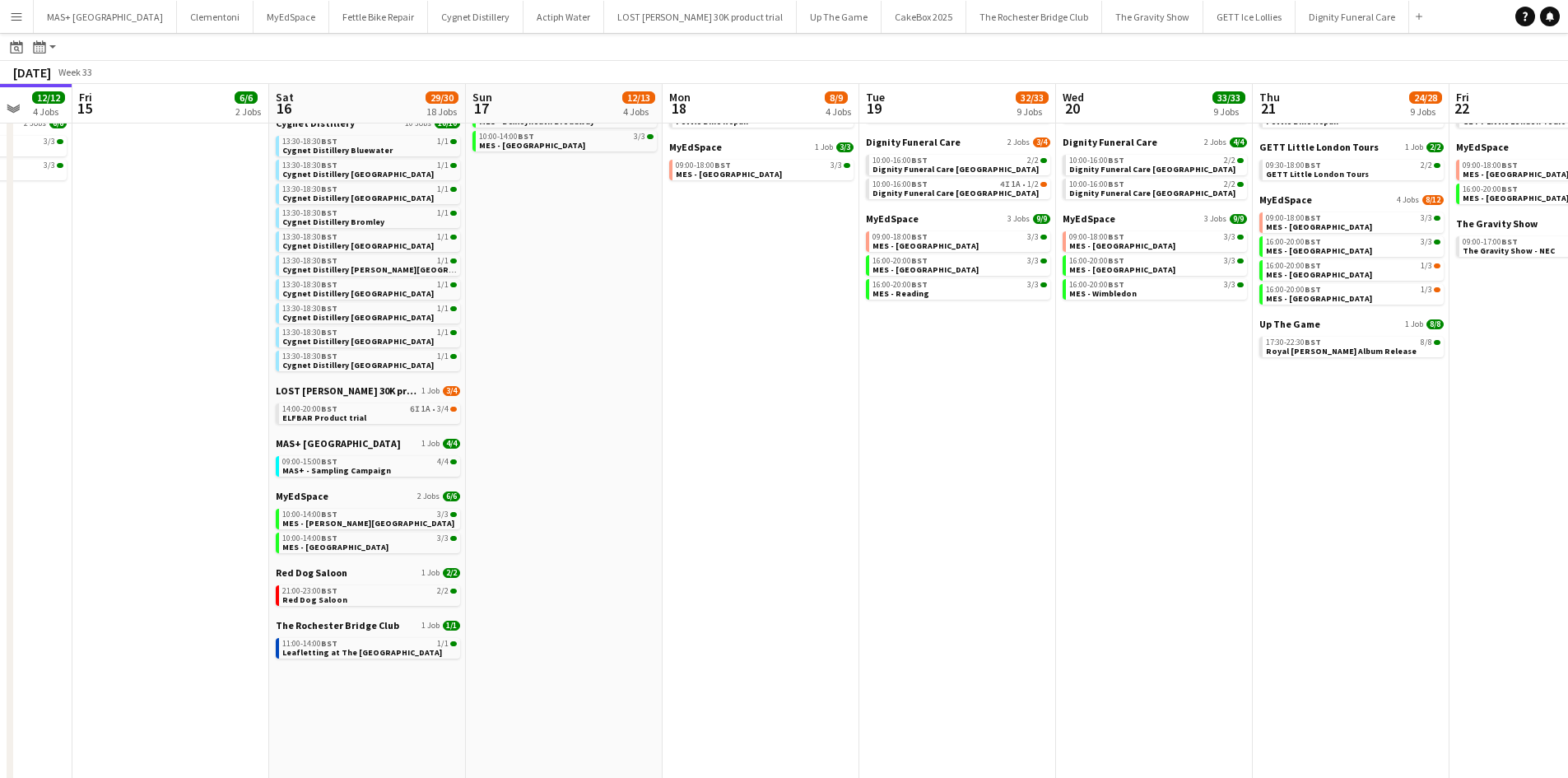
drag, startPoint x: 609, startPoint y: 516, endPoint x: 831, endPoint y: 537, distance: 223.0
click at [831, 537] on app-calendar-viewport "Wed 13 8/8 3 Jobs Thu 14 12/12 4 Jobs Fri 15 6/6 2 Jobs Sat 16 29/30 18 Jobs Su…" at bounding box center [784, 410] width 1568 height 989
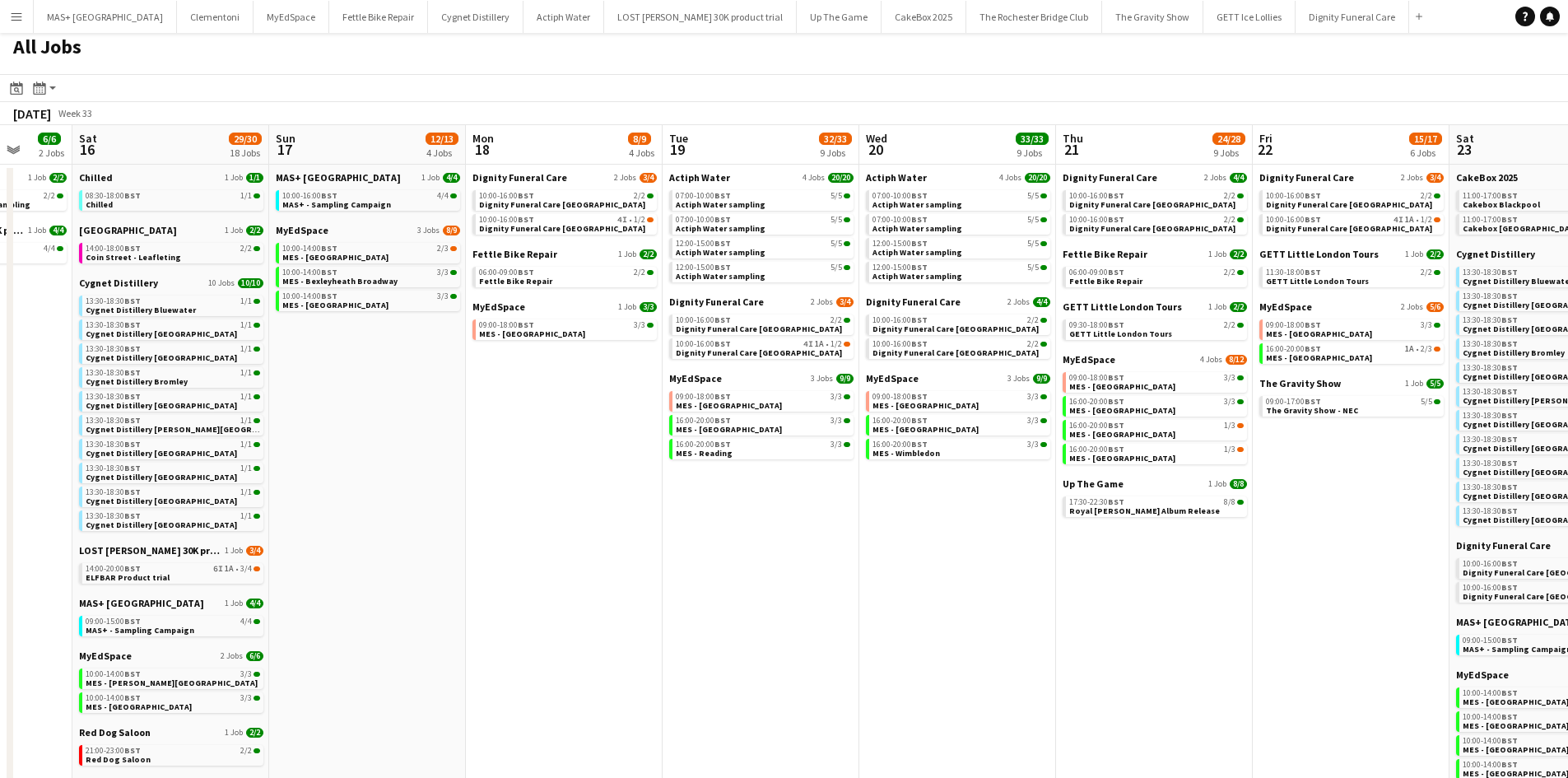
scroll to position [0, 0]
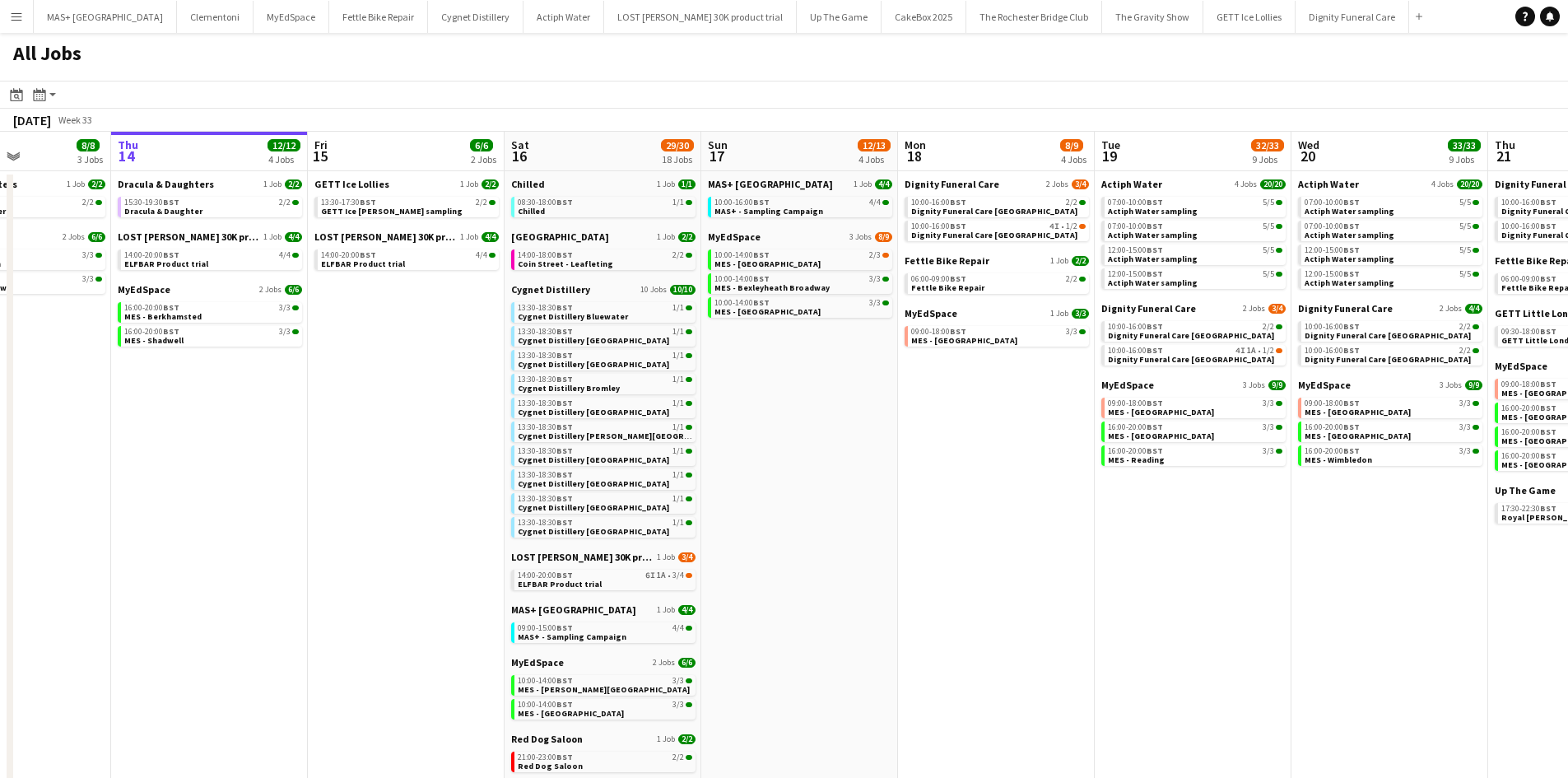
drag, startPoint x: 423, startPoint y: 395, endPoint x: 348, endPoint y: 429, distance: 82.3
click at [845, 419] on app-calendar-viewport "Mon 11 Tue 12 5/5 2 Jobs Wed 13 8/8 3 Jobs Thu 14 12/12 4 Jobs Fri 15 6/6 2 Job…" at bounding box center [784, 602] width 1568 height 940
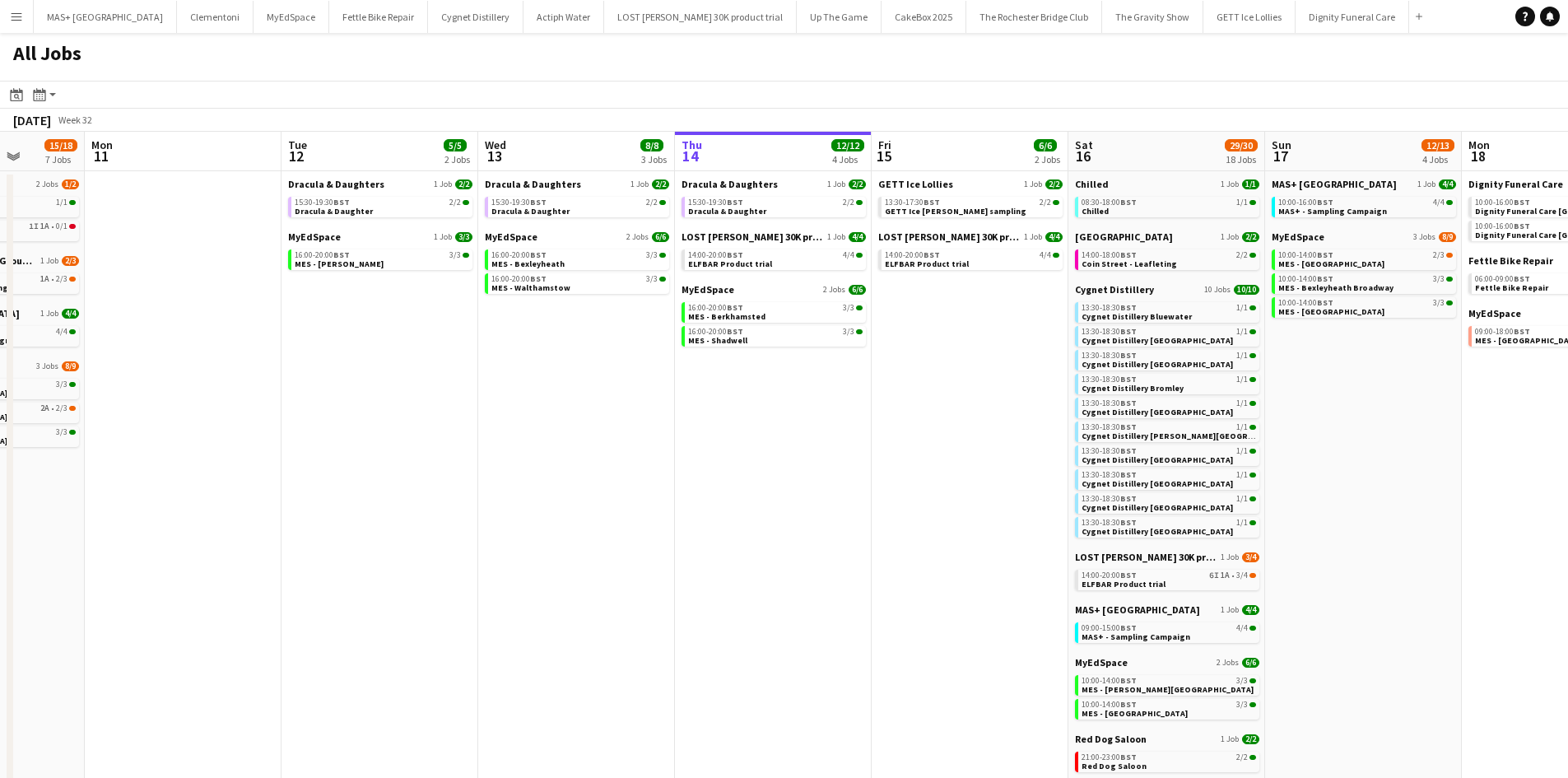
drag, startPoint x: 333, startPoint y: 432, endPoint x: 908, endPoint y: 432, distance: 575.0
click at [908, 432] on app-calendar-viewport "Fri 8 10/11 6 Jobs Sat 9 36/37 21 Jobs Sun 10 15/18 7 Jobs Mon 11 Tue 12 5/5 2 …" at bounding box center [784, 602] width 1568 height 940
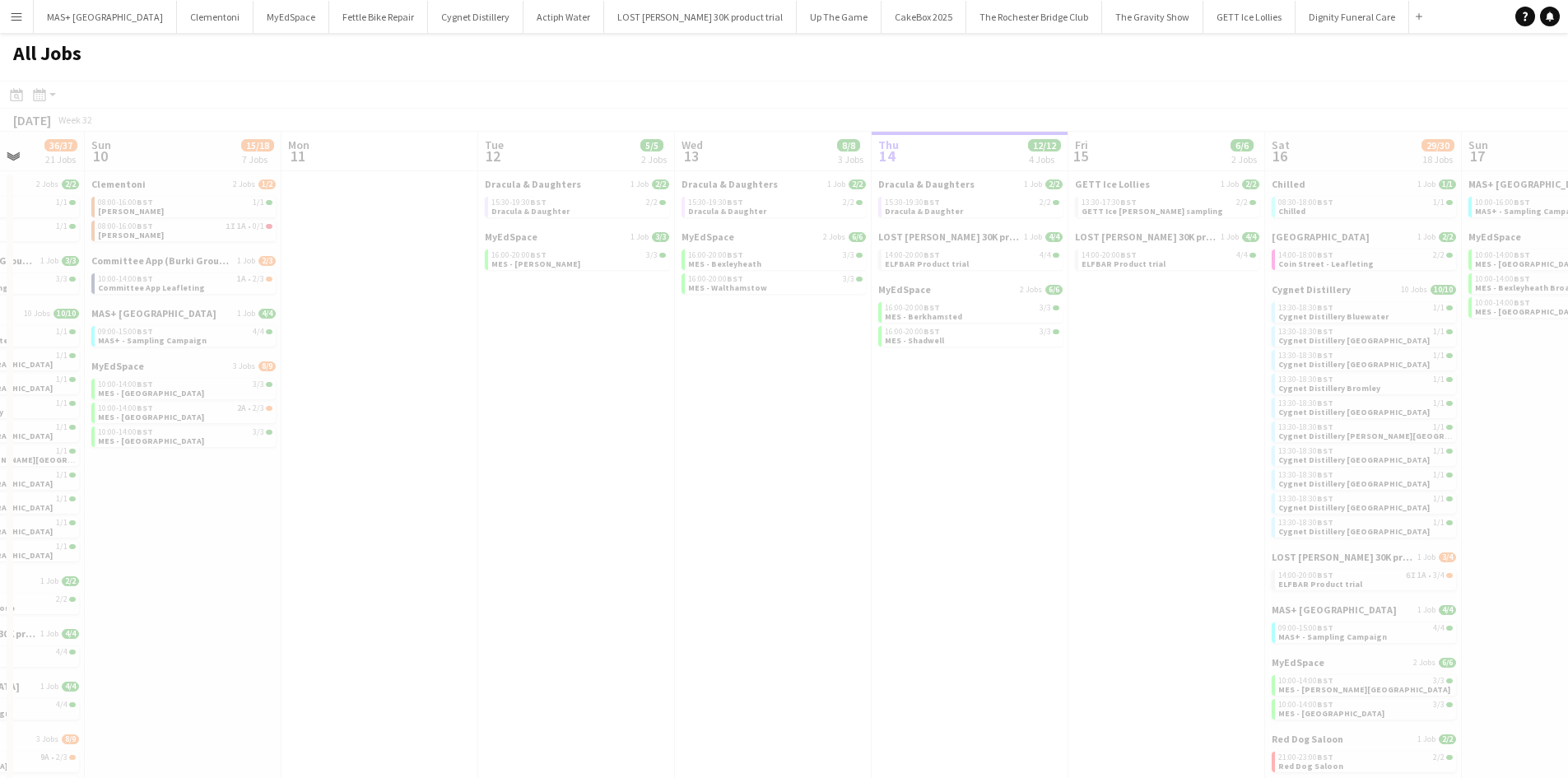
drag, startPoint x: 752, startPoint y: 432, endPoint x: 204, endPoint y: 398, distance: 549.1
click at [204, 398] on app-calendar-viewport "Thu 7 Fri 8 10/11 6 Jobs Sat 9 36/37 21 Jobs Sun 10 15/18 7 Jobs Mon 11 Tue 12 …" at bounding box center [784, 602] width 1568 height 940
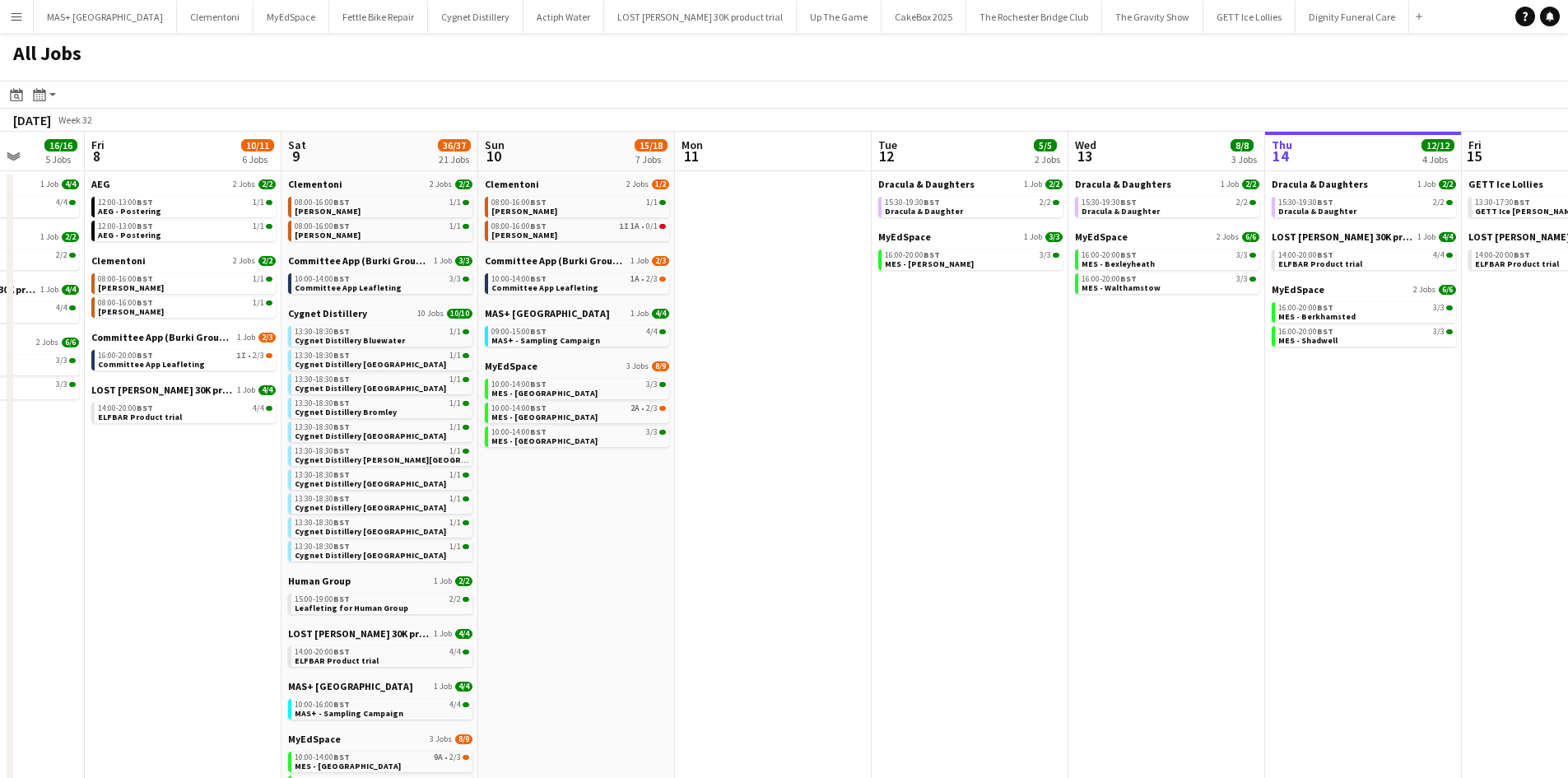
scroll to position [0, 517]
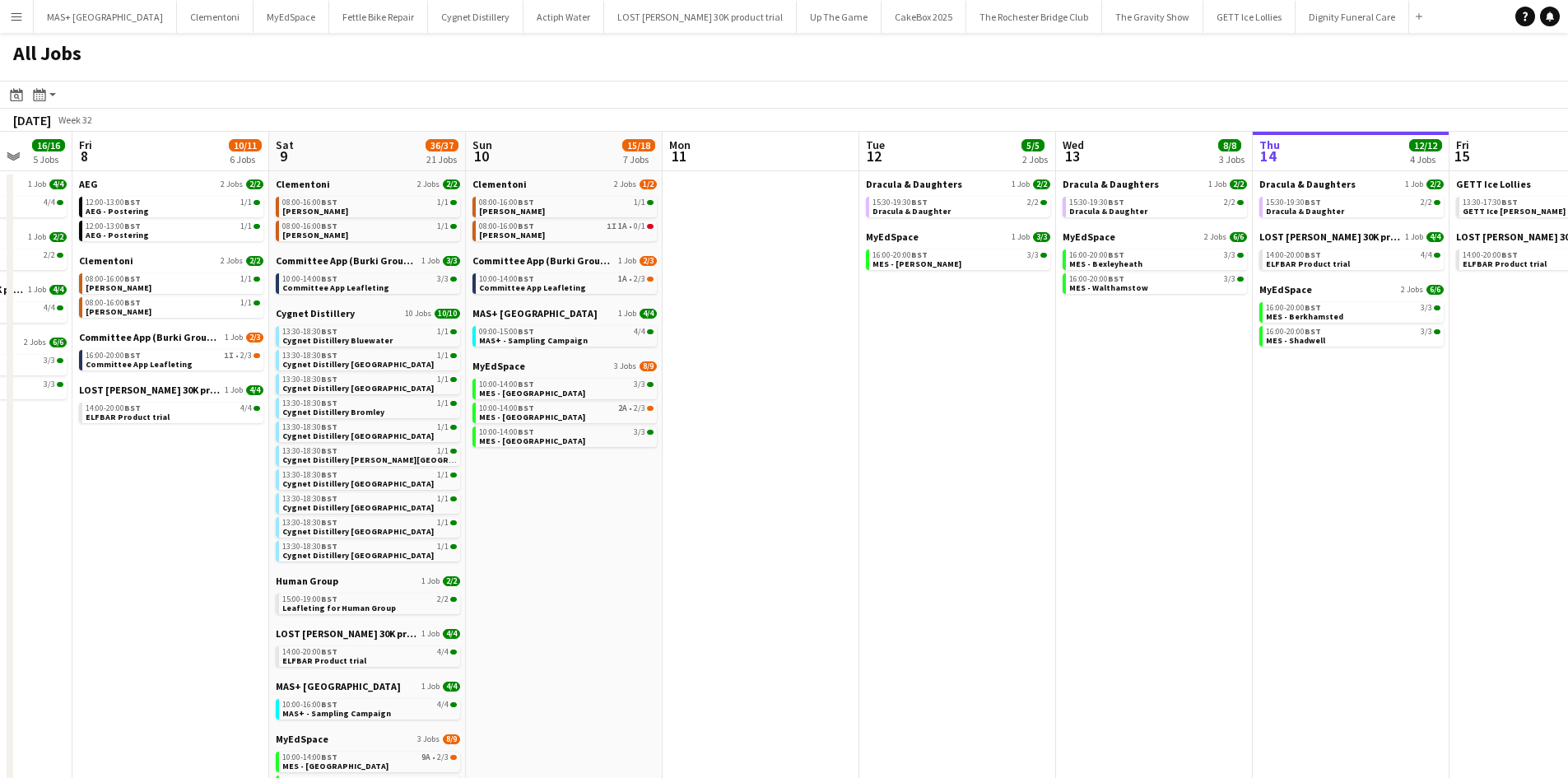
drag, startPoint x: 814, startPoint y: 446, endPoint x: 930, endPoint y: 446, distance: 116.0
click at [930, 446] on app-calendar-viewport "Tue 5 18/18 6 Jobs Wed 6 17/18 5 Jobs Thu 7 16/16 5 Jobs Fri 8 10/11 6 Jobs Sat…" at bounding box center [784, 602] width 1568 height 940
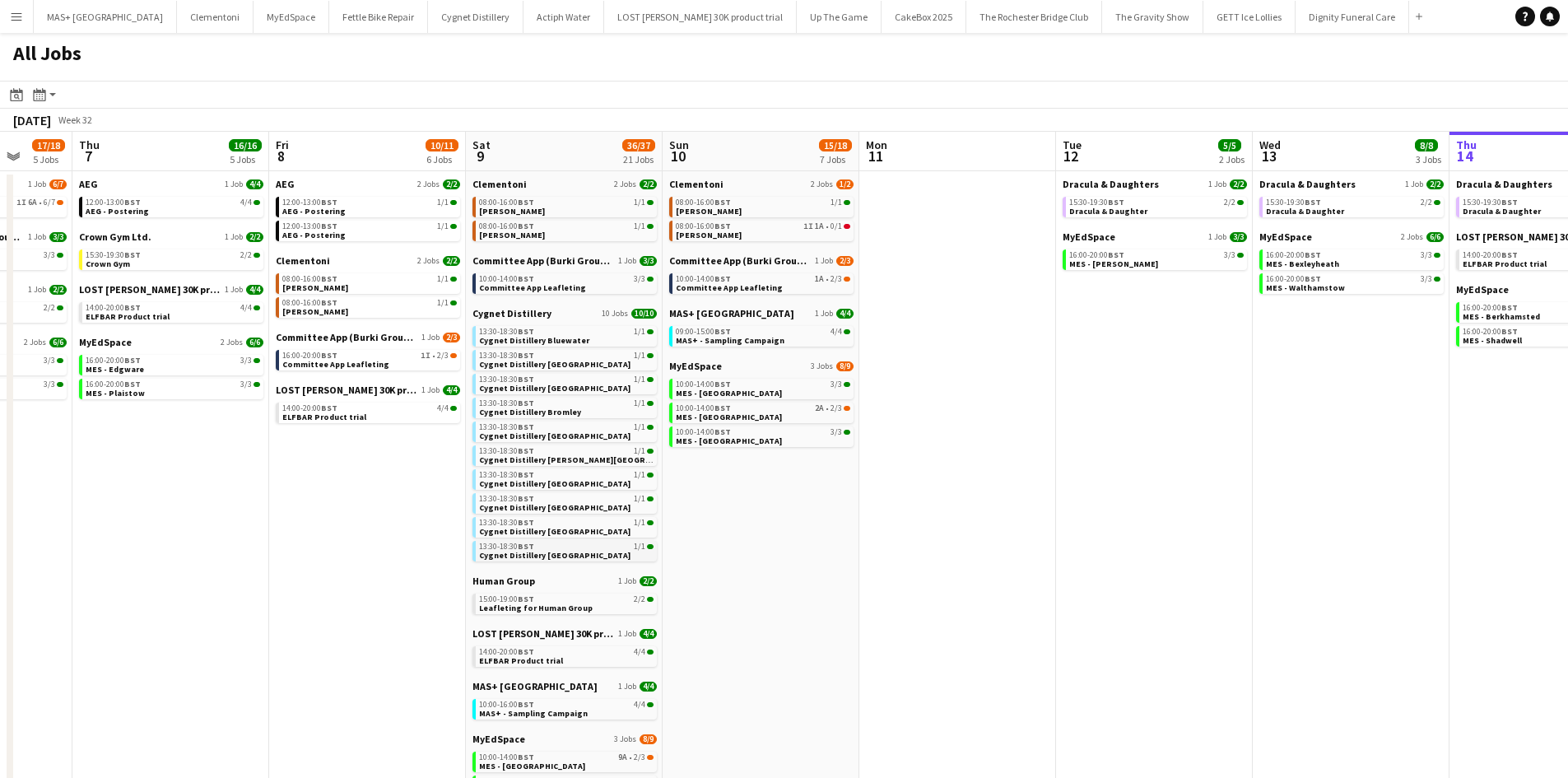
click at [567, 559] on span "Cygnet Distillery [GEOGRAPHIC_DATA]" at bounding box center [554, 555] width 152 height 11
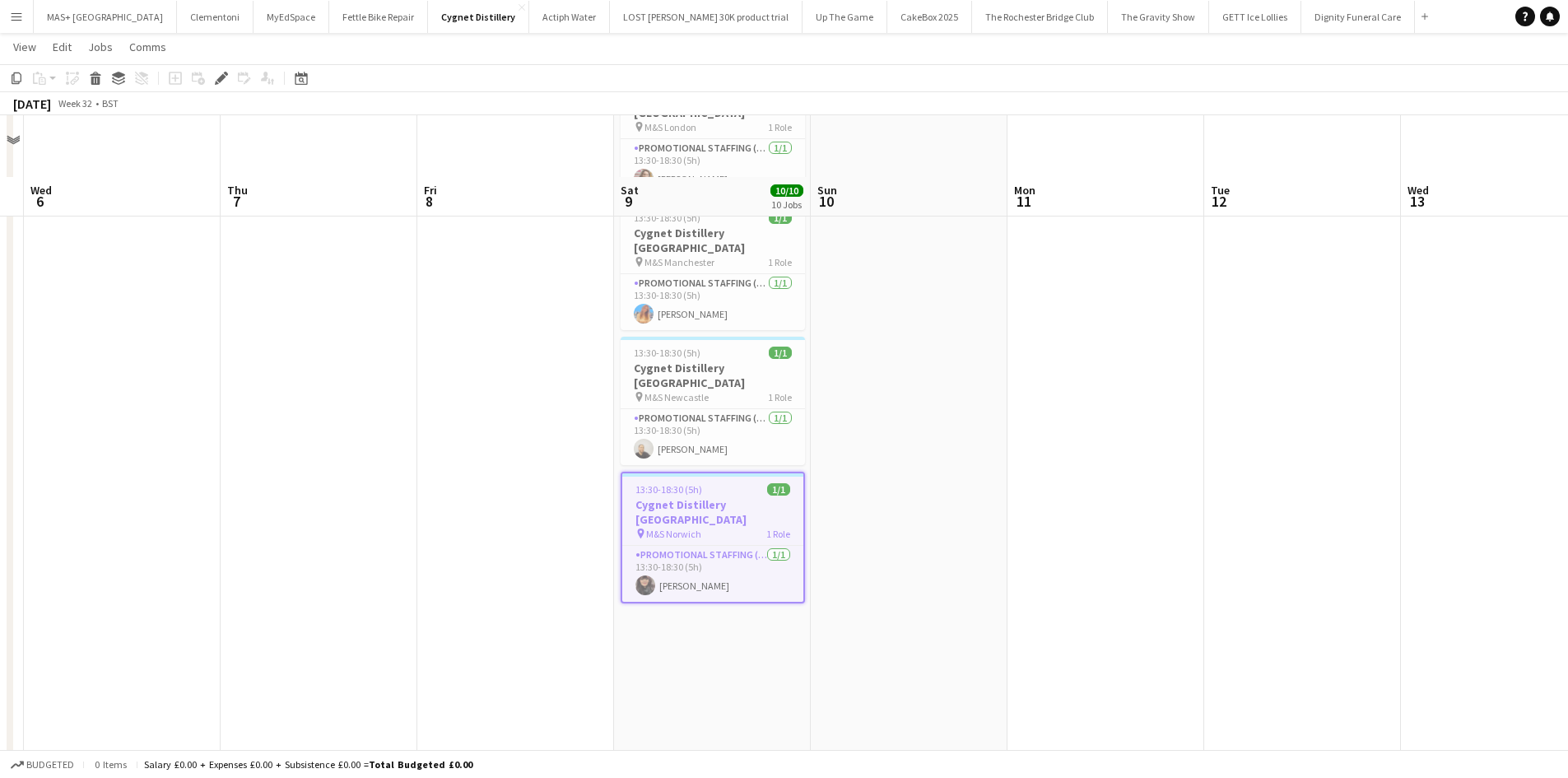
scroll to position [967, 0]
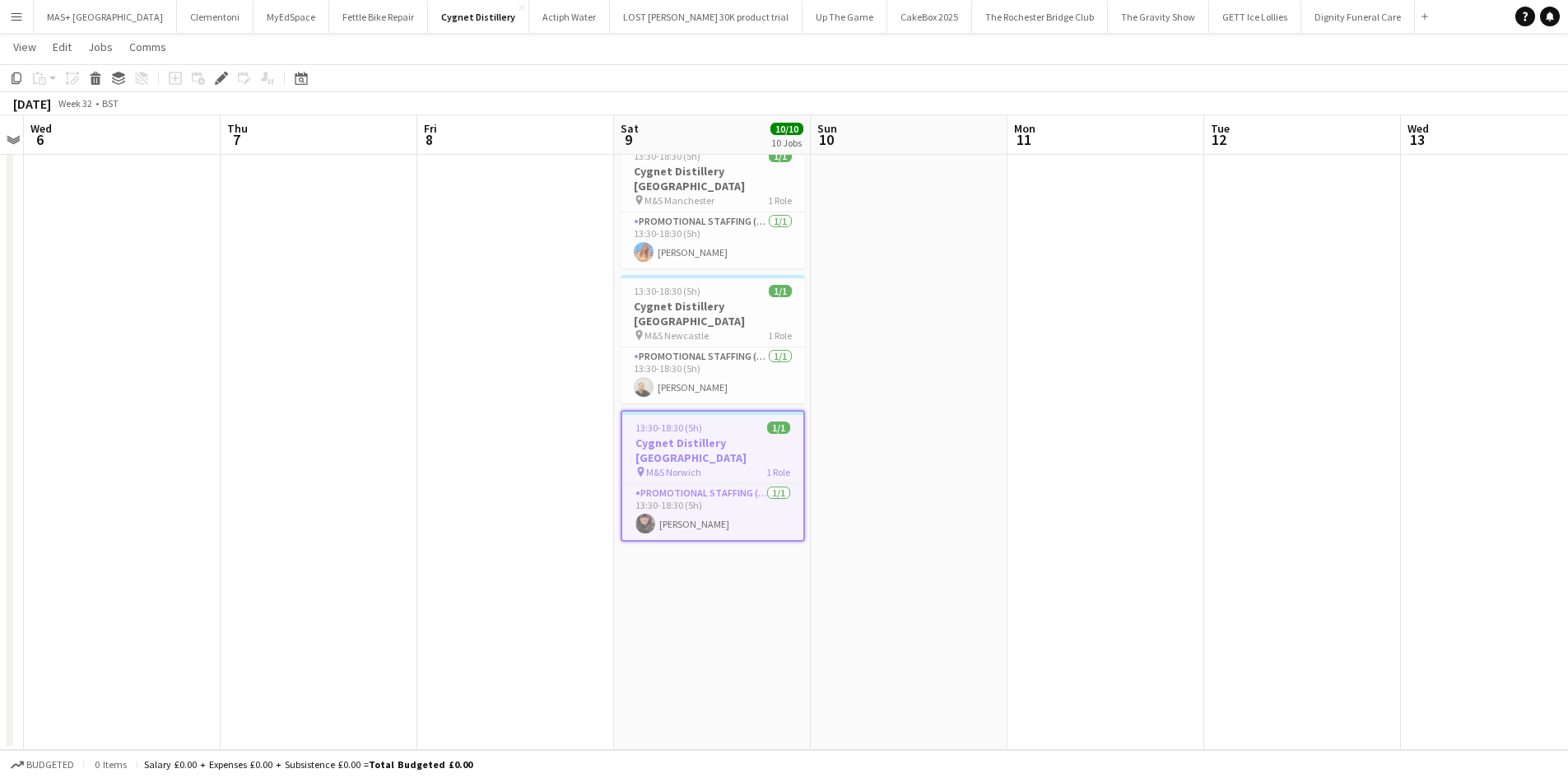
click at [649, 435] on h3 "Cygnet Distillery [GEOGRAPHIC_DATA]" at bounding box center [712, 450] width 181 height 30
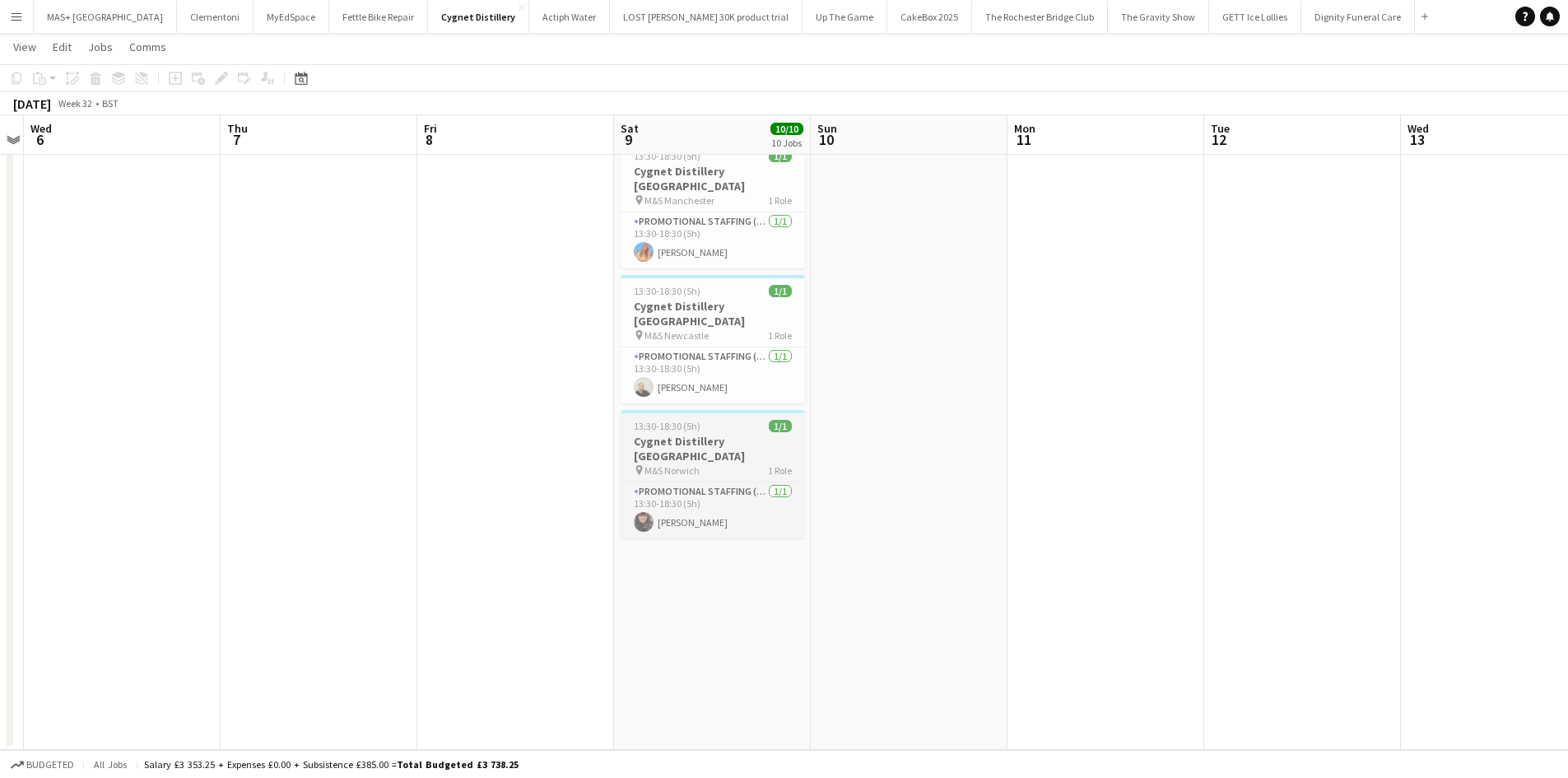
click at [649, 434] on h3 "Cygnet Distillery [GEOGRAPHIC_DATA]" at bounding box center [713, 449] width 184 height 30
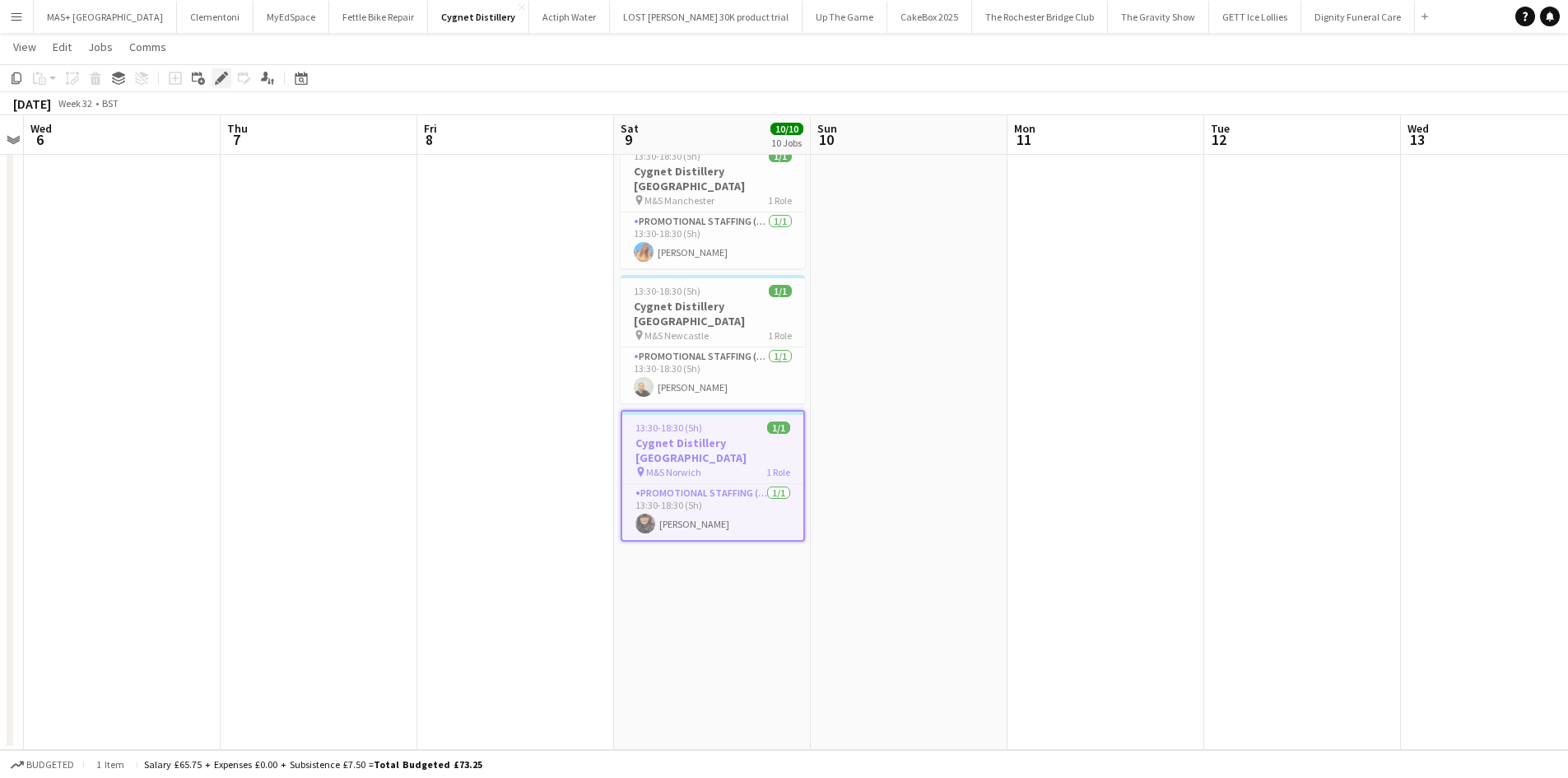
click at [223, 70] on div "Edit" at bounding box center [221, 78] width 20 height 20
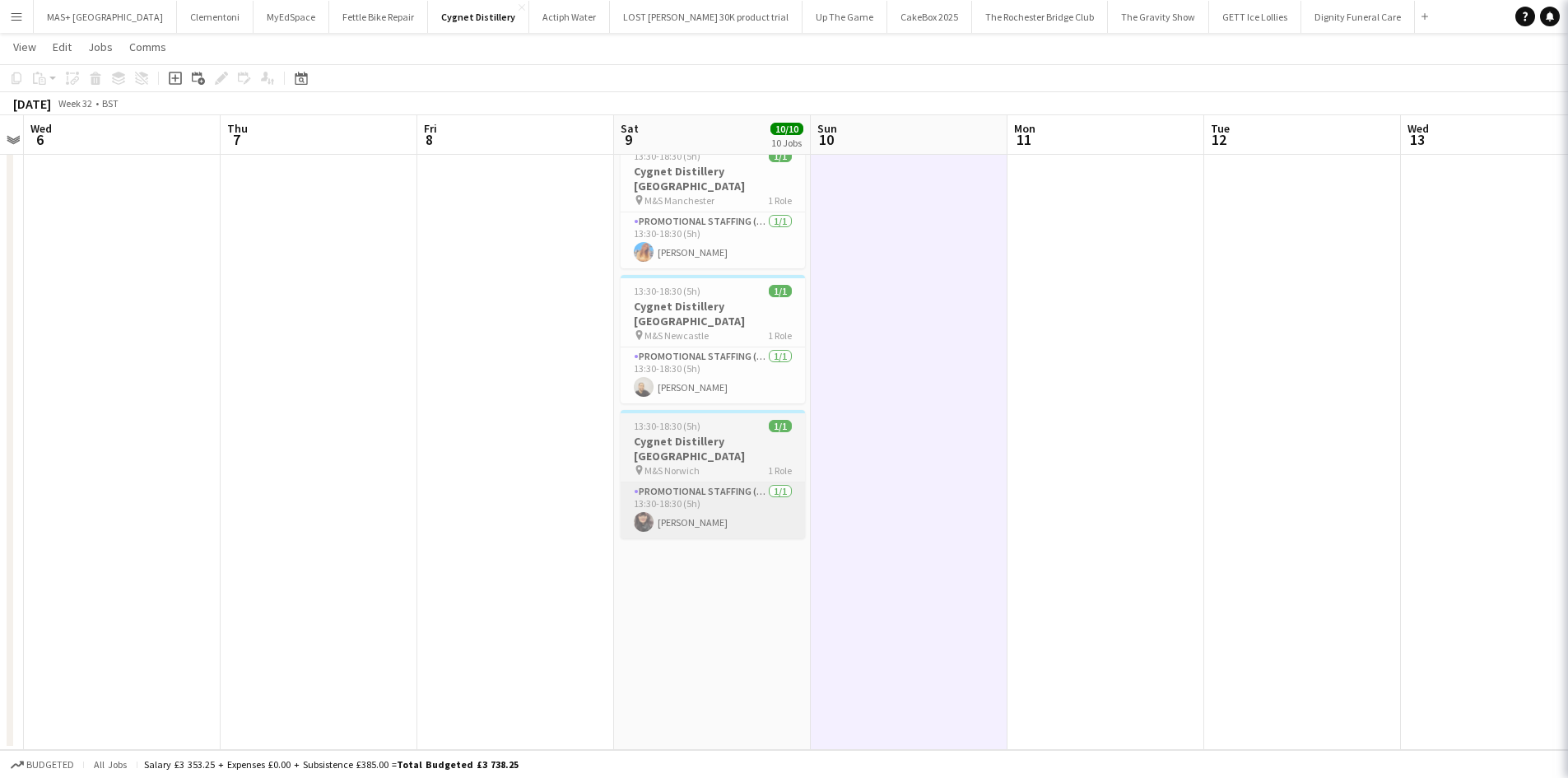
click at [689, 482] on app-card-role "Promotional Staffing (Brand Ambassadors) 1/1 13:30-18:30 (5h) Kelly Collier" at bounding box center [713, 510] width 184 height 56
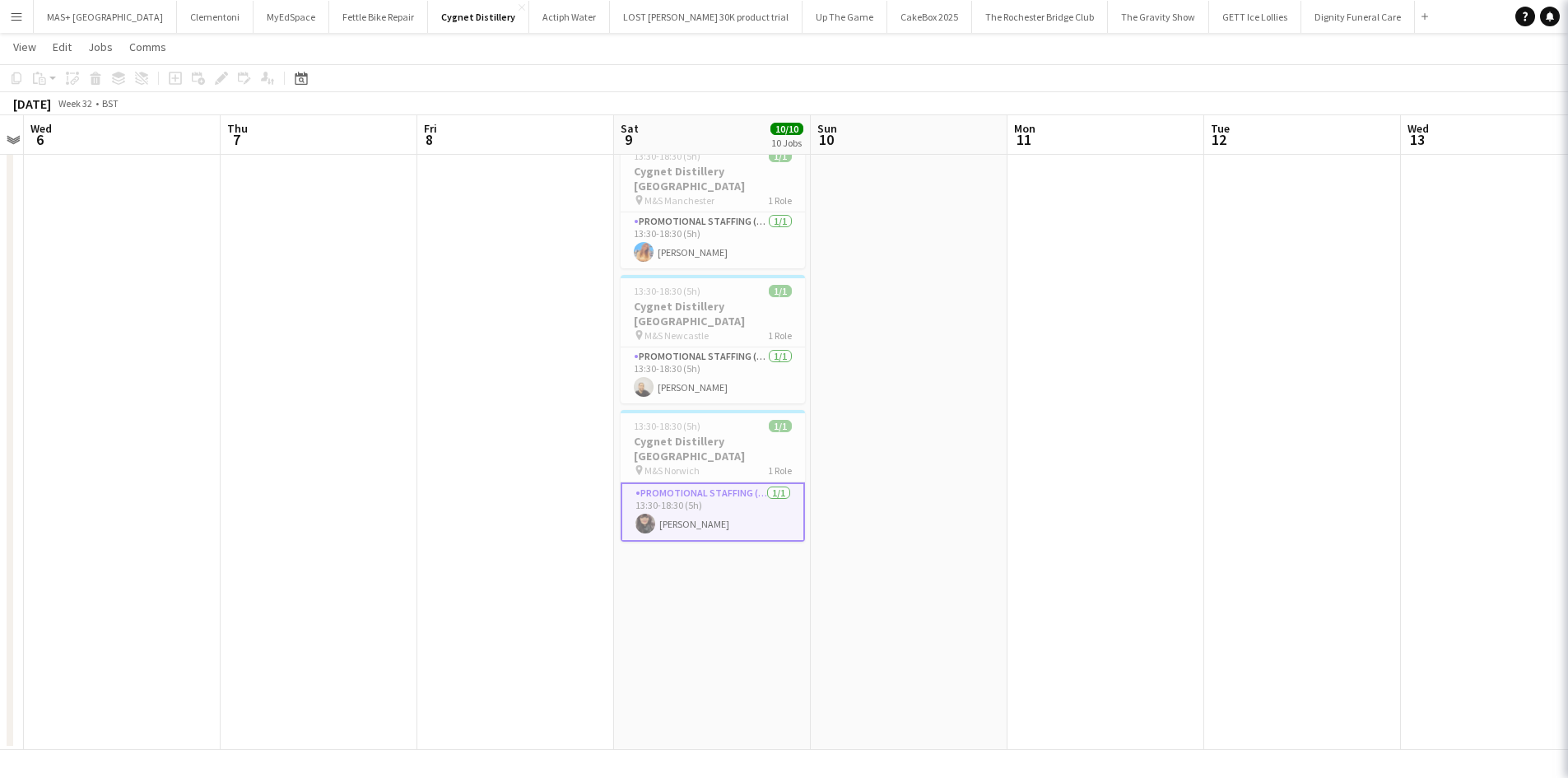
scroll to position [0, 568]
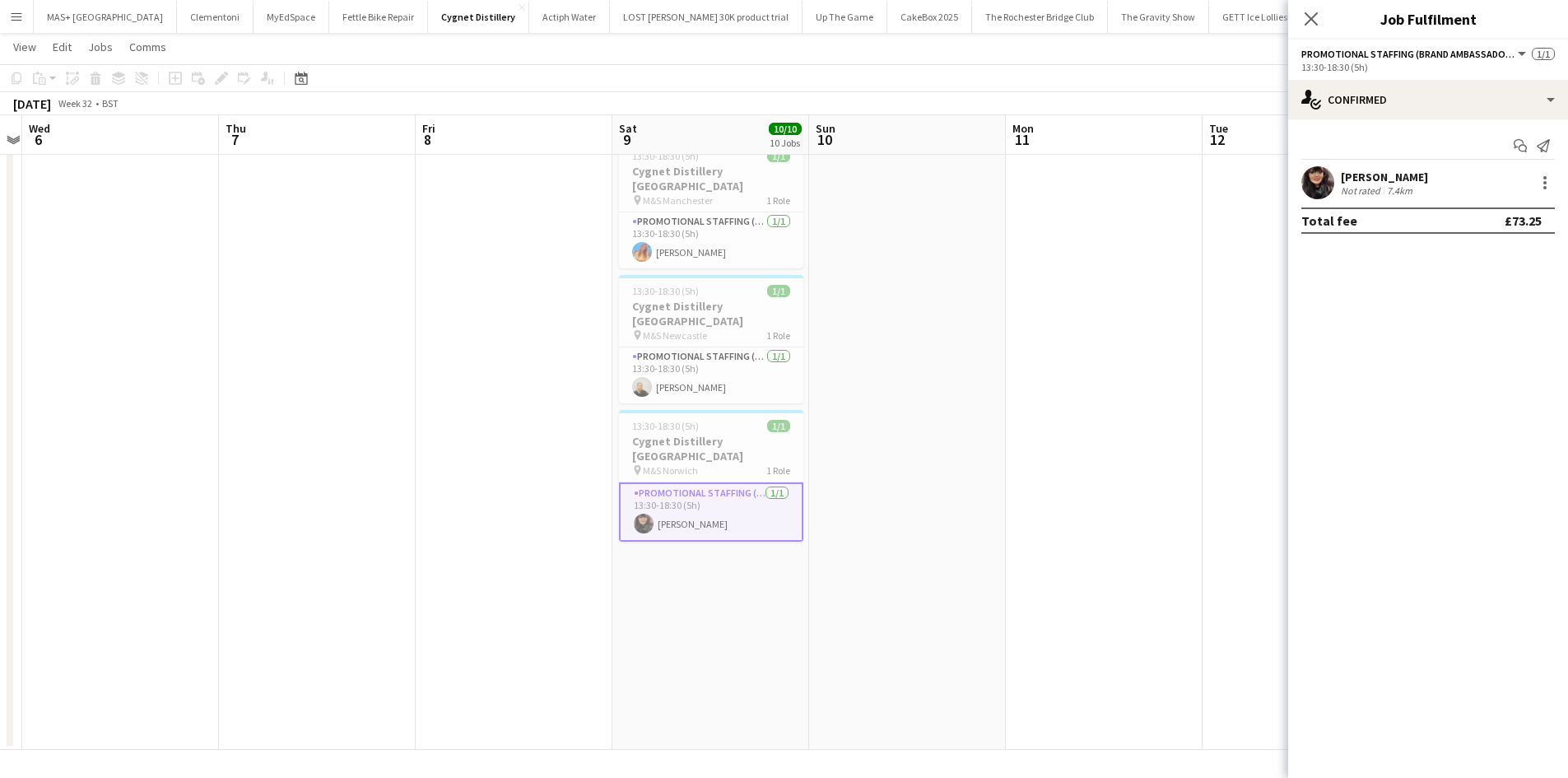
click at [1403, 182] on div "Kelly Collier" at bounding box center [1384, 176] width 87 height 15
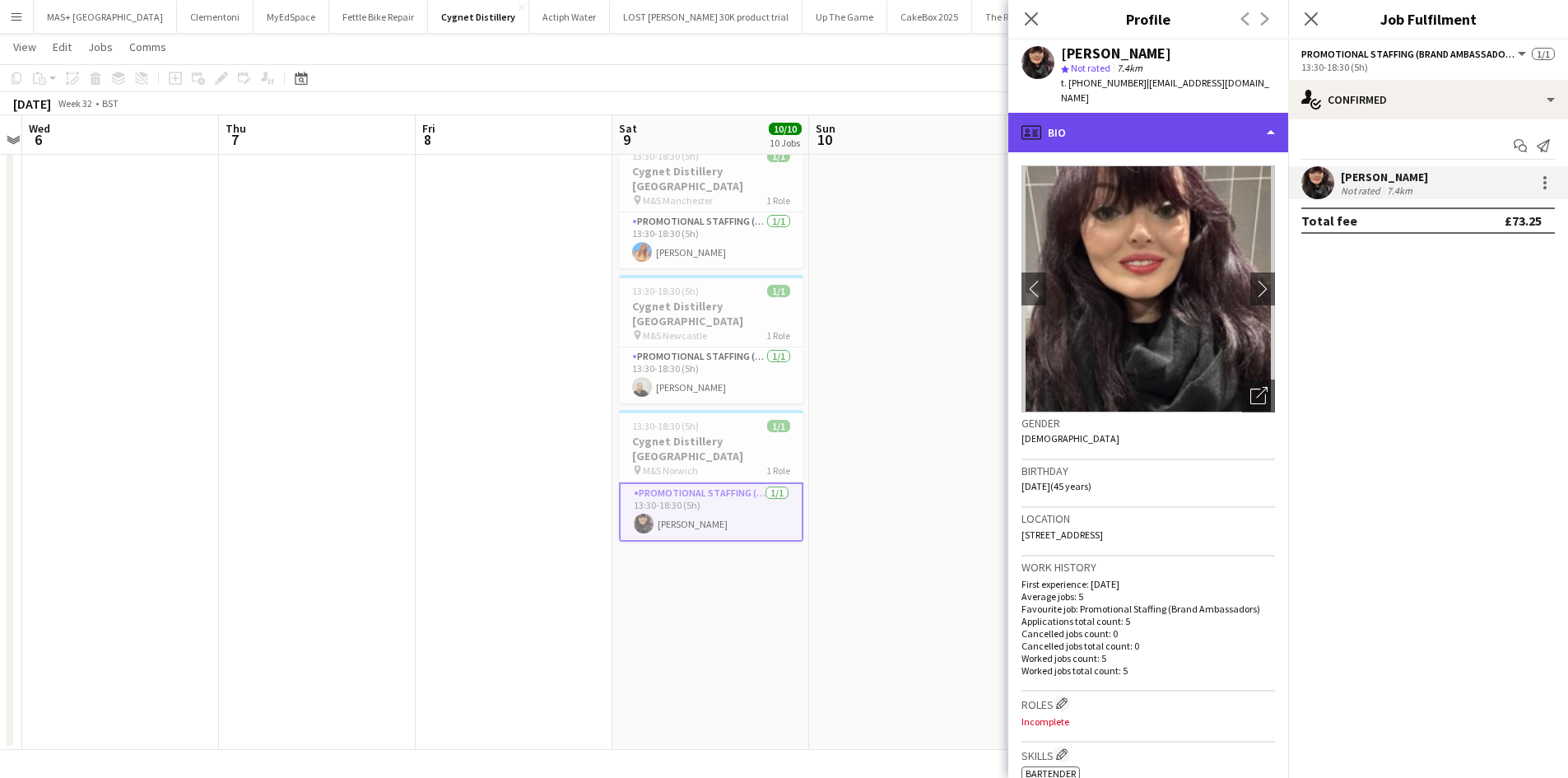
click at [1133, 124] on div "profile Bio" at bounding box center [1148, 132] width 280 height 39
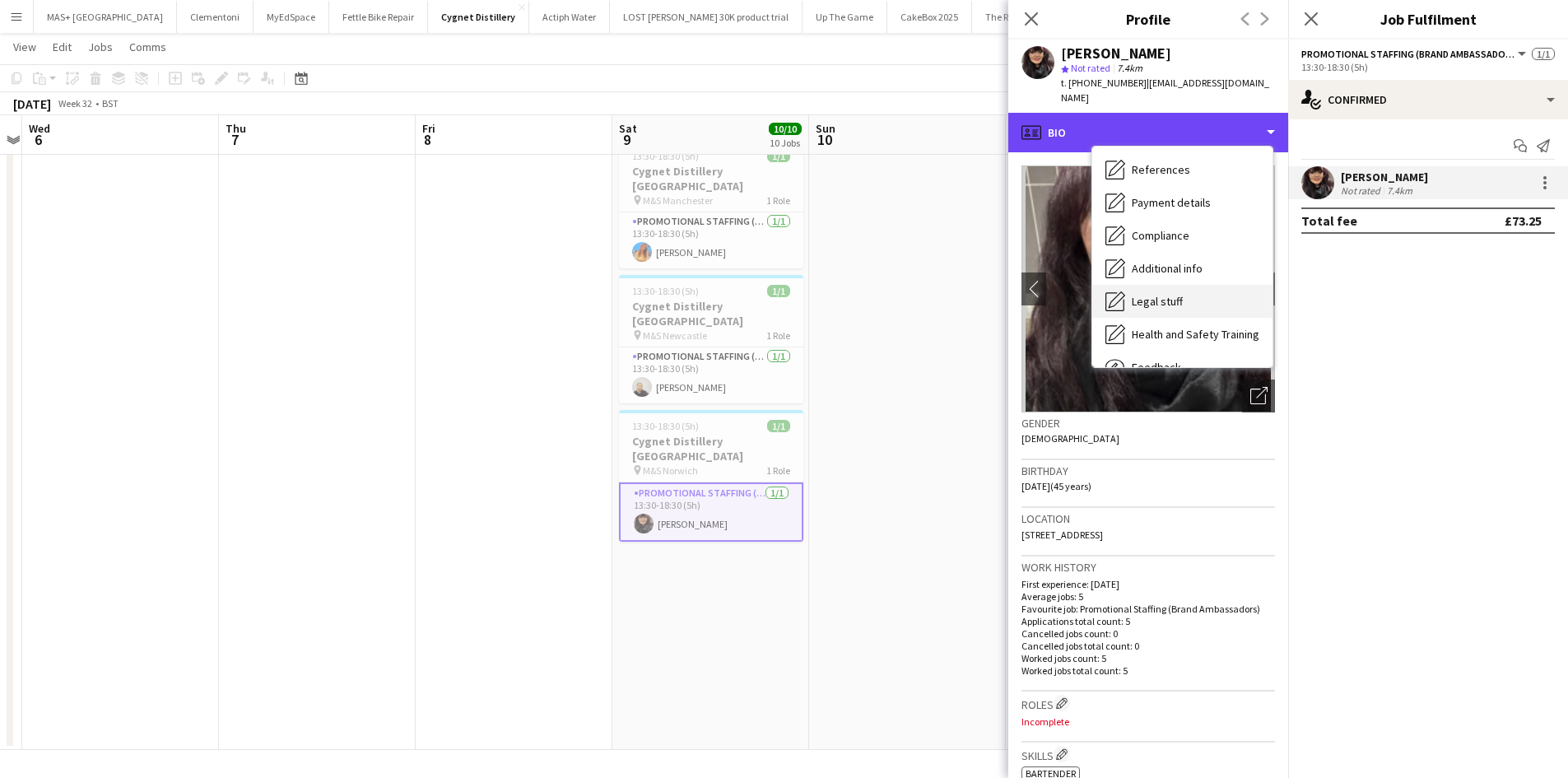
scroll to position [221, 0]
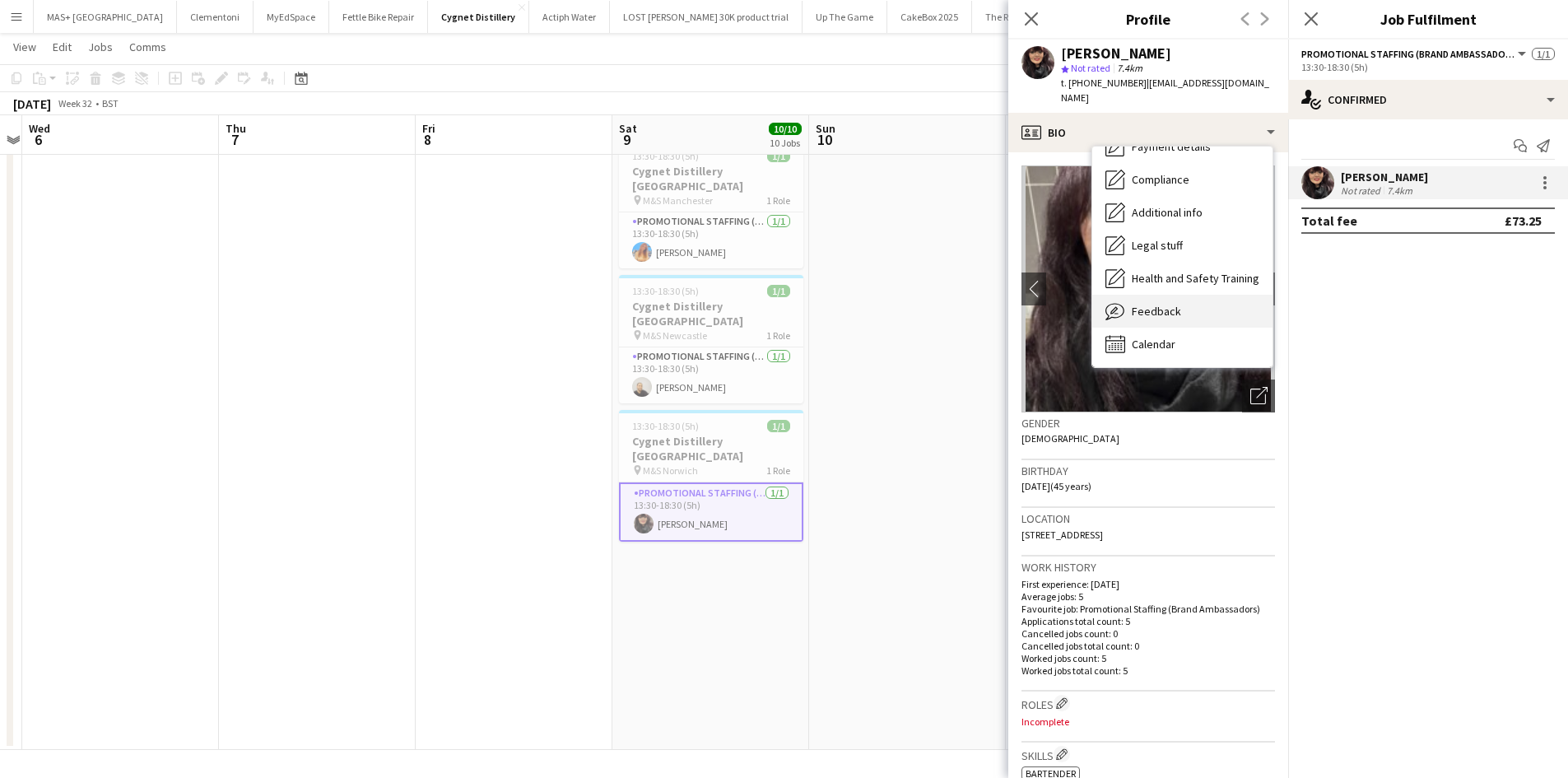
click at [1176, 303] on span "Feedback" at bounding box center [1156, 310] width 49 height 15
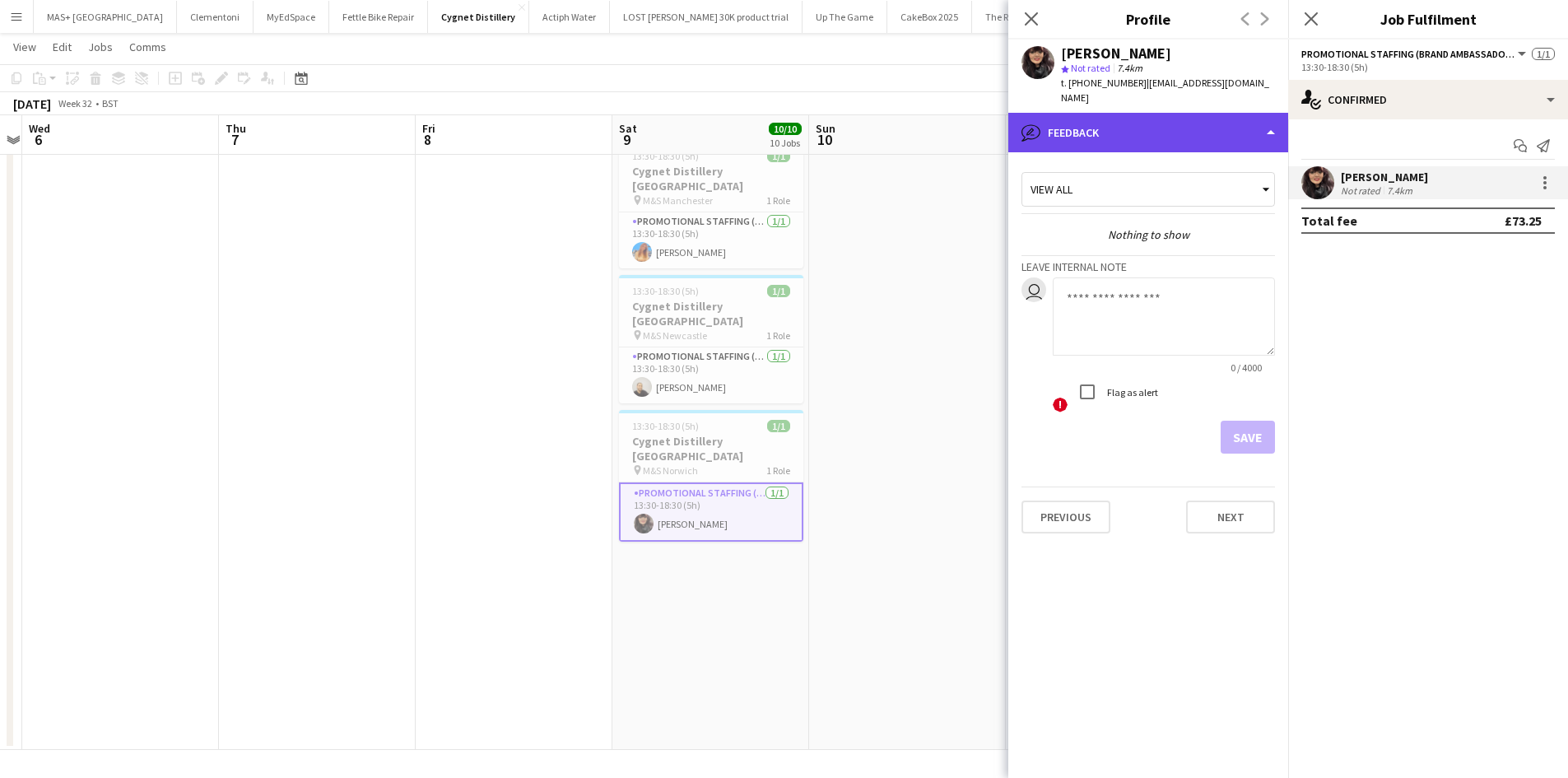
click at [1117, 113] on div "bubble-pencil Feedback" at bounding box center [1148, 132] width 280 height 39
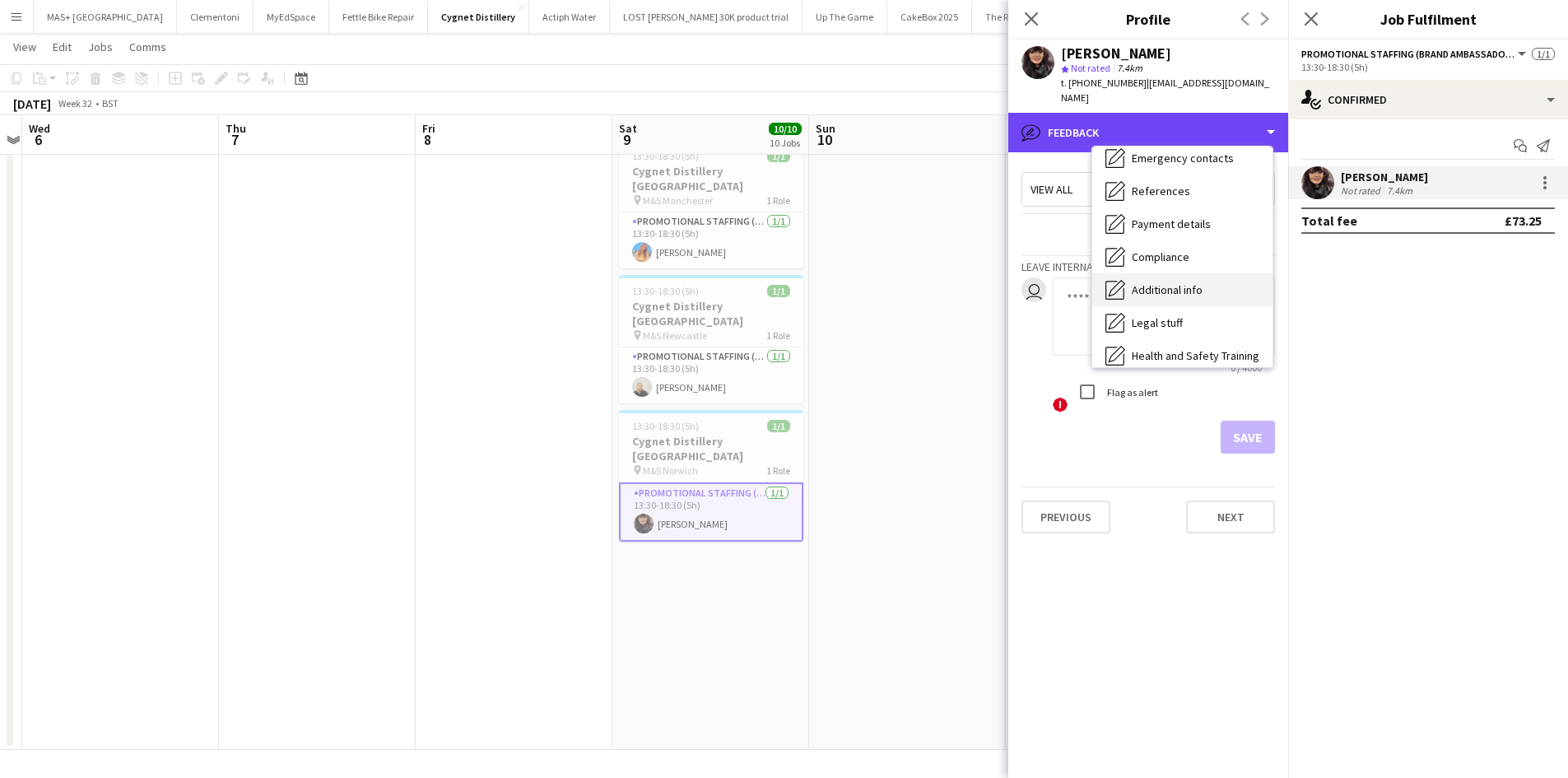
scroll to position [56, 0]
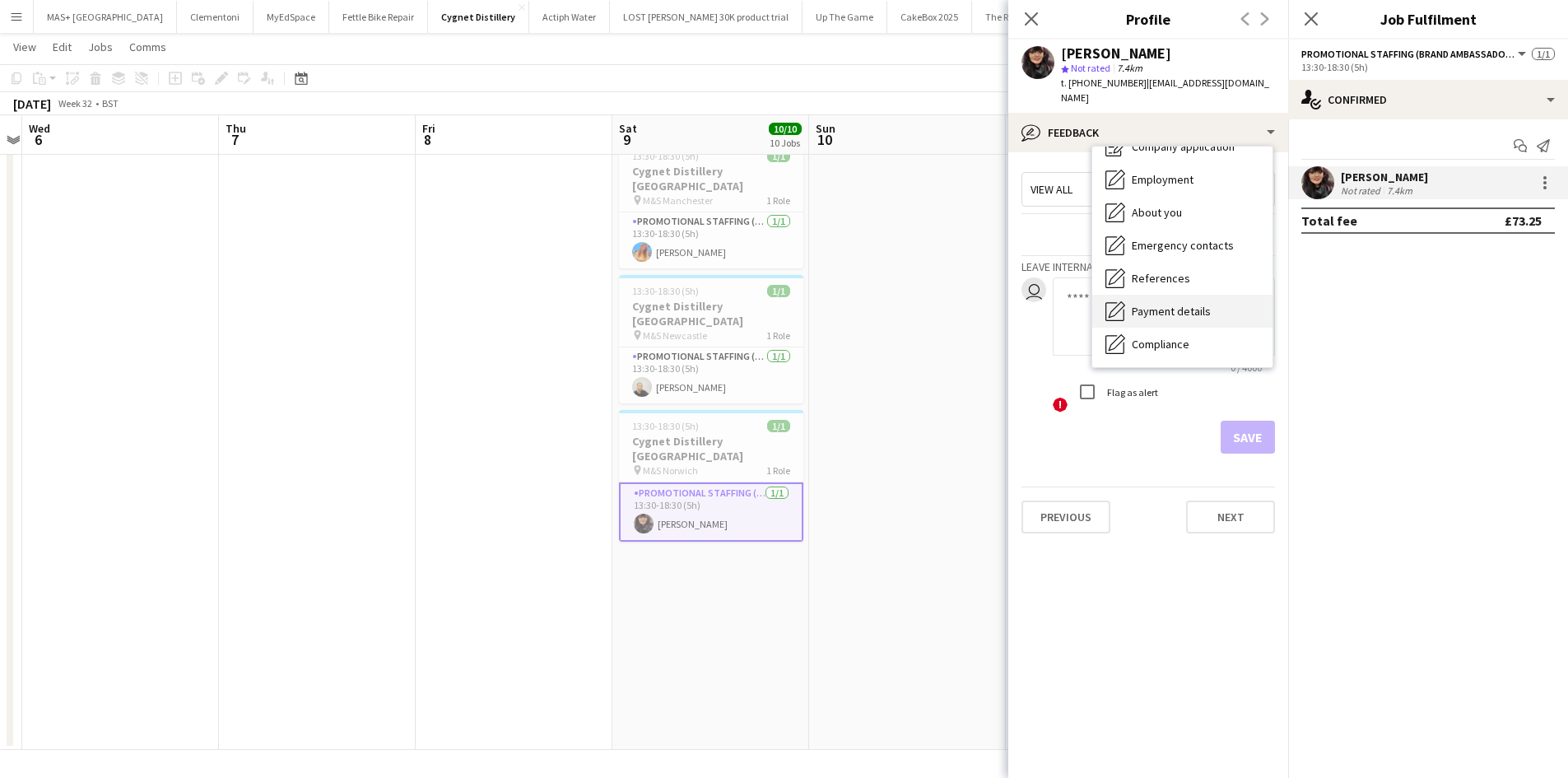
click at [1191, 295] on div "Payment details Payment details" at bounding box center [1182, 311] width 181 height 33
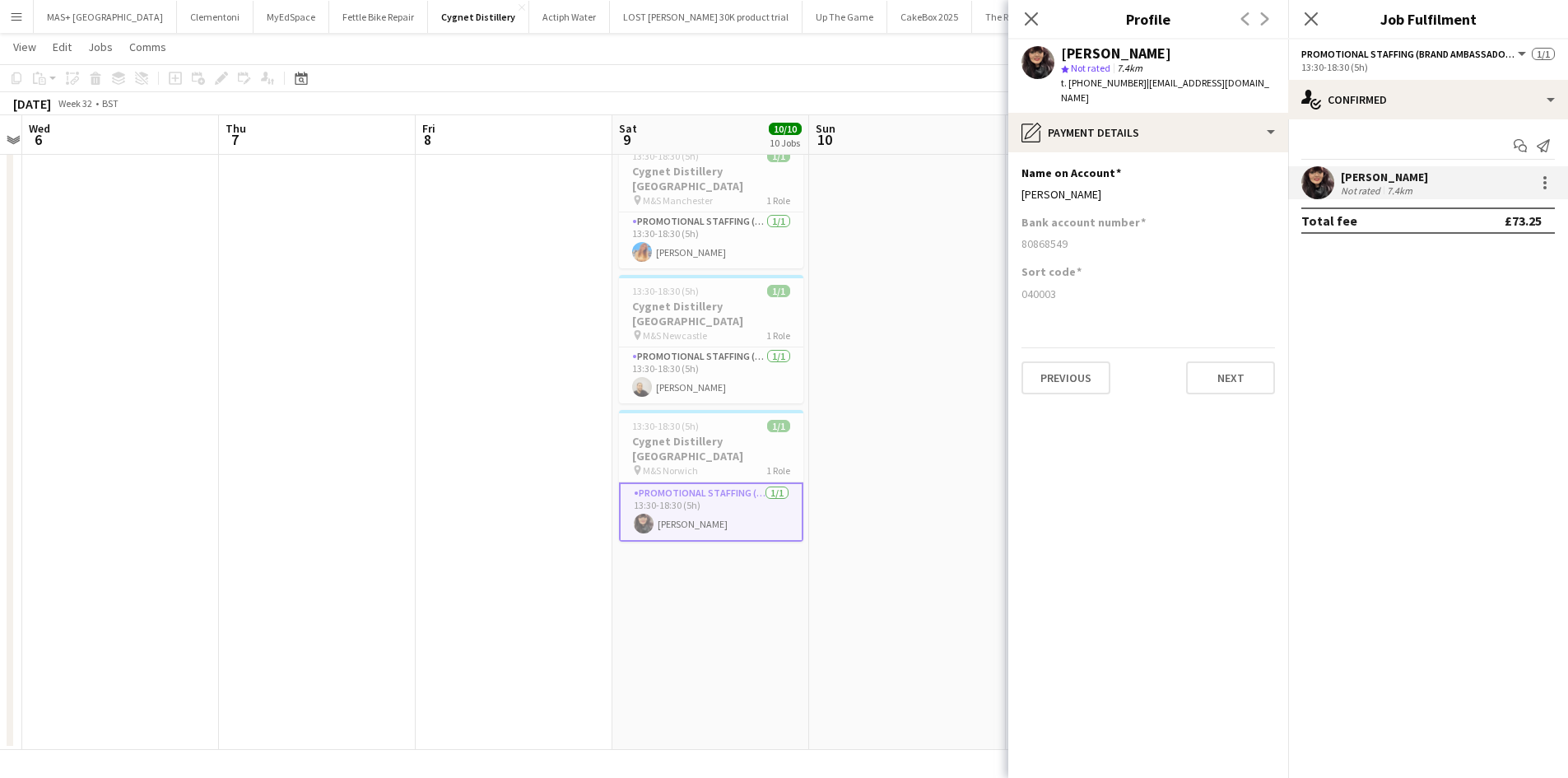
drag, startPoint x: 1080, startPoint y: 282, endPoint x: 1019, endPoint y: 204, distance: 99.0
click at [1019, 204] on app-section-data-types "Name on Account Edit this field Kelly Collier Bank account number 80868549 Sort…" at bounding box center [1148, 465] width 280 height 625
drag, startPoint x: 1123, startPoint y: 320, endPoint x: 1080, endPoint y: 291, distance: 51.9
click at [1123, 318] on app-section-data-types "Name on Account Edit this field Kelly Collier Bank account number 80868549 Sort…" at bounding box center [1148, 465] width 280 height 625
drag, startPoint x: 1058, startPoint y: 278, endPoint x: 1017, endPoint y: 164, distance: 121.1
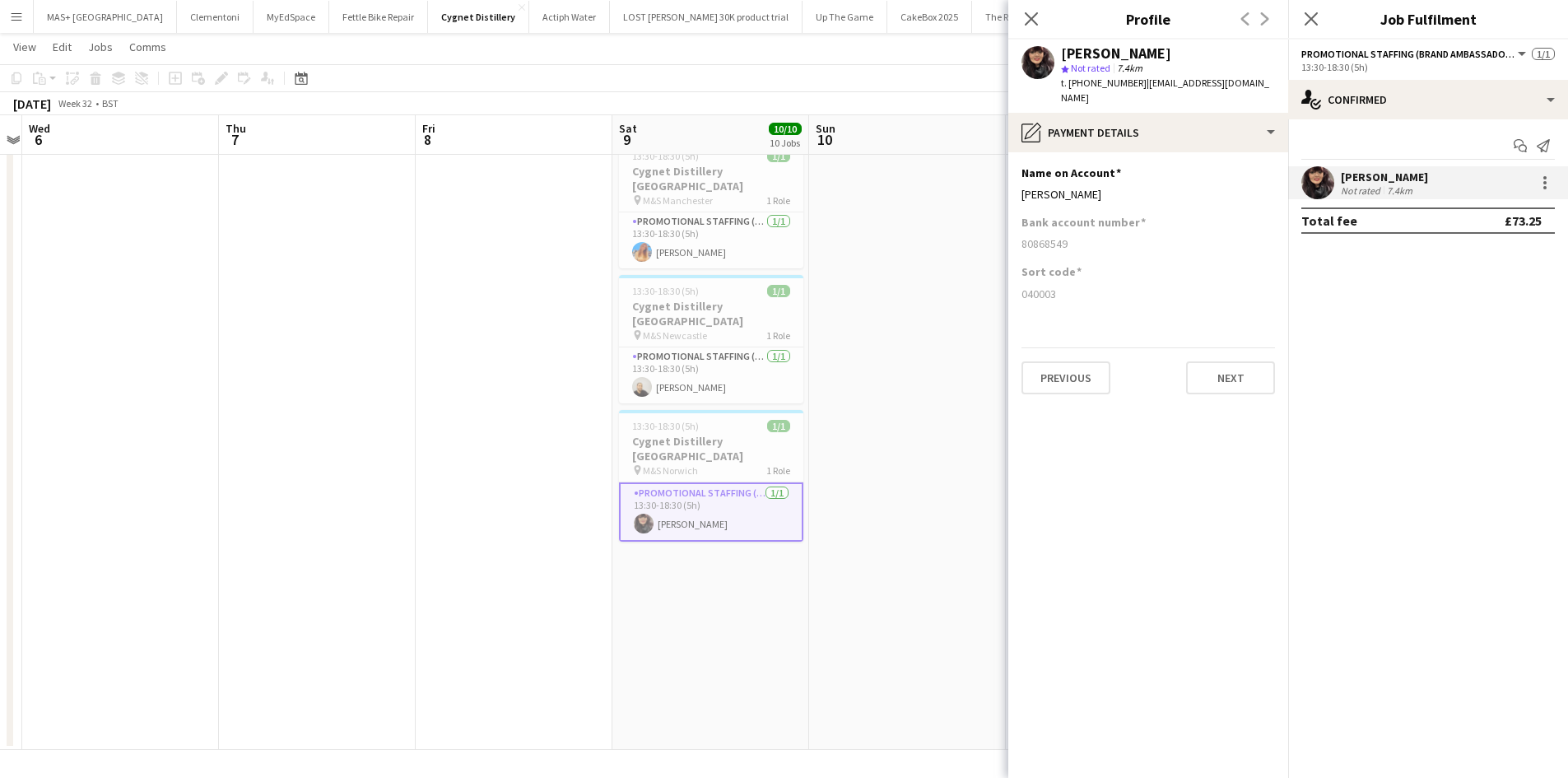
click at [1017, 164] on app-section-data-types "Name on Account Edit this field Kelly Collier Bank account number 80868549 Sort…" at bounding box center [1148, 465] width 280 height 625
copy app-section-data-types "Name on Account Edit this field Kelly Collier Bank account number 80868549 Sort…"
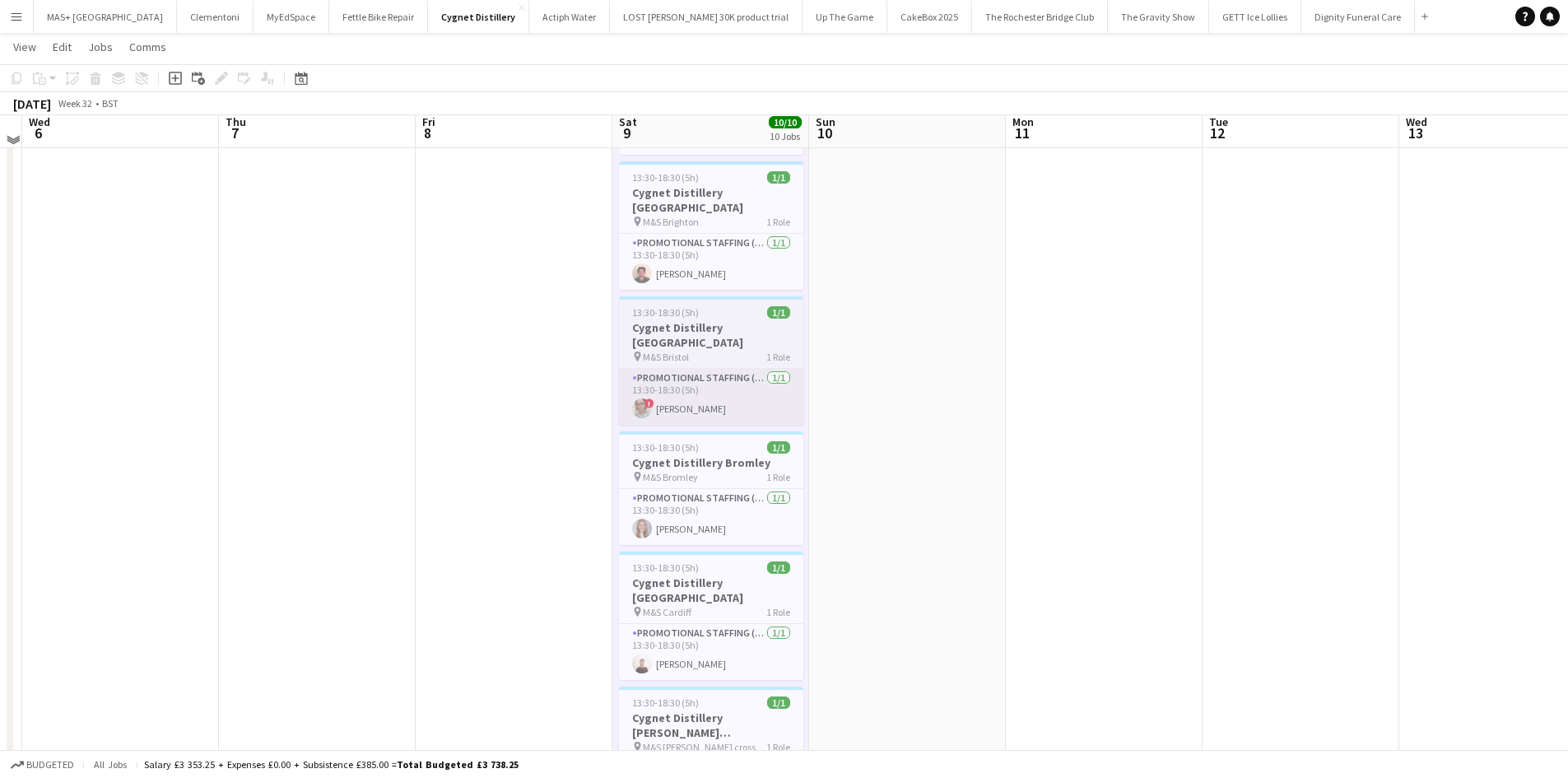
scroll to position [143, 0]
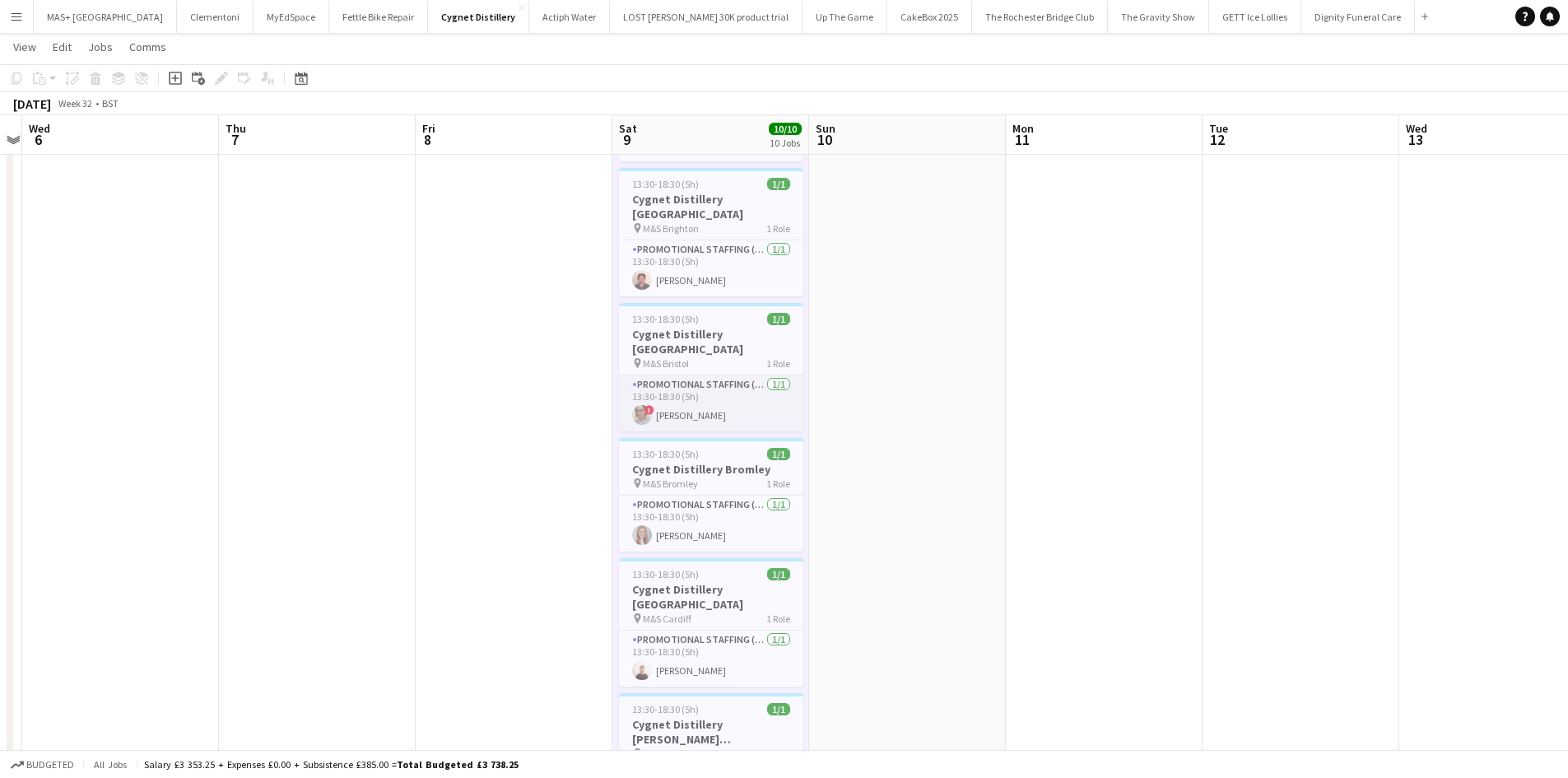
click at [686, 389] on app-card-role "Promotional Staffing (Brand Ambassadors) 1/1 13:30-18:30 (5h) ! Zoia Dolgova" at bounding box center [711, 403] width 184 height 56
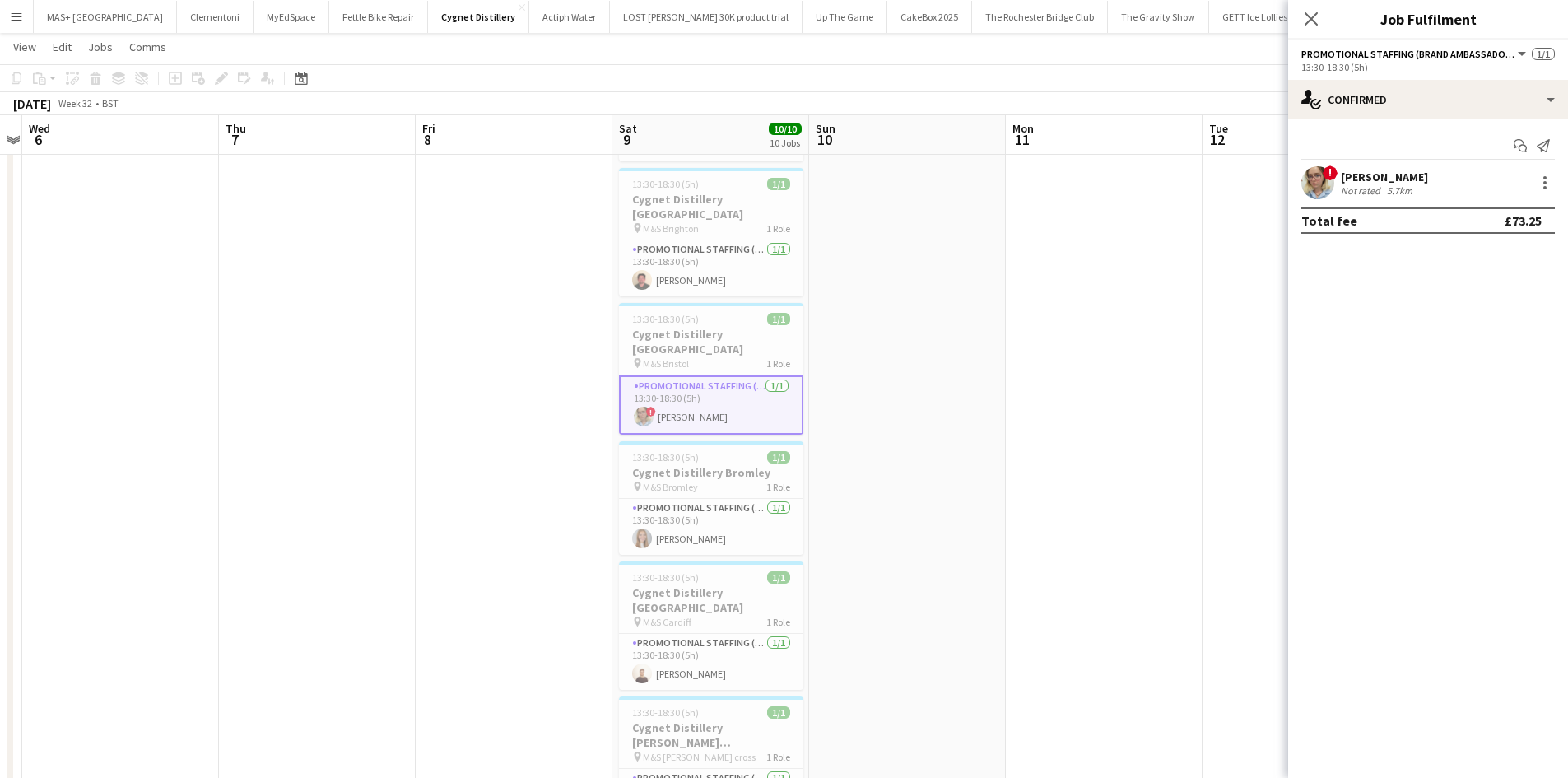
click at [1352, 190] on div "Not rated" at bounding box center [1362, 190] width 43 height 12
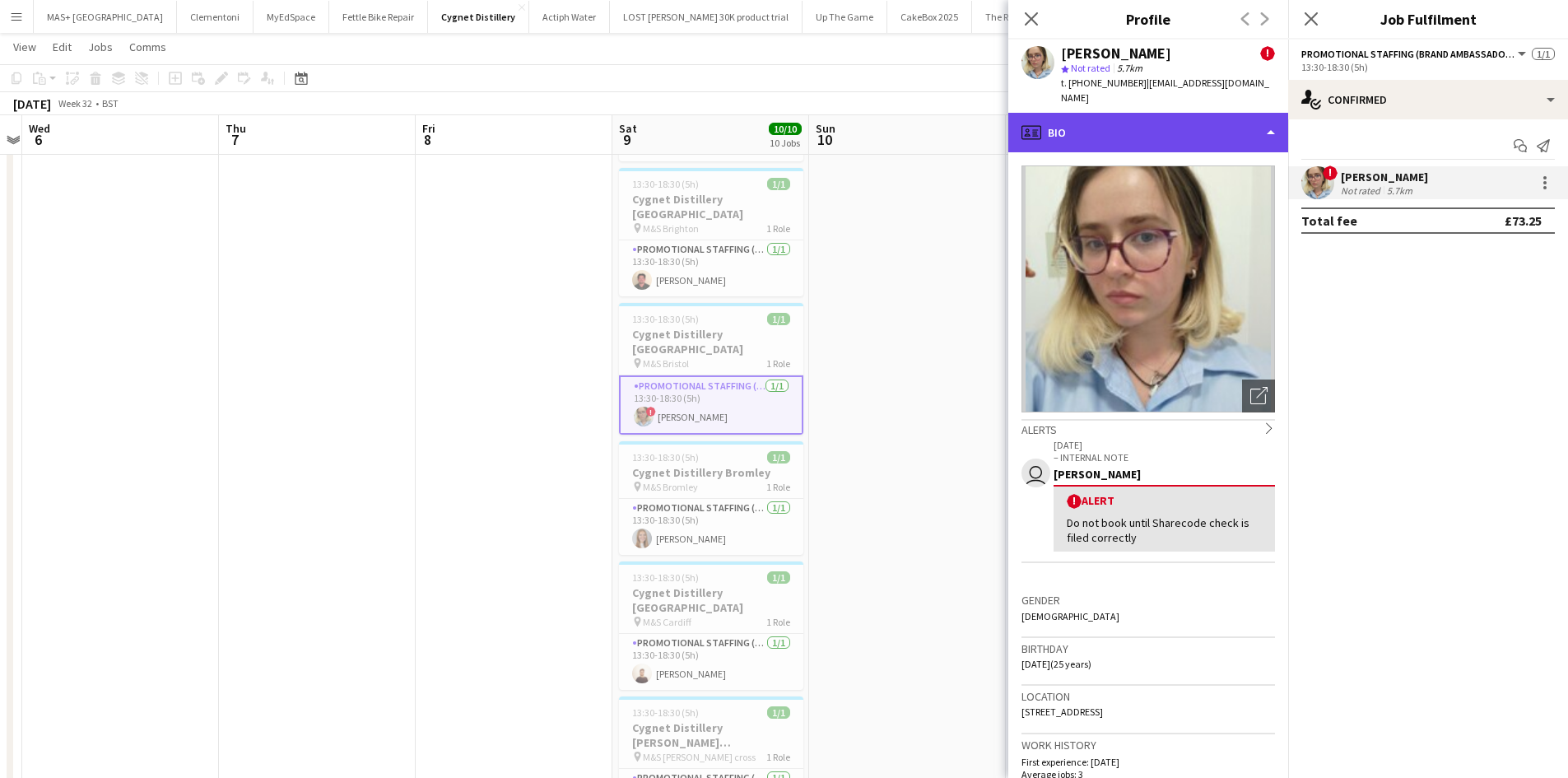
click at [1119, 113] on div "profile Bio" at bounding box center [1148, 132] width 280 height 39
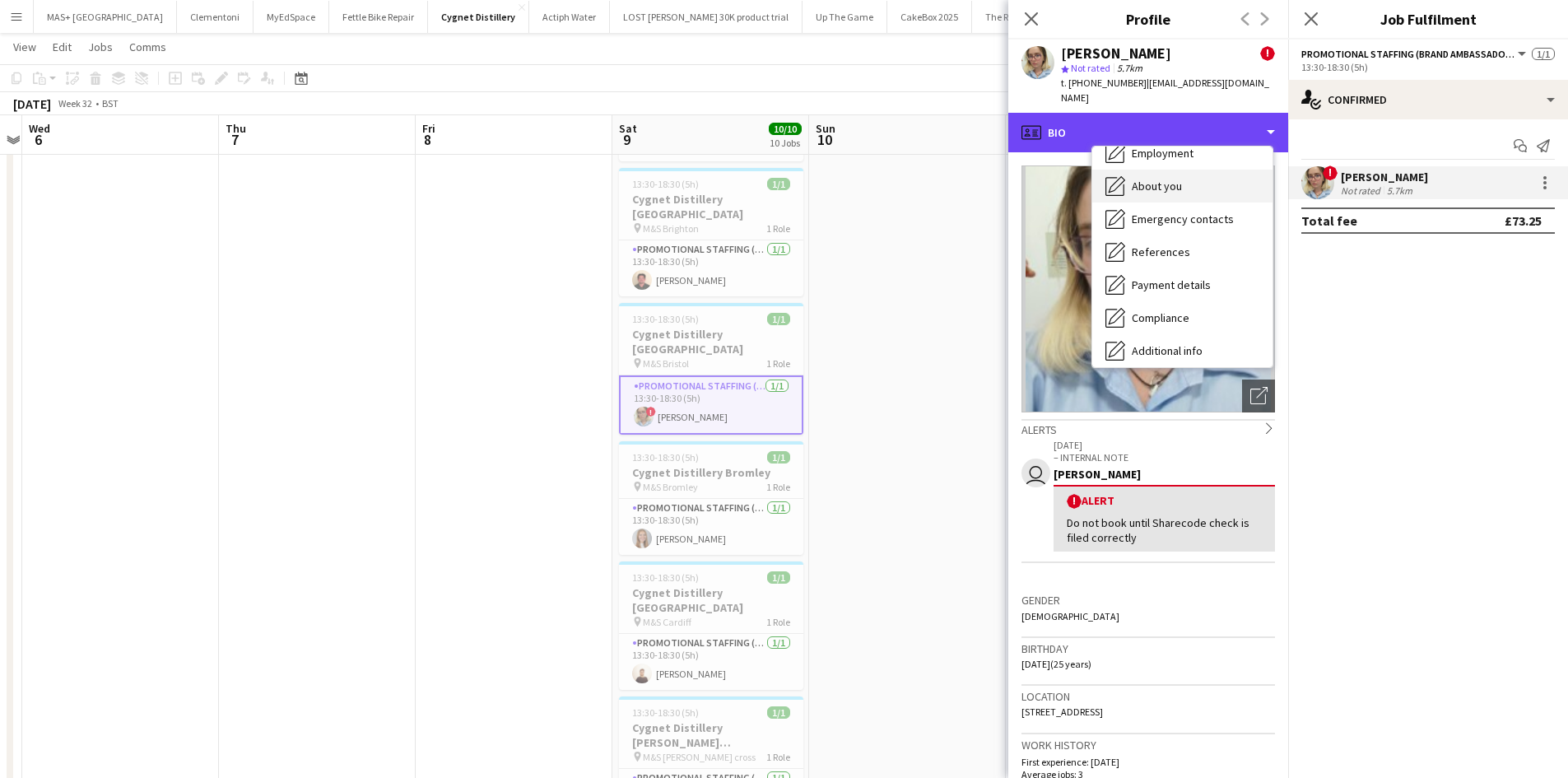
scroll to position [165, 0]
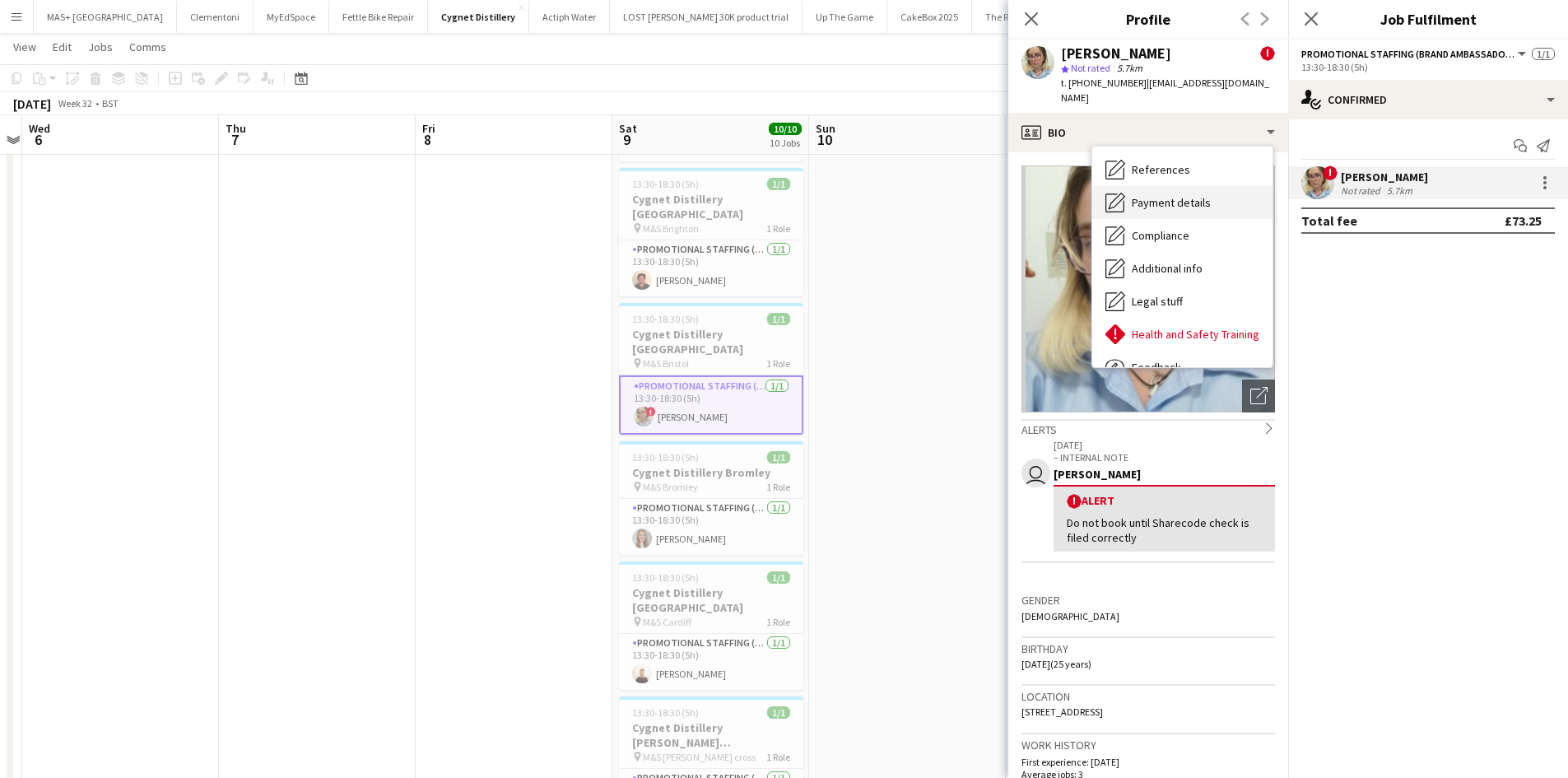
click at [1164, 195] on span "Payment details" at bounding box center [1171, 202] width 79 height 15
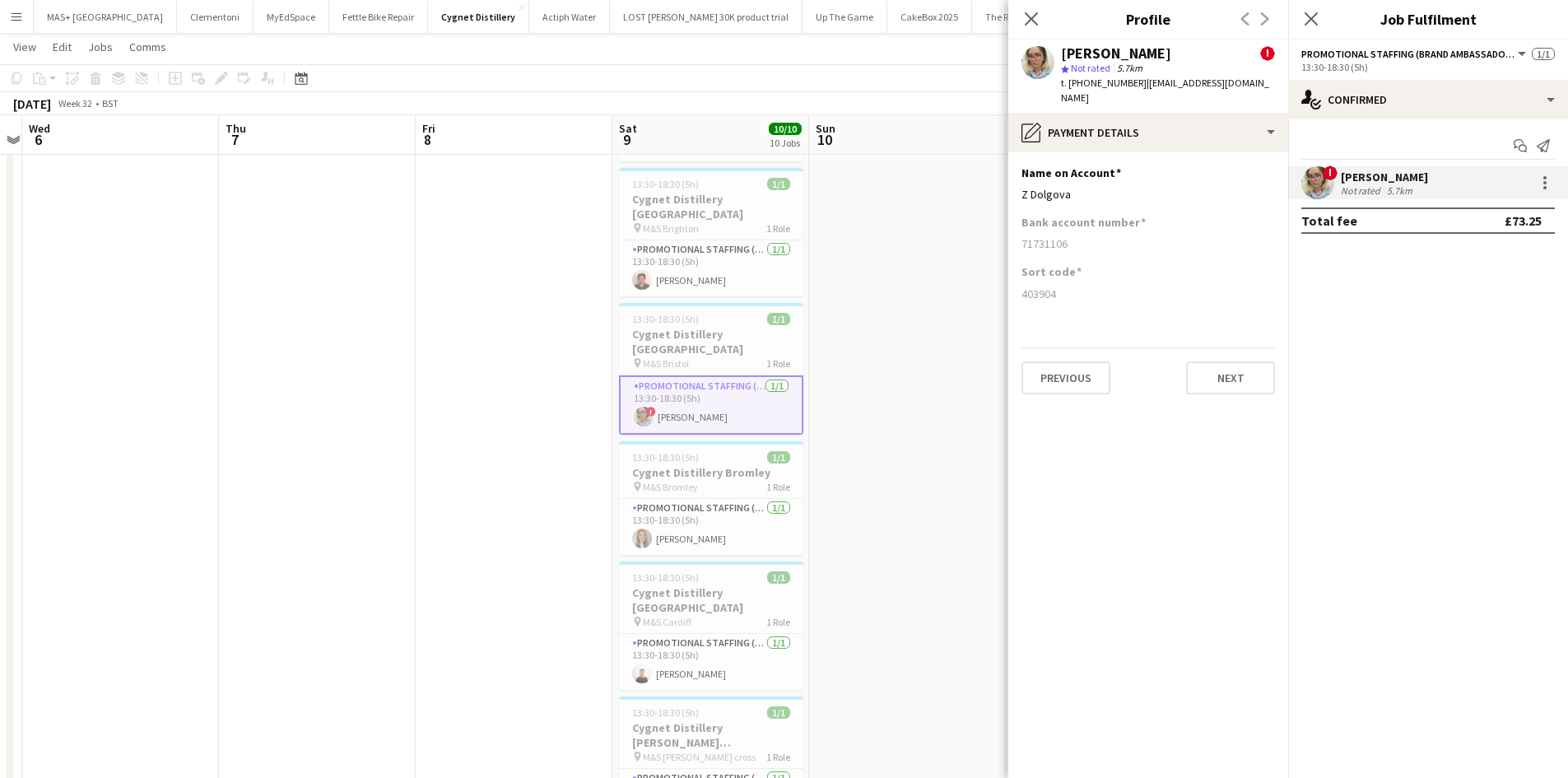
drag, startPoint x: 1077, startPoint y: 282, endPoint x: 1010, endPoint y: 161, distance: 138.3
click at [1010, 161] on app-section-data-types "Name on Account Edit this field Z Dolgova Bank account number 71731106 Sort cod…" at bounding box center [1148, 465] width 280 height 625
copy app-section-data-types "Name on Account Edit this field Z Dolgova Bank account number 71731106 Sort cod…"
drag, startPoint x: 844, startPoint y: 381, endPoint x: 805, endPoint y: 385, distance: 39.2
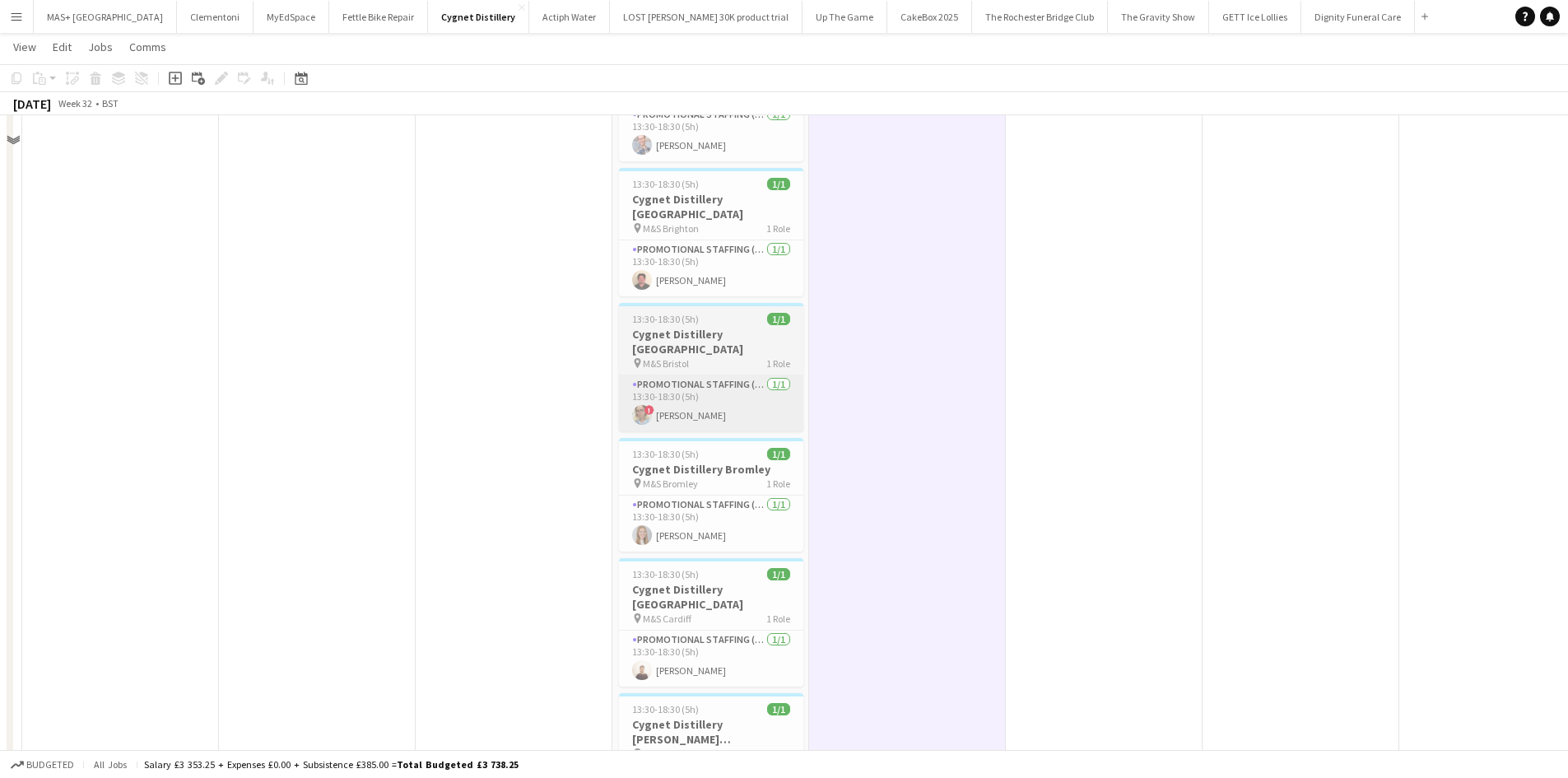
scroll to position [0, 0]
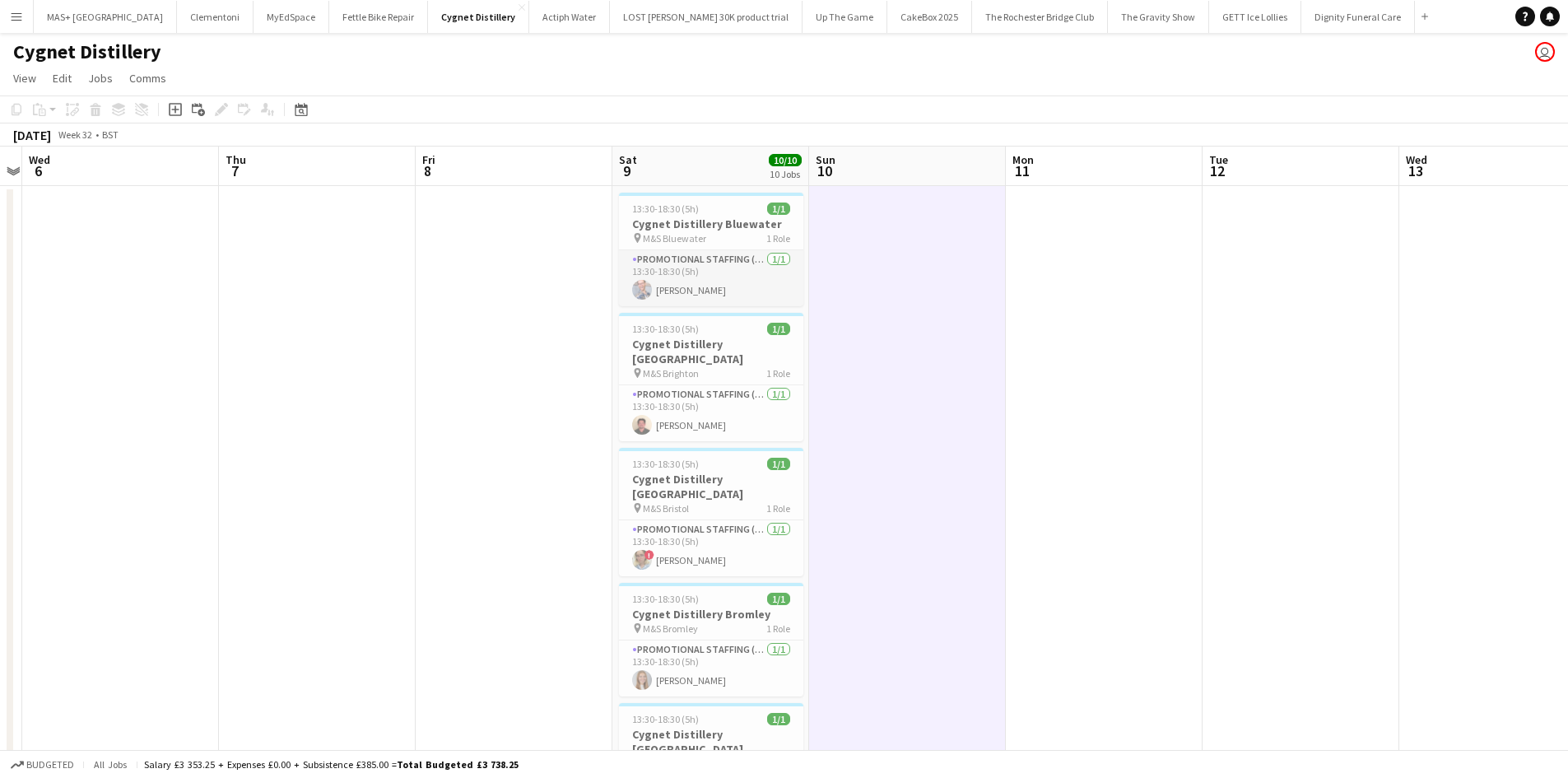
click at [677, 292] on app-card-role "Promotional Staffing (Brand Ambassadors) 1/1 13:30-18:30 (5h) SIMON GREIFF" at bounding box center [711, 278] width 184 height 56
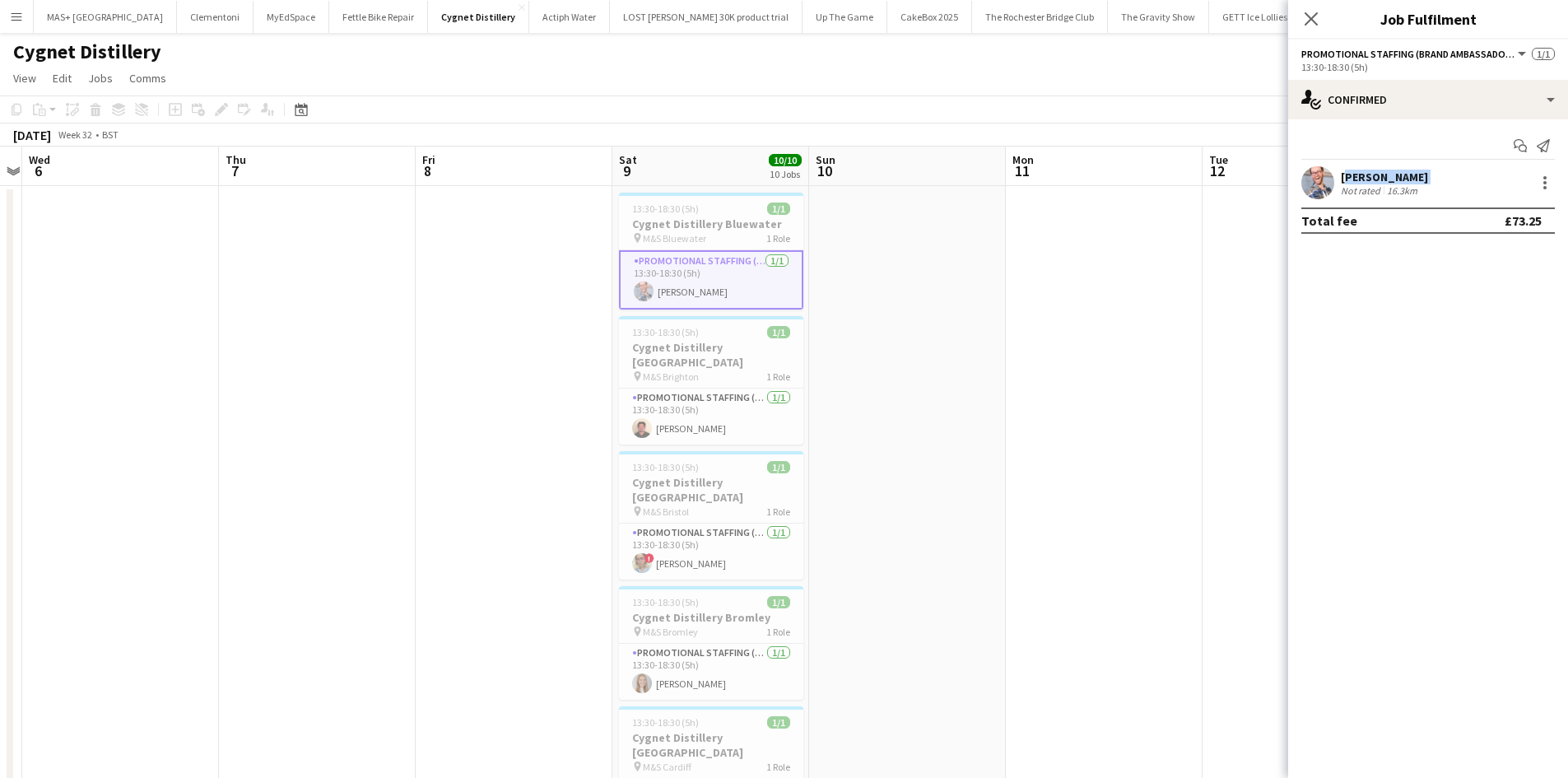
drag, startPoint x: 1341, startPoint y: 183, endPoint x: 1329, endPoint y: 193, distance: 15.6
click at [1342, 182] on div "SIMON GREIFF Not rated 16.3km" at bounding box center [1384, 182] width 87 height 27
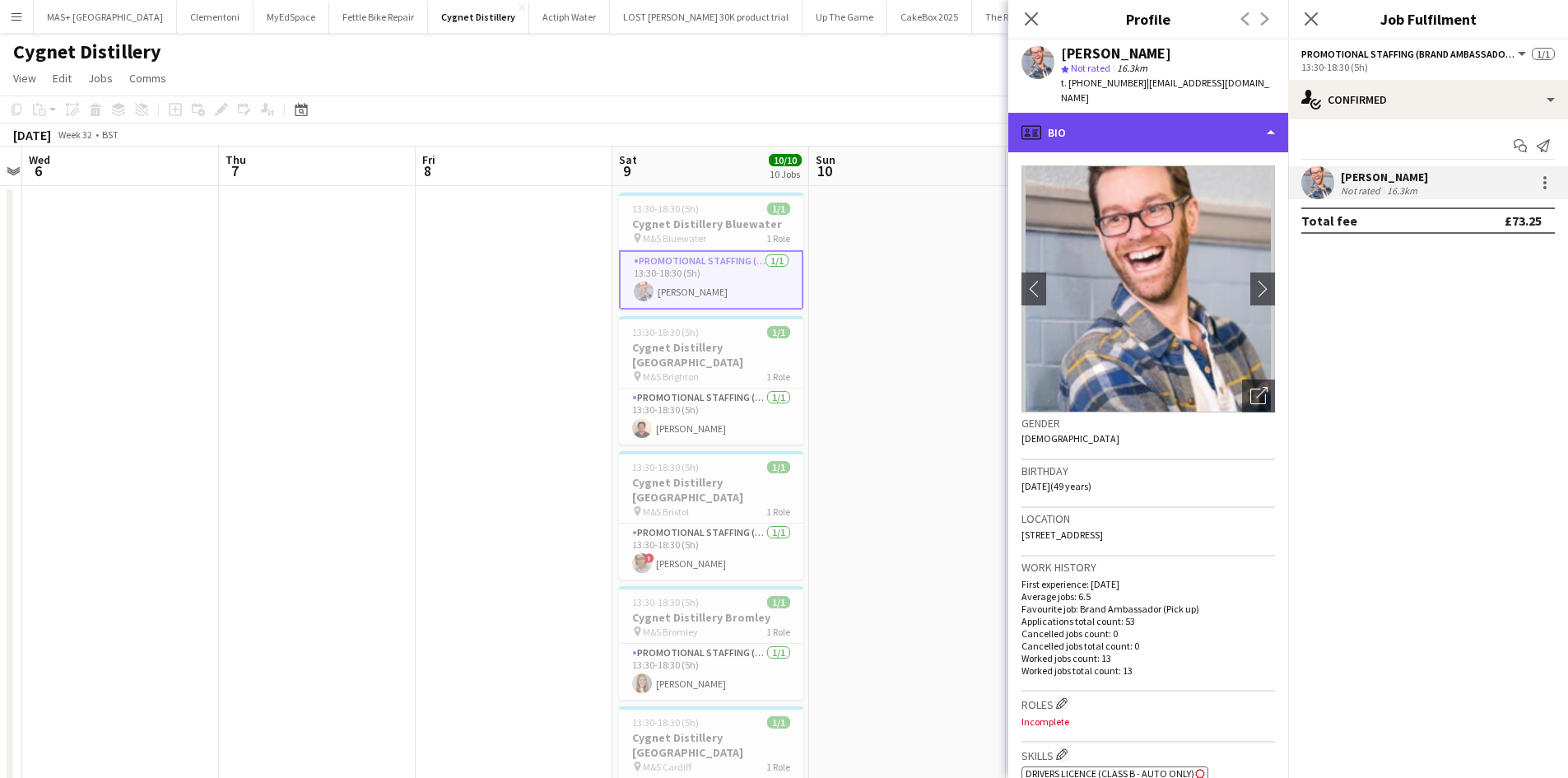
click at [1119, 113] on div "profile Bio" at bounding box center [1148, 132] width 280 height 39
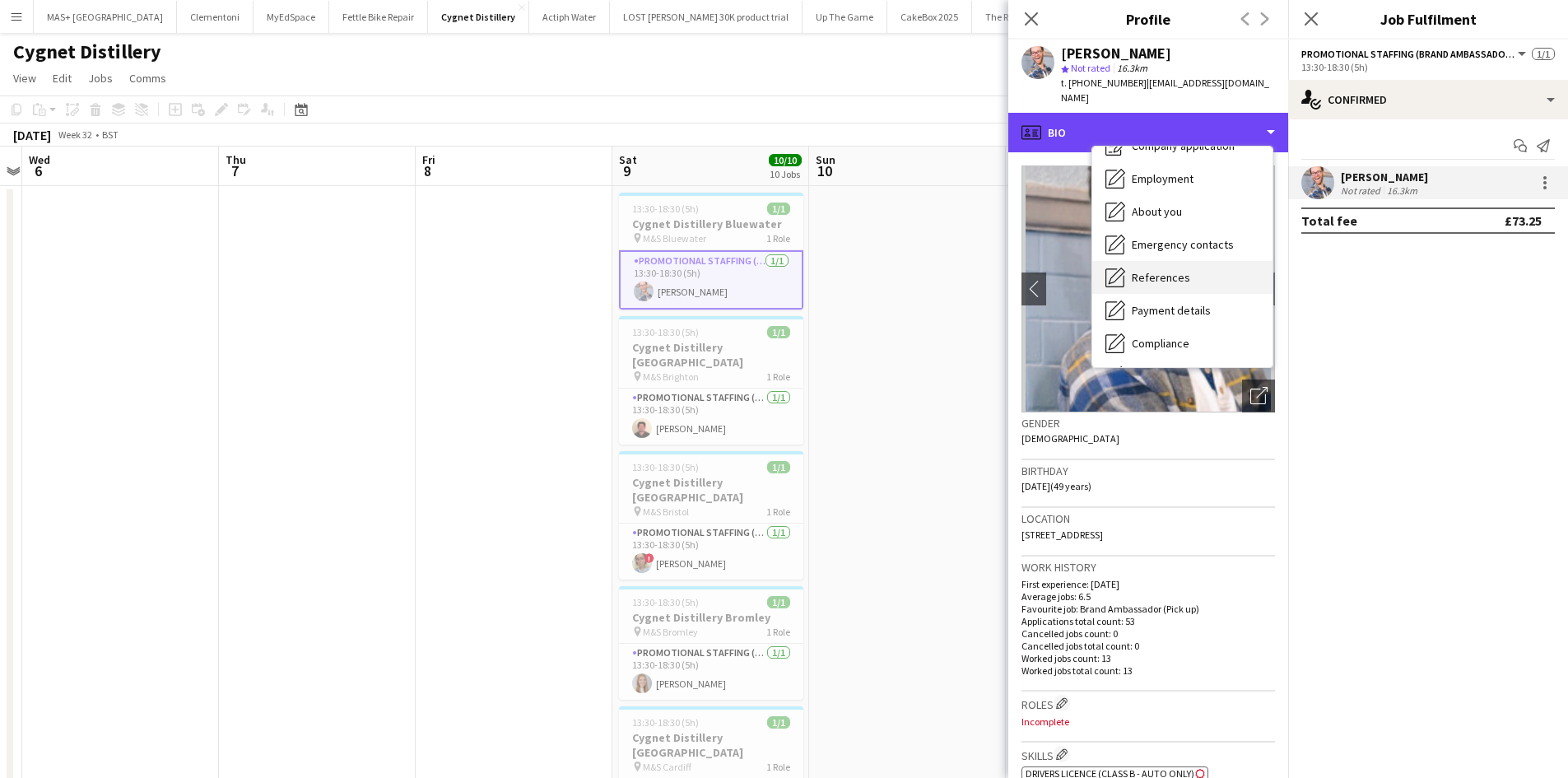
scroll to position [82, 0]
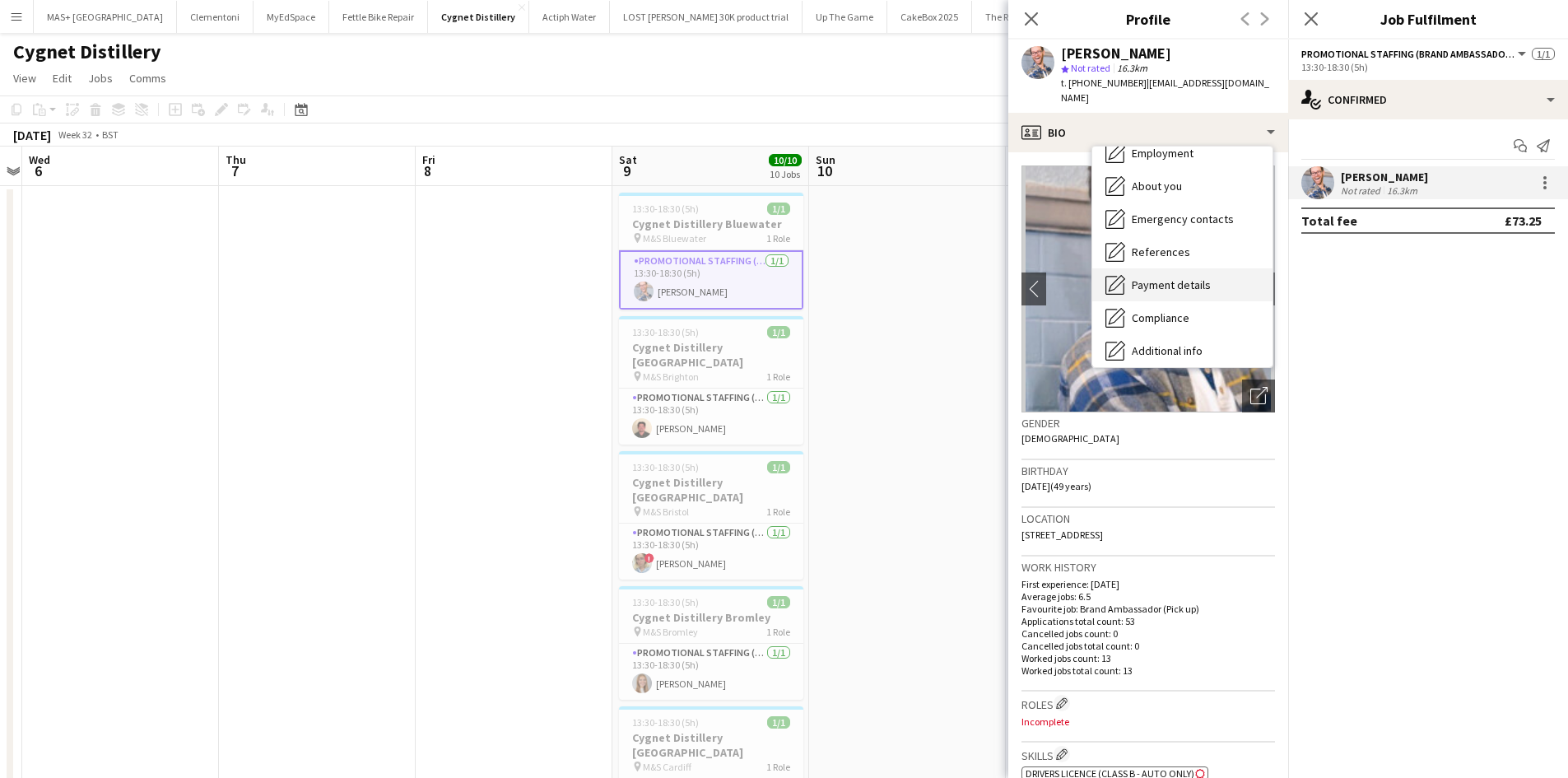
click at [1190, 277] on span "Payment details" at bounding box center [1171, 284] width 79 height 15
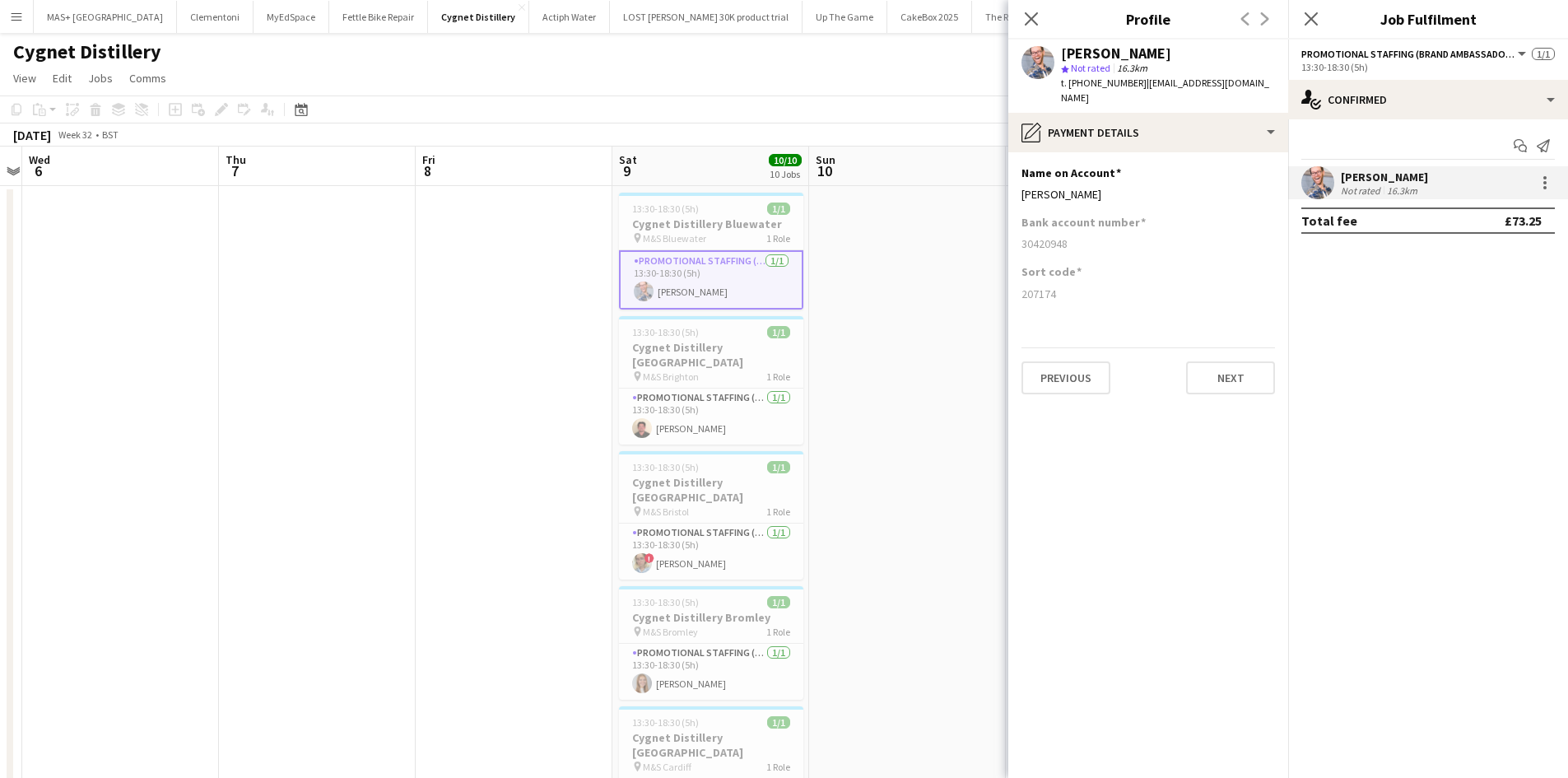
drag, startPoint x: 1098, startPoint y: 277, endPoint x: 1016, endPoint y: 144, distance: 156.2
click at [1016, 153] on app-section-data-types "Name on Account Edit this field MR S H GREIFF Bank account number 30420948 Sort…" at bounding box center [1148, 465] width 280 height 625
copy app-section-data-types "Name on Account Edit this field MR S H GREIFF Bank account number 30420948 Sort…"
drag, startPoint x: 1021, startPoint y: 446, endPoint x: 997, endPoint y: 456, distance: 26.0
click at [1019, 446] on app-section-data-types "Name on Account Edit this field MR S H GREIFF Bank account number 30420948 Sort…" at bounding box center [1148, 465] width 280 height 625
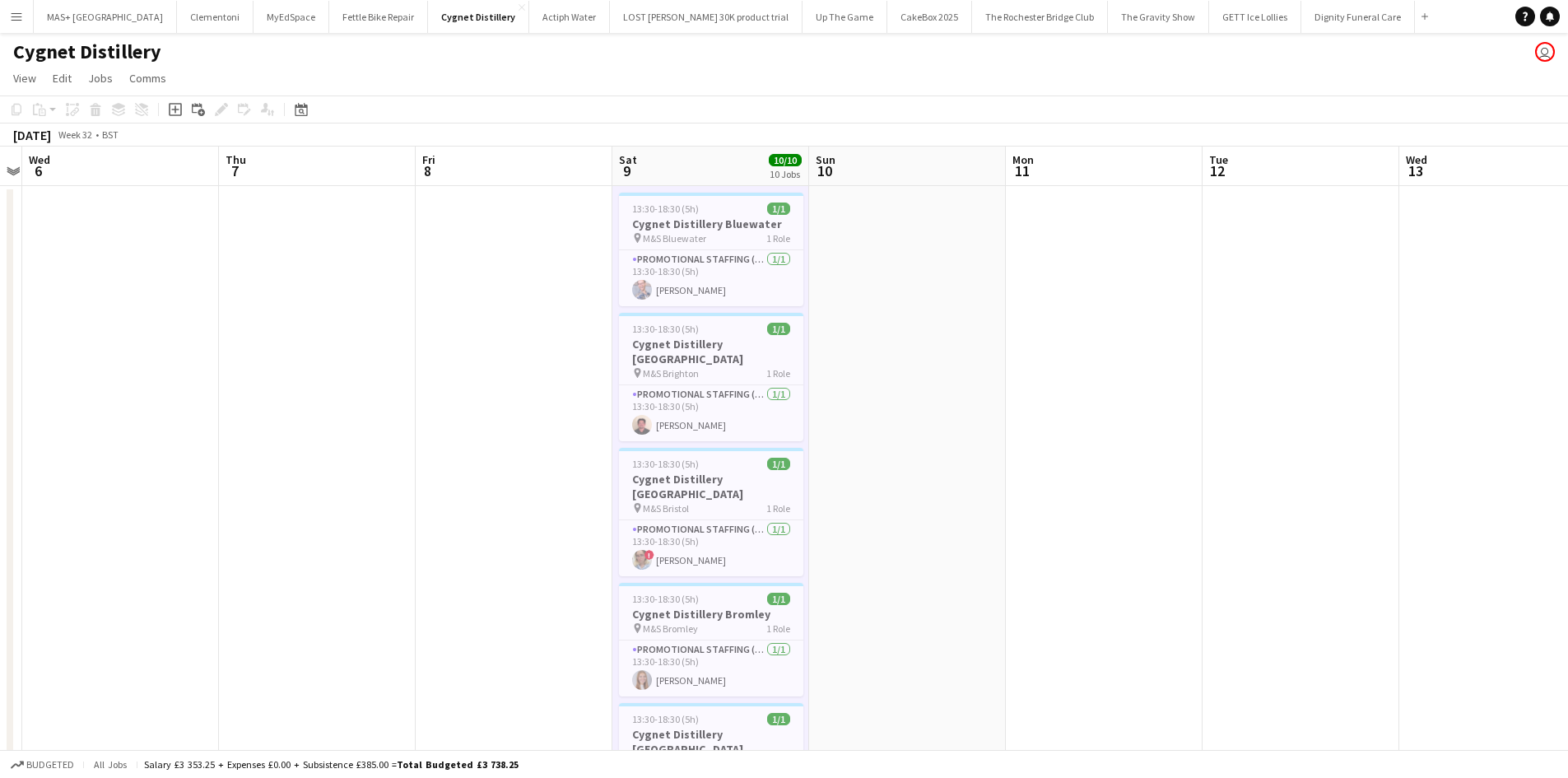
scroll to position [0, 569]
